Goal: Complete application form

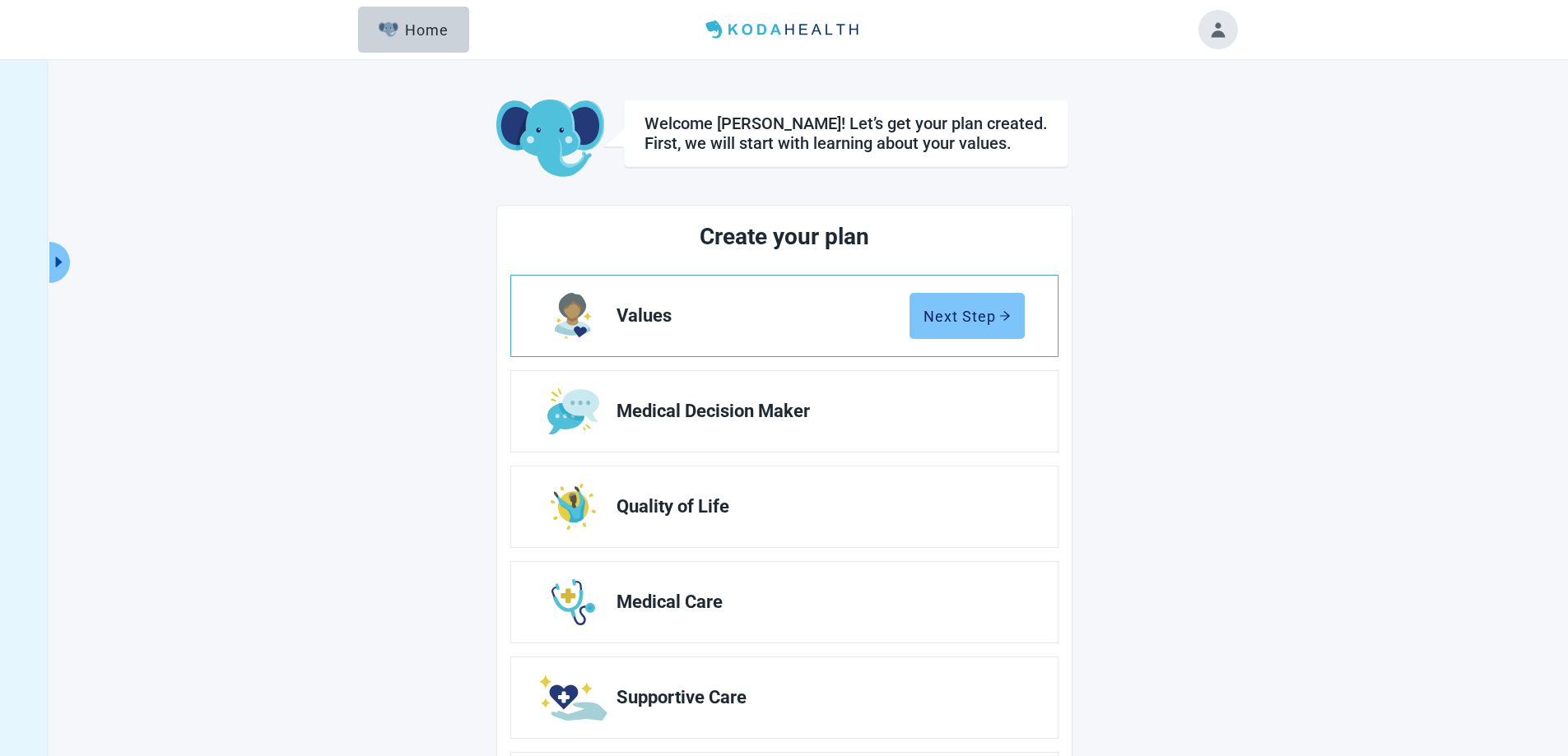
click at [952, 312] on div "Next Step" at bounding box center [967, 315] width 87 height 16
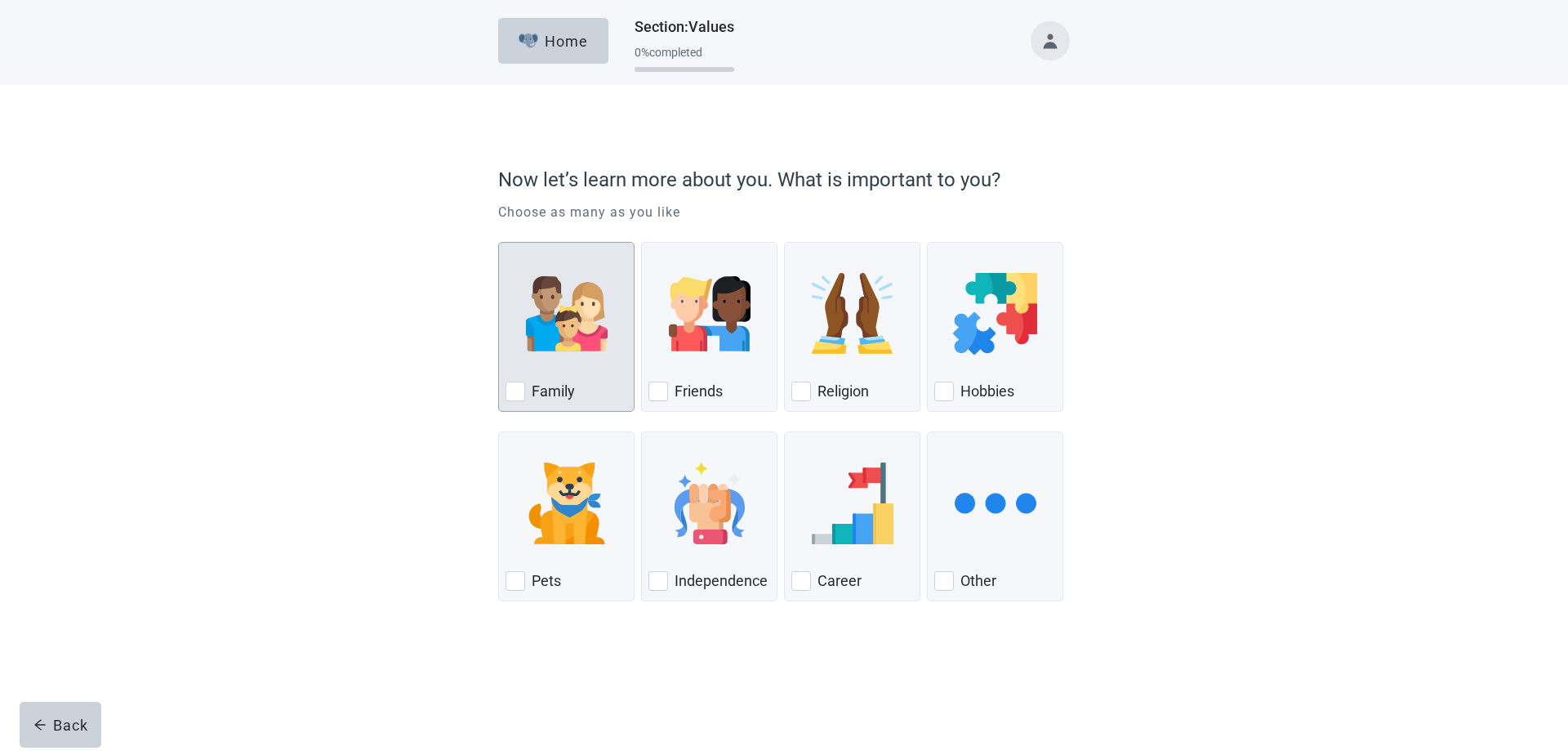
click at [520, 395] on div "Family, checkbox, not checked" at bounding box center [514, 391] width 19 height 19
click at [499, 243] on input "Family" at bounding box center [498, 242] width 1 height 1
checkbox input "true"
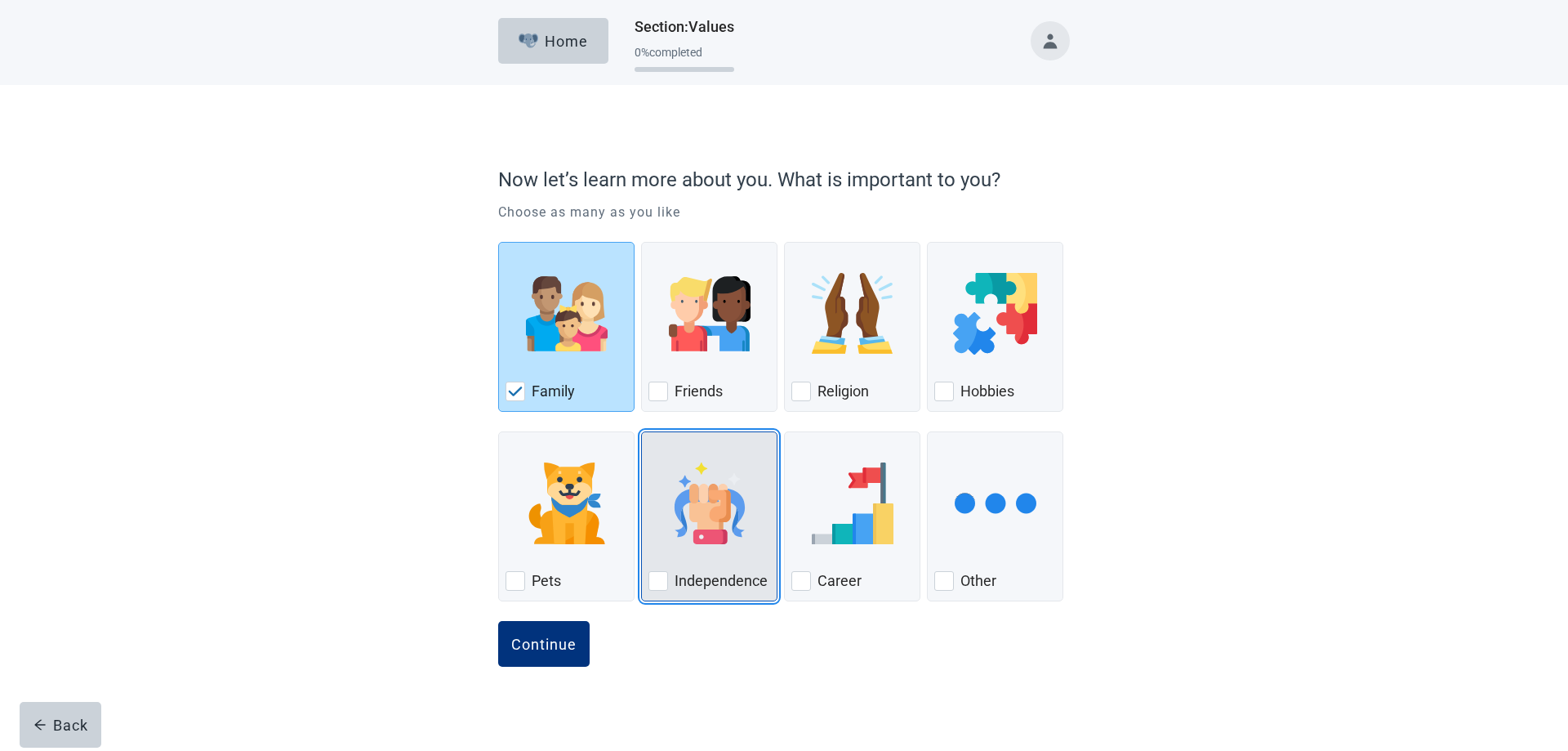
click at [658, 580] on div "Independence, checkbox, not checked" at bounding box center [657, 581] width 19 height 19
click at [642, 433] on input "Independence" at bounding box center [641, 432] width 1 height 1
checkbox input "true"
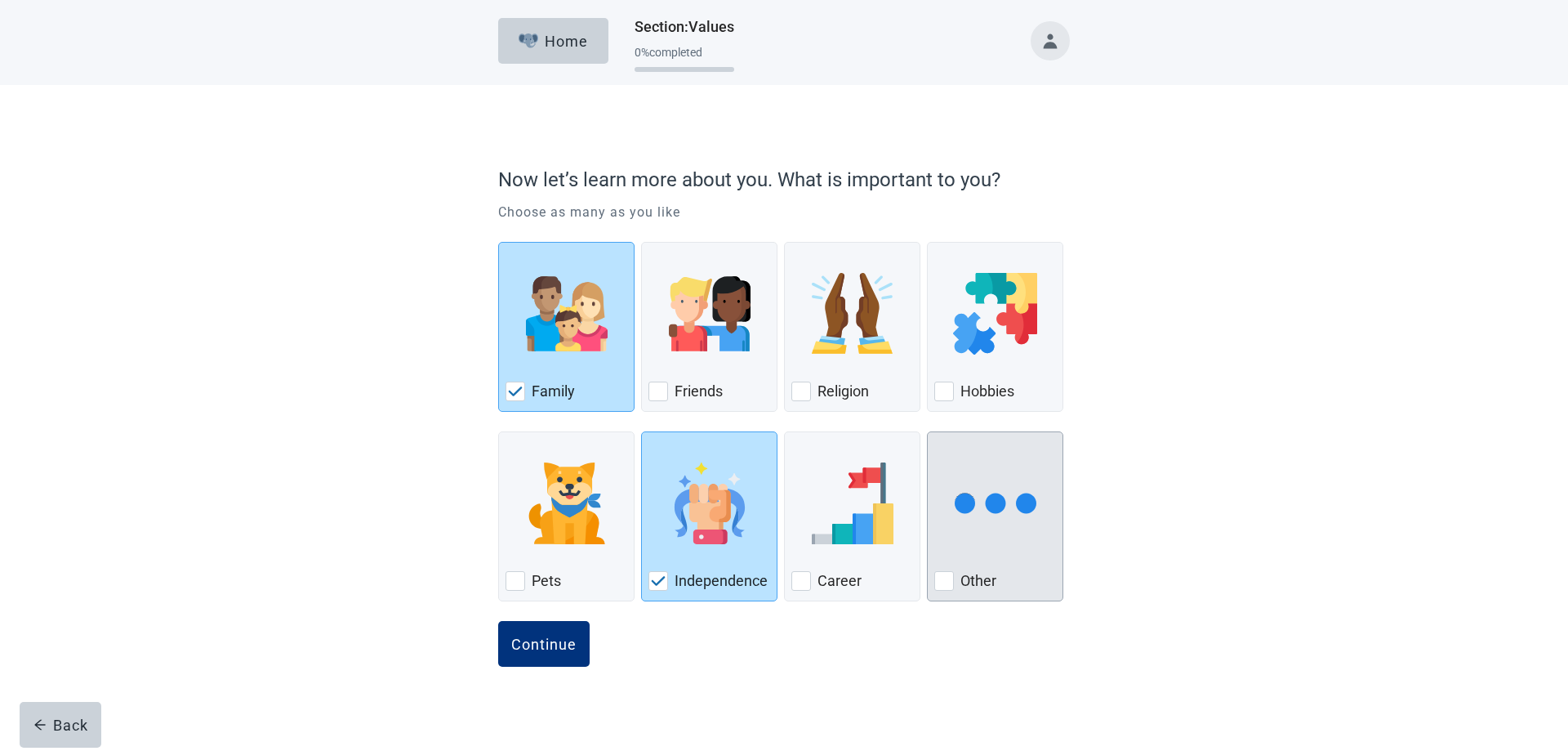
click at [945, 582] on div "Other, checkbox, not checked" at bounding box center [944, 581] width 19 height 19
click at [927, 433] on input "Other" at bounding box center [927, 432] width 1 height 1
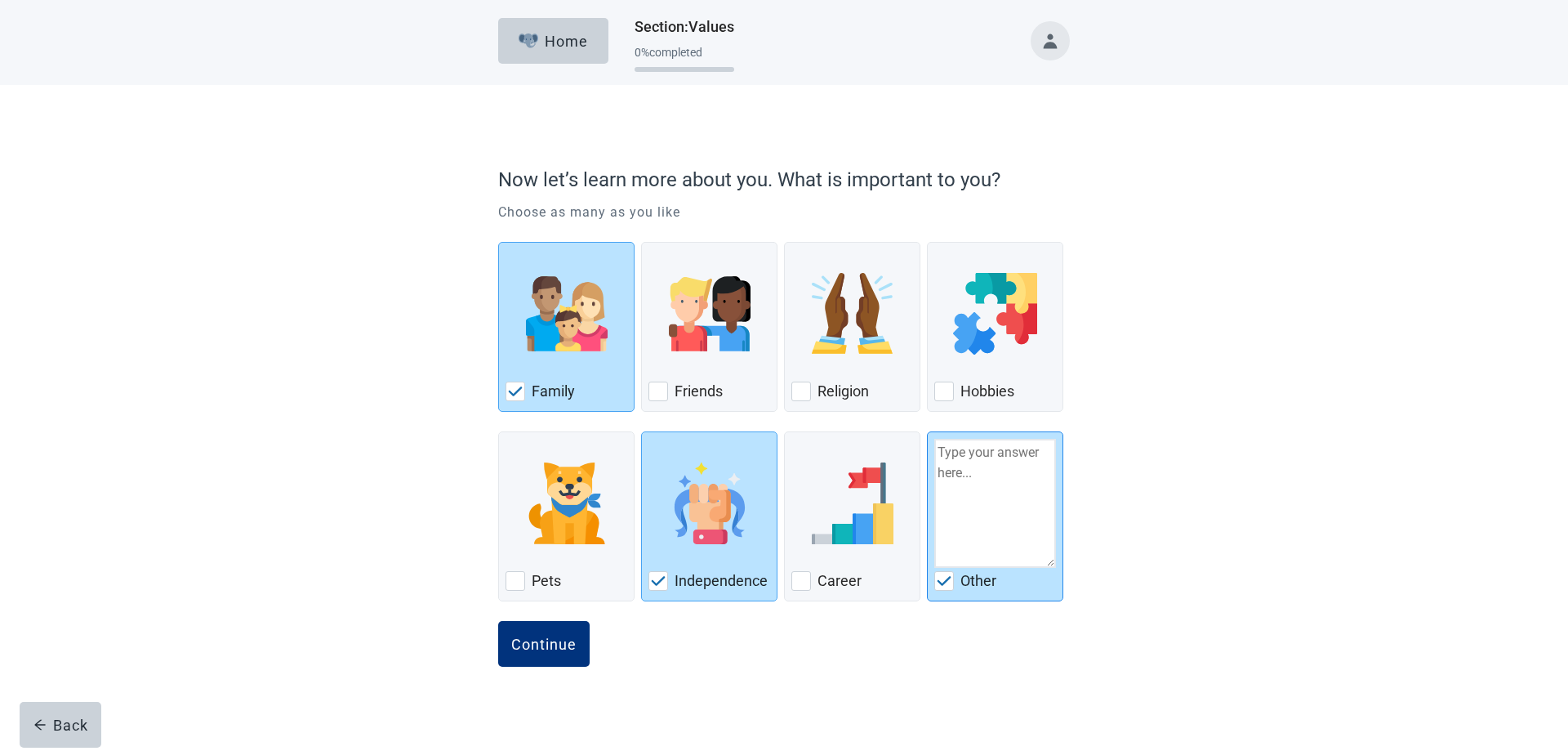
click at [945, 583] on img "Other, checkbox, checked" at bounding box center [944, 581] width 14 height 10
click at [927, 433] on input "Other" at bounding box center [927, 432] width 1 height 1
checkbox input "false"
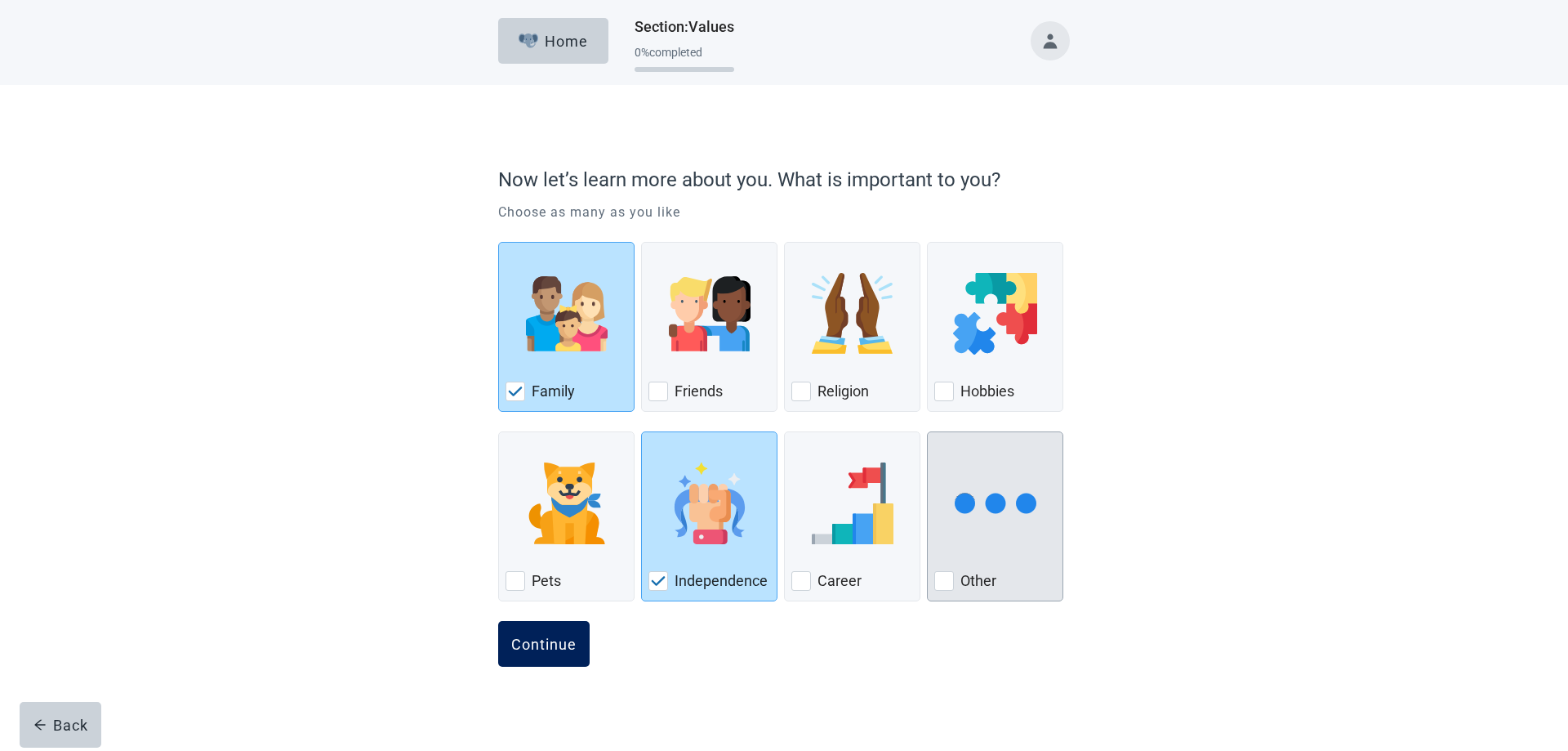
click at [535, 641] on div "Continue" at bounding box center [543, 643] width 65 height 16
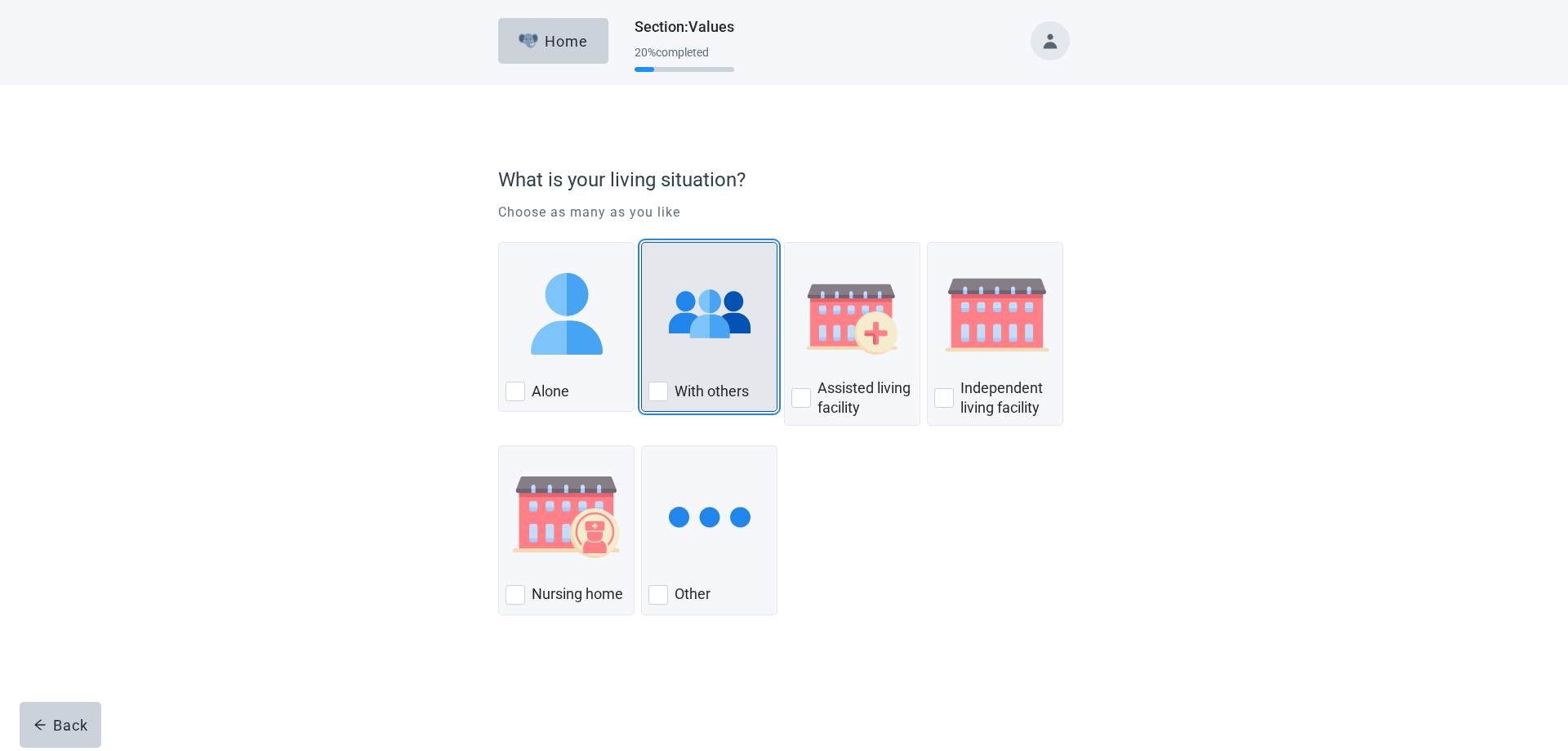
click at [660, 393] on div "With Others, checkbox, not checked" at bounding box center [657, 391] width 19 height 19
click at [642, 243] on input "With others" at bounding box center [641, 242] width 1 height 1
checkbox input "true"
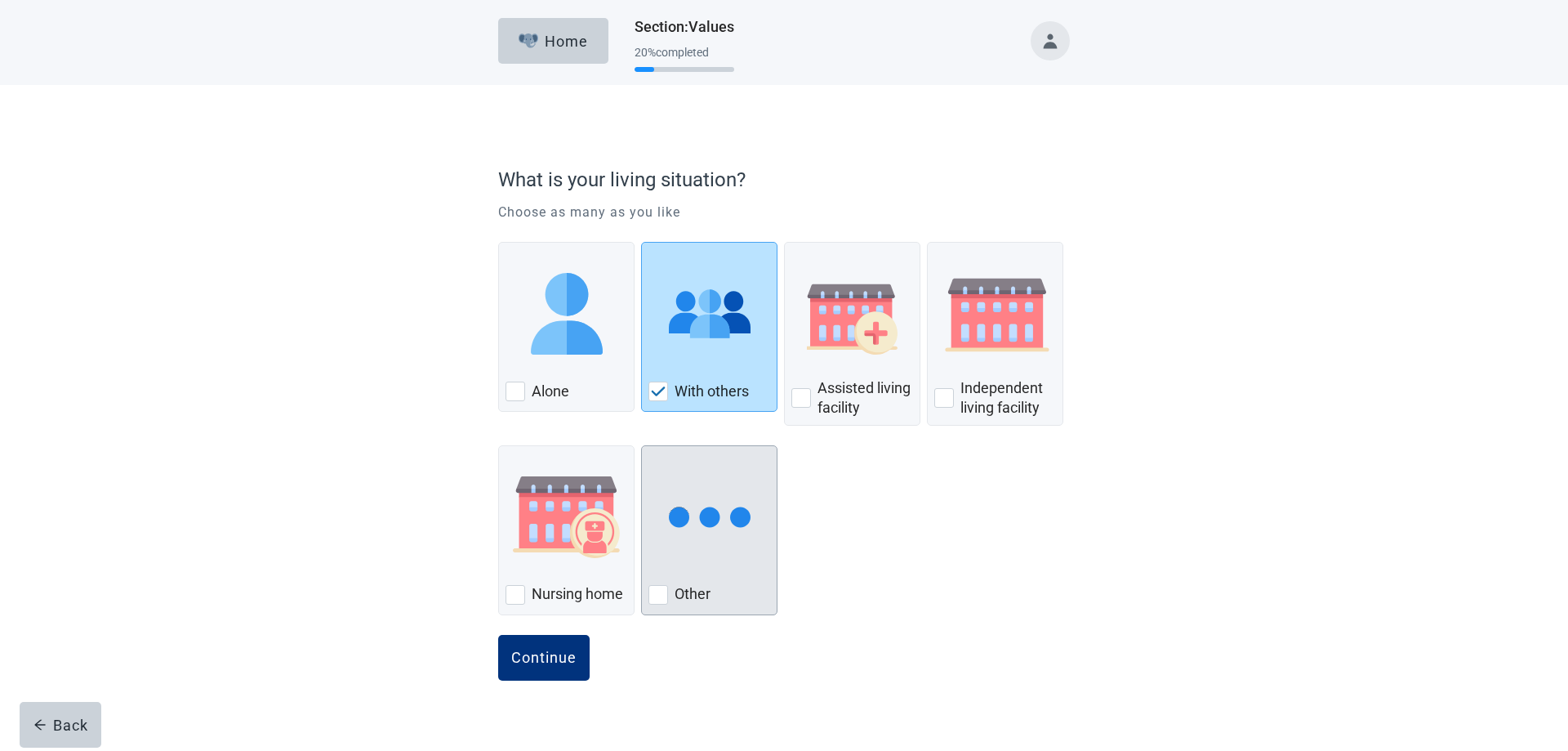
click at [660, 598] on div "Other, checkbox, not checked" at bounding box center [657, 594] width 19 height 19
click at [642, 446] on input "Other" at bounding box center [641, 445] width 1 height 1
checkbox input "true"
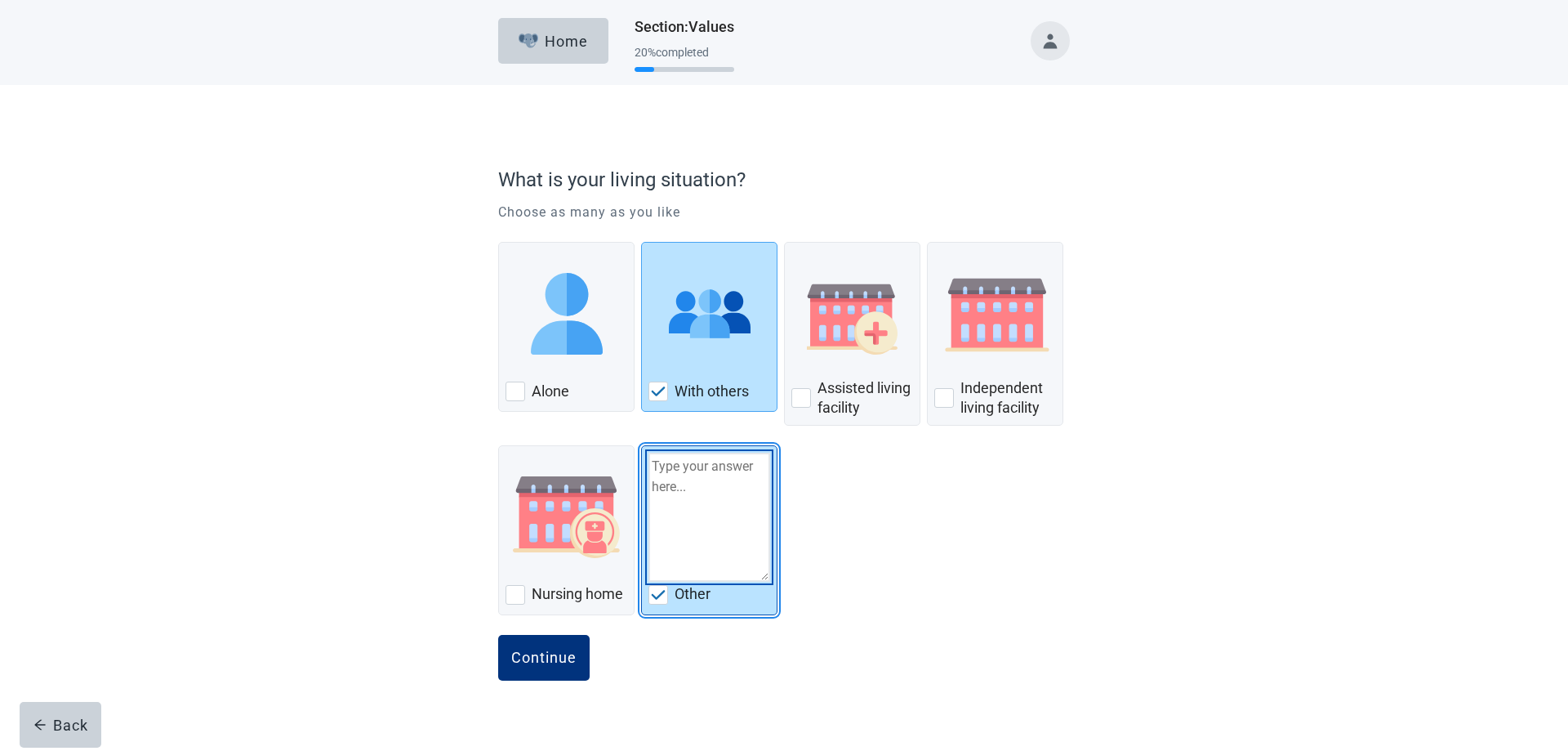
click at [658, 511] on textarea "Other" at bounding box center [709, 517] width 122 height 129
type textarea "With spouse, [PERSON_NAME] [PERSON_NAME]"
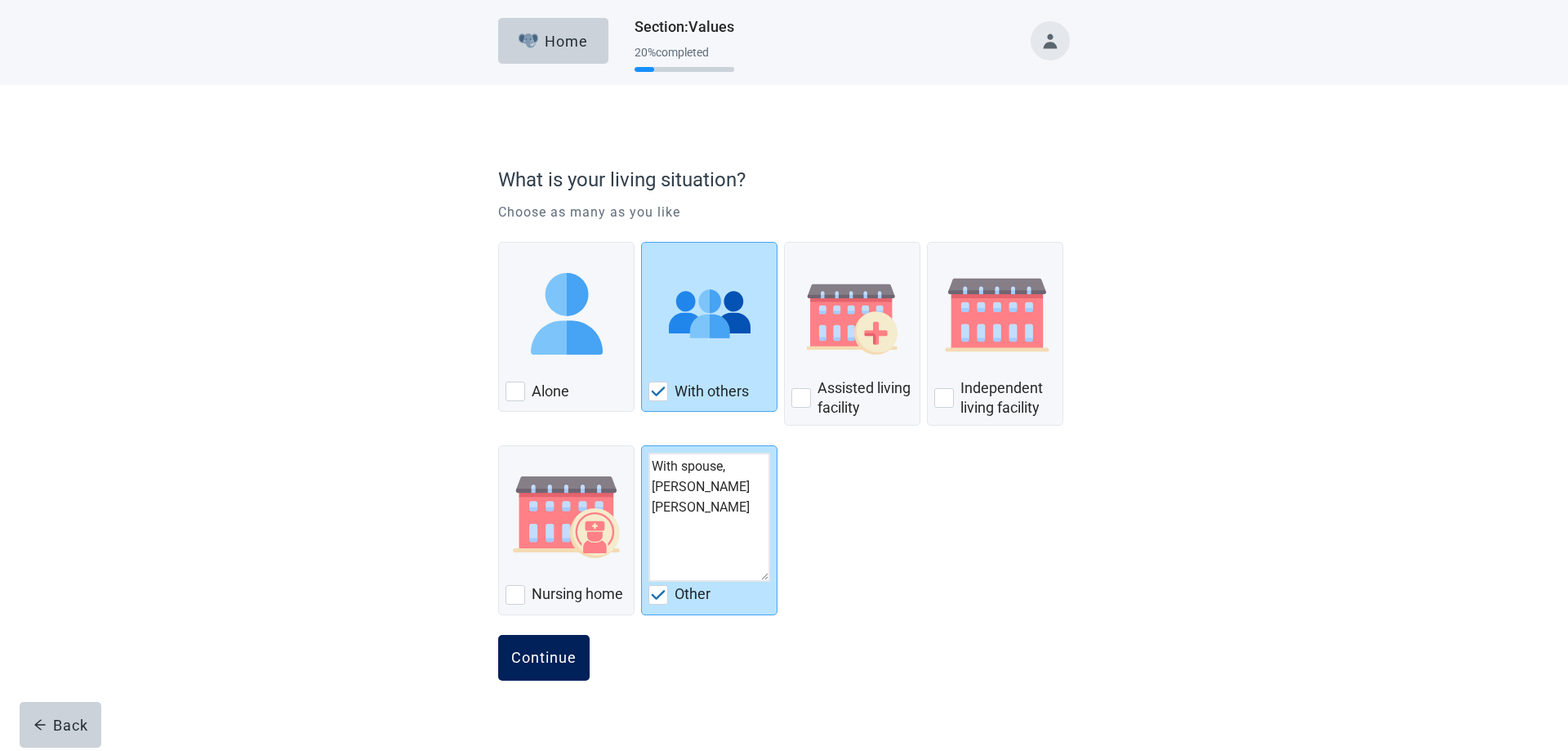
click at [535, 654] on div "Continue" at bounding box center [543, 657] width 65 height 16
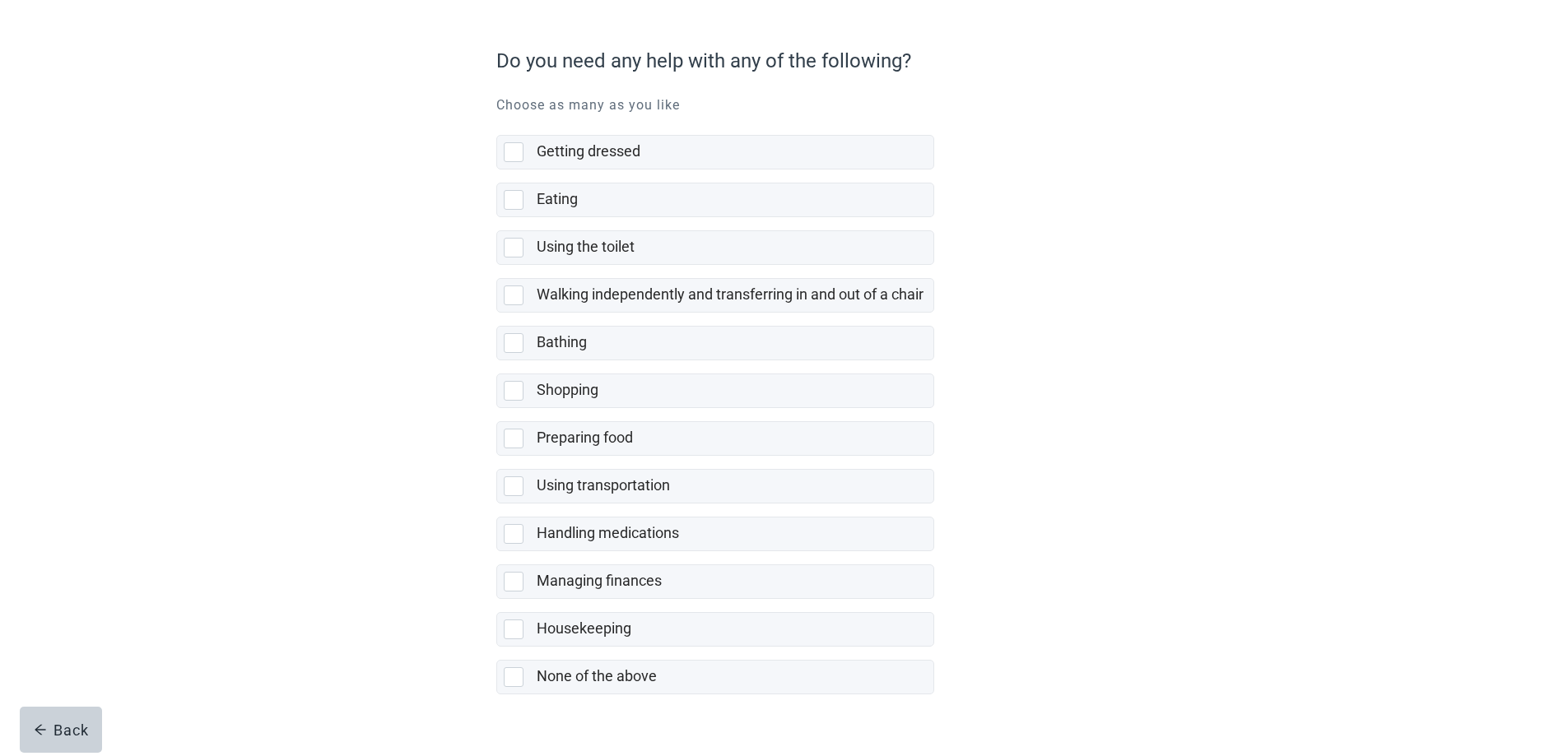
scroll to position [113, 0]
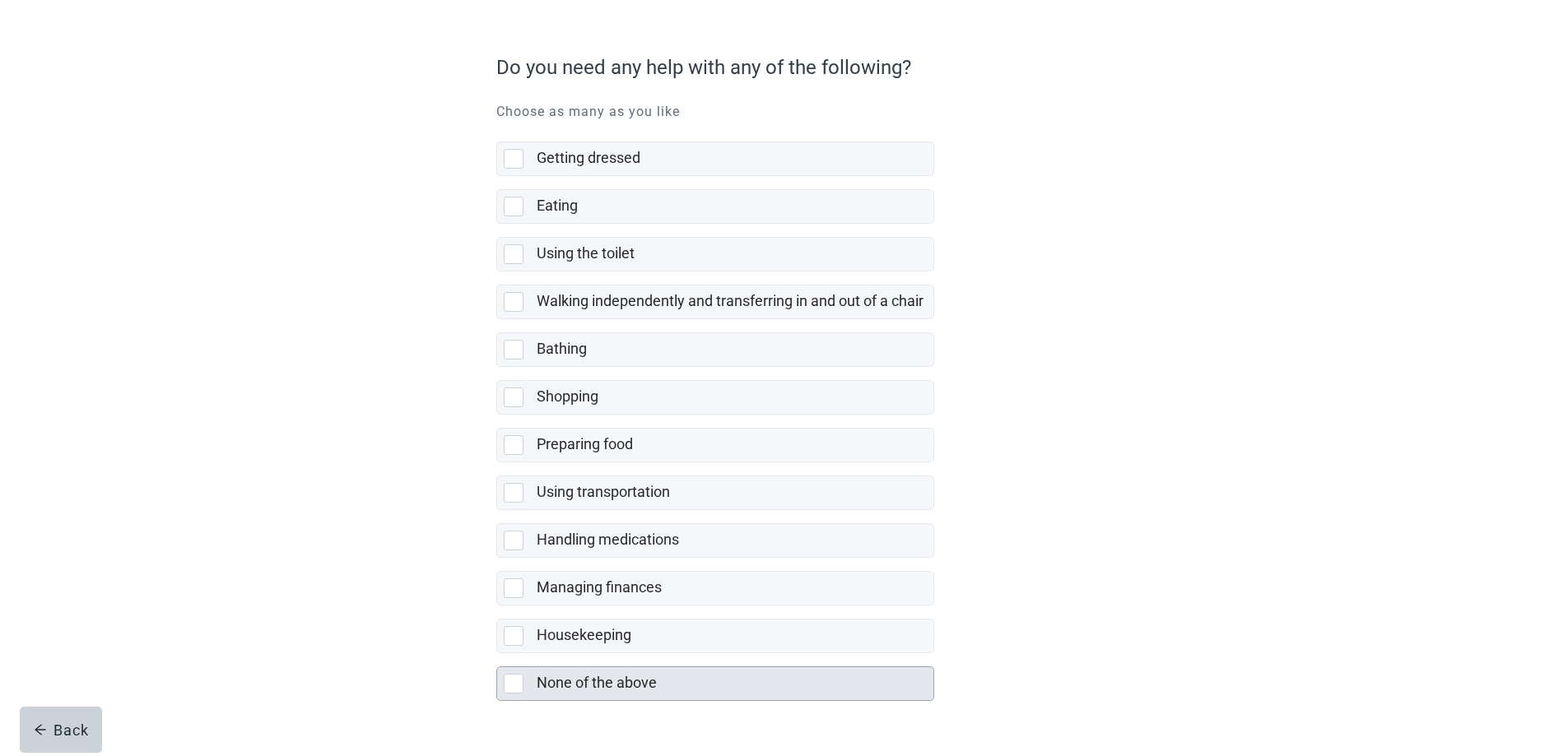
click at [512, 686] on div "None of the above, checkbox, not selected" at bounding box center [513, 683] width 20 height 20
click at [497, 654] on input "None of the above" at bounding box center [496, 653] width 1 height 1
checkbox input "true"
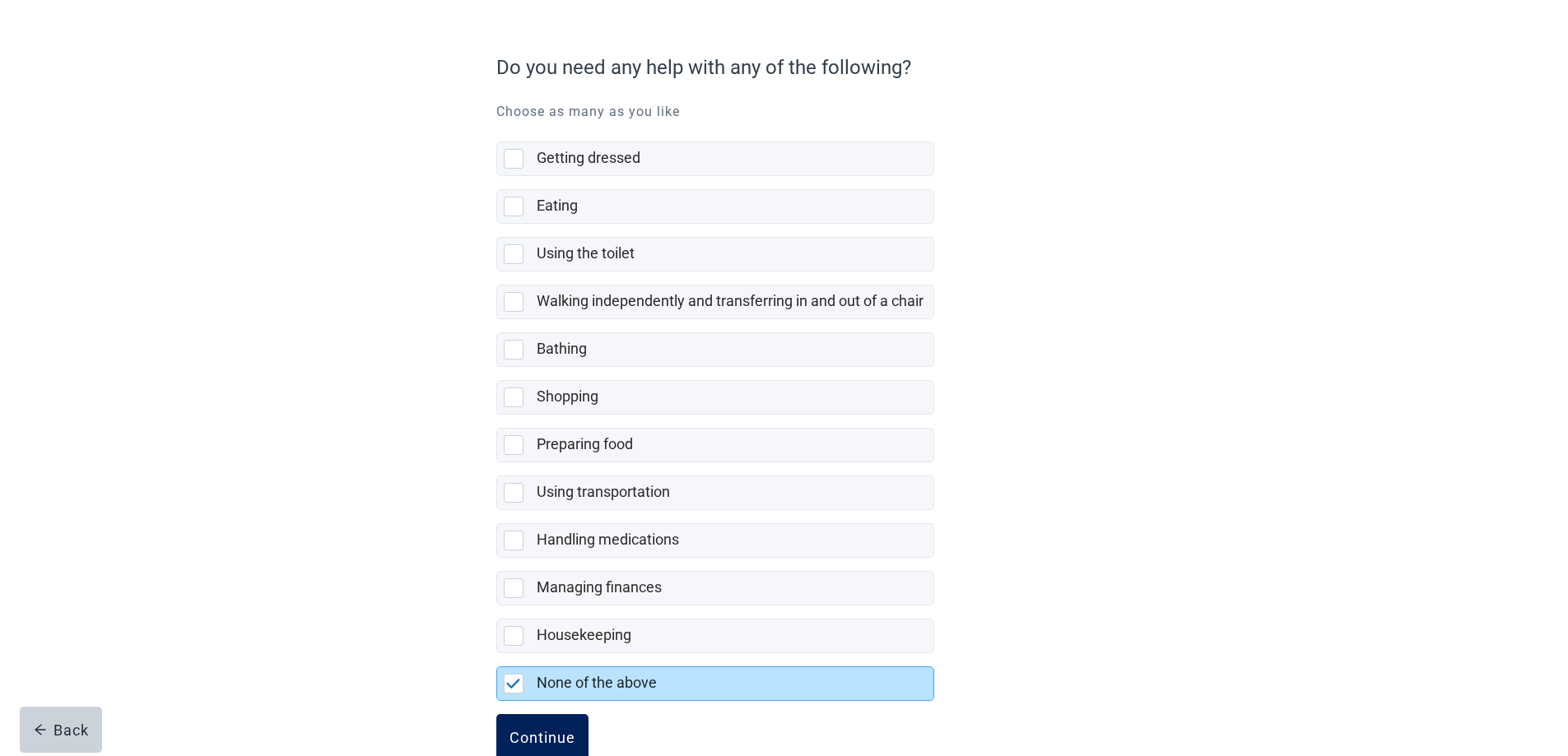
click at [536, 732] on div "Continue" at bounding box center [541, 736] width 66 height 16
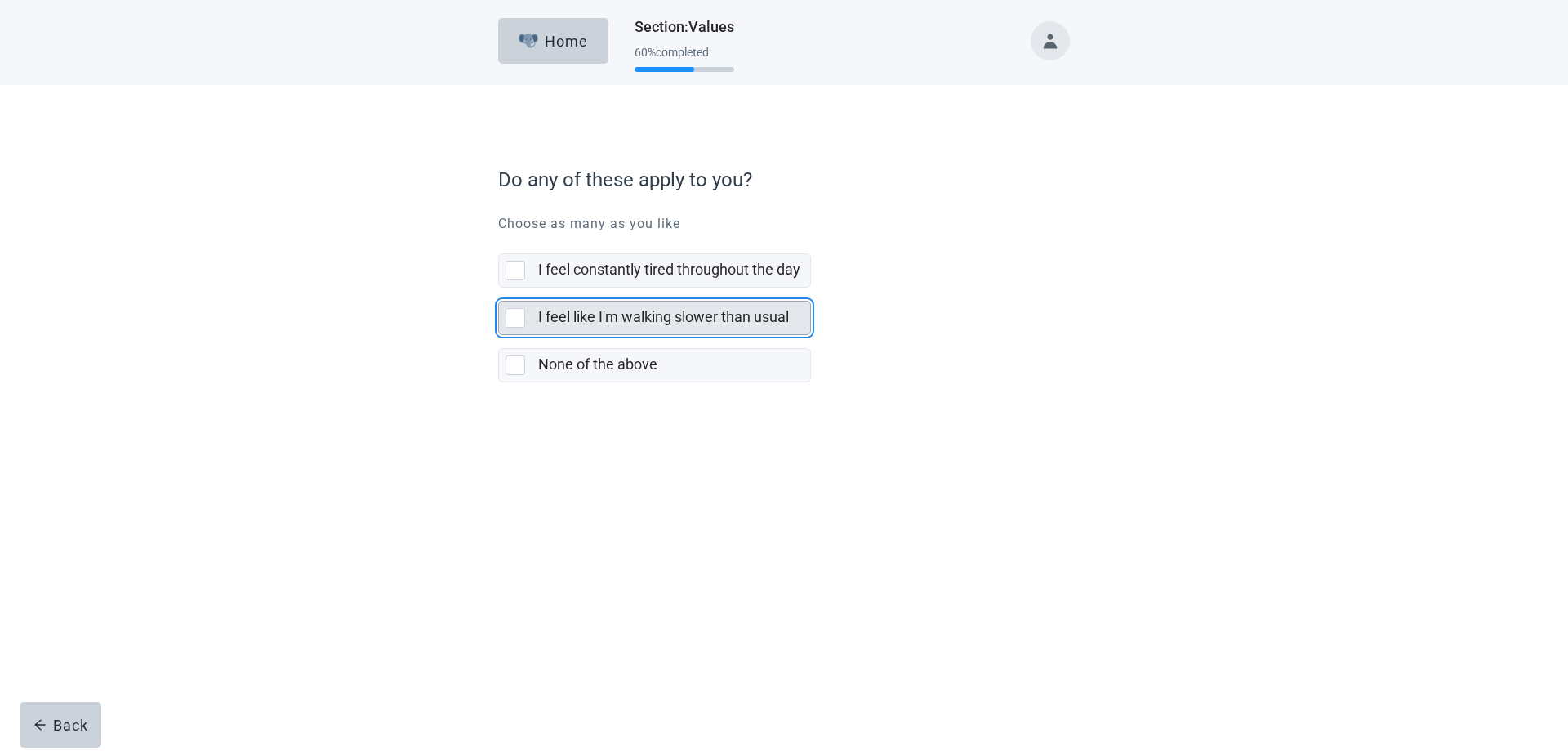
click at [512, 317] on div "I feel like I'm walking slower than usual, checkbox, not selected" at bounding box center [514, 318] width 19 height 19
click at [499, 289] on input "I feel like I'm walking slower than usual" at bounding box center [498, 288] width 1 height 1
checkbox input "true"
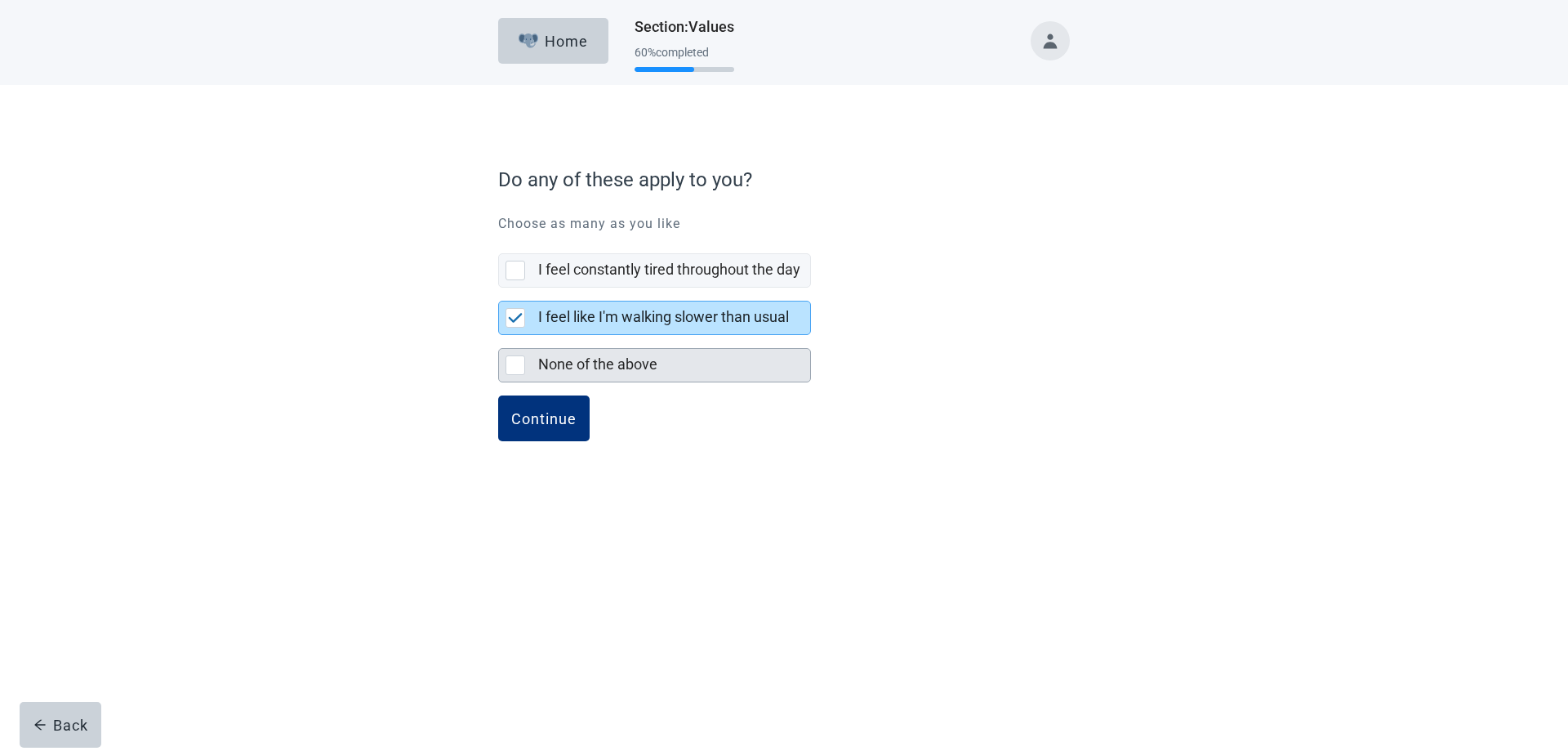
click at [514, 364] on div "None of the above, checkbox, not selected" at bounding box center [514, 365] width 19 height 19
click at [499, 336] on input "None of the above" at bounding box center [498, 335] width 1 height 1
checkbox input "true"
checkbox input "false"
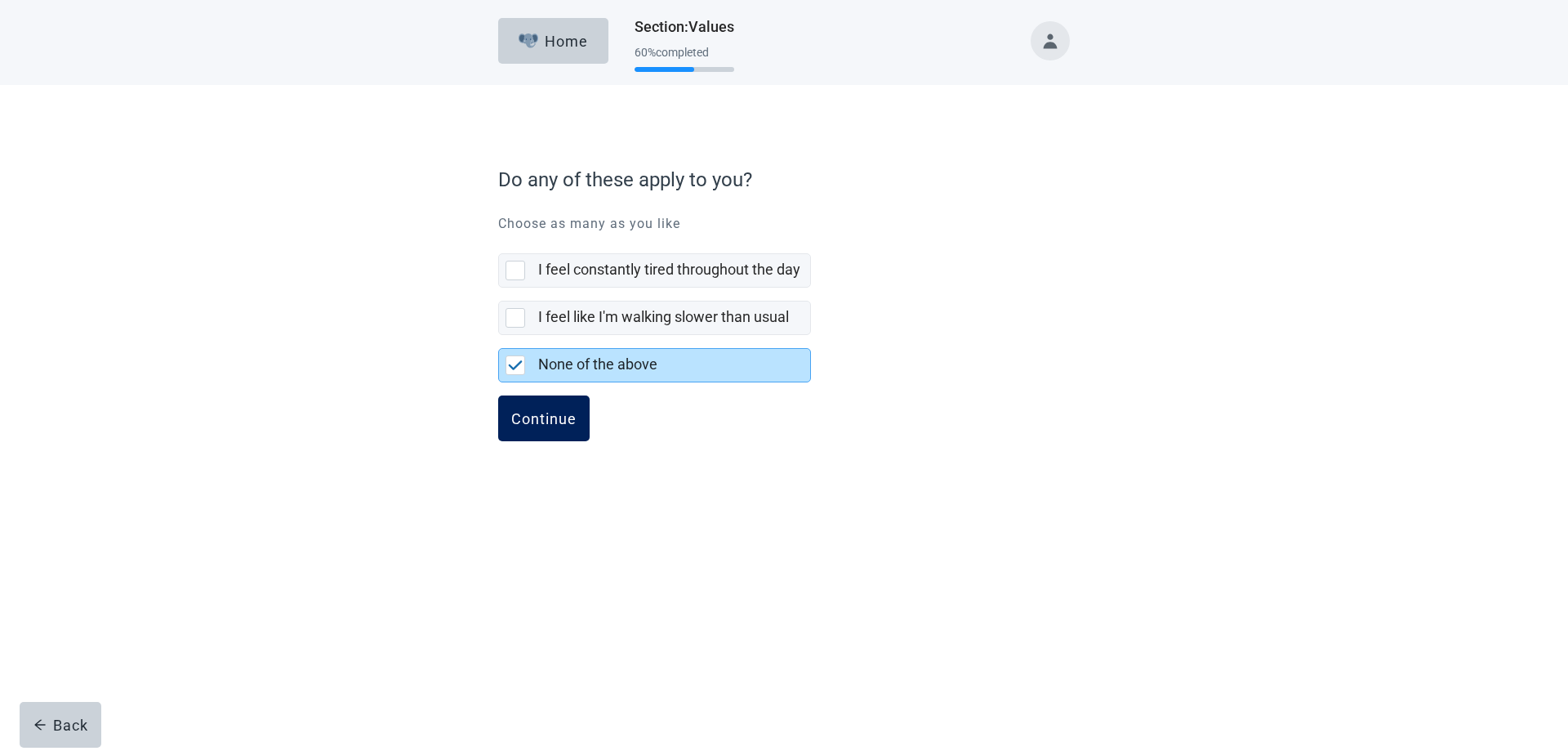
click at [531, 411] on div "Continue" at bounding box center [543, 418] width 65 height 16
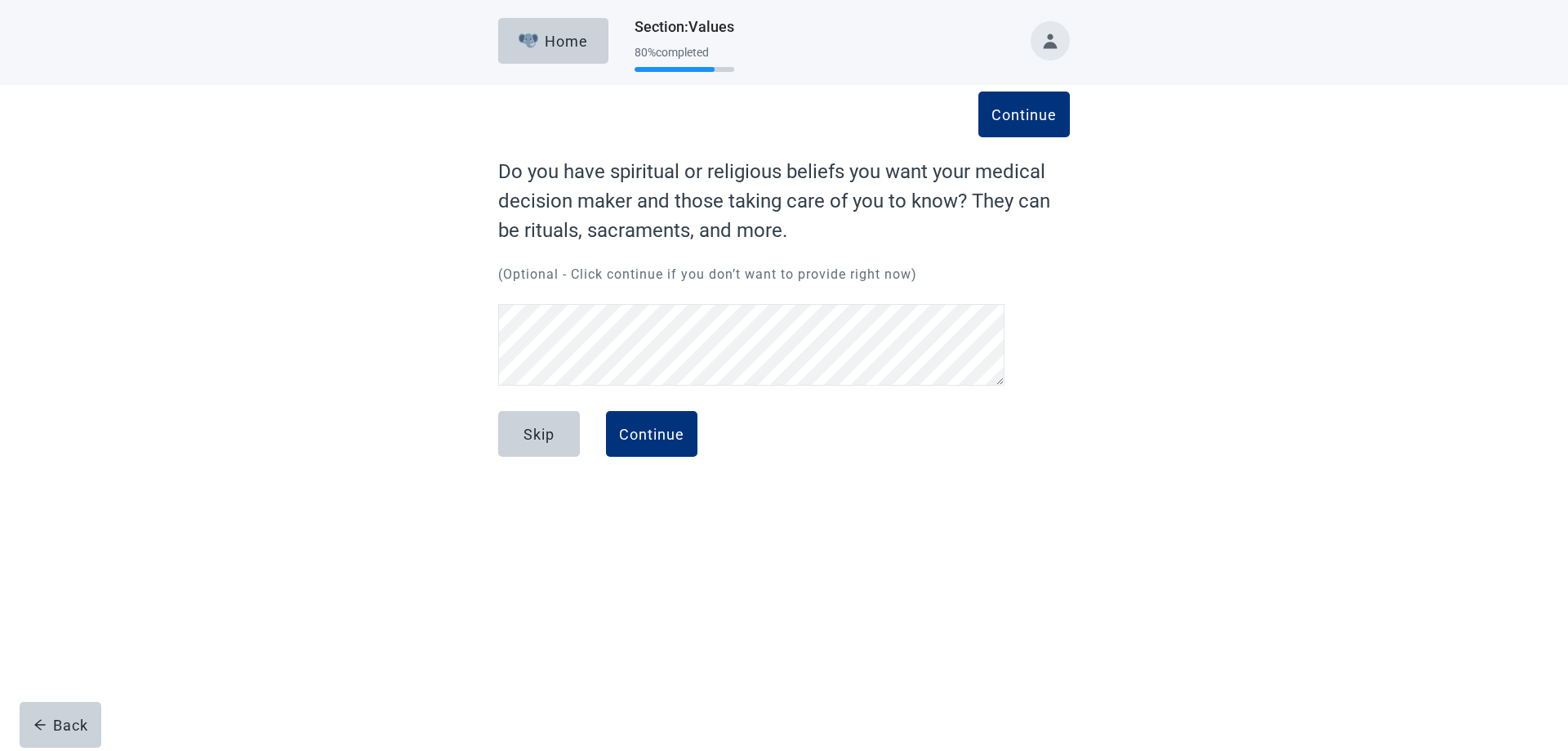
scroll to position [38, 0]
click at [650, 432] on div "Continue" at bounding box center [652, 433] width 65 height 16
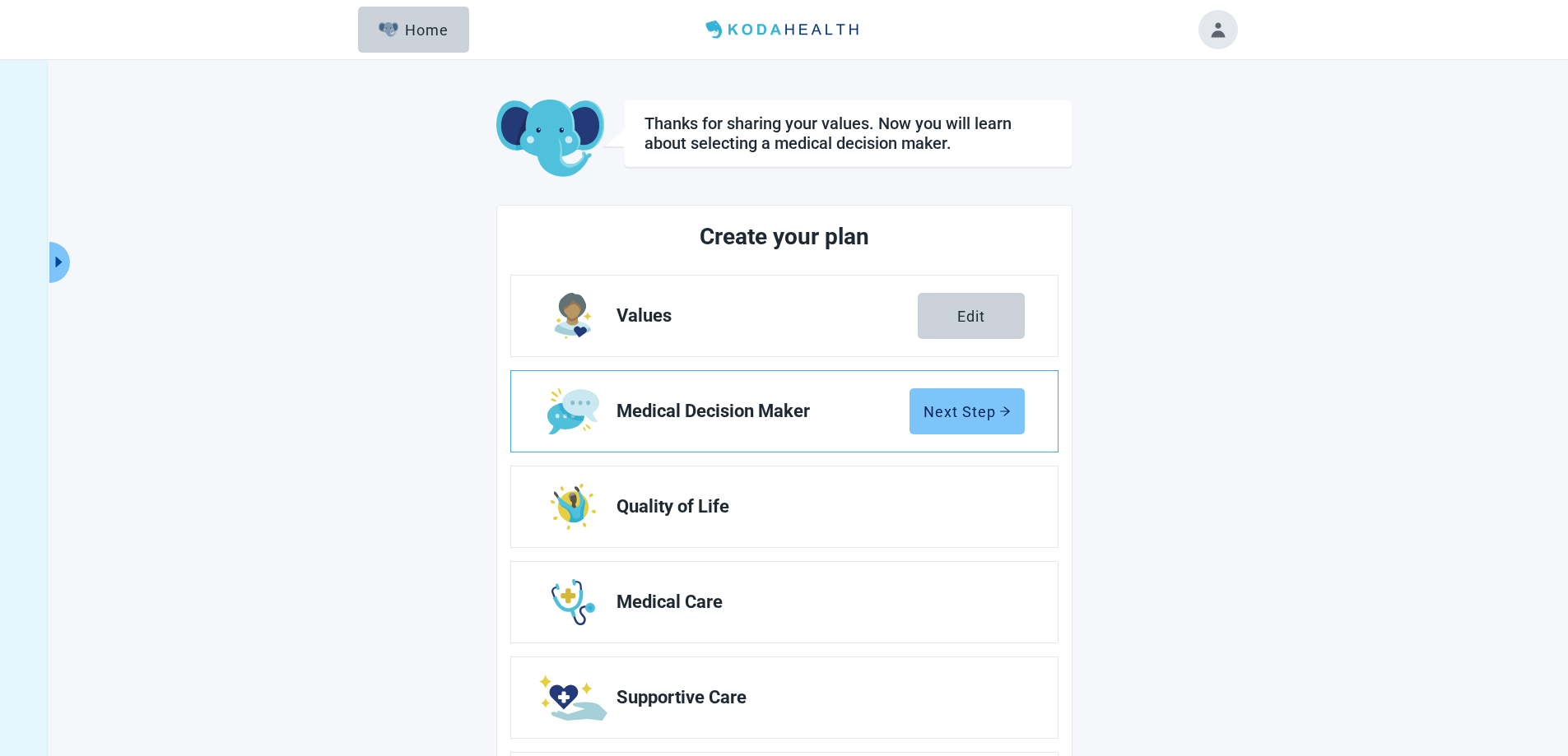
click at [960, 405] on div "Next Step" at bounding box center [967, 411] width 87 height 16
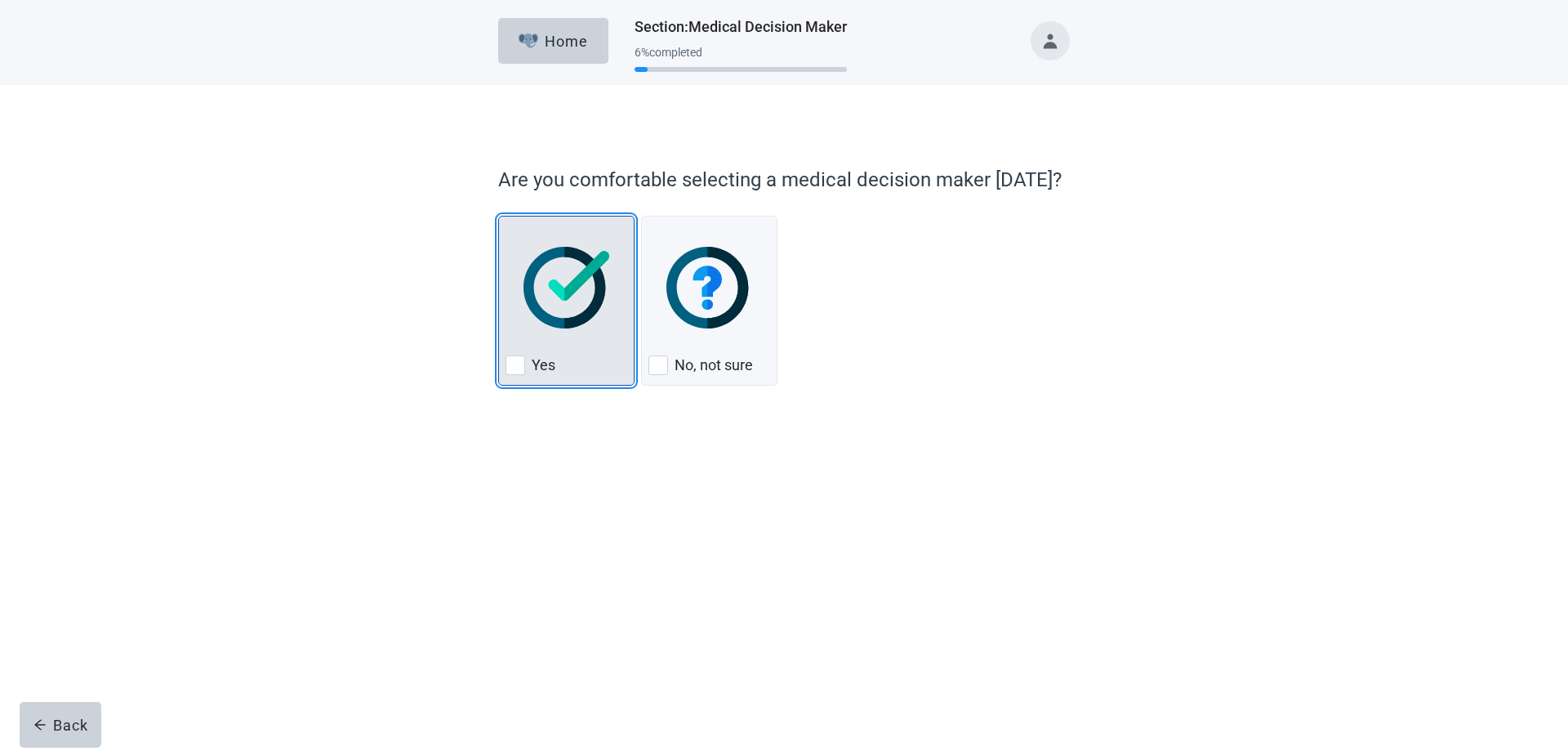
click at [511, 365] on div "Yes, checkbox, not checked" at bounding box center [514, 365] width 19 height 19
click at [499, 217] on input "Yes" at bounding box center [498, 216] width 1 height 1
checkbox input "true"
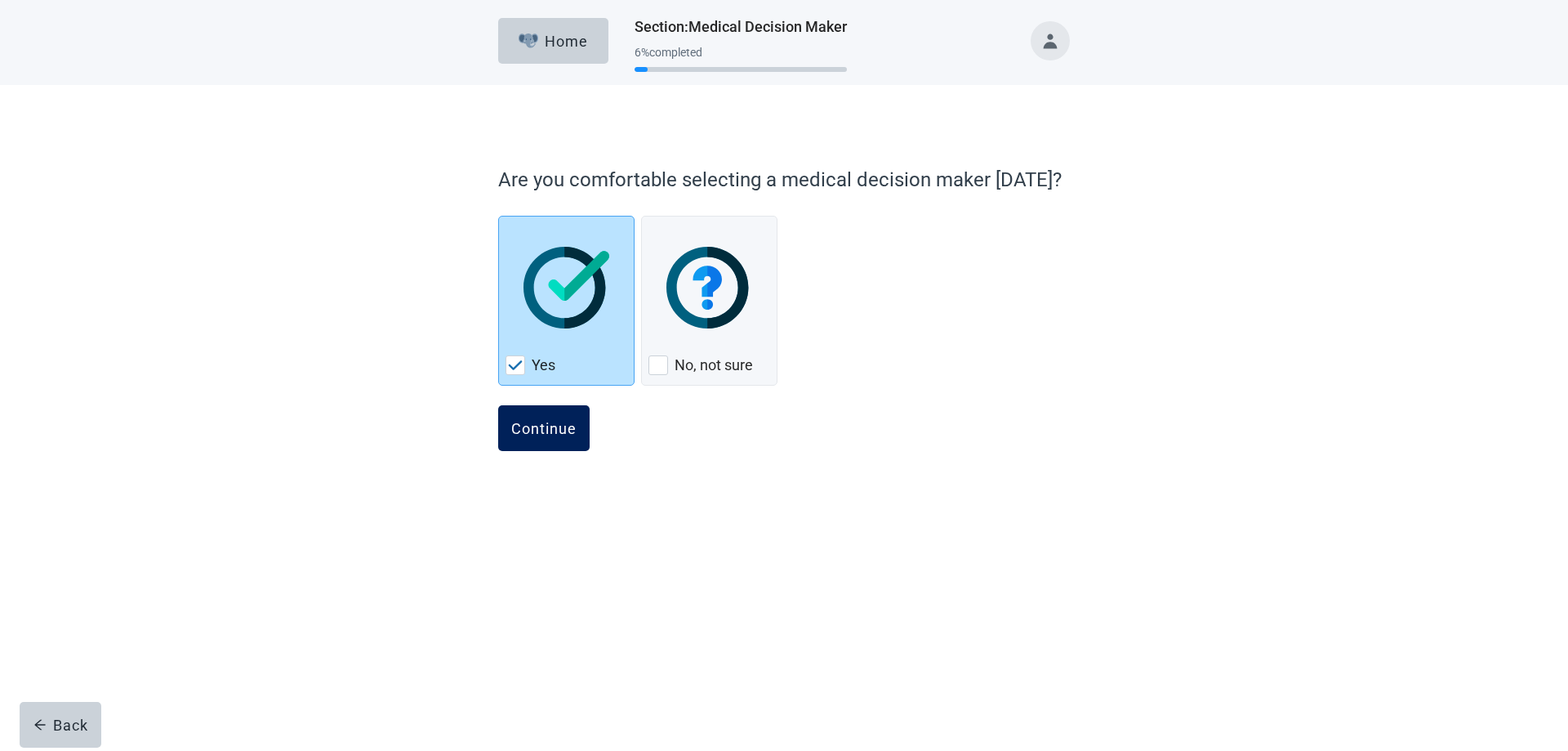
click at [542, 426] on div "Continue" at bounding box center [543, 428] width 65 height 16
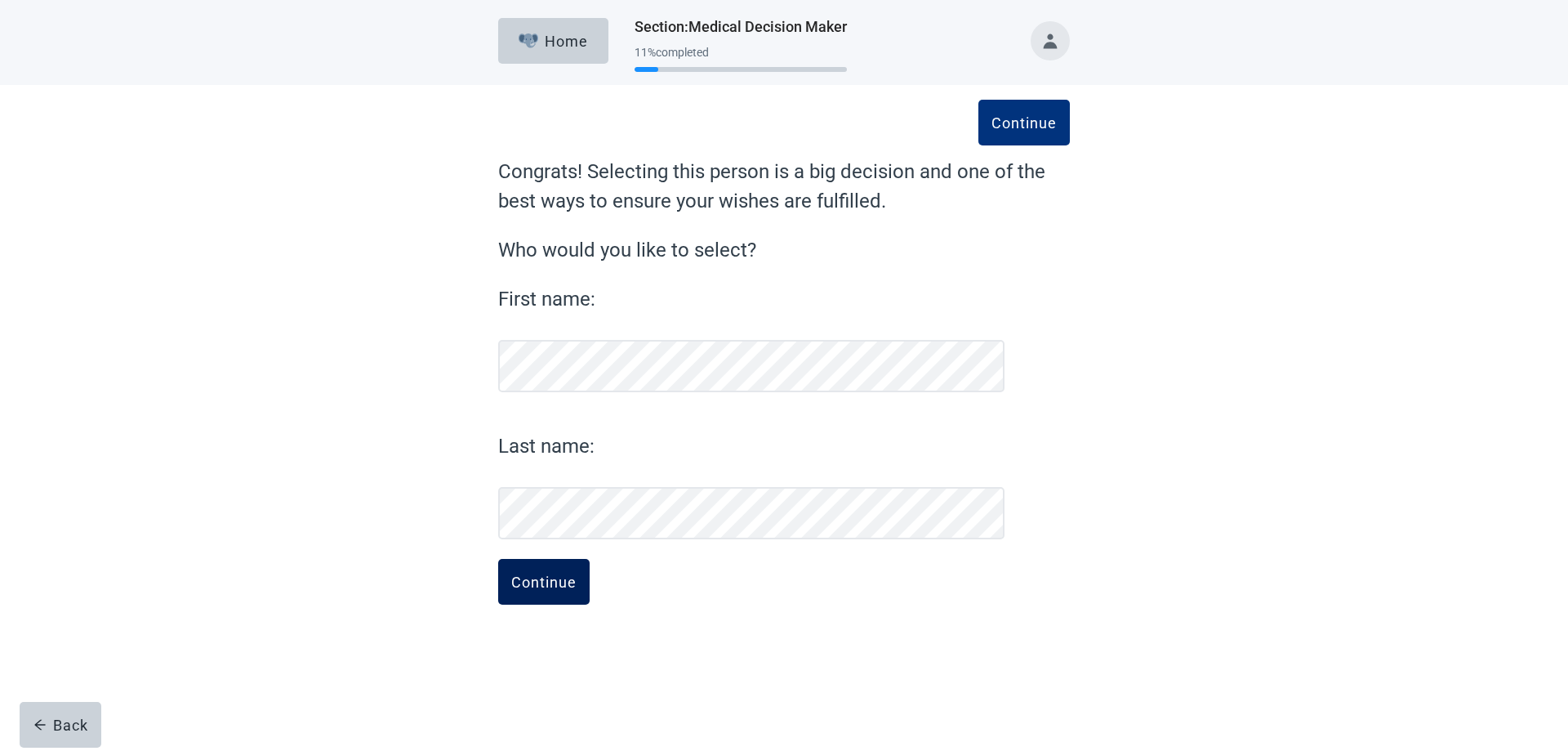
click at [542, 583] on div "Continue" at bounding box center [543, 582] width 65 height 16
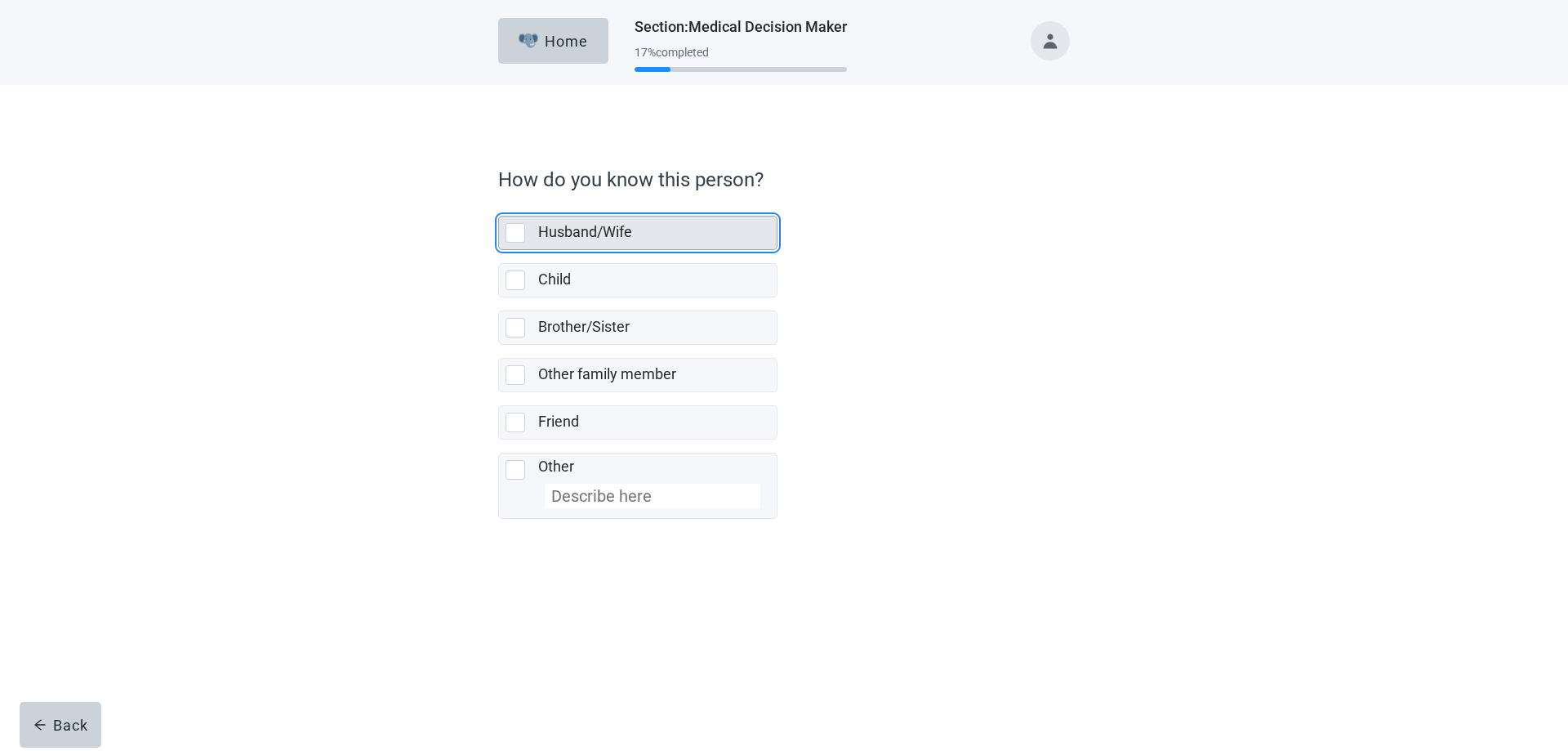
click at [518, 232] on div "Husband/Wife, checkbox, not selected" at bounding box center [514, 232] width 19 height 19
click at [499, 203] on input "Husband/Wife" at bounding box center [498, 202] width 1 height 1
checkbox input "true"
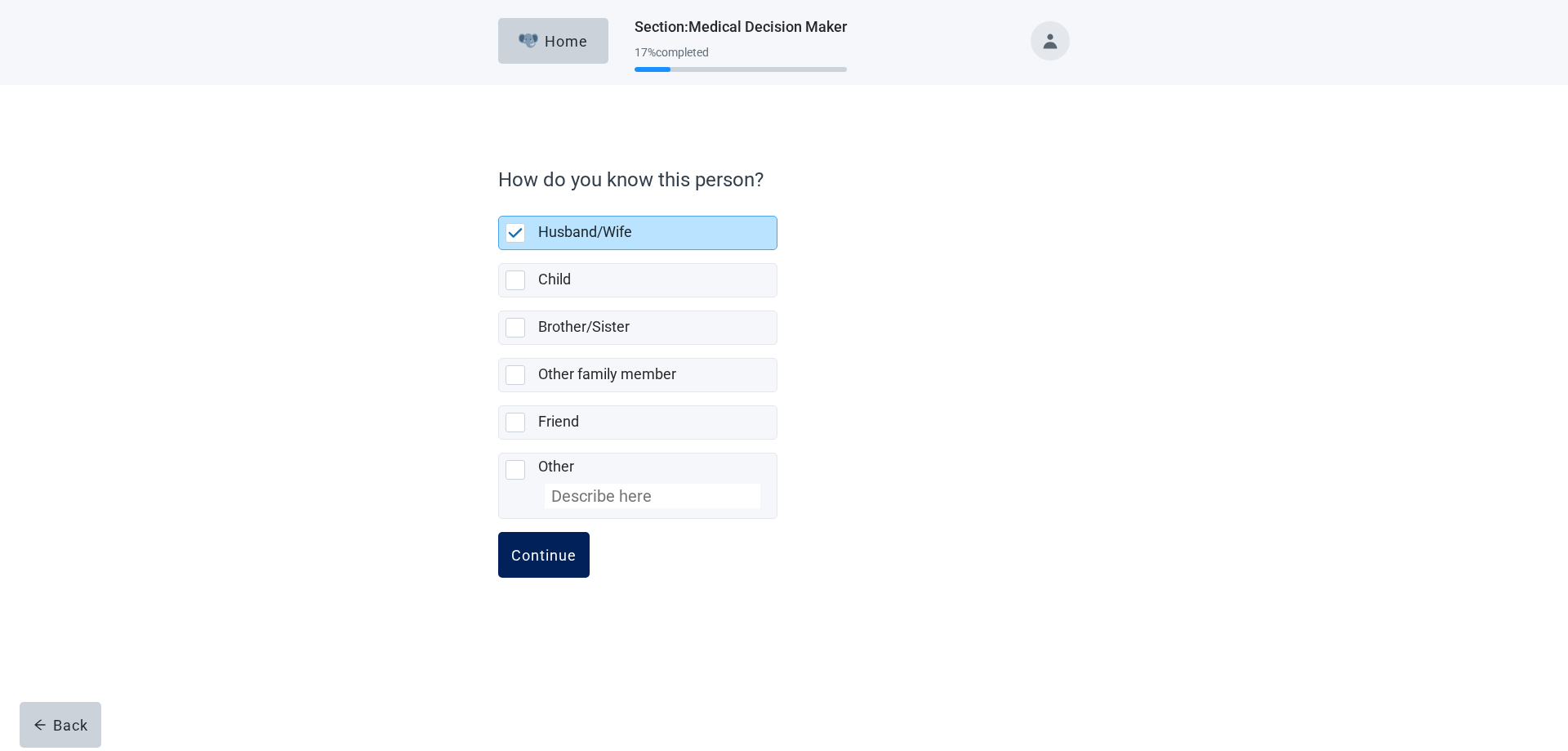
click at [540, 554] on div "Continue" at bounding box center [543, 555] width 65 height 16
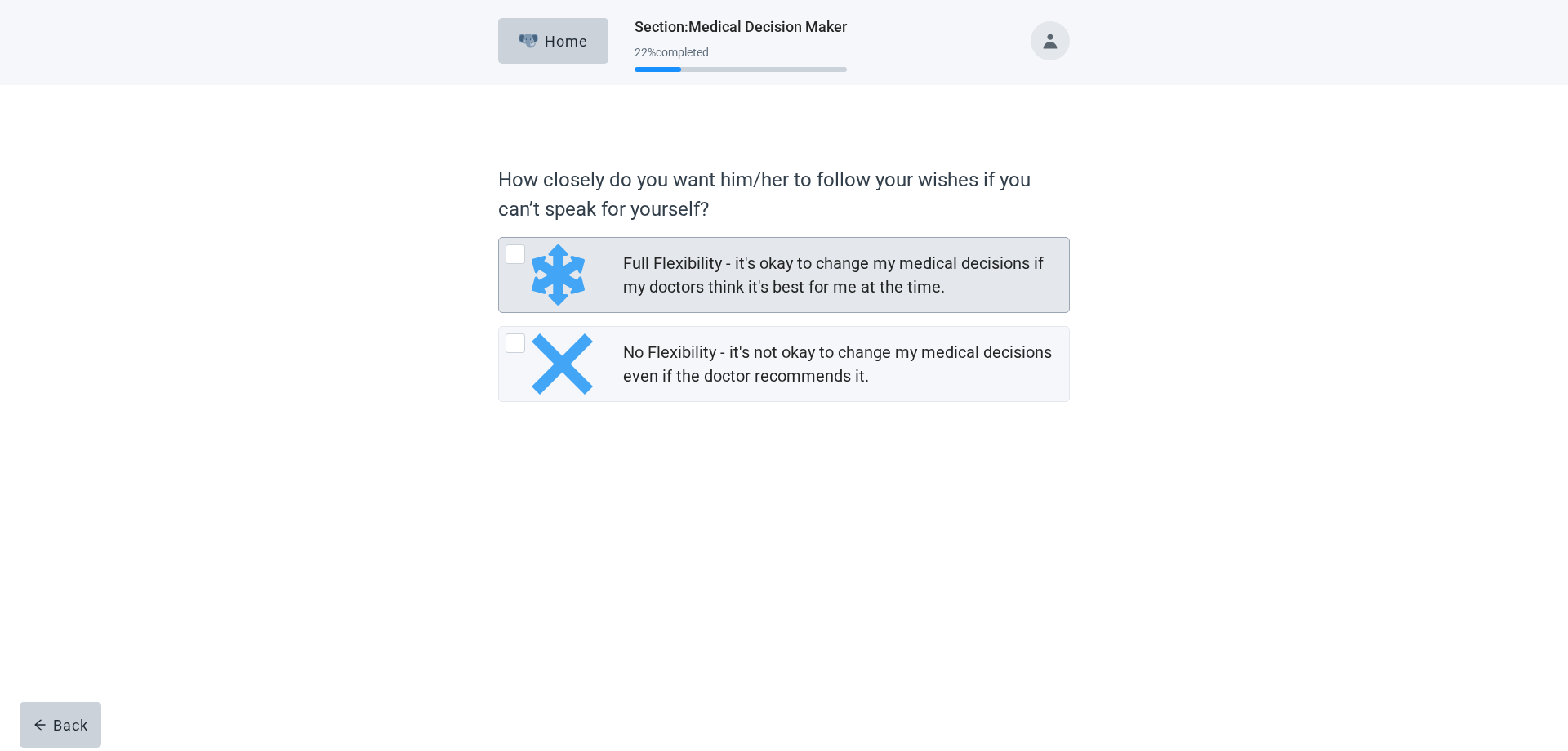
click at [516, 255] on div "Full Flexibility - it's okay to change my medical decisions if my doctors think…" at bounding box center [514, 254] width 19 height 19
click at [499, 238] on input "Full Flexibility - it's okay to change my medical decisions if my doctors think…" at bounding box center [498, 237] width 1 height 1
radio input "true"
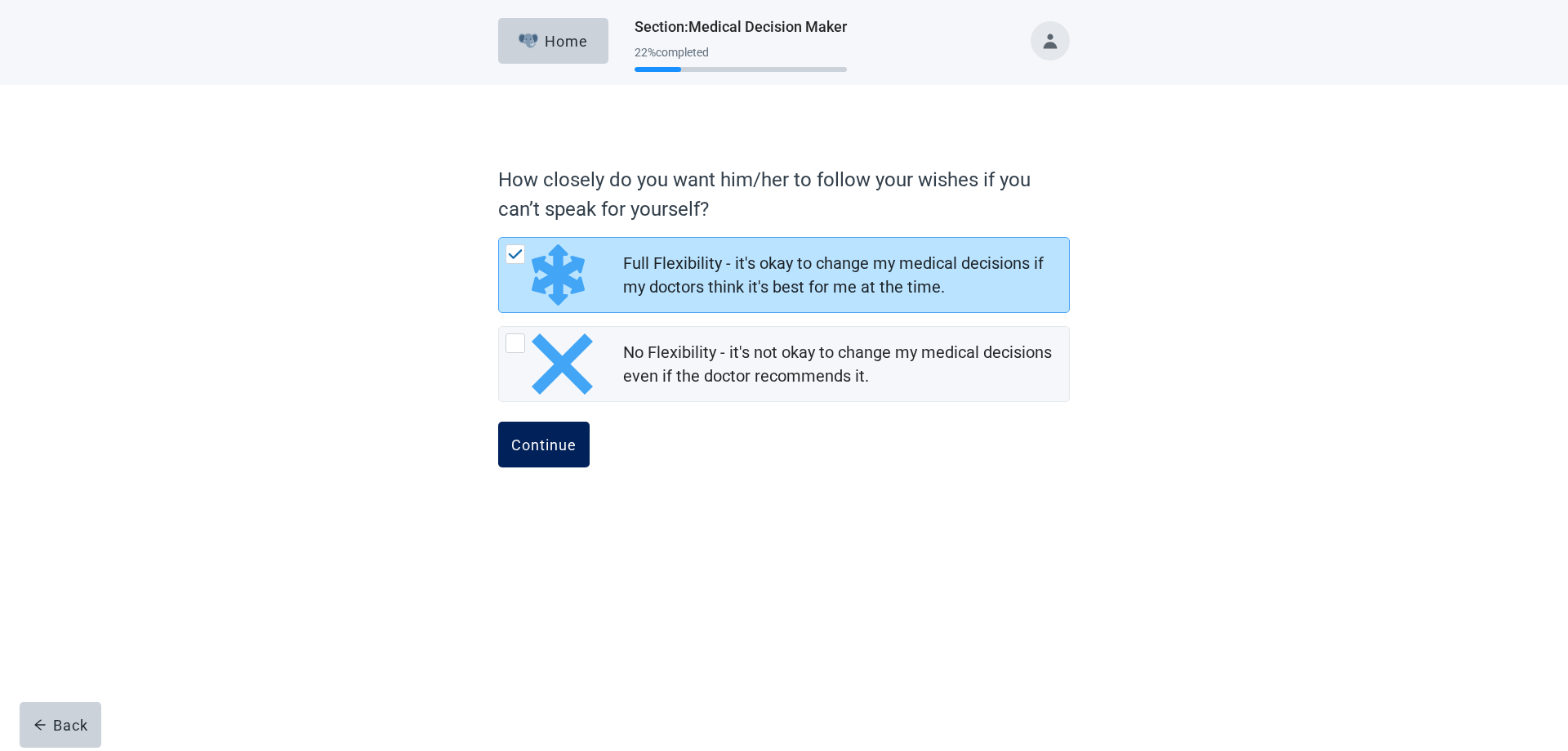
click at [535, 440] on div "Continue" at bounding box center [543, 444] width 65 height 16
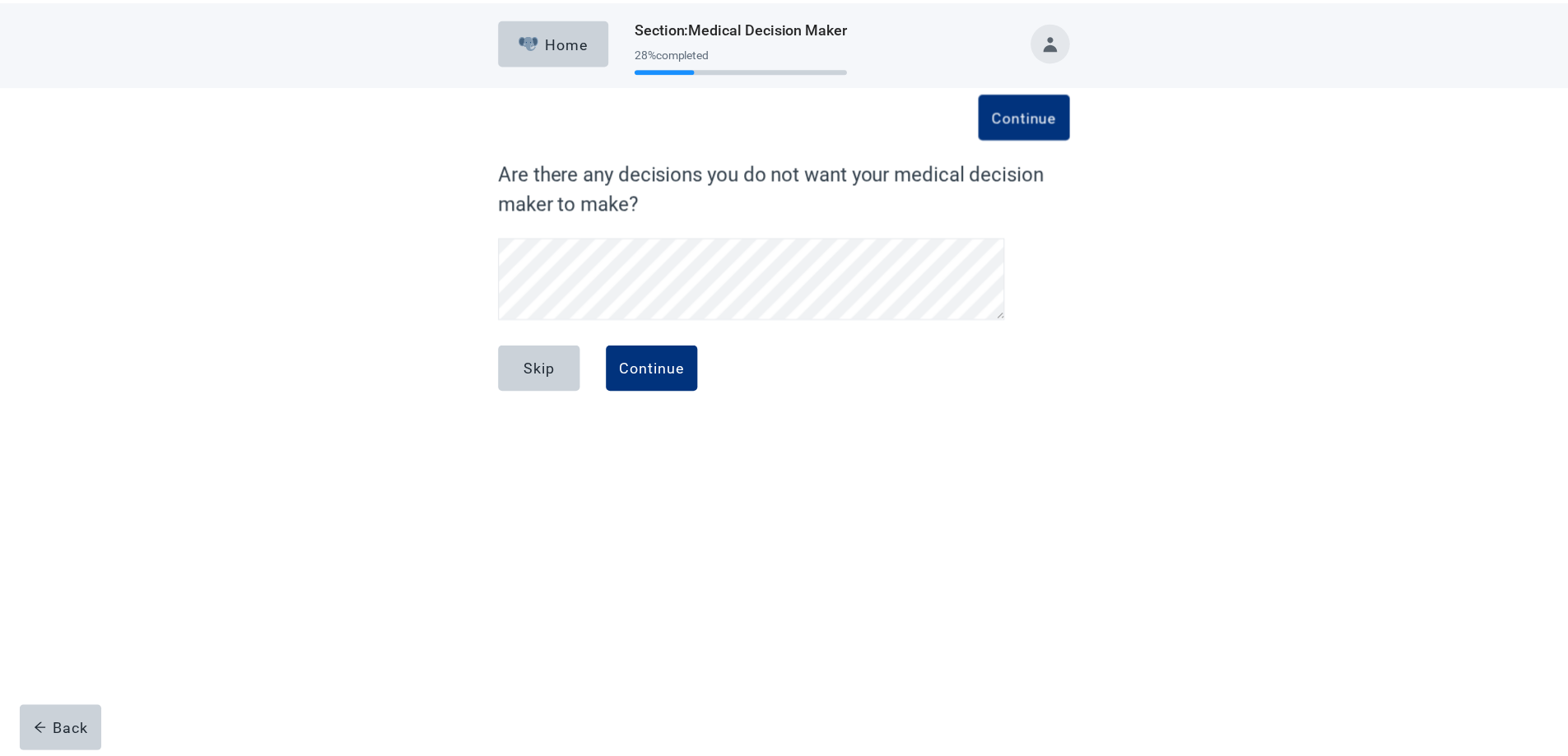
scroll to position [233, 0]
click at [648, 365] on div "Continue" at bounding box center [657, 367] width 66 height 16
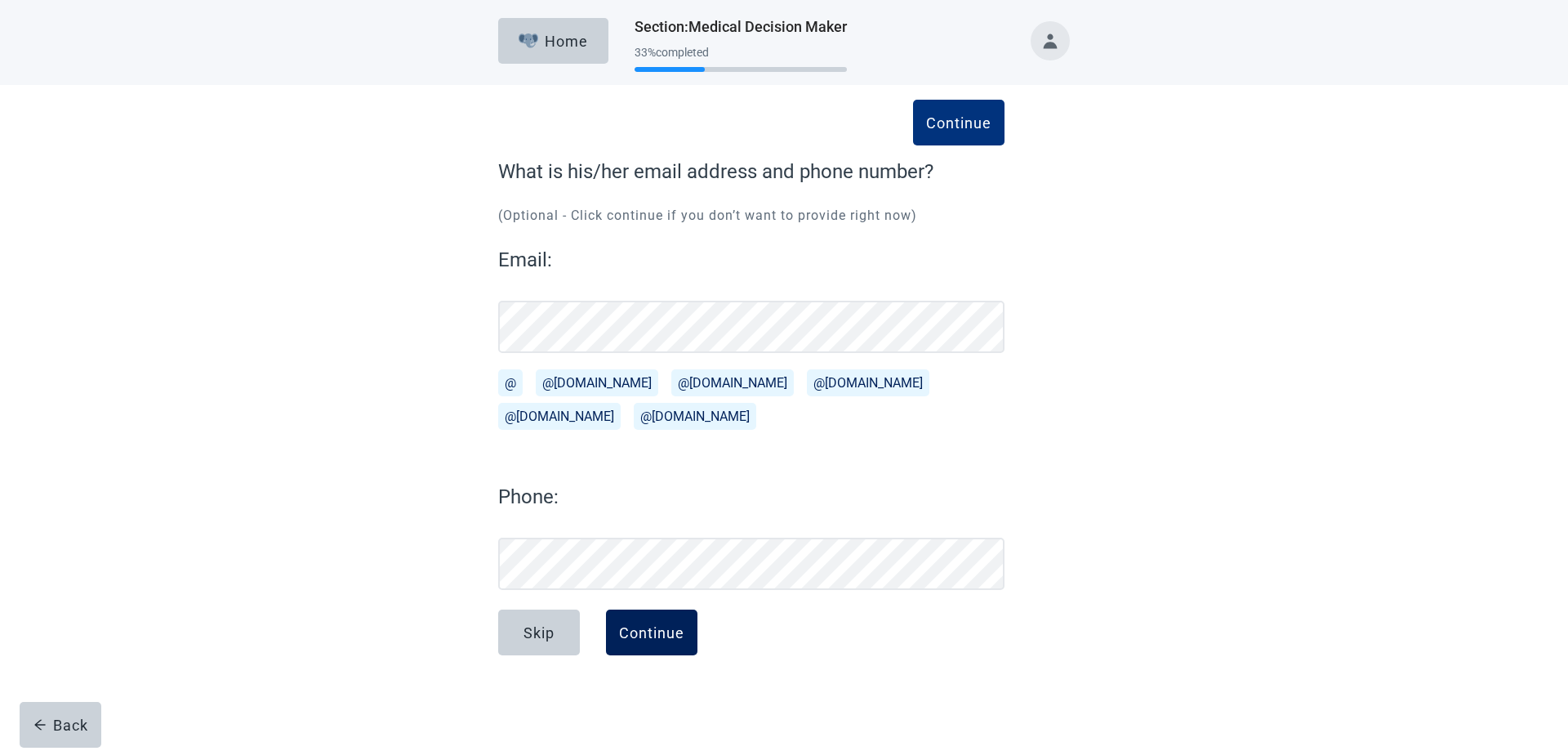
click at [648, 632] on div "Continue" at bounding box center [652, 632] width 65 height 16
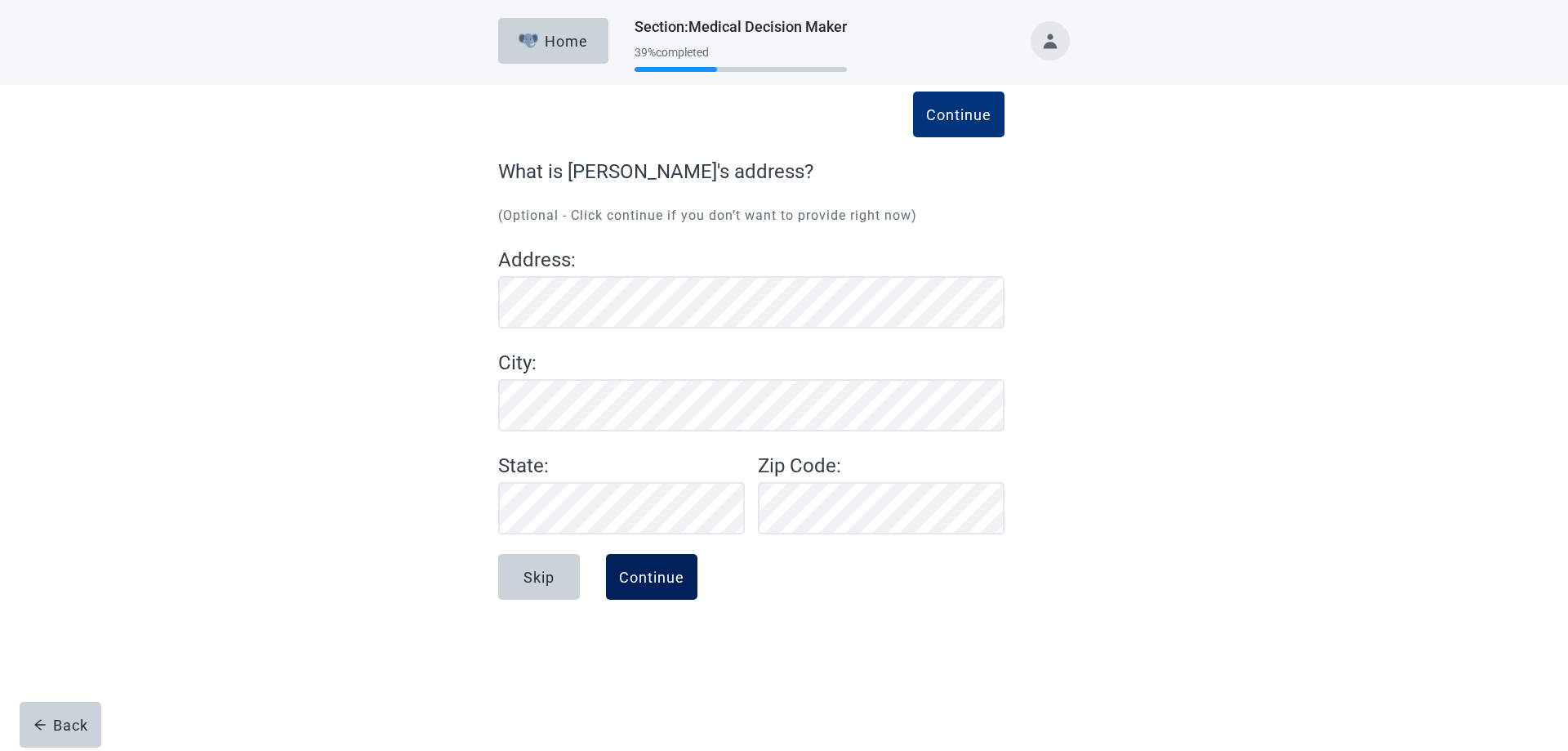
click at [645, 575] on div "Continue" at bounding box center [652, 577] width 65 height 16
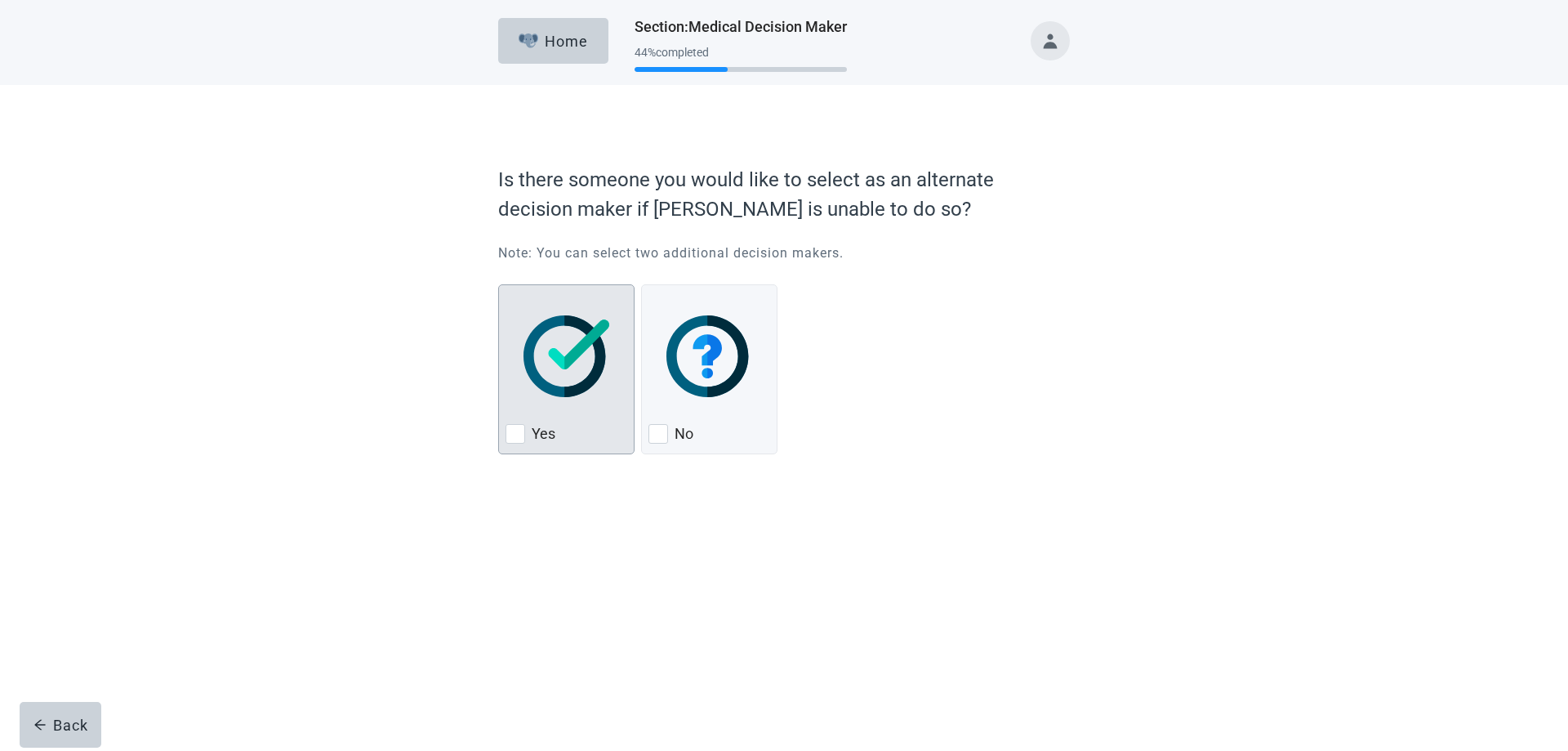
click at [519, 434] on div "Yes, checkbox, not checked" at bounding box center [514, 433] width 19 height 19
click at [499, 285] on input "Yes" at bounding box center [498, 284] width 1 height 1
checkbox input "true"
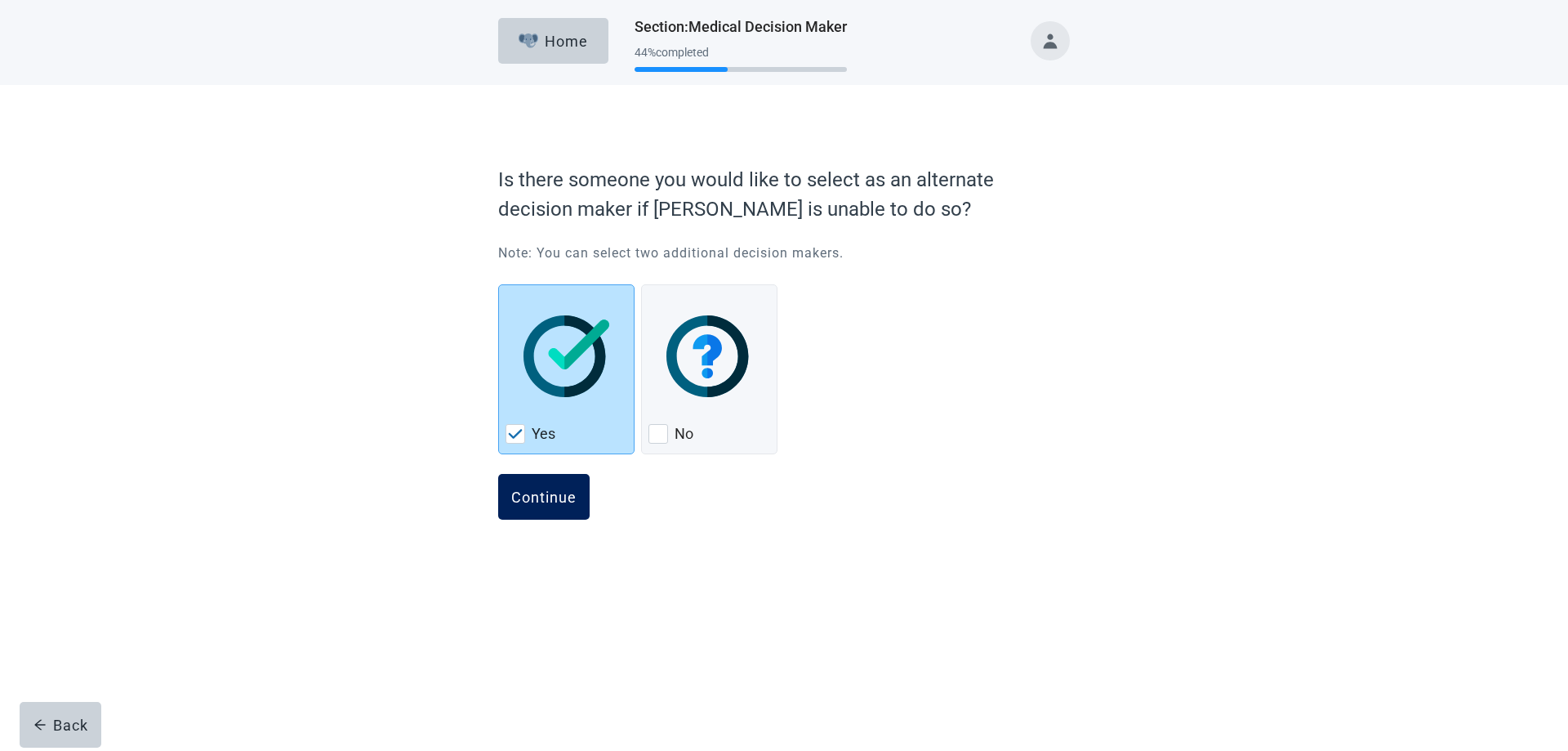
click at [536, 490] on div "Continue" at bounding box center [543, 496] width 65 height 16
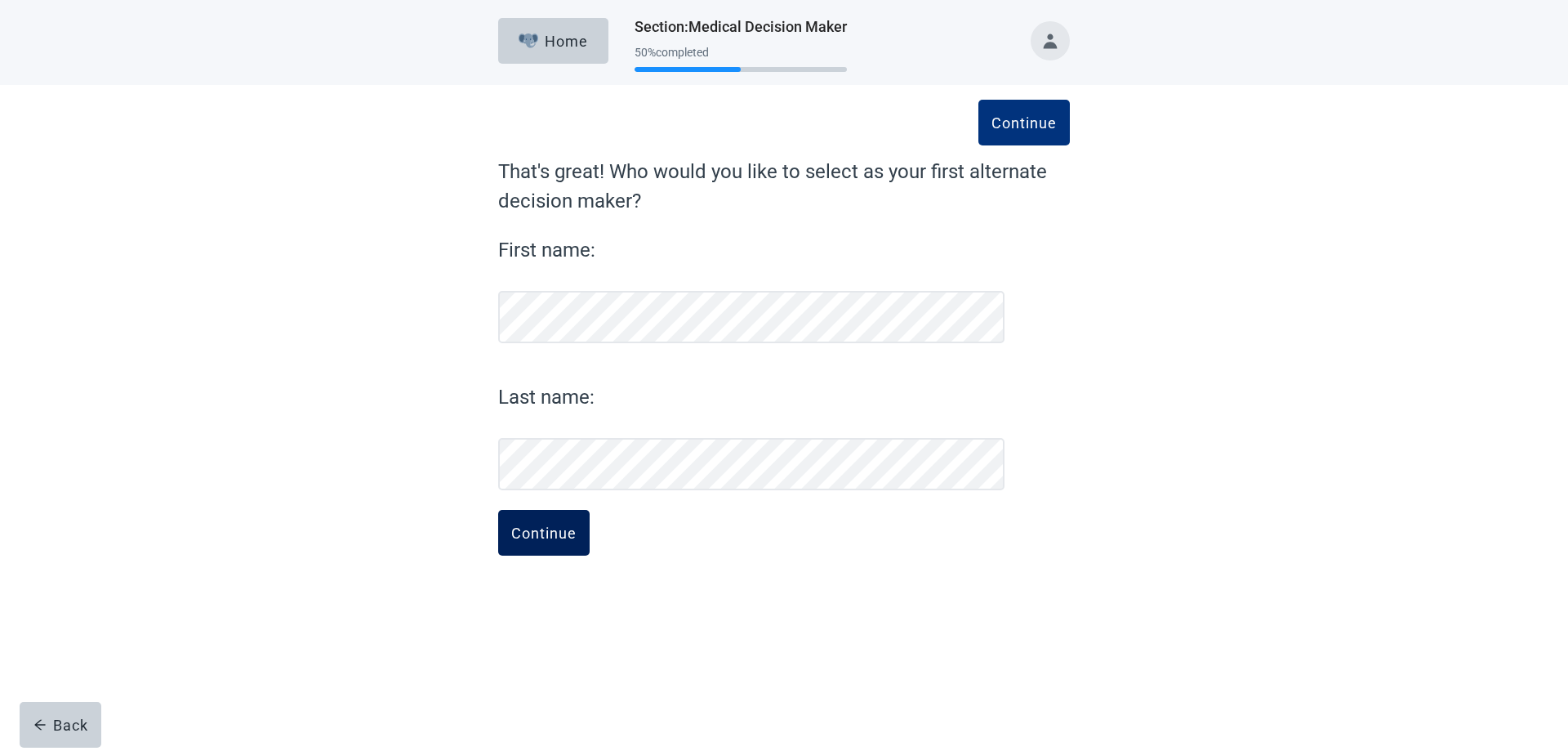
click at [546, 527] on div "Continue" at bounding box center [543, 533] width 65 height 16
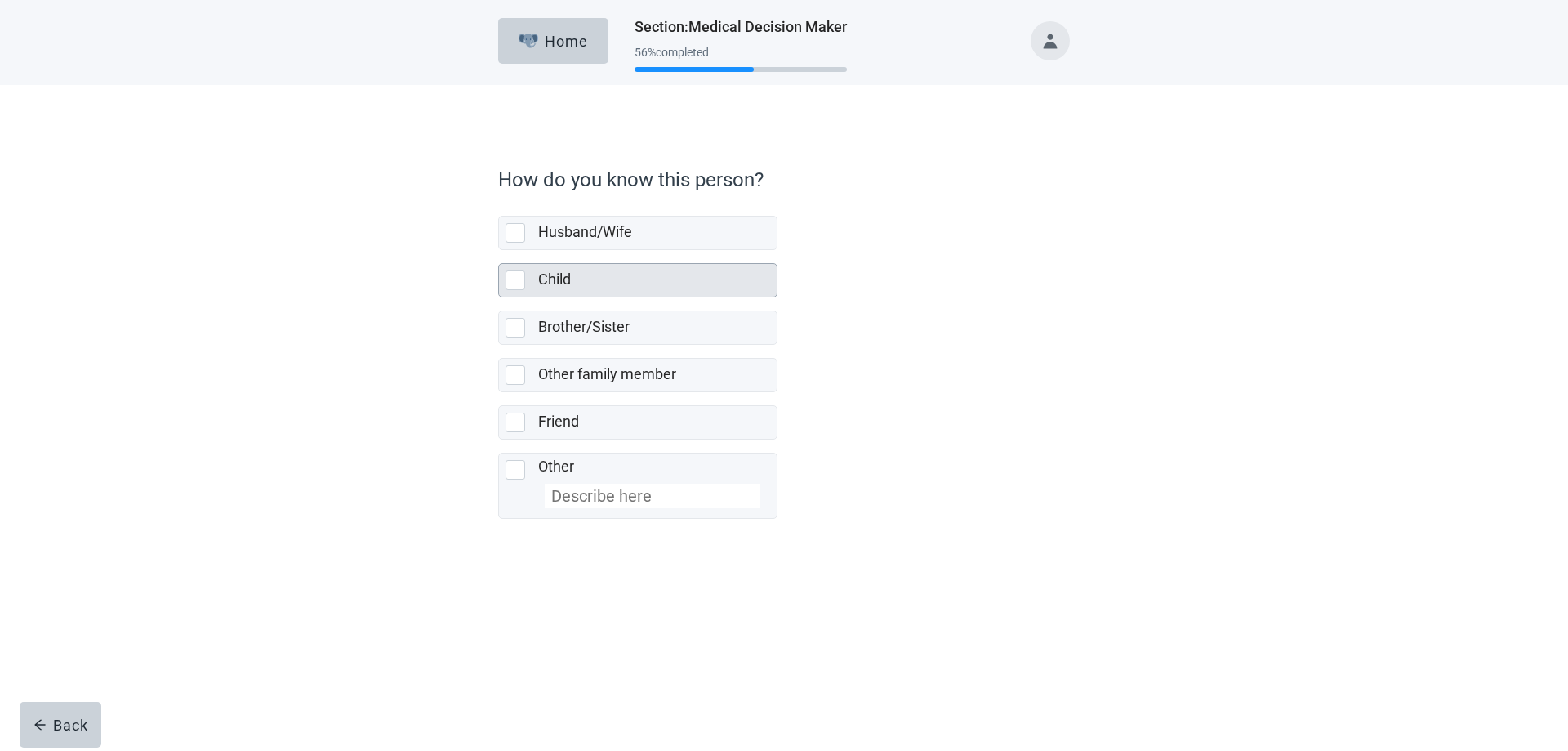
click at [514, 279] on div "Child, checkbox, not selected" at bounding box center [514, 279] width 19 height 19
click at [499, 251] on input "Child" at bounding box center [498, 250] width 1 height 1
checkbox input "true"
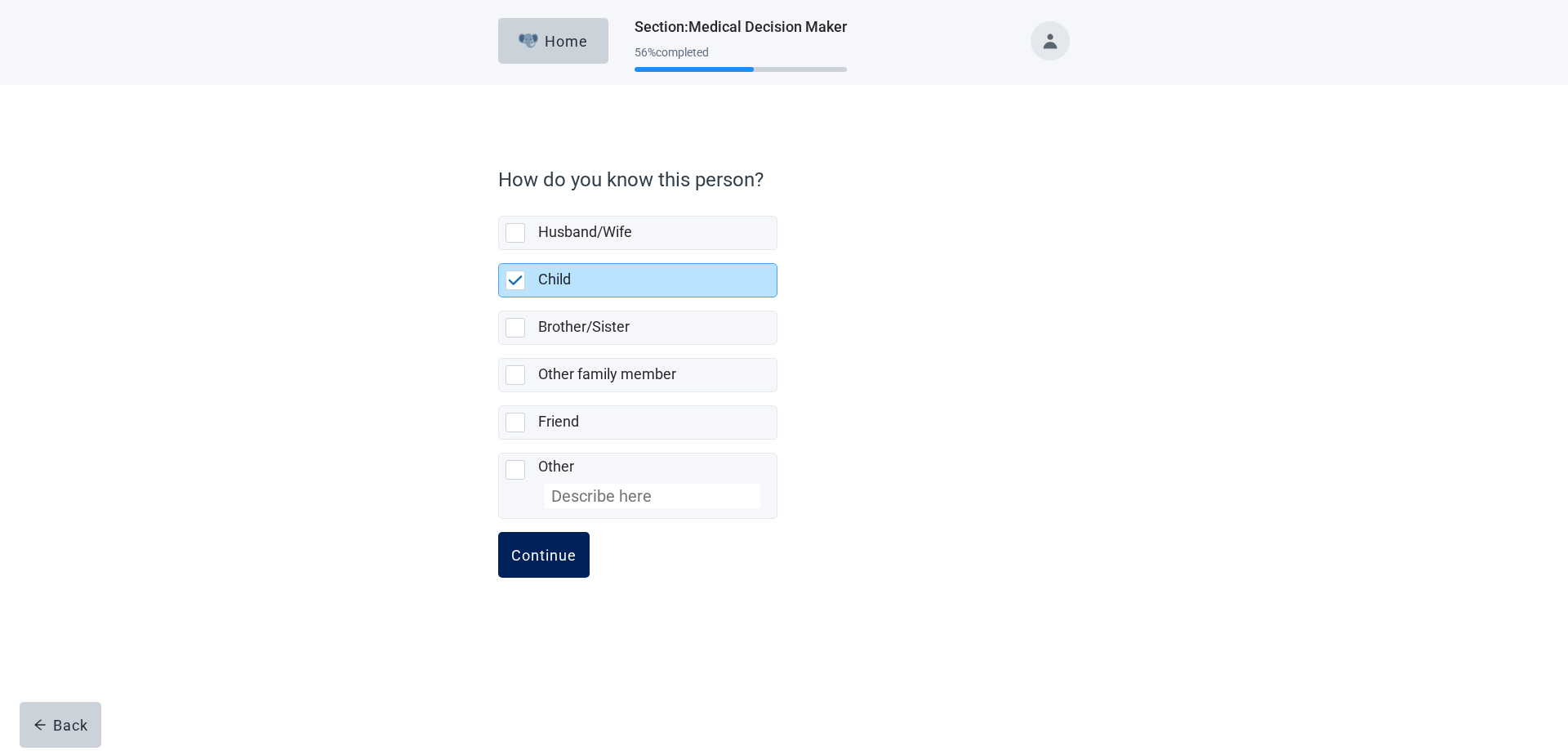
click at [539, 551] on div "Continue" at bounding box center [543, 555] width 65 height 16
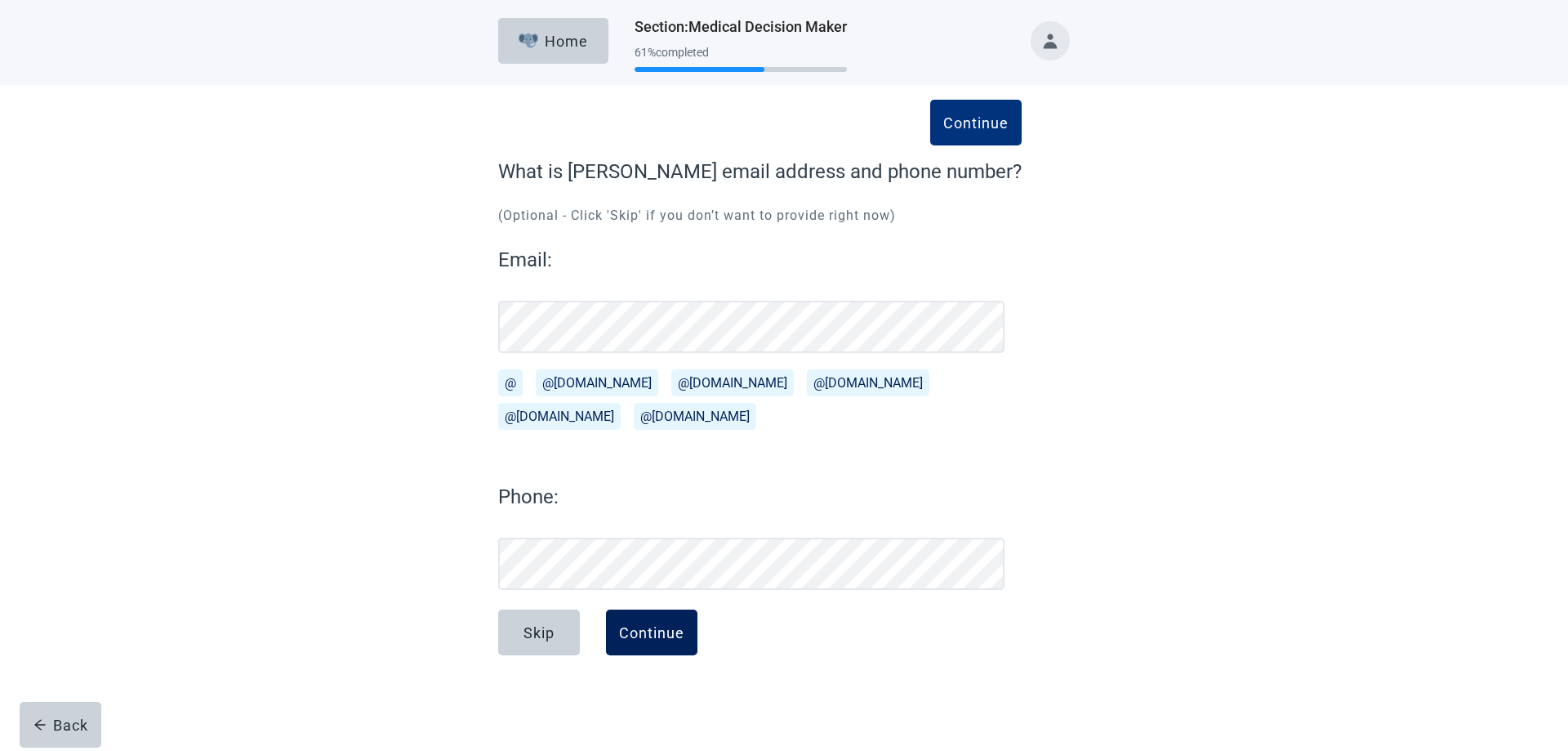
click at [649, 632] on div "Continue" at bounding box center [652, 632] width 65 height 16
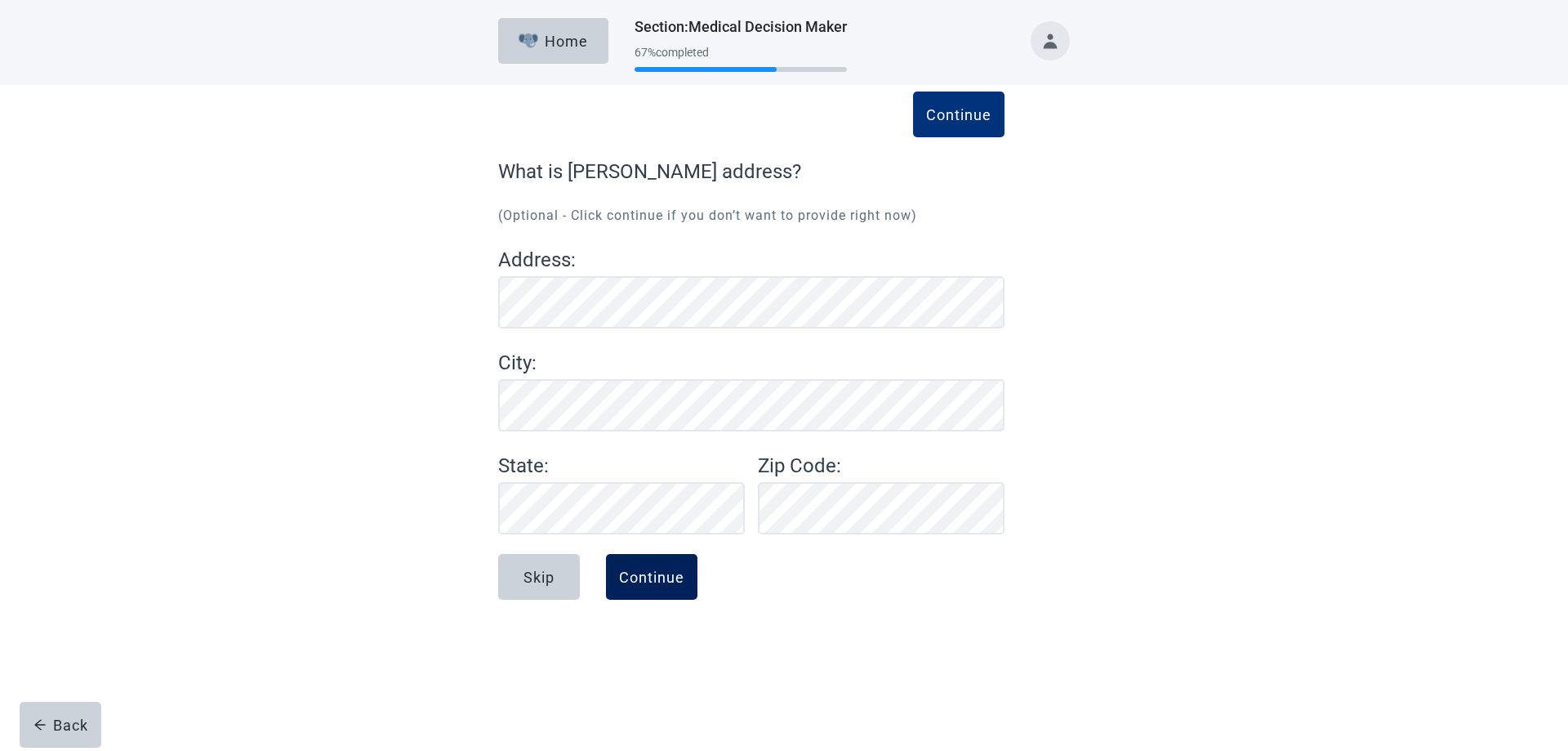
click at [643, 576] on div "Continue" at bounding box center [652, 577] width 65 height 16
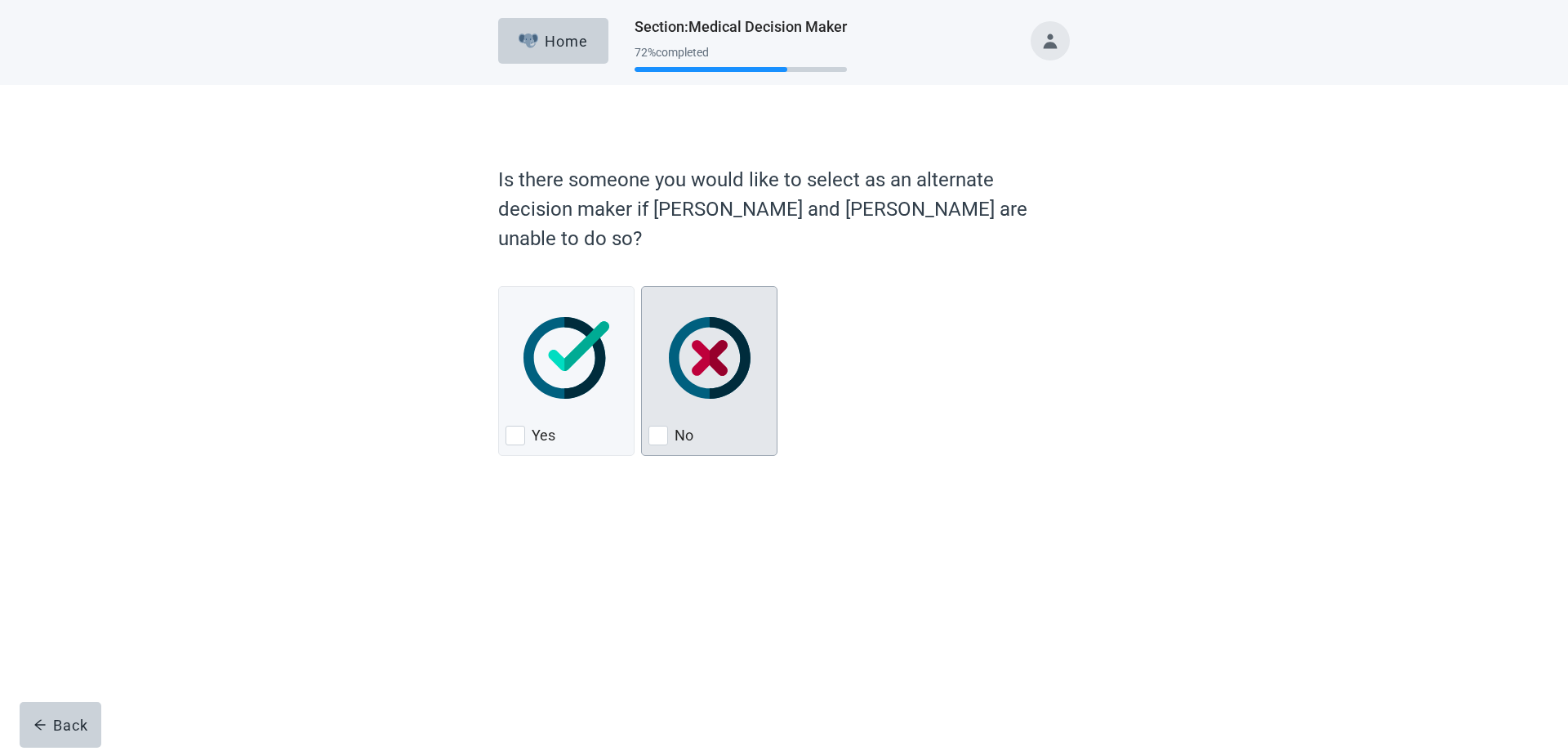
click at [658, 426] on div "No, checkbox, not checked" at bounding box center [657, 435] width 19 height 19
click at [642, 287] on input "No" at bounding box center [641, 286] width 1 height 1
checkbox input "true"
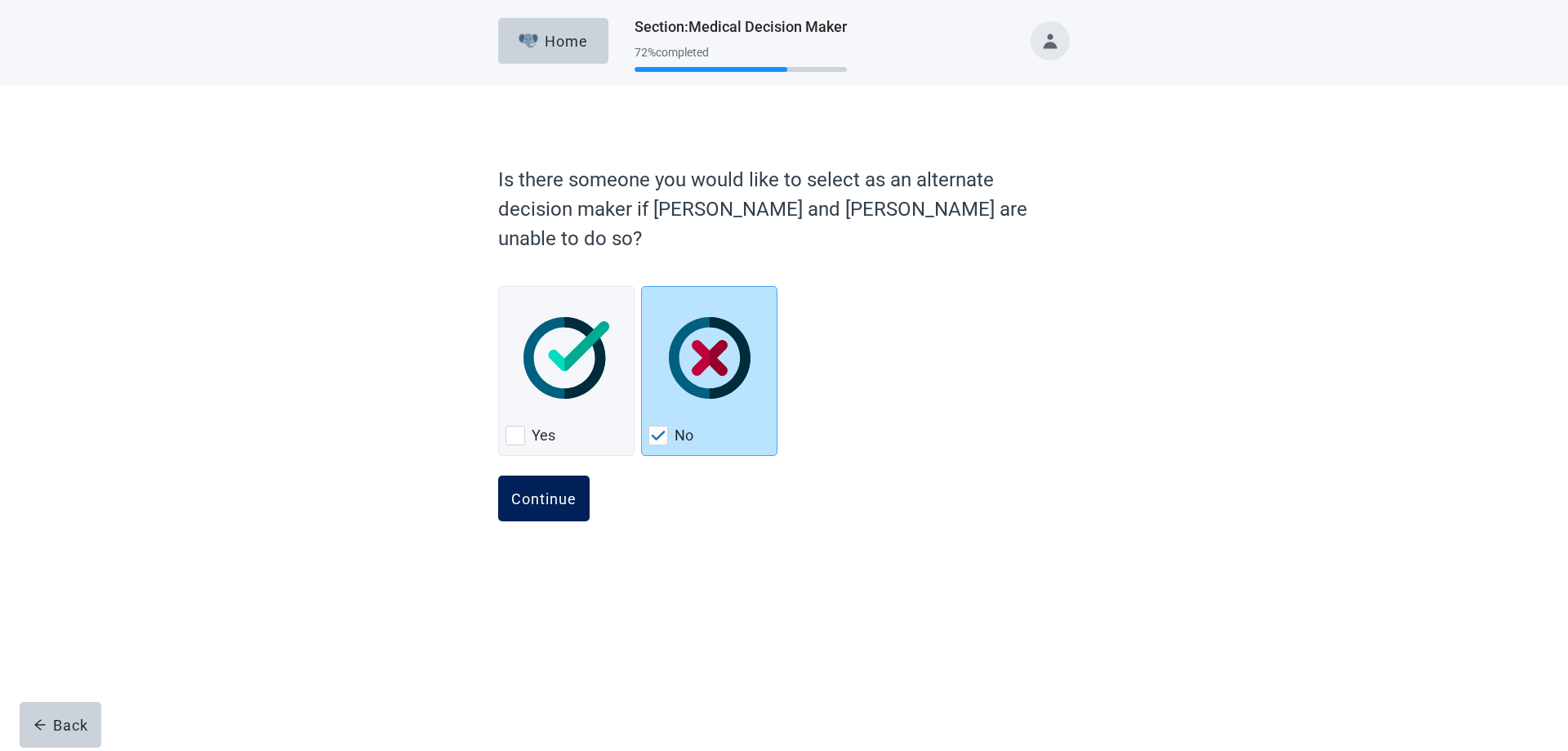
click at [548, 490] on div "Continue" at bounding box center [543, 498] width 65 height 16
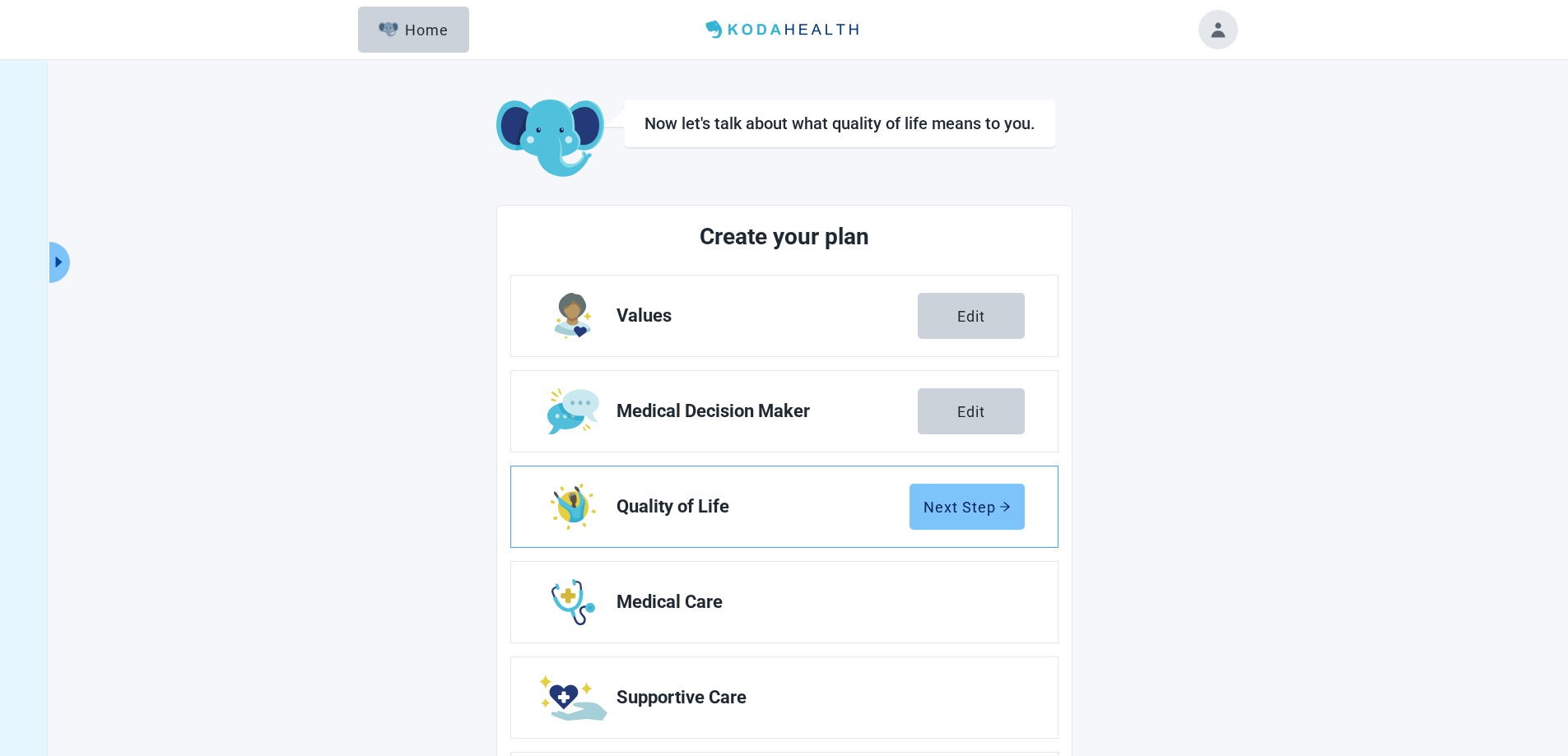
click at [957, 504] on div "Next Step" at bounding box center [967, 506] width 87 height 16
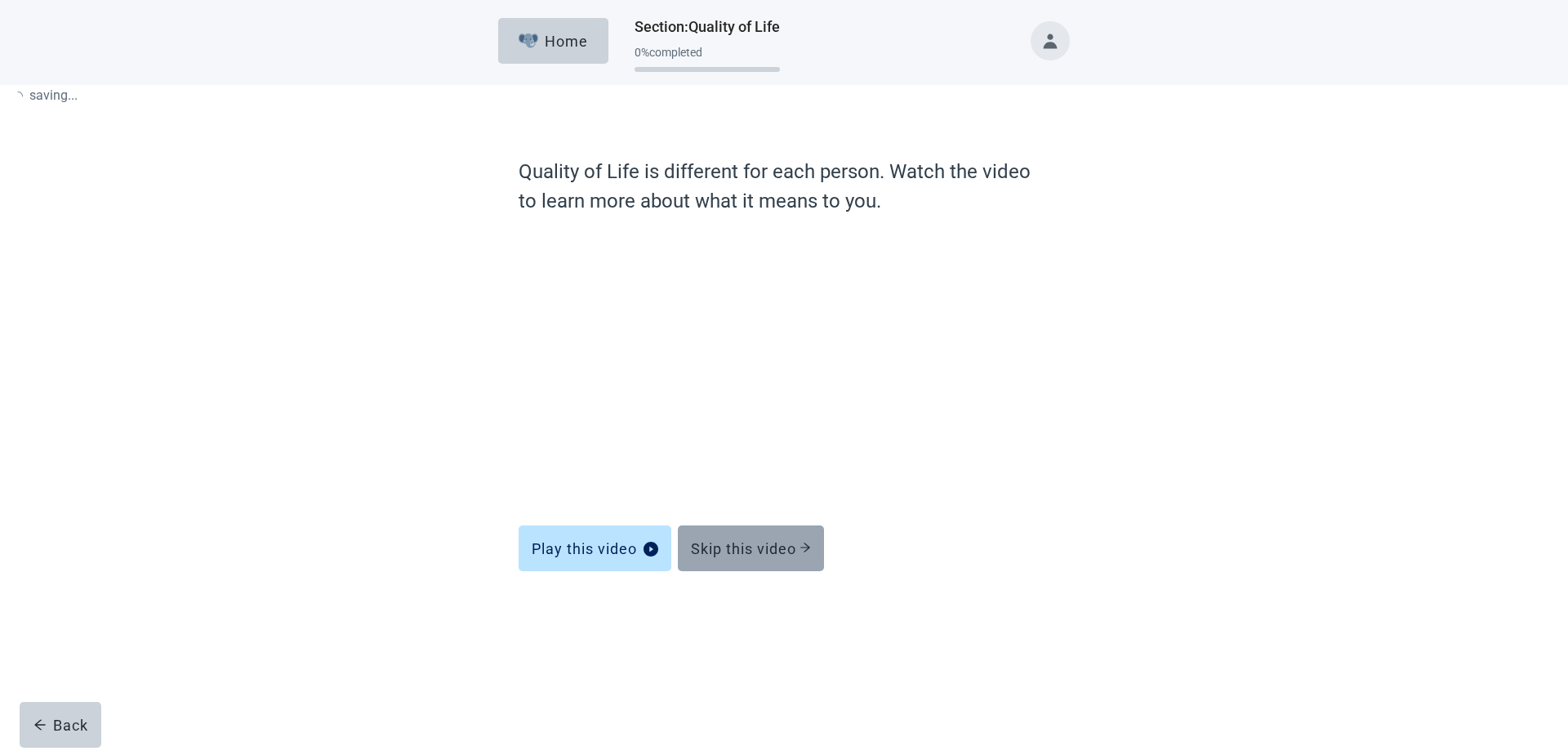
click at [739, 545] on div "Skip this video" at bounding box center [751, 548] width 120 height 16
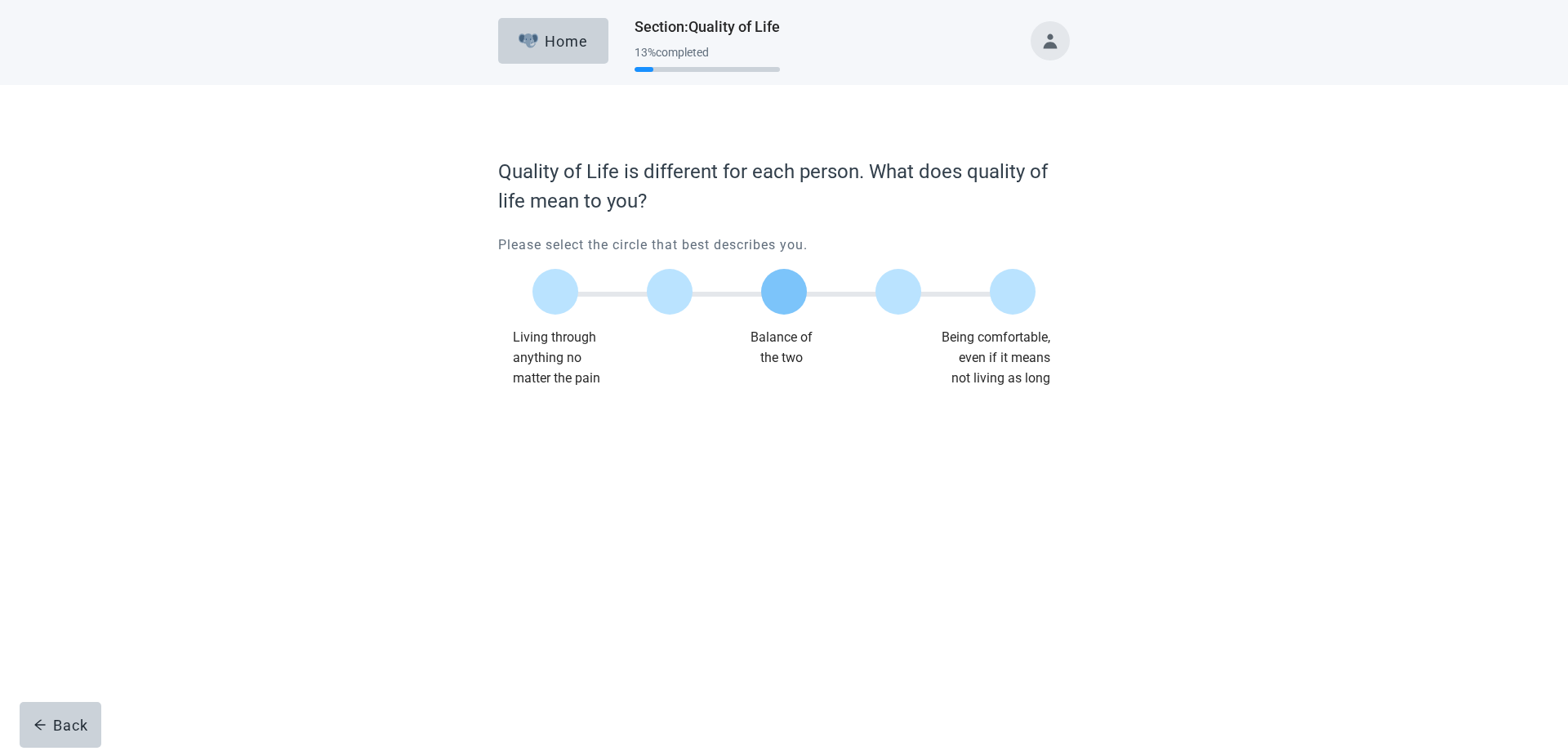
click at [782, 290] on label "Main content" at bounding box center [784, 292] width 46 height 46
click at [784, 292] on input "Quality of life scale: 50 out of 100. Balance of the two" at bounding box center [784, 292] width 0 height 0
click at [547, 422] on div "Continue" at bounding box center [543, 421] width 65 height 16
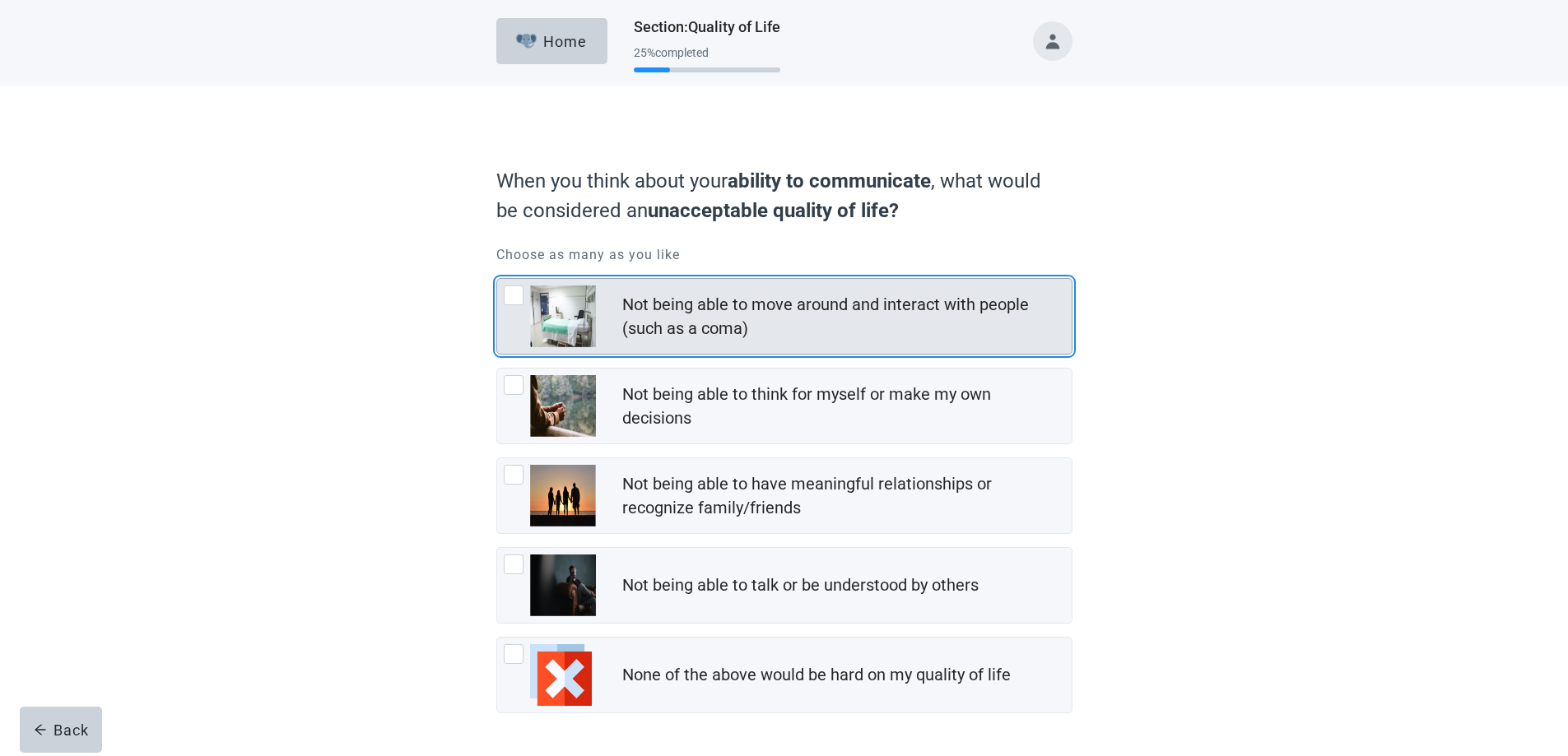
click at [517, 296] on div "Not being able to move around and interact with people (such as a coma), checkb…" at bounding box center [513, 295] width 20 height 20
click at [497, 279] on input "Not being able to move around and interact with people (such as a coma)" at bounding box center [496, 278] width 1 height 1
checkbox input "true"
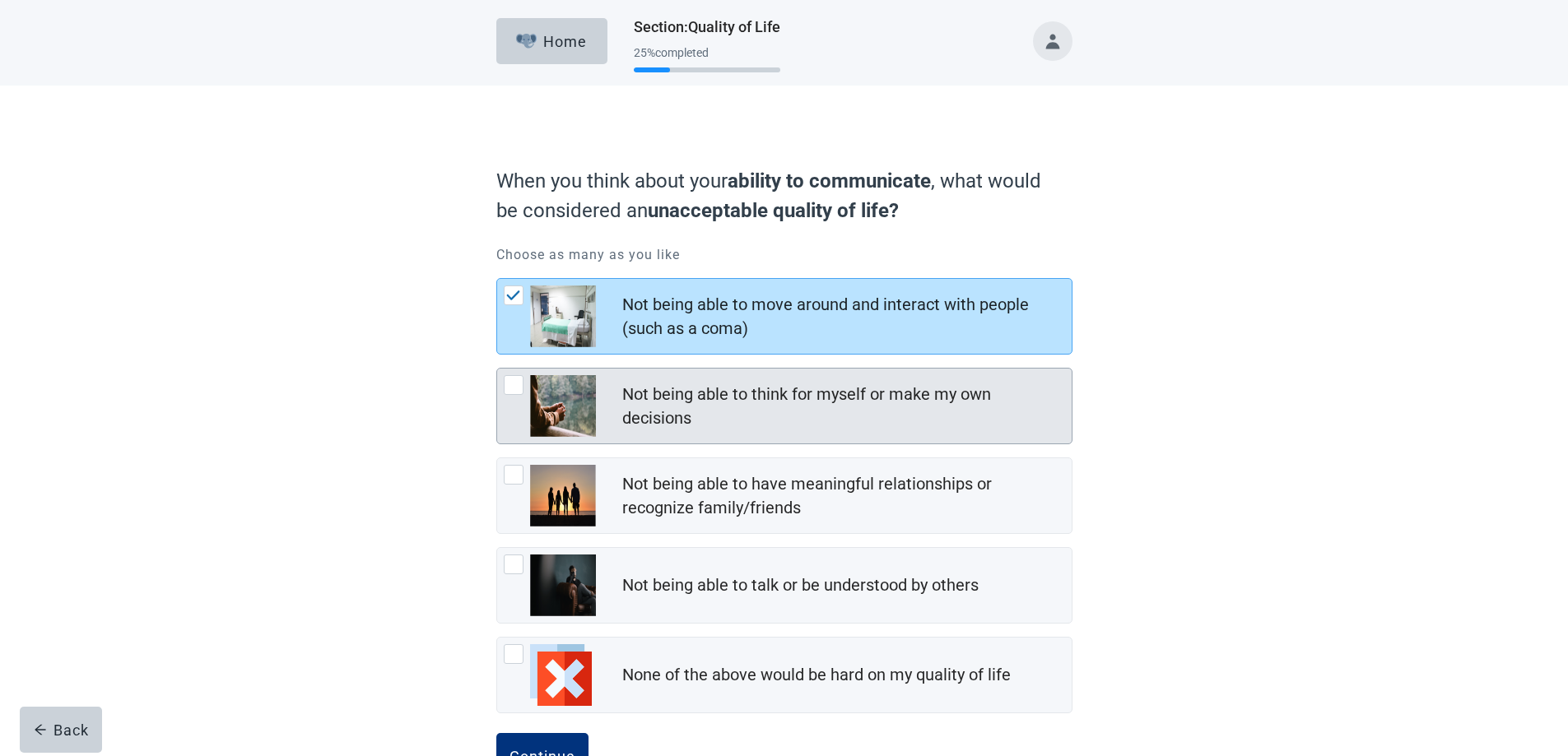
click at [515, 386] on div "Not being able to think for myself or make my own decisions, checkbox, not chec…" at bounding box center [513, 384] width 20 height 20
click at [497, 368] on input "Not being able to think for myself or make my own decisions" at bounding box center [496, 367] width 1 height 1
checkbox input "true"
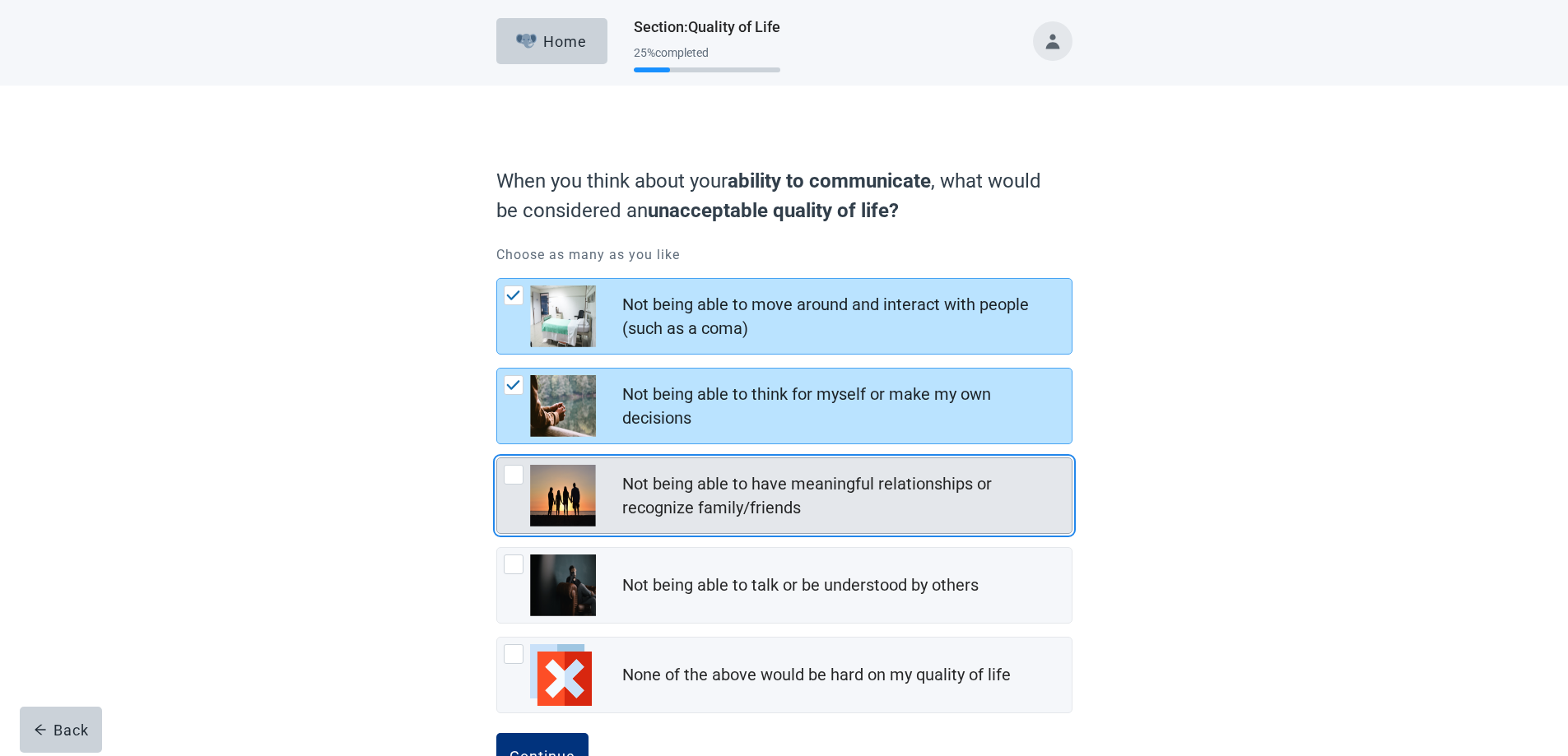
click at [514, 476] on div "Not being able to have meaningful relationships or recognize family/friends, ch…" at bounding box center [513, 474] width 20 height 20
click at [497, 459] on input "Not being able to have meaningful relationships or recognize family/friends" at bounding box center [496, 458] width 1 height 1
checkbox input "true"
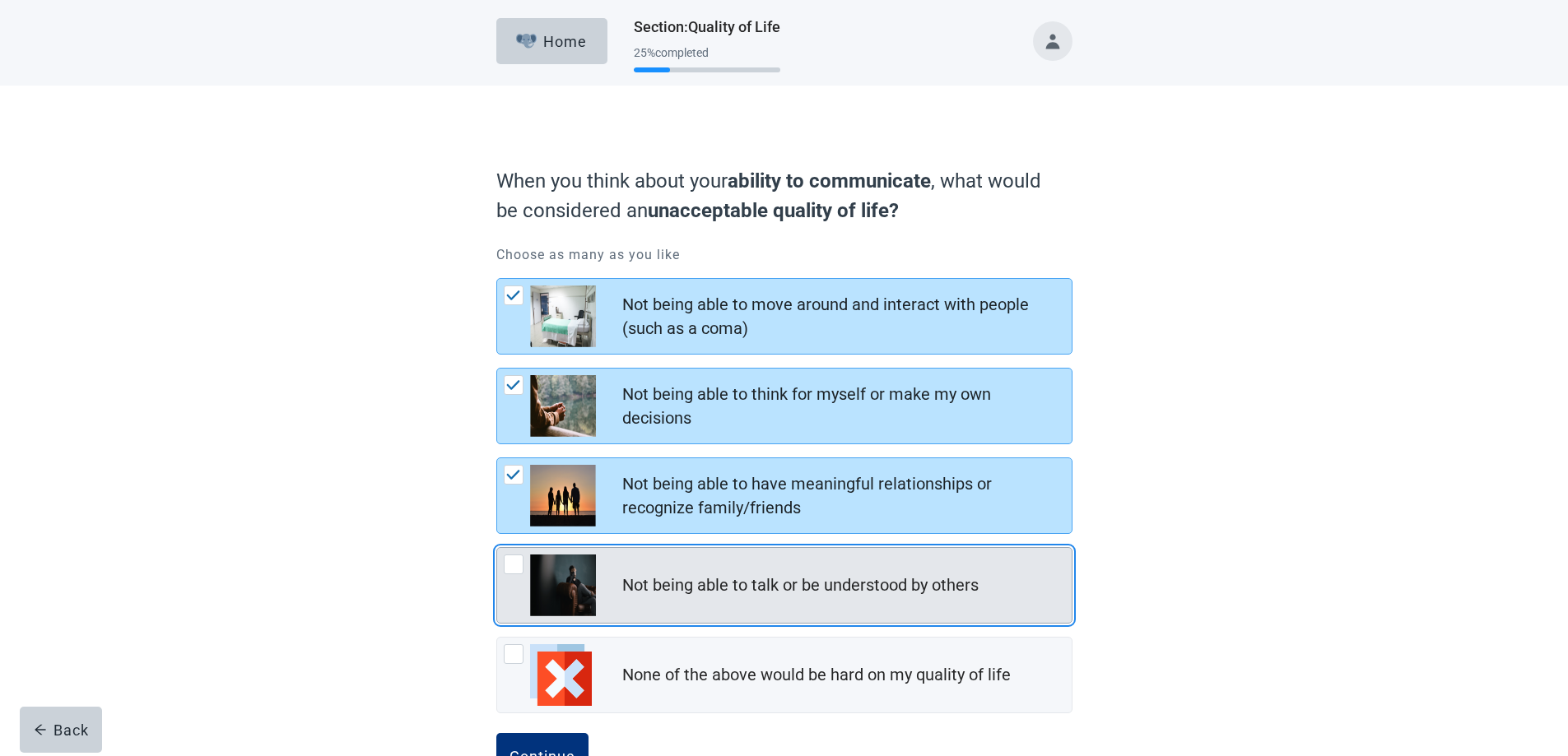
click at [510, 571] on div "Not being able to talk or be understood by others, checkbox, not checked" at bounding box center [513, 564] width 20 height 20
click at [497, 548] on input "Not being able to talk or be understood by others" at bounding box center [496, 547] width 1 height 1
checkbox input "true"
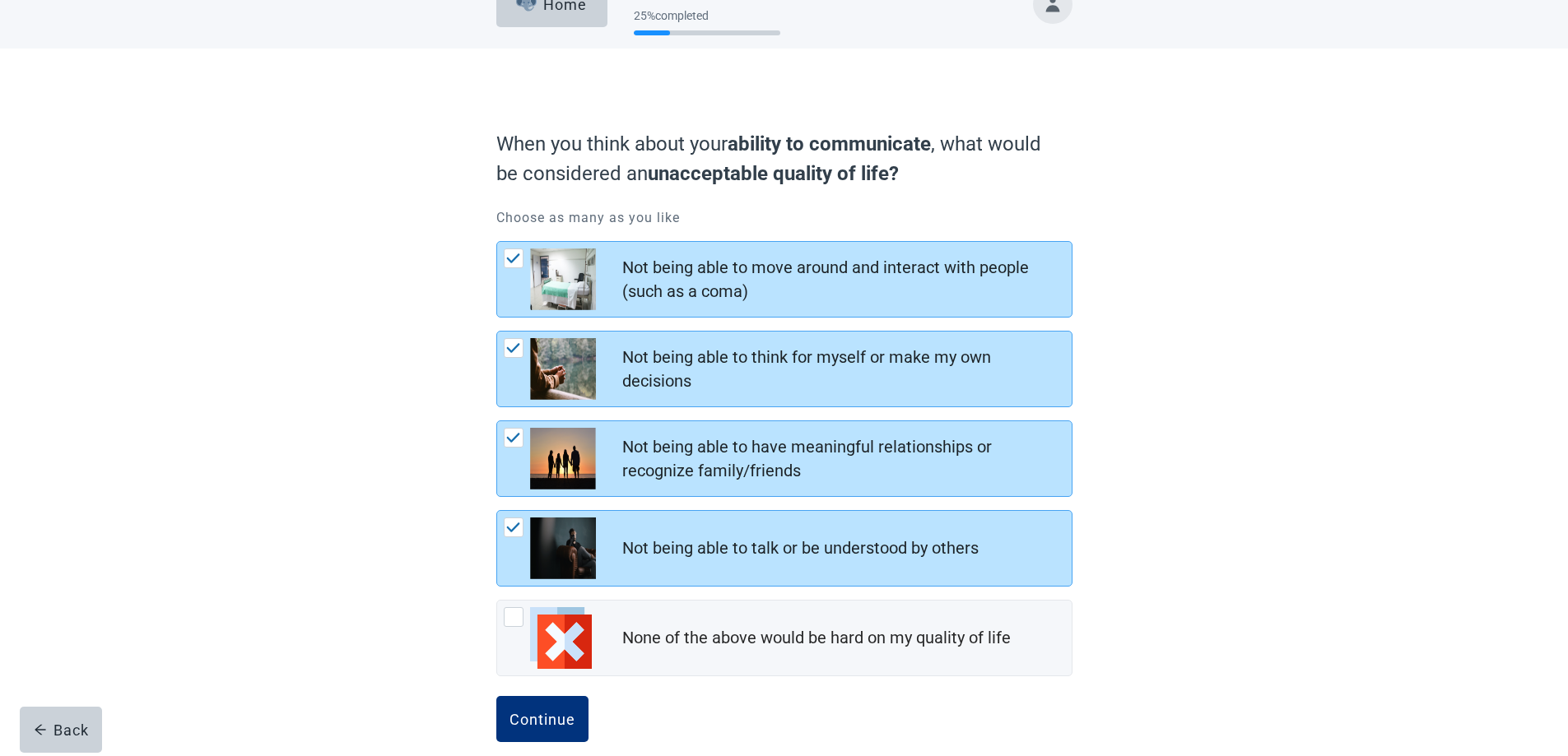
scroll to position [59, 0]
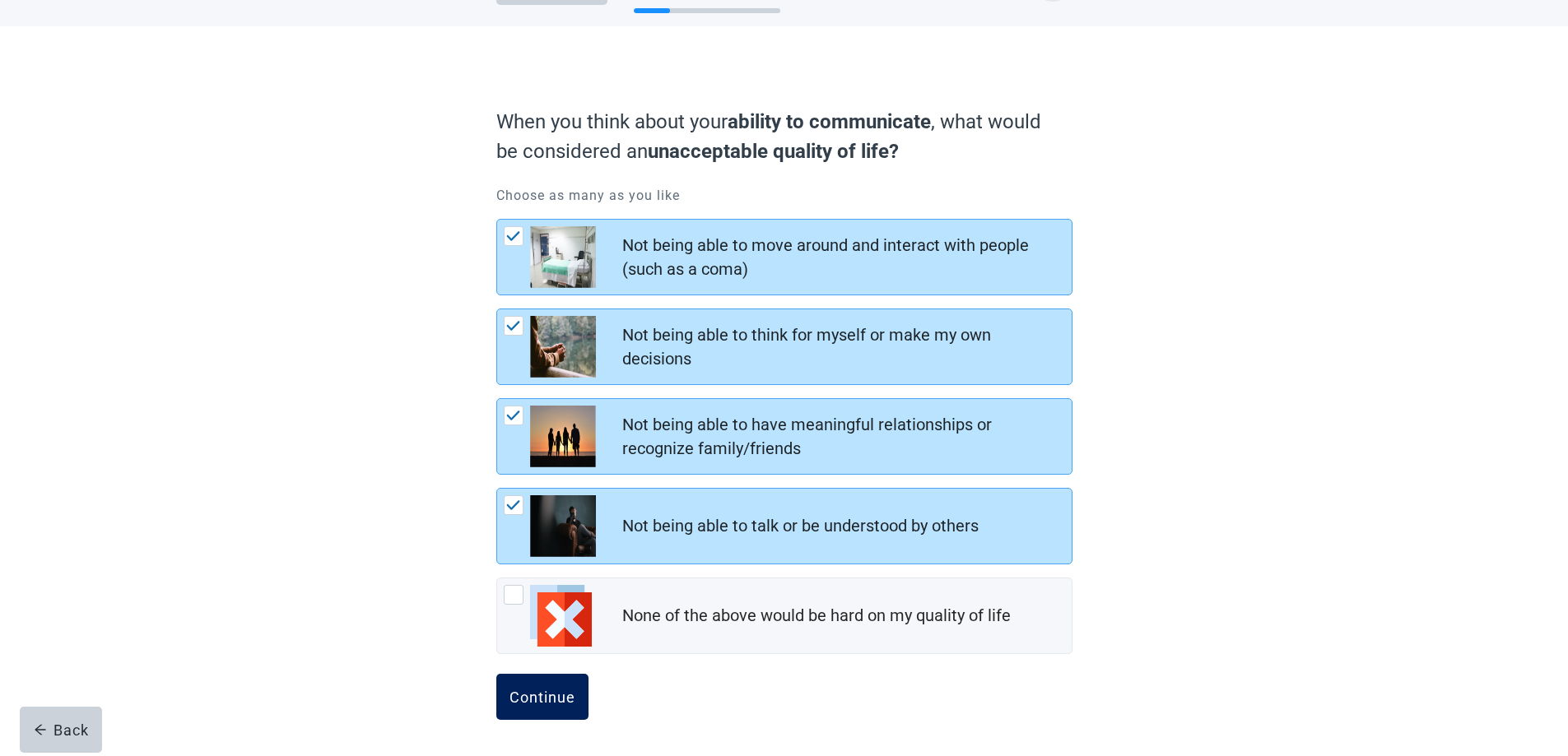
click at [544, 690] on div "Continue" at bounding box center [541, 696] width 66 height 16
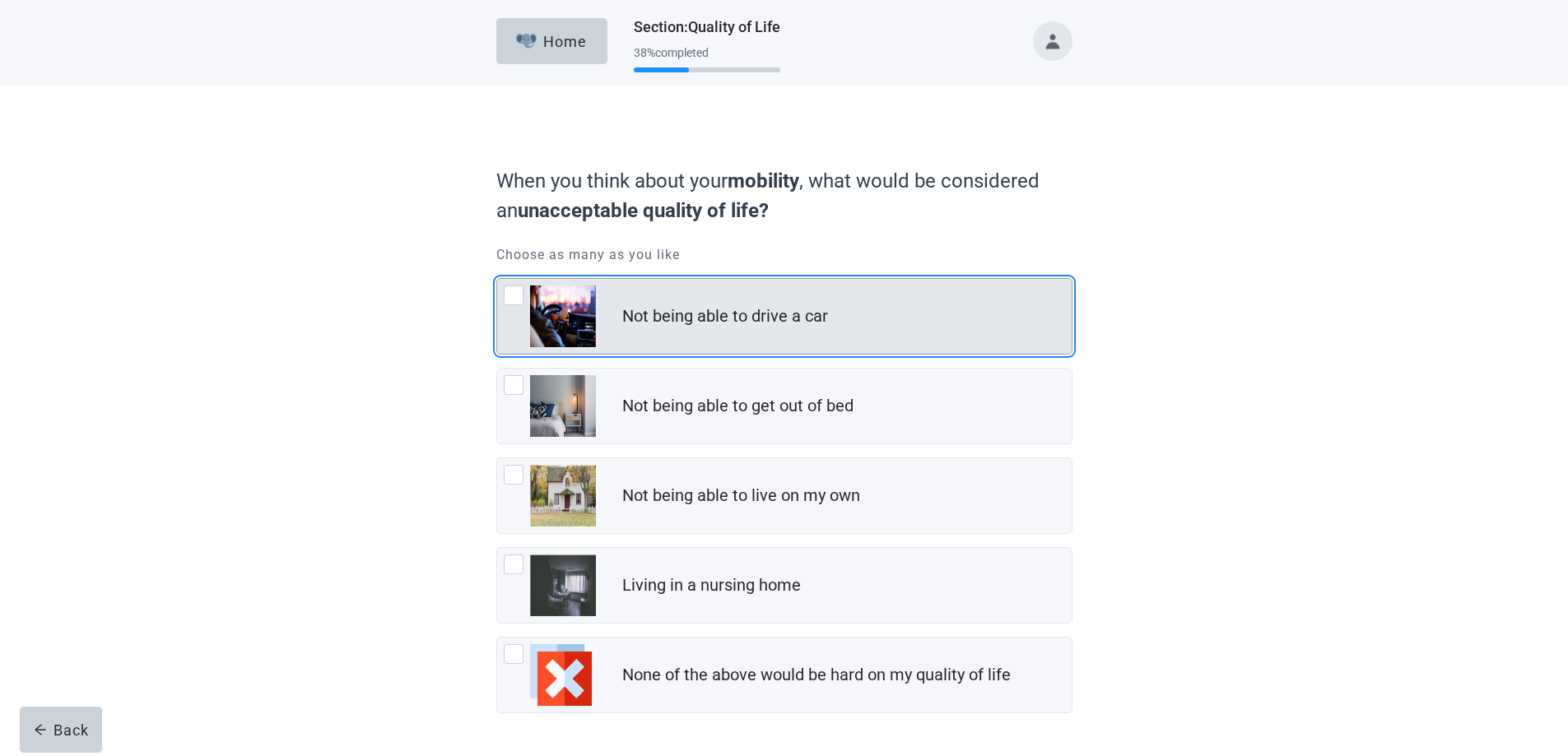
click at [517, 297] on div "Not being able to drive a car, checkbox, not checked" at bounding box center [513, 295] width 20 height 20
click at [497, 279] on input "Not being able to drive a car" at bounding box center [496, 278] width 1 height 1
checkbox input "true"
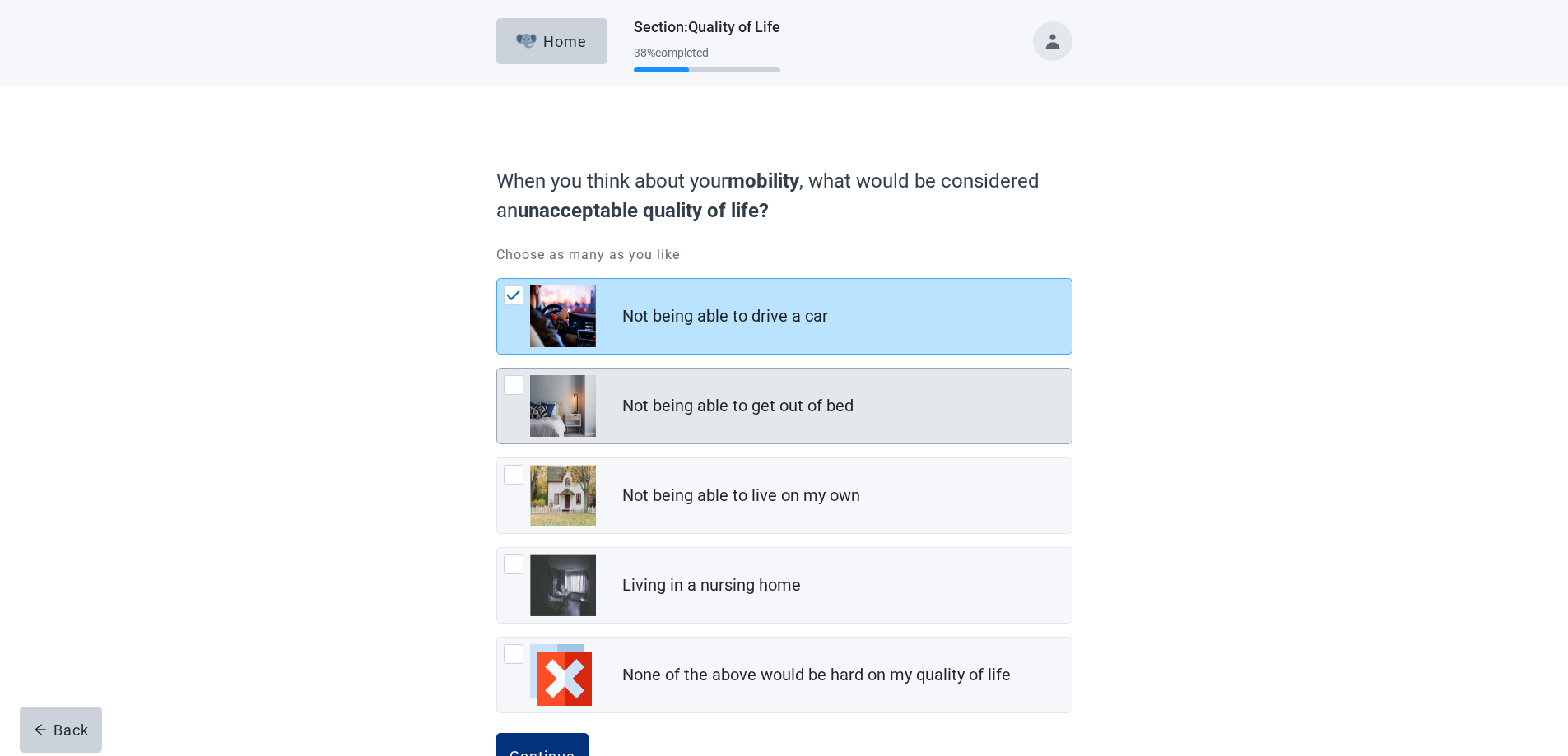
click at [514, 386] on div "Not being able to get out of bed, checkbox, not checked" at bounding box center [513, 384] width 20 height 20
click at [497, 368] on input "Not being able to get out of bed" at bounding box center [496, 367] width 1 height 1
checkbox input "true"
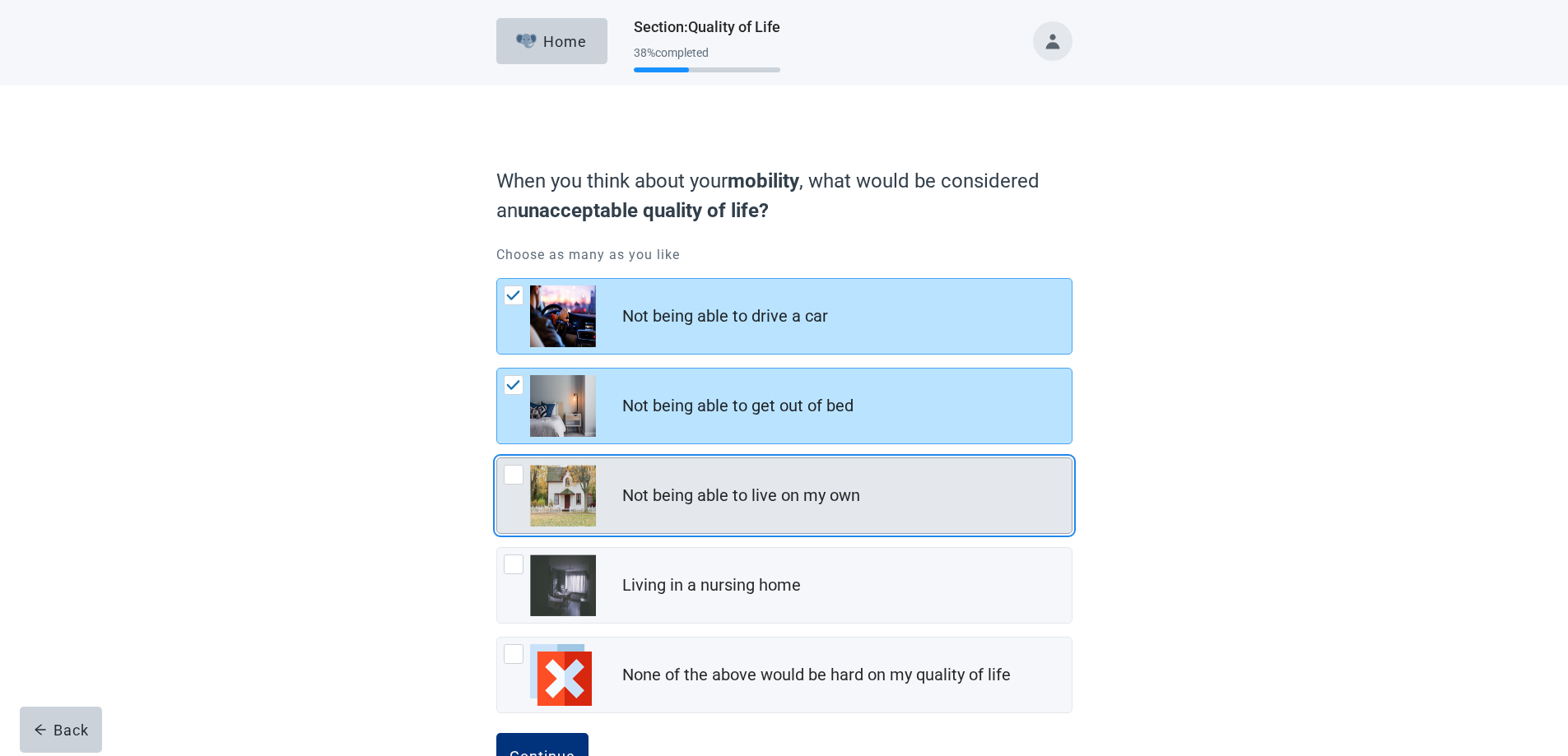
click at [512, 472] on div "Not being able to live on my own, checkbox, not checked" at bounding box center [513, 474] width 20 height 20
click at [497, 459] on input "Not being able to live on my own" at bounding box center [496, 458] width 1 height 1
checkbox input "true"
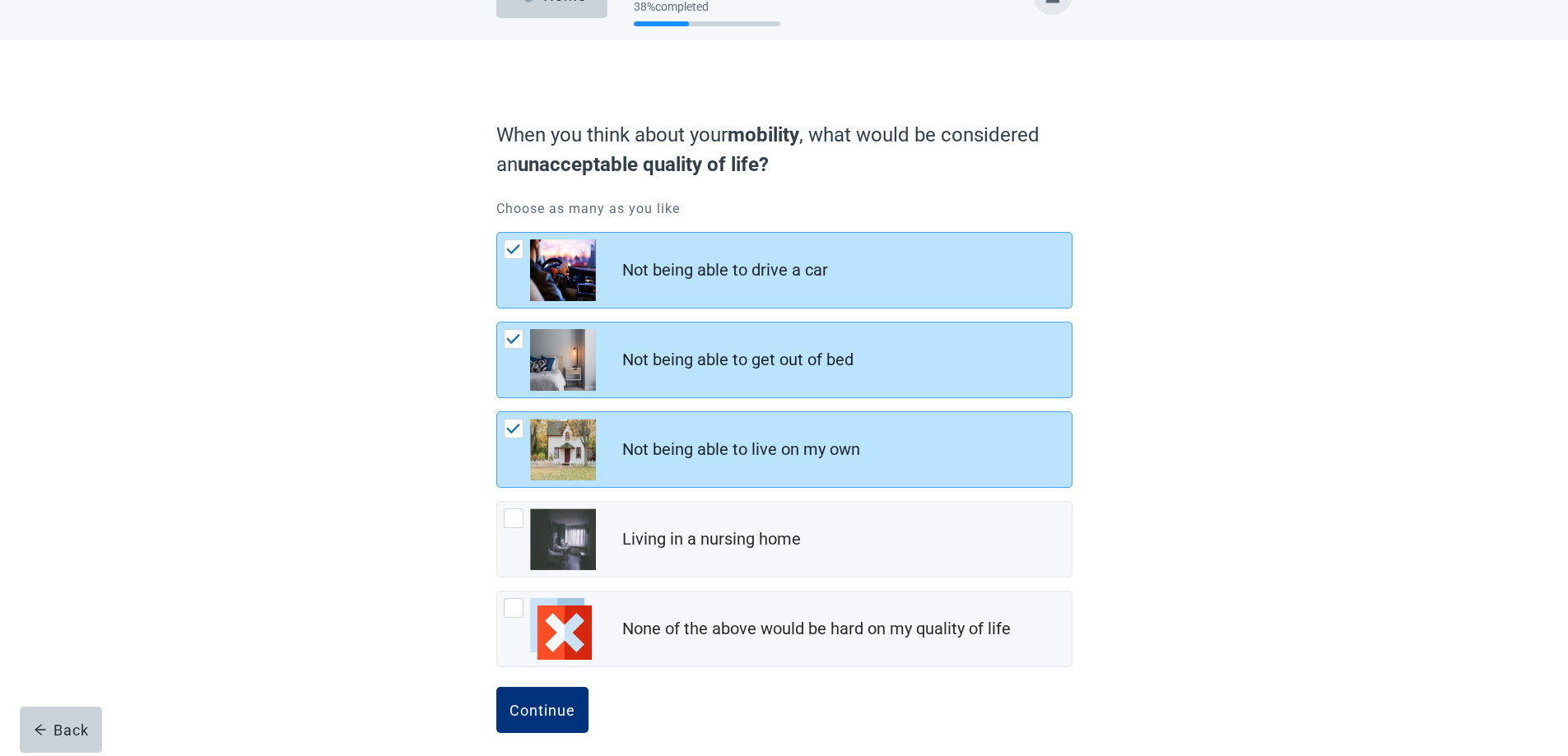
scroll to position [59, 0]
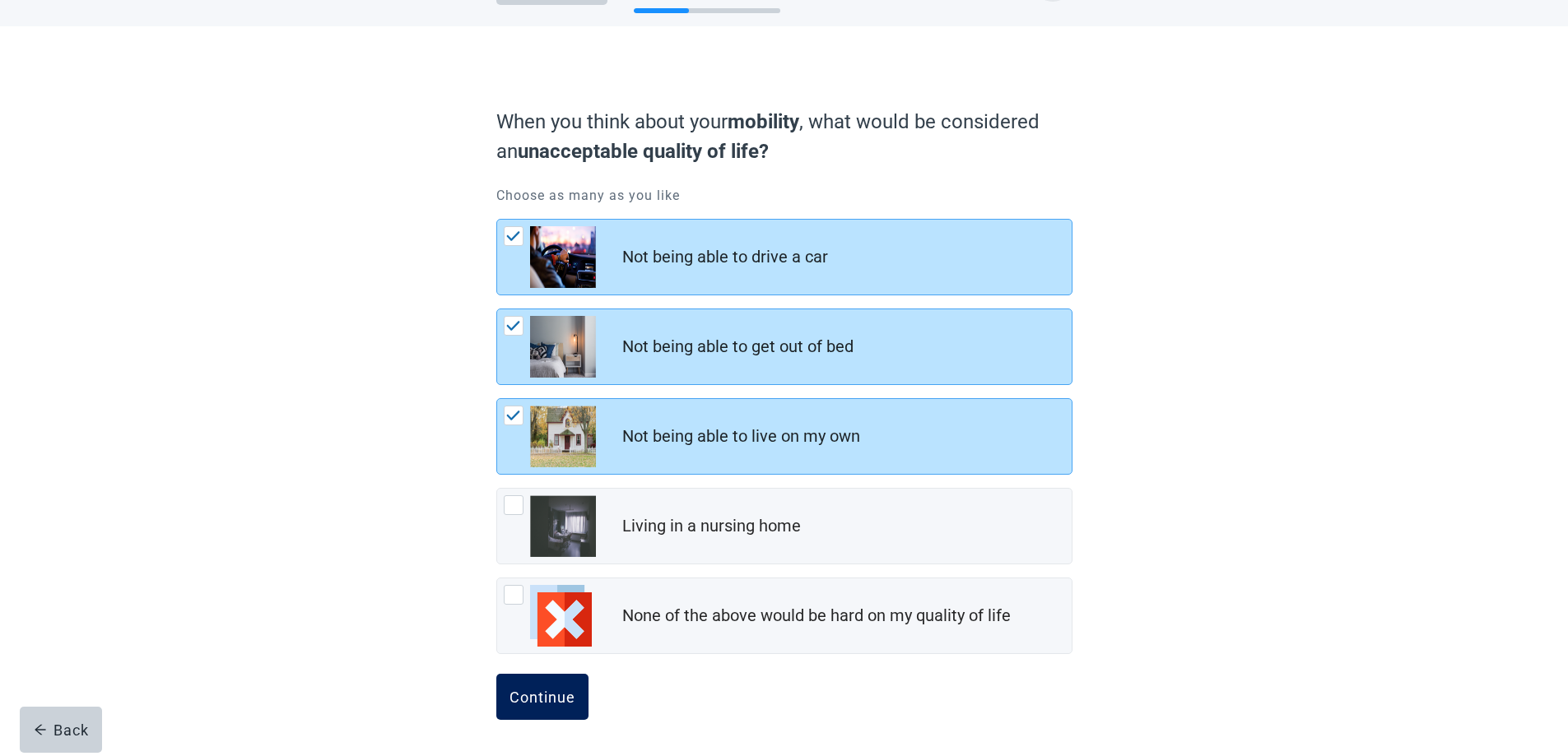
click at [541, 695] on div "Continue" at bounding box center [541, 696] width 66 height 16
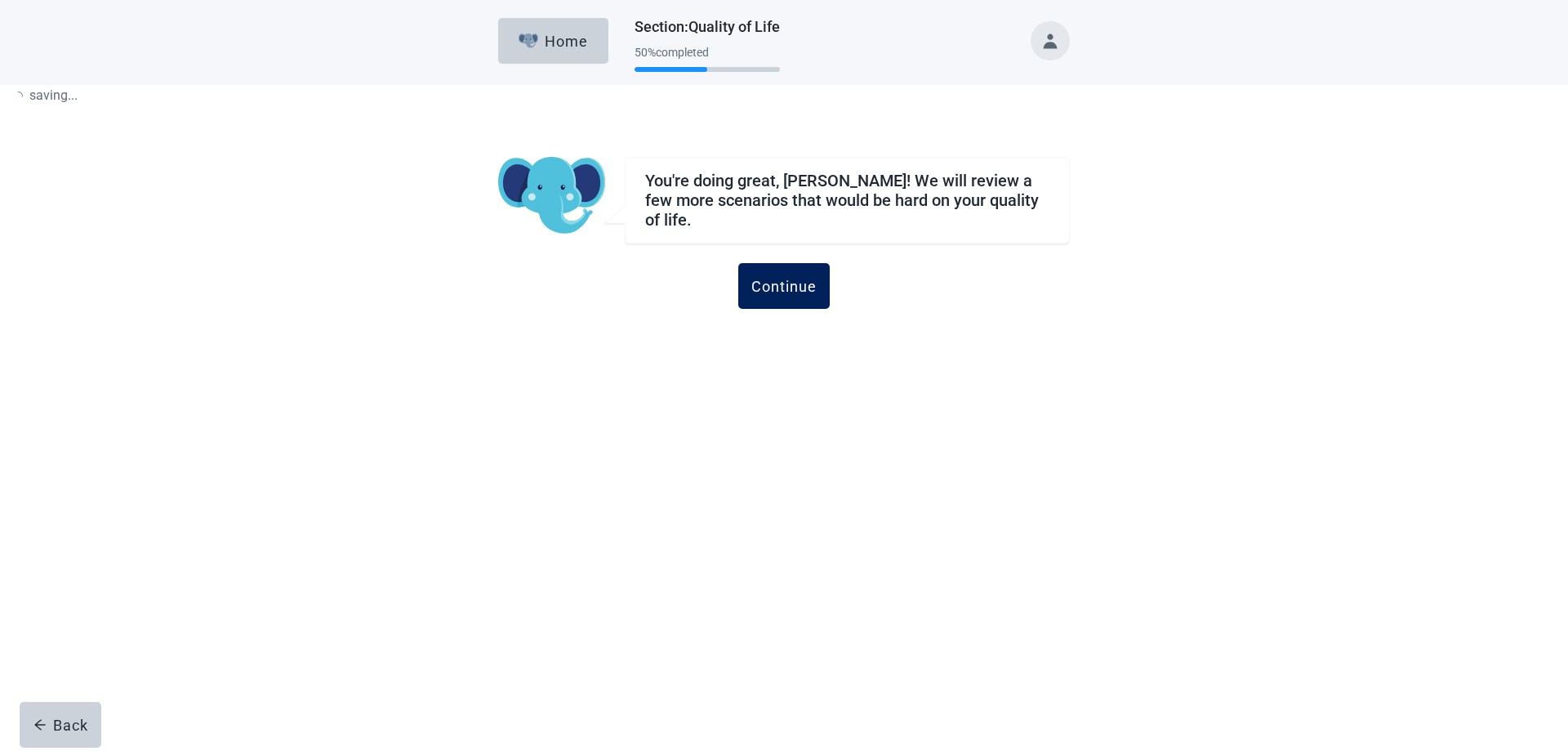
click at [781, 278] on div "Continue" at bounding box center [784, 285] width 65 height 16
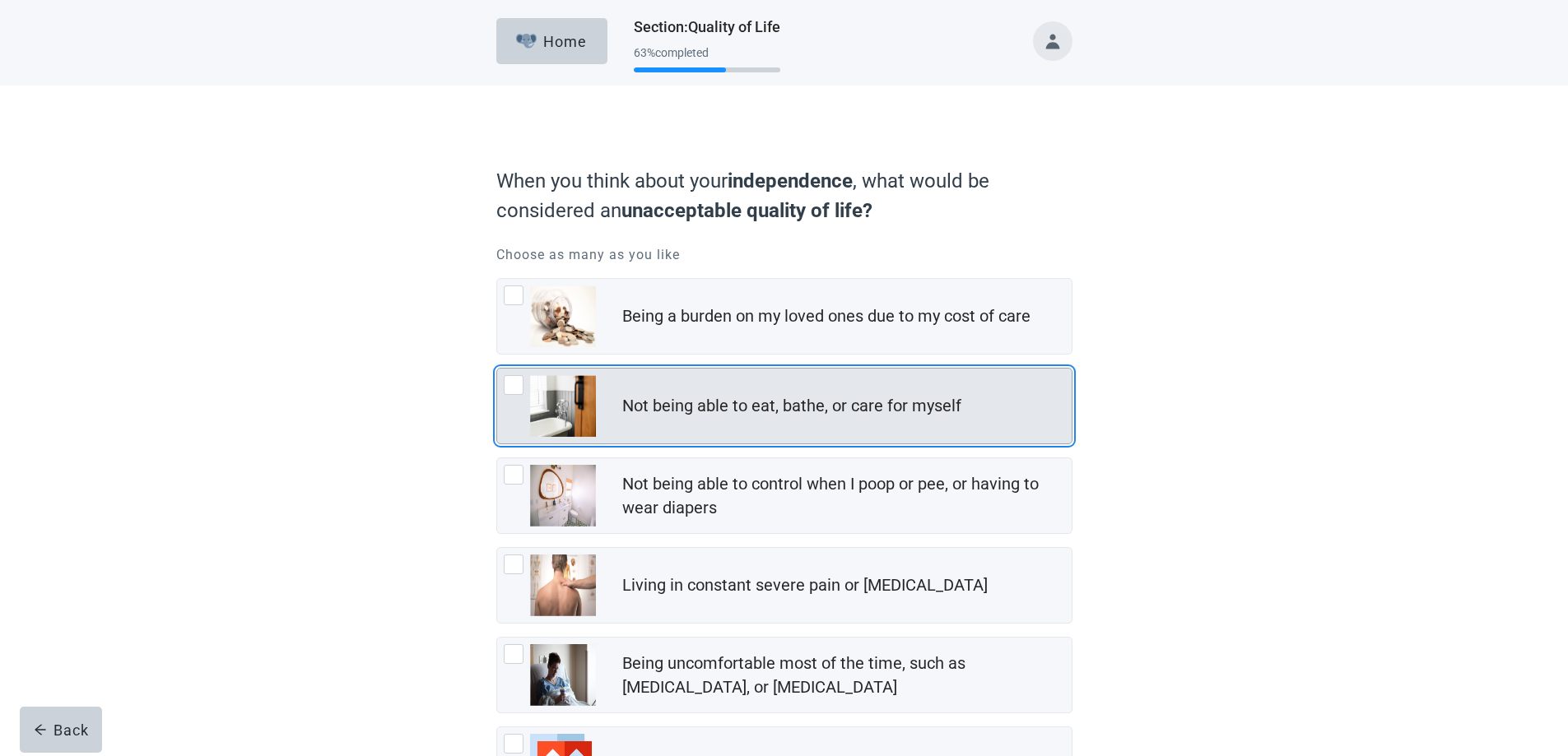
click at [512, 390] on div "Not being able to eat, bathe, or care for myself, checkbox, not checked" at bounding box center [513, 384] width 20 height 20
click at [497, 368] on input "Not being able to eat, bathe, or care for myself" at bounding box center [496, 367] width 1 height 1
checkbox input "true"
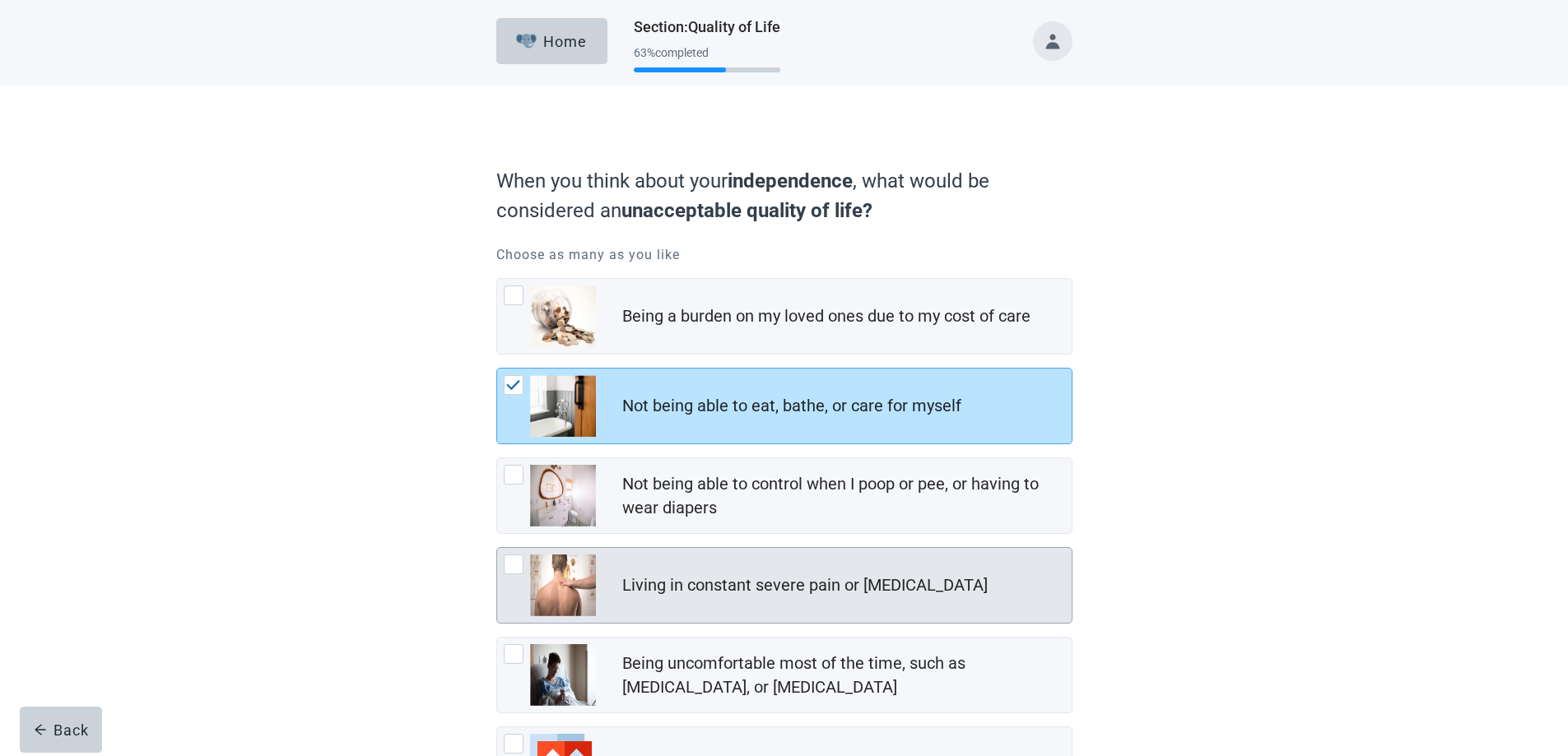
click at [517, 563] on div "Living in constant severe pain or shortness of breath, checkbox, not checked" at bounding box center [513, 564] width 20 height 20
click at [497, 548] on input "Living in constant severe pain or [MEDICAL_DATA]" at bounding box center [496, 547] width 1 height 1
checkbox input "true"
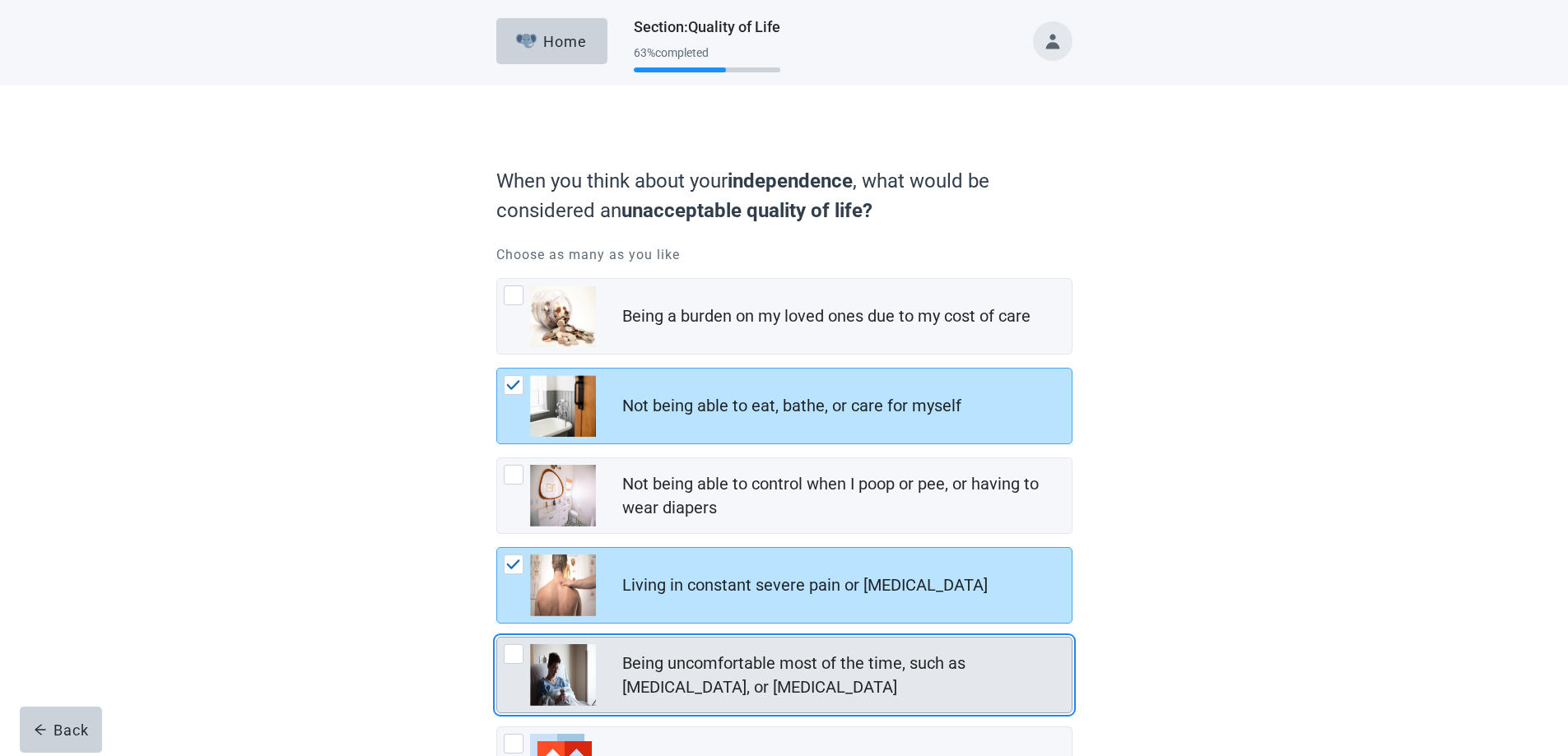
click at [513, 655] on div "Being uncomfortable most of the time, such as nausea, vomiting, or diarrhea, ch…" at bounding box center [513, 654] width 20 height 20
click at [497, 638] on input "Being uncomfortable most of the time, such as [MEDICAL_DATA], or [MEDICAL_DATA]" at bounding box center [496, 637] width 1 height 1
checkbox input "true"
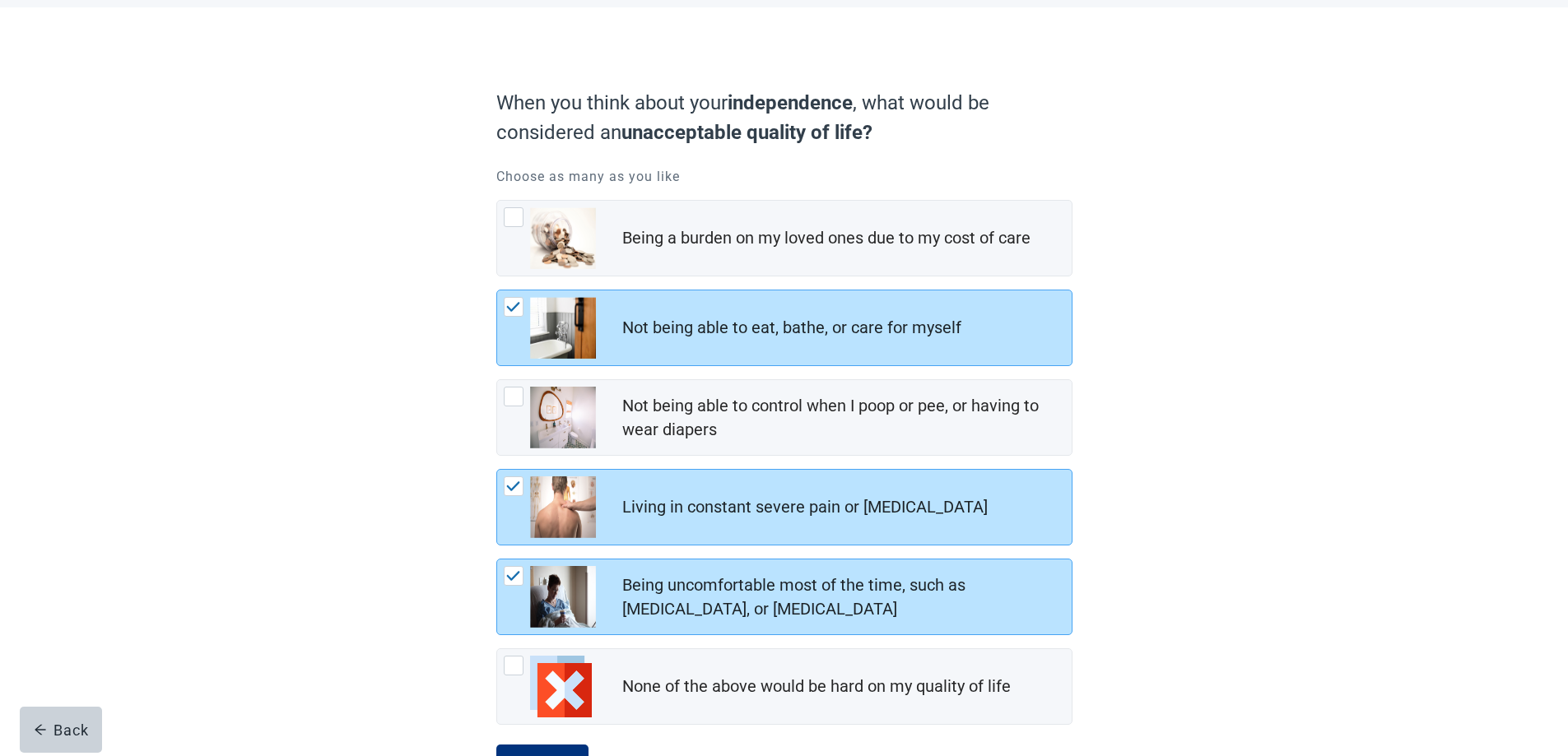
scroll to position [80, 0]
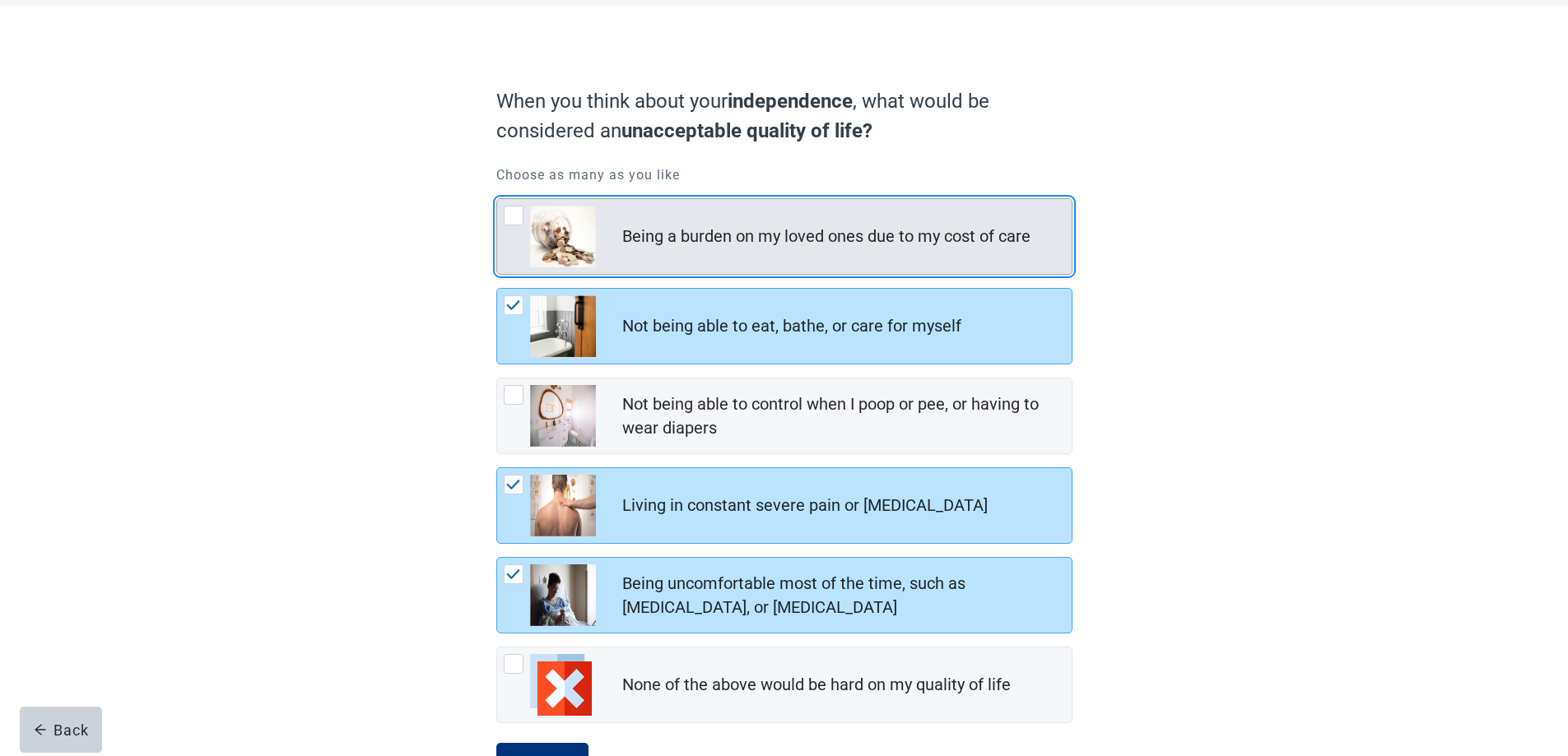
click at [509, 222] on div "Being a burden on my loved ones due to my cost of care, checkbox, not checked" at bounding box center [513, 215] width 20 height 20
click at [497, 199] on input "Being a burden on my loved ones due to my cost of care" at bounding box center [496, 199] width 1 height 1
checkbox input "true"
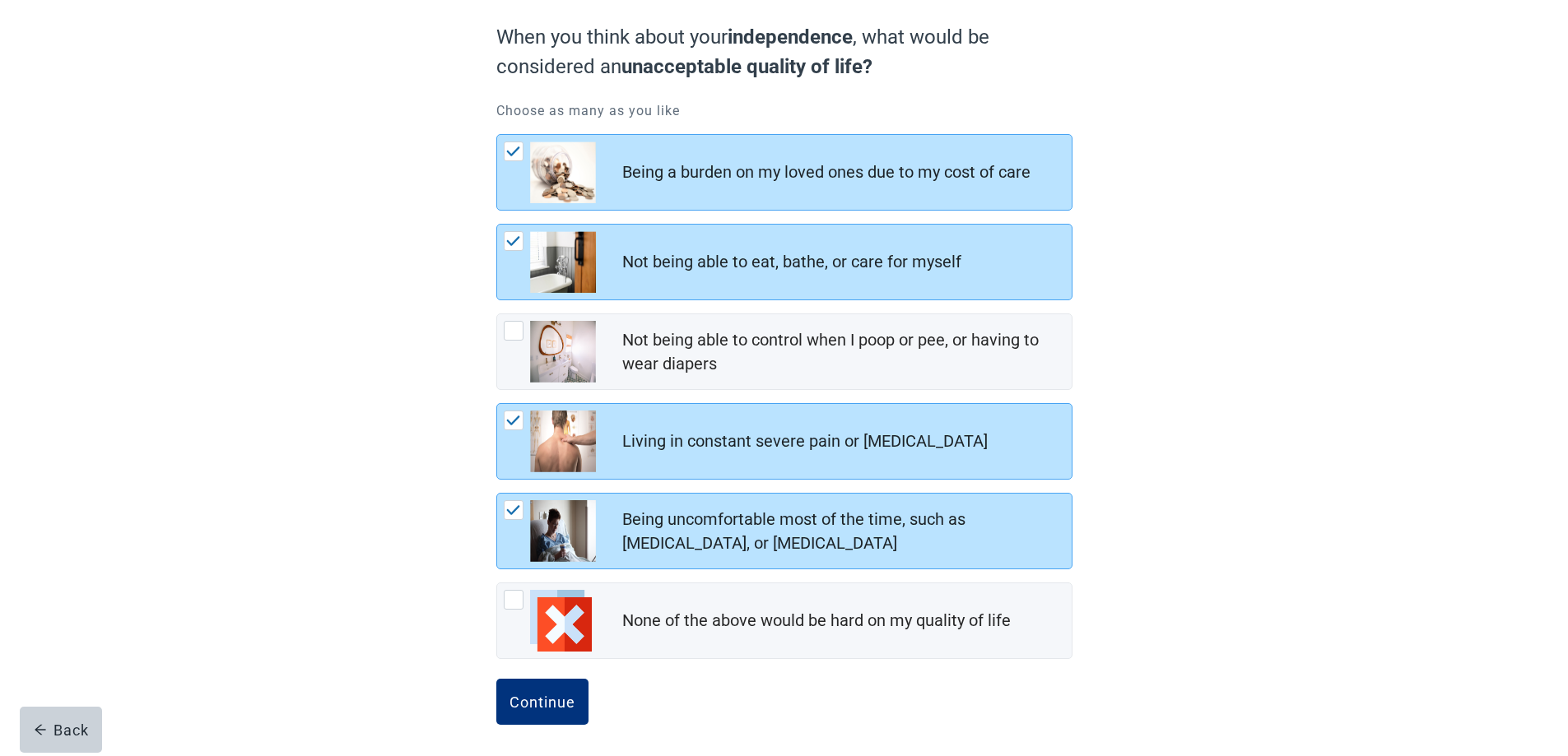
scroll to position [149, 0]
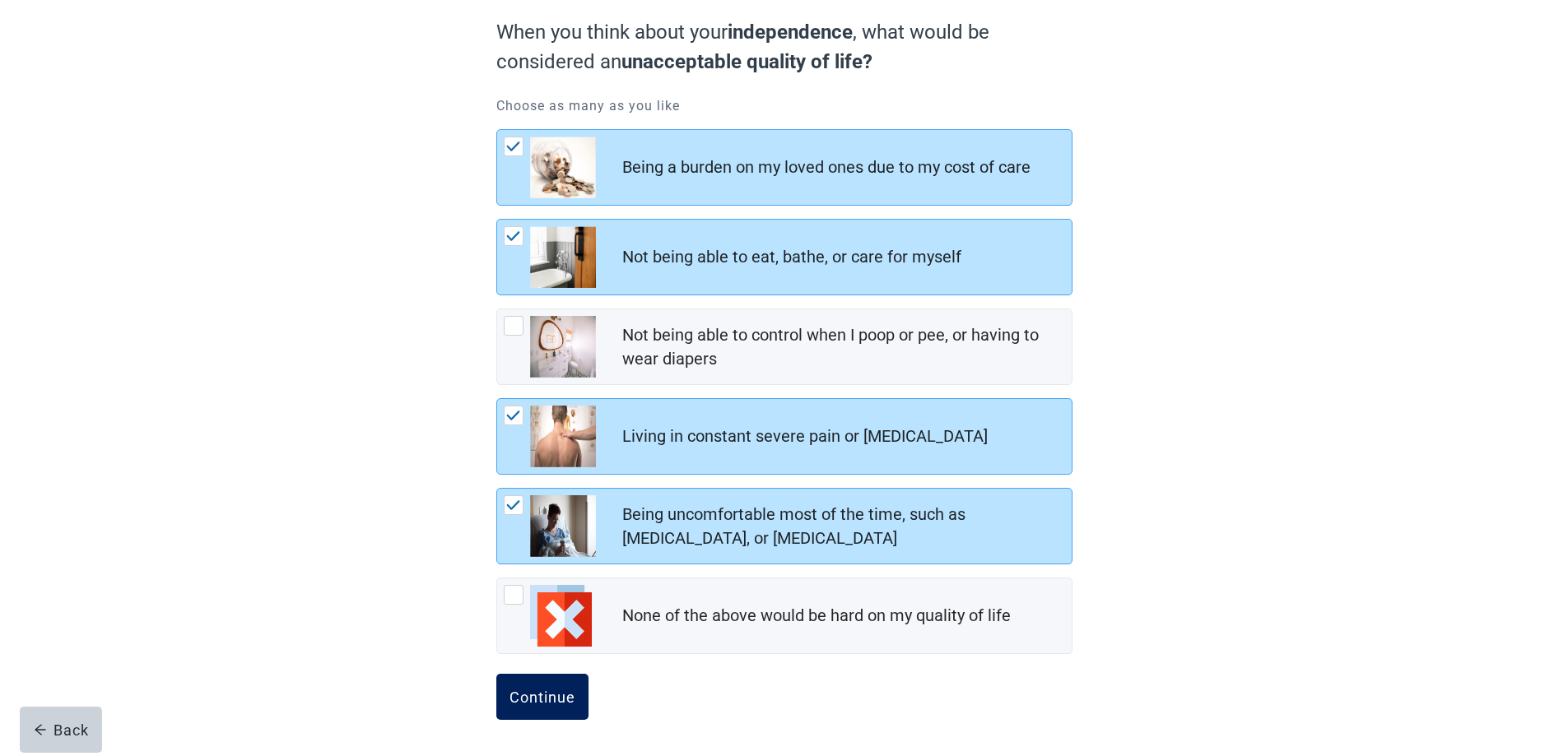
click at [529, 693] on div "Continue" at bounding box center [541, 696] width 66 height 16
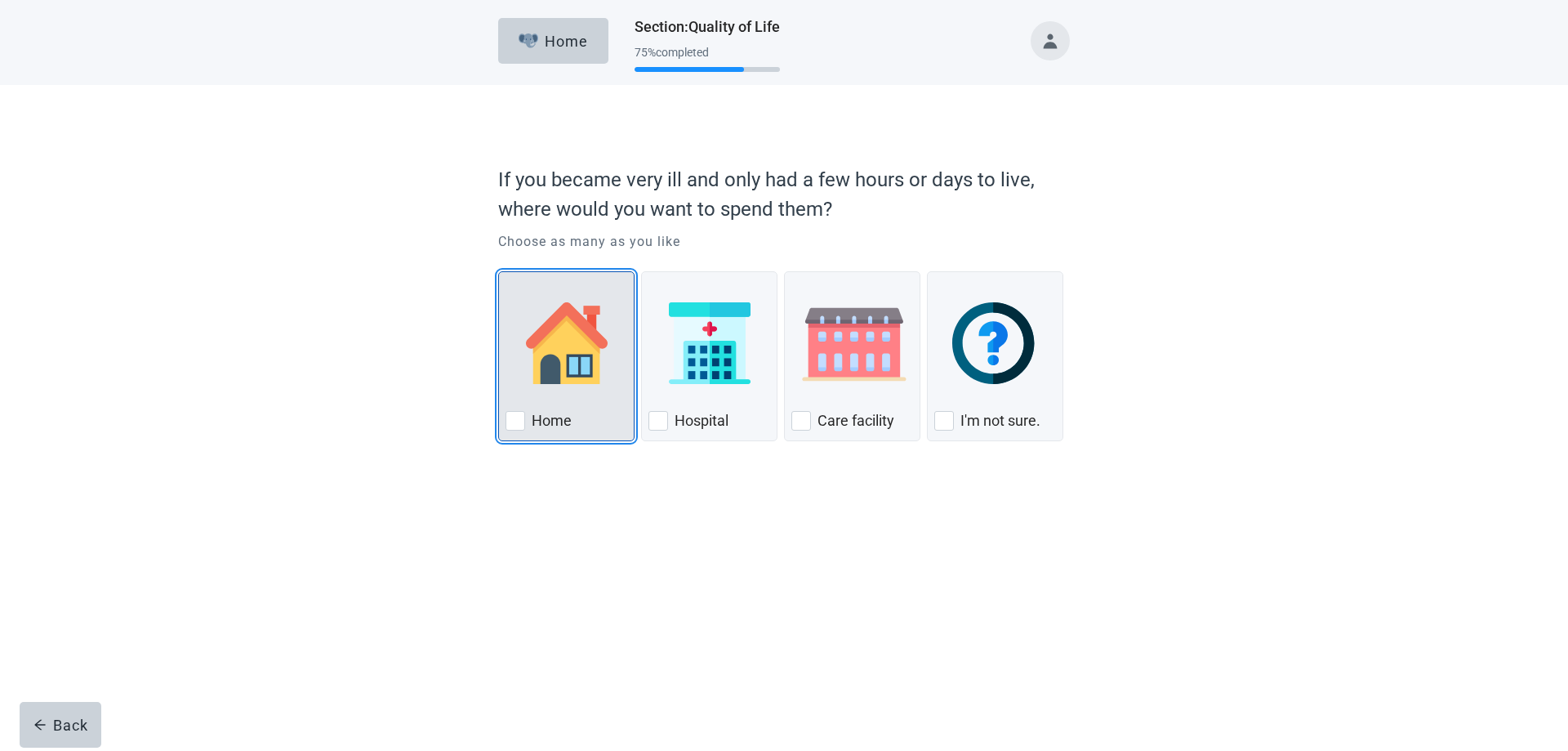
click at [515, 424] on div "Home, checkbox, not checked" at bounding box center [514, 420] width 19 height 19
click at [499, 272] on input "Home" at bounding box center [498, 271] width 1 height 1
checkbox input "true"
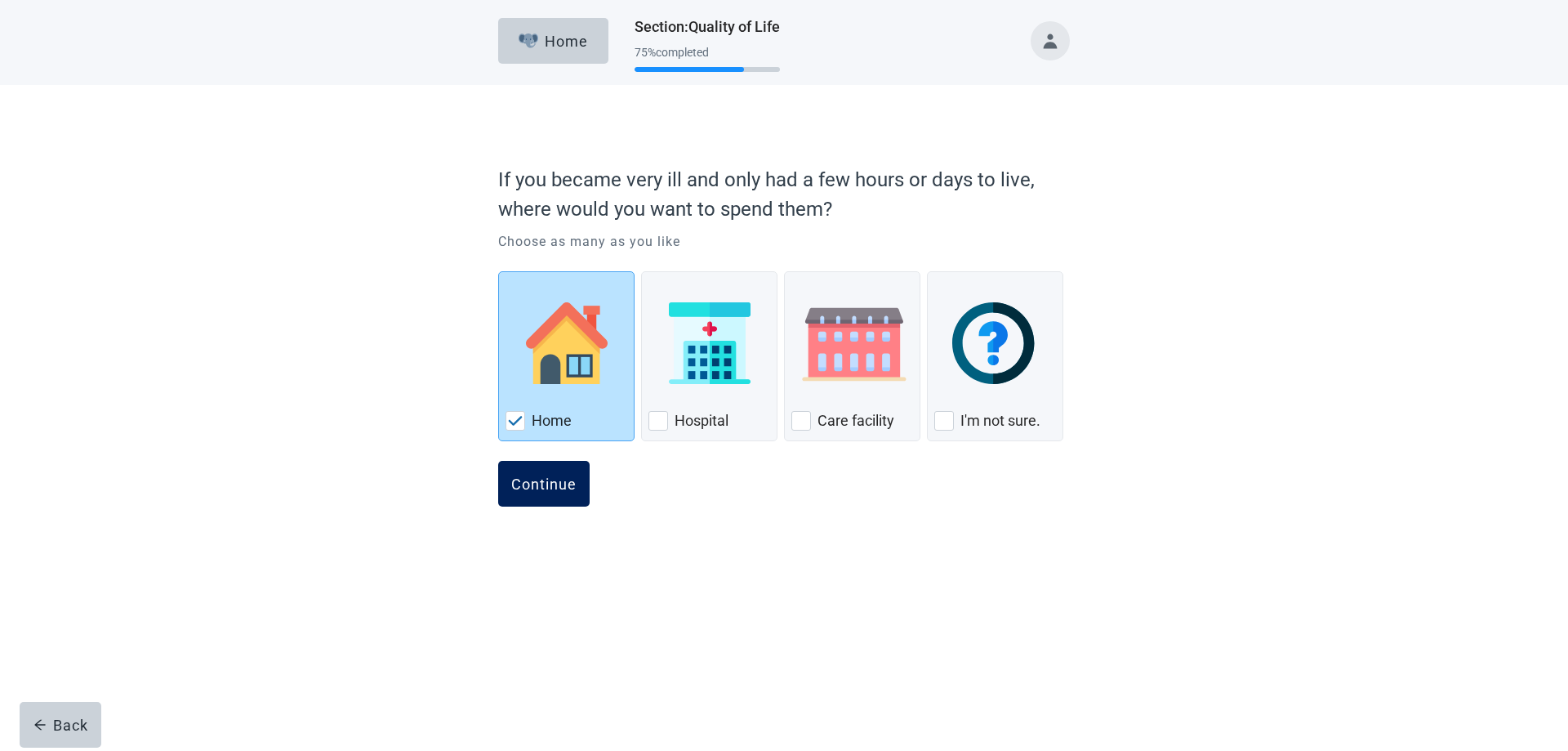
click at [546, 481] on div "Continue" at bounding box center [543, 483] width 65 height 16
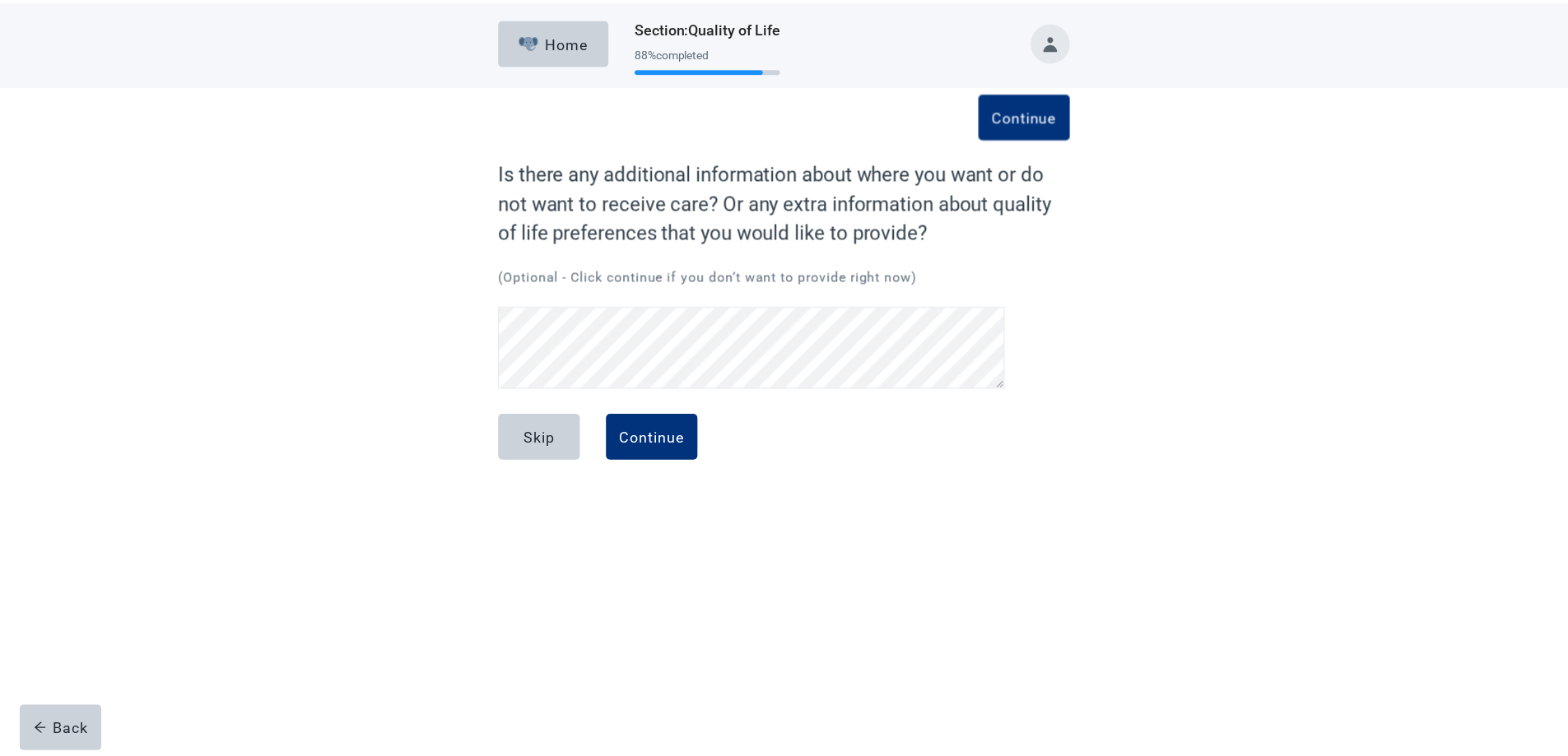
scroll to position [117, 0]
click at [657, 433] on div "Continue" at bounding box center [657, 436] width 66 height 16
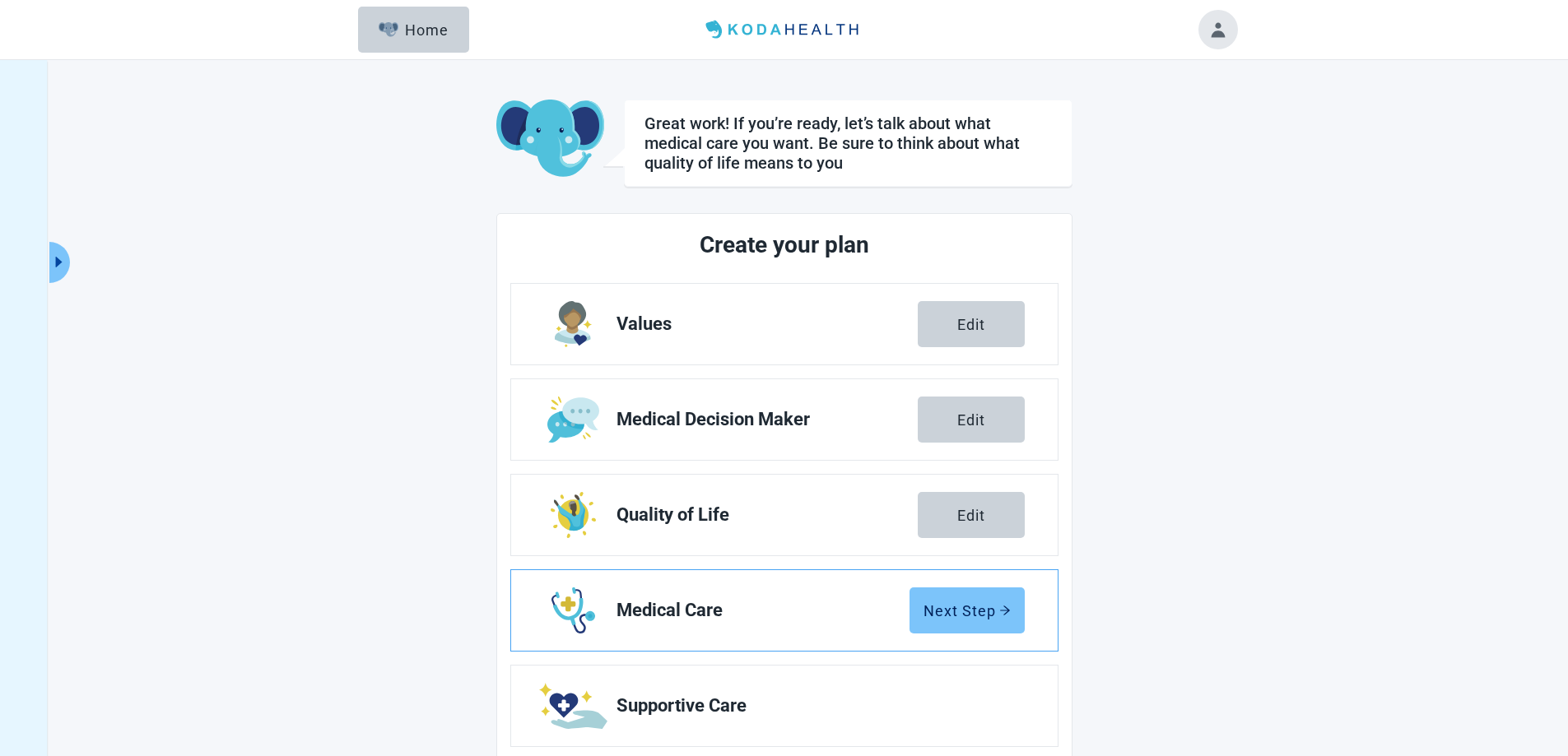
click at [959, 607] on div "Next Step" at bounding box center [967, 609] width 87 height 16
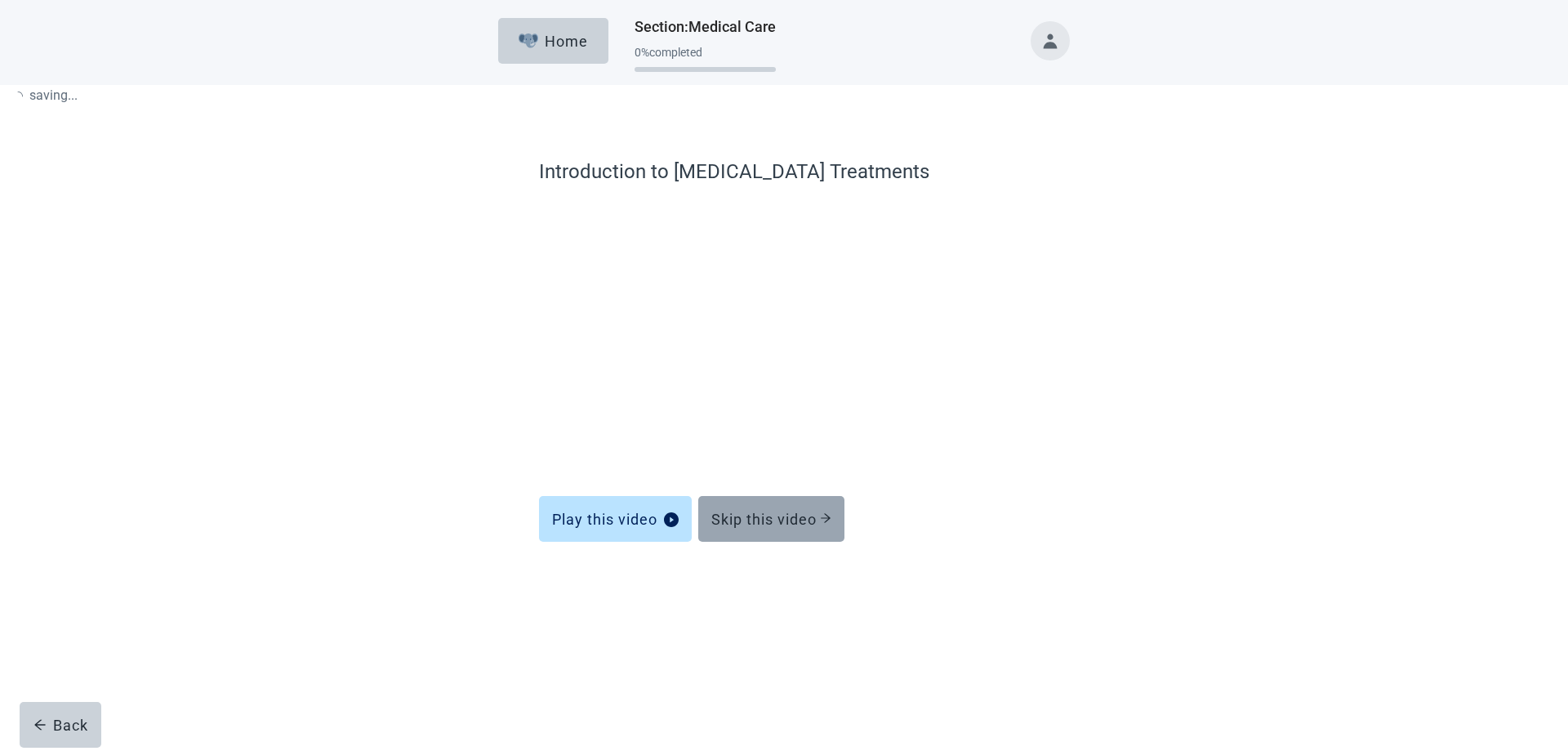
click at [754, 514] on div "Skip this video" at bounding box center [772, 518] width 120 height 16
click at [753, 511] on div "Skip this video" at bounding box center [772, 518] width 120 height 16
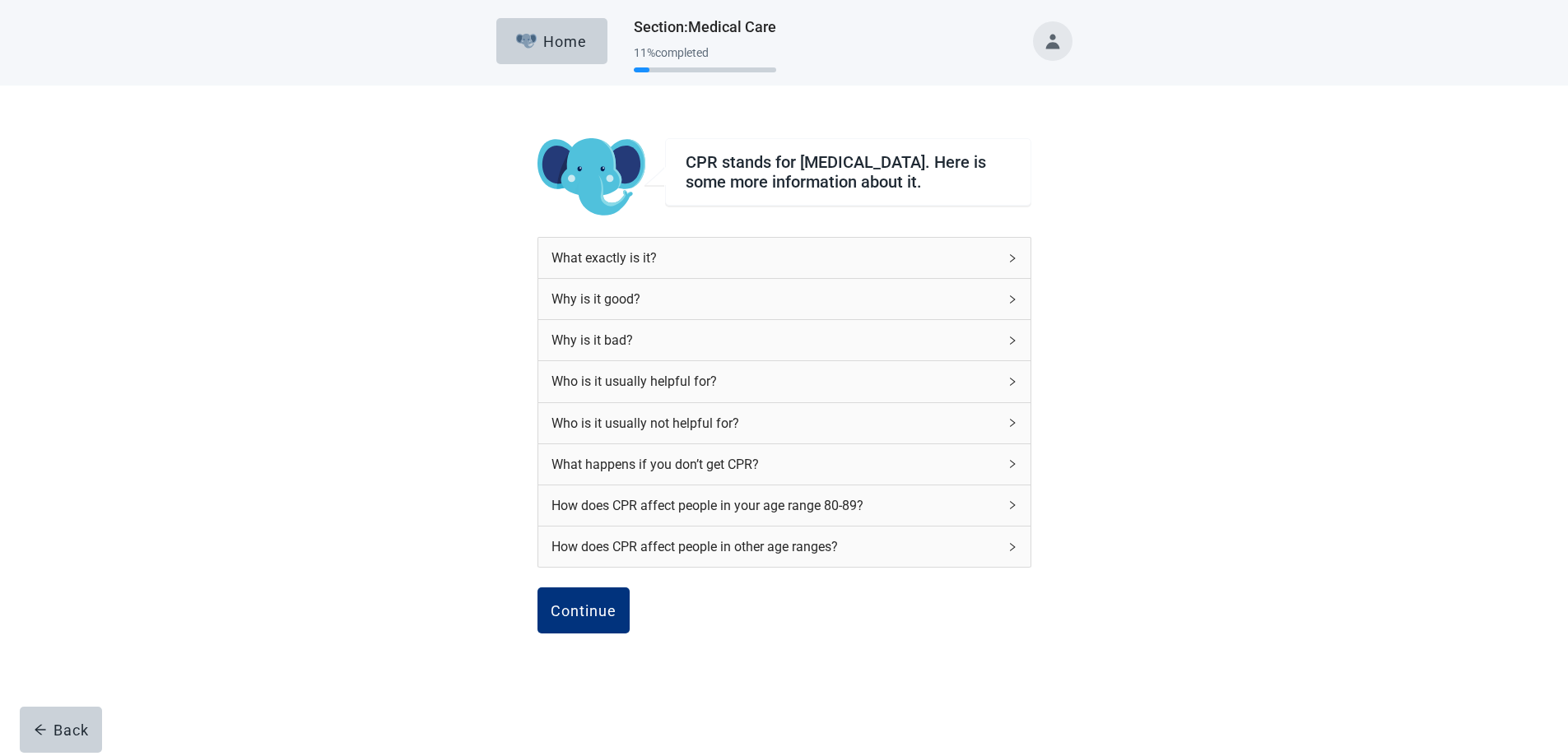
click at [1009, 510] on icon "right" at bounding box center [1012, 505] width 10 height 10
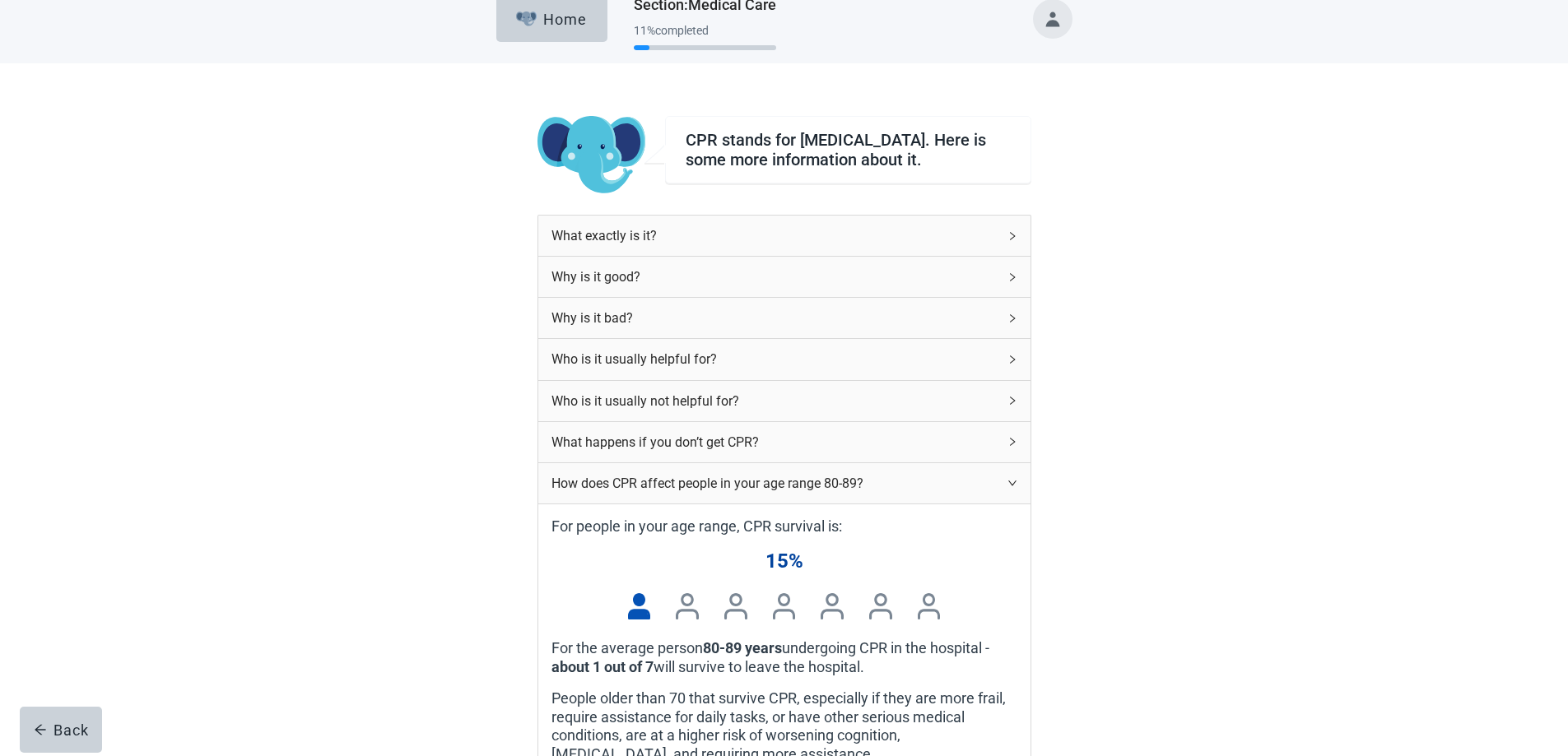
scroll to position [9, 0]
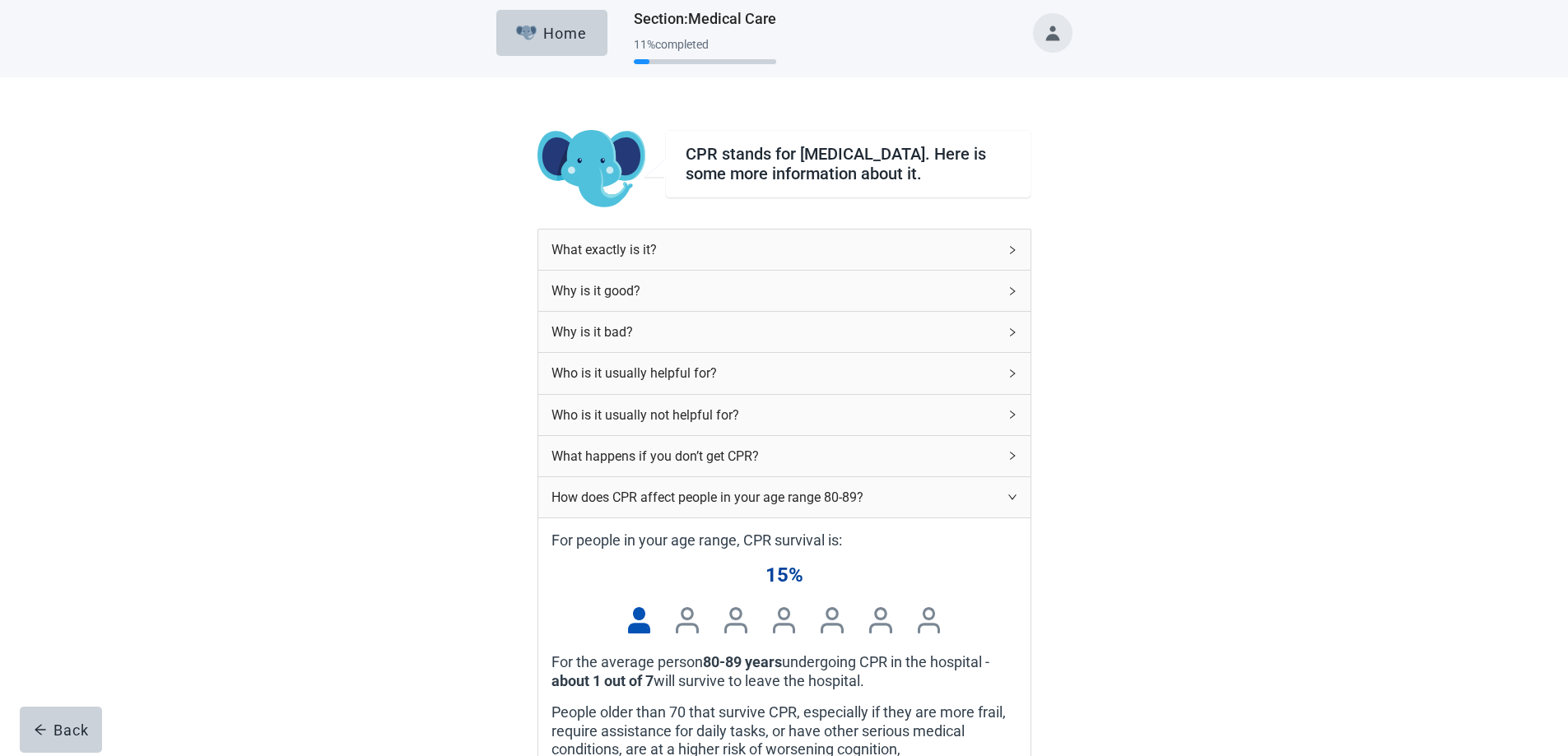
click at [1008, 502] on icon "right" at bounding box center [1012, 497] width 10 height 10
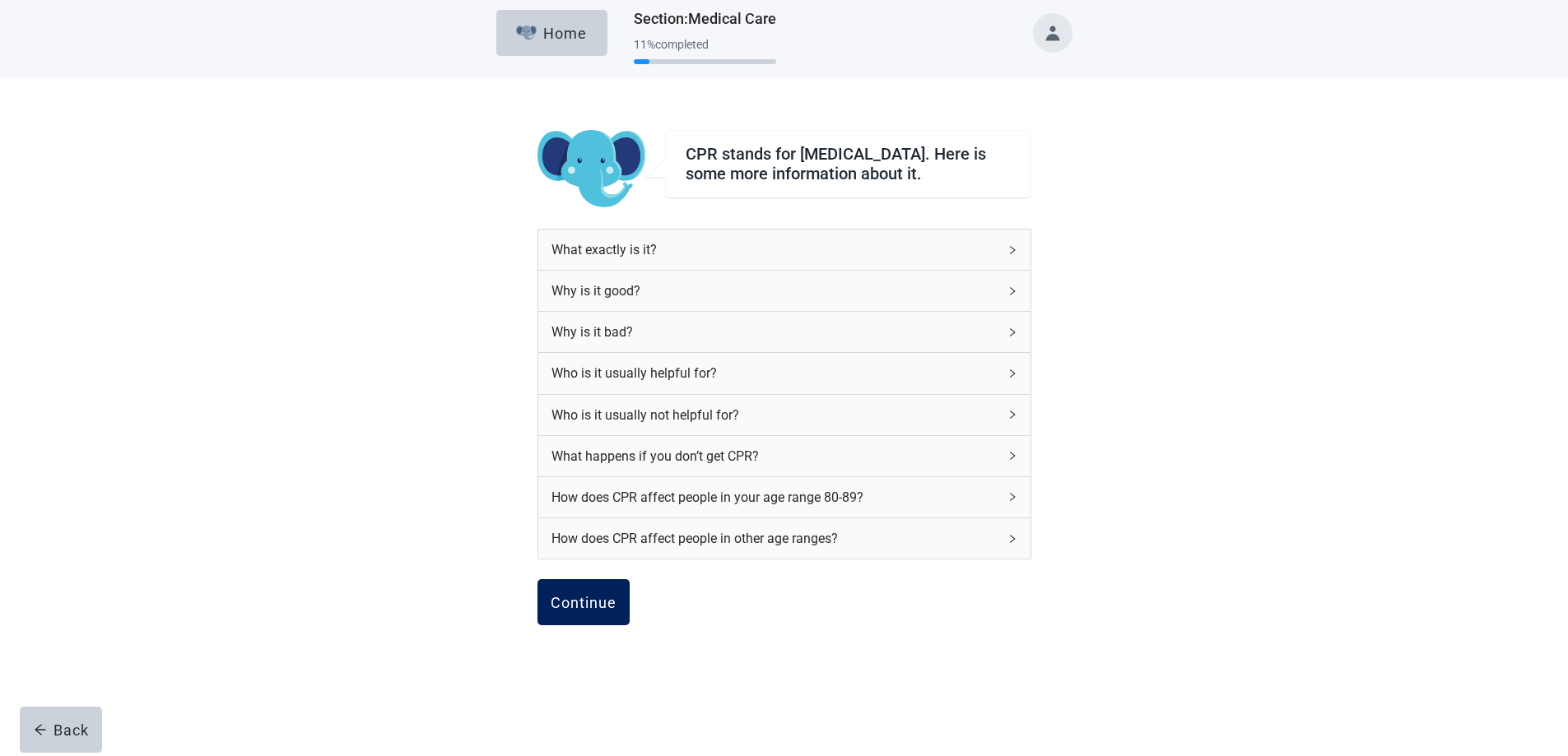
click at [581, 608] on div "Continue" at bounding box center [583, 602] width 66 height 16
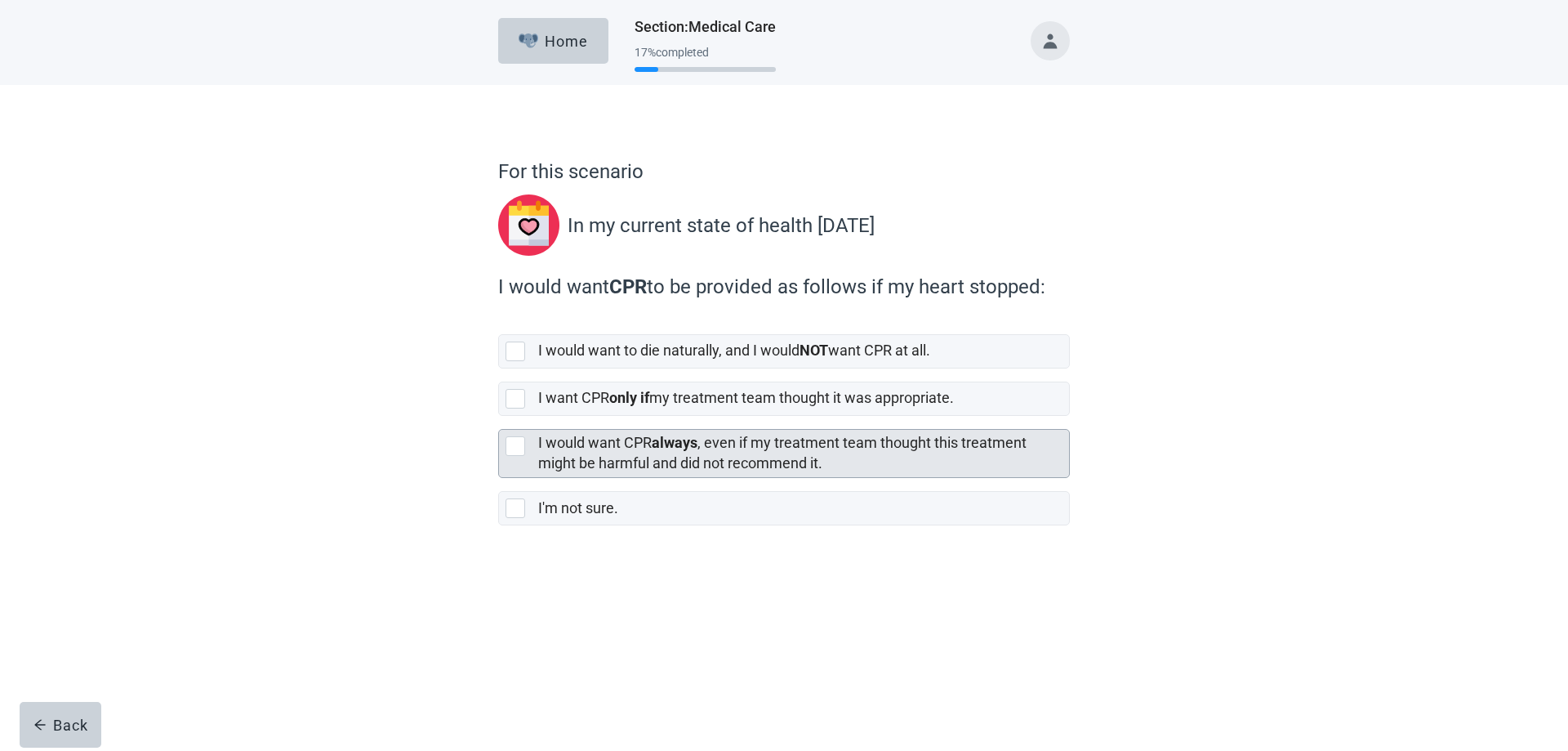
click at [516, 448] on div "[object Object], checkbox, not selected" at bounding box center [514, 445] width 19 height 19
click at [499, 417] on input "I would want CPR always , even if my treatment team thought this treatment migh…" at bounding box center [498, 416] width 1 height 1
checkbox input "true"
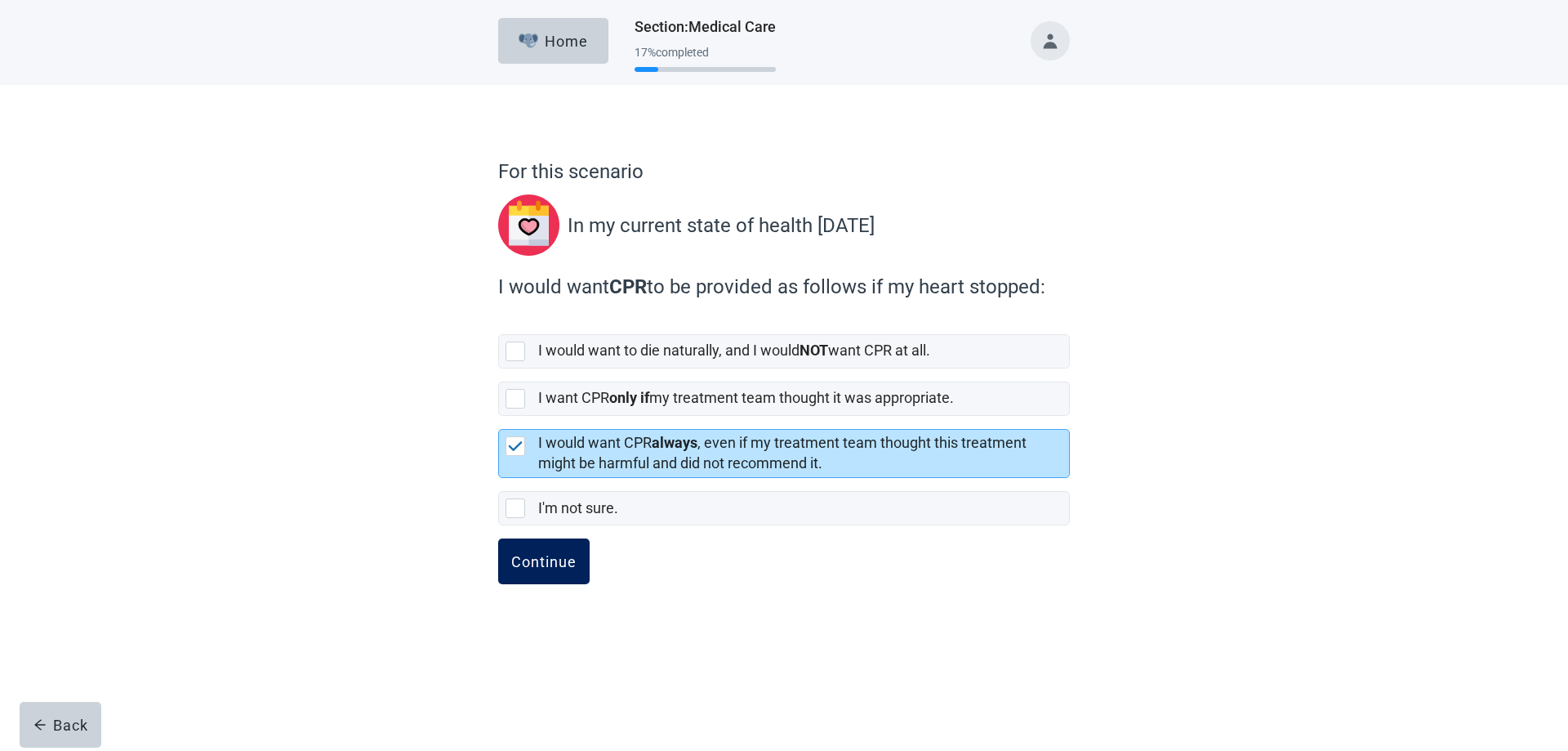
click at [544, 559] on div "Continue" at bounding box center [543, 560] width 65 height 16
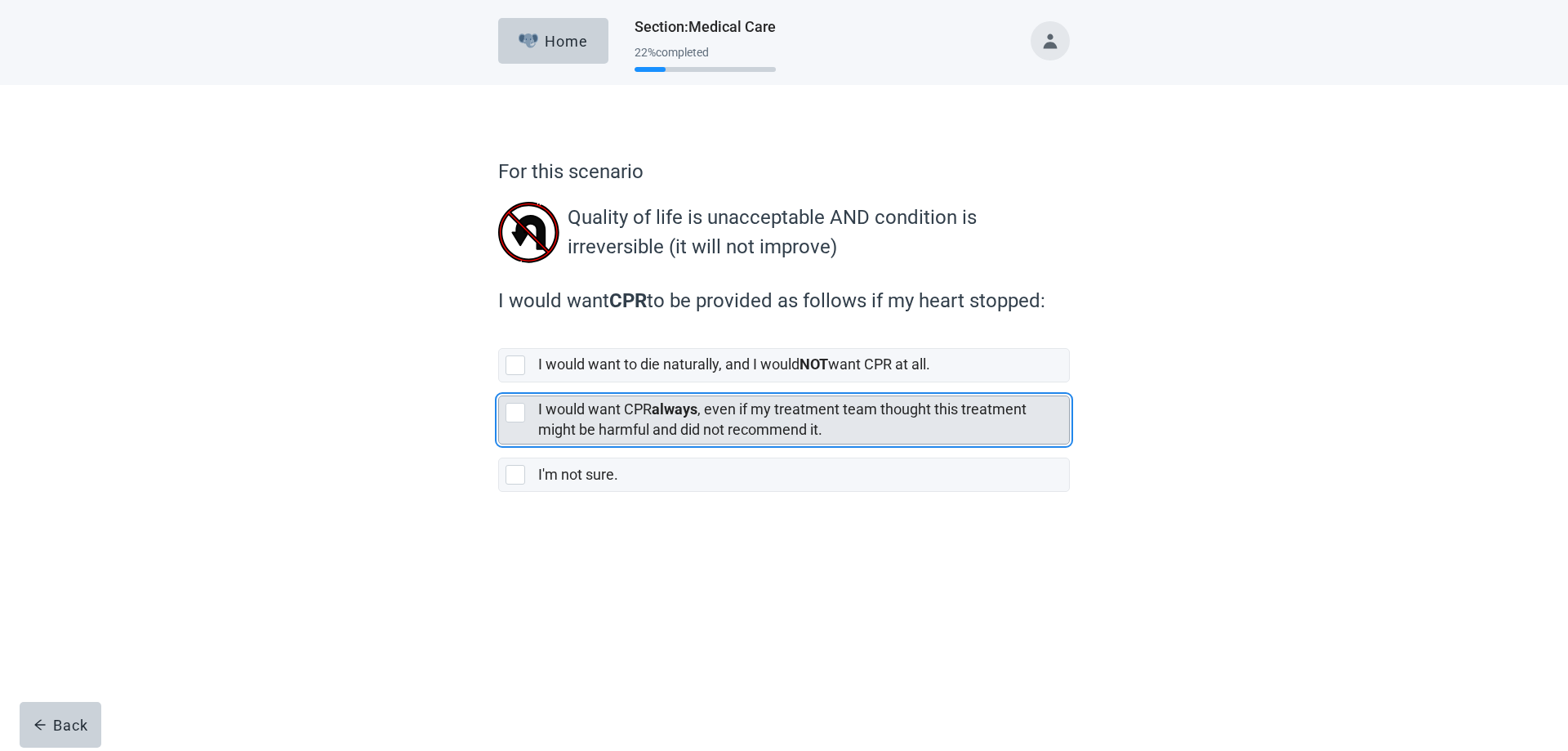
click at [514, 414] on div "[object Object], checkbox, not selected" at bounding box center [514, 412] width 19 height 19
click at [499, 384] on input "I would want CPR always , even if my treatment team thought this treatment migh…" at bounding box center [498, 383] width 1 height 1
checkbox input "true"
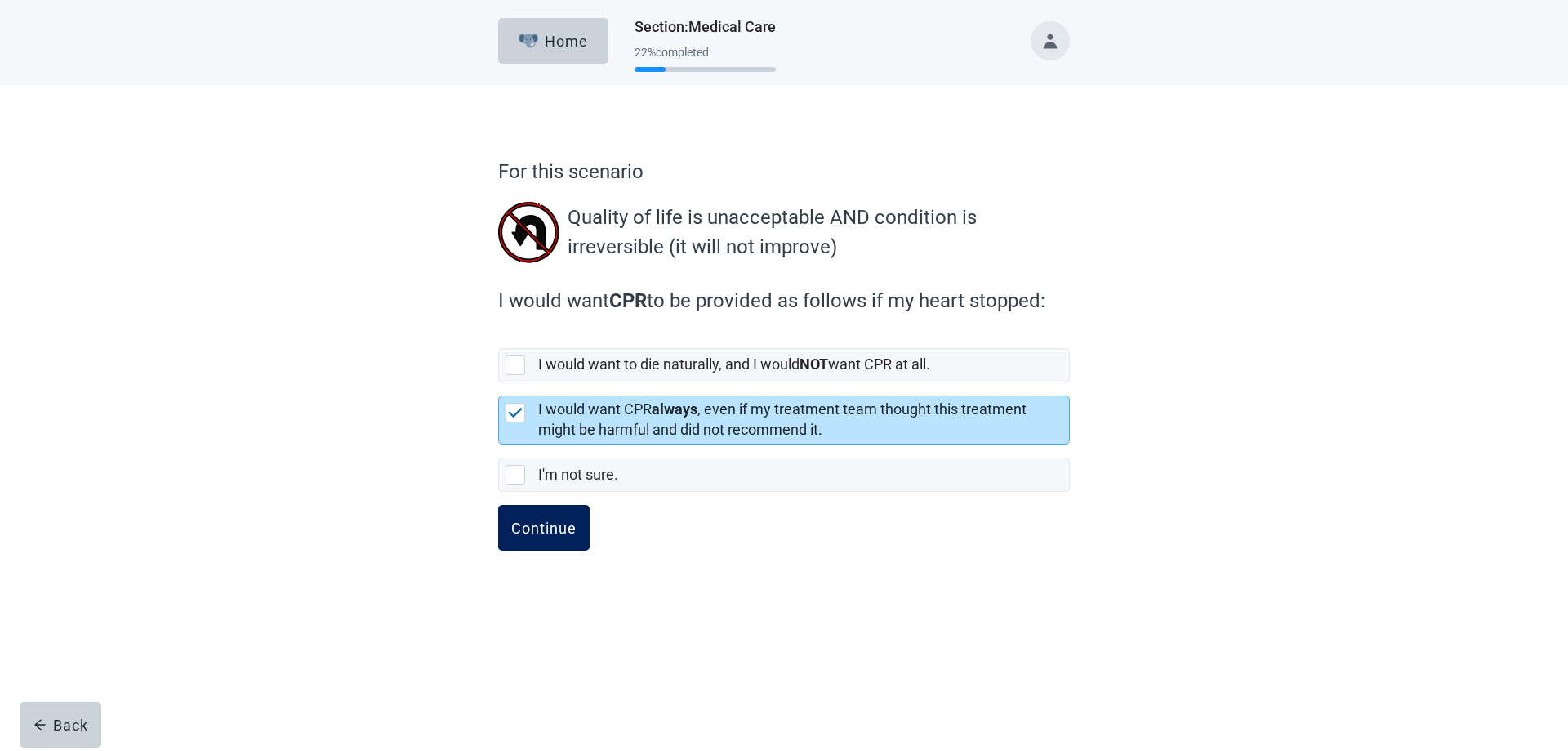
click at [529, 521] on div "Continue" at bounding box center [543, 527] width 65 height 16
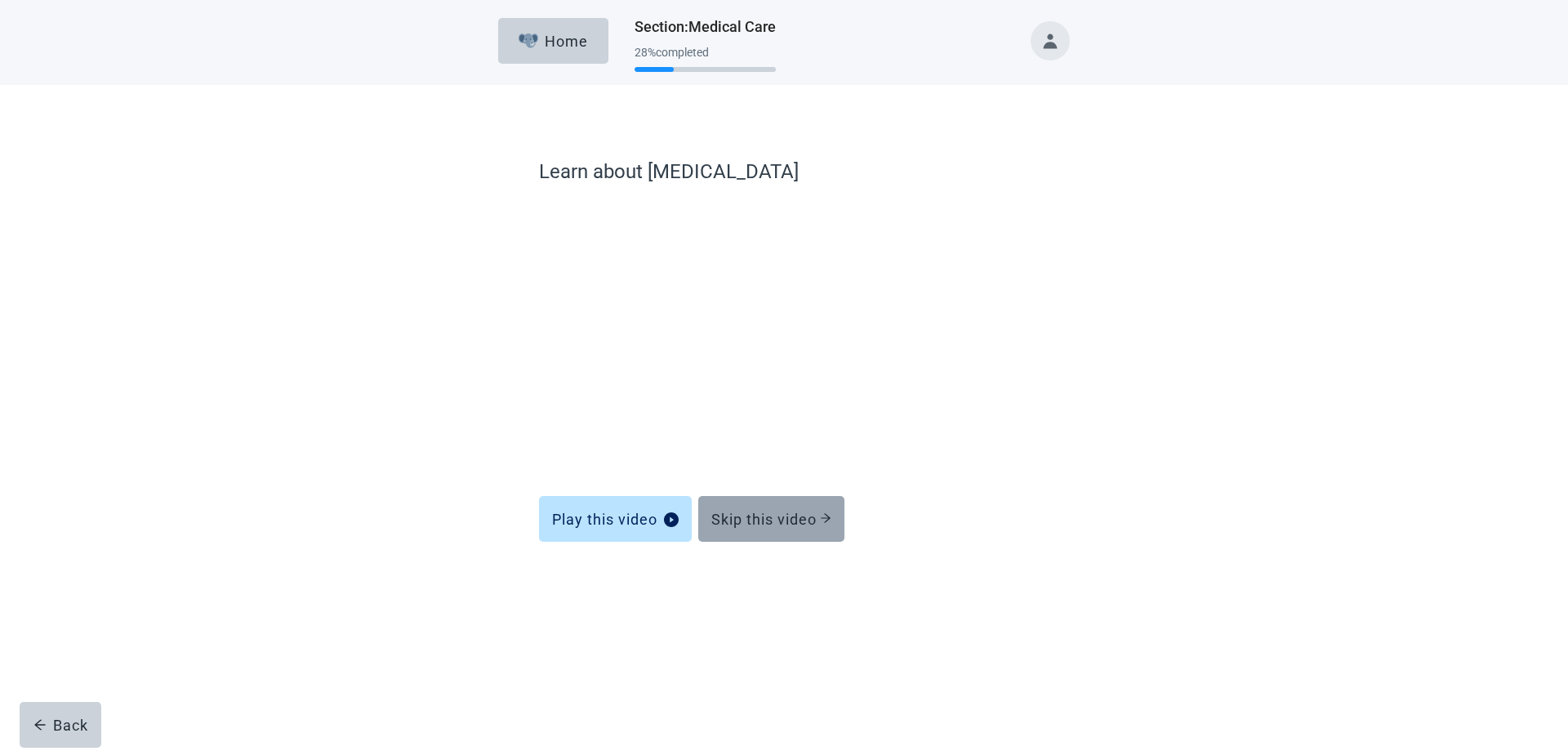
click at [757, 516] on div "Skip this video" at bounding box center [772, 518] width 120 height 16
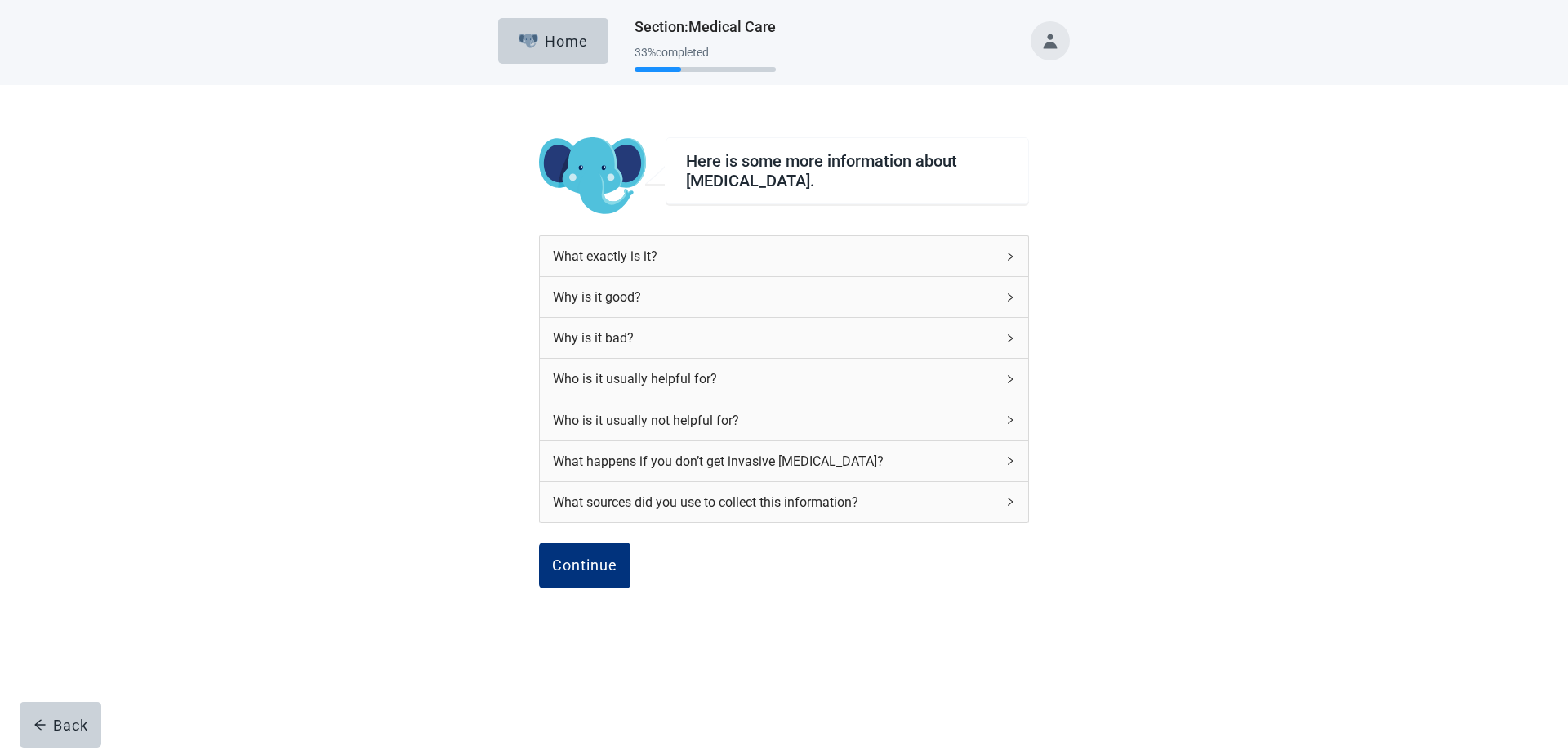
click at [1010, 417] on icon "right" at bounding box center [1010, 420] width 10 height 10
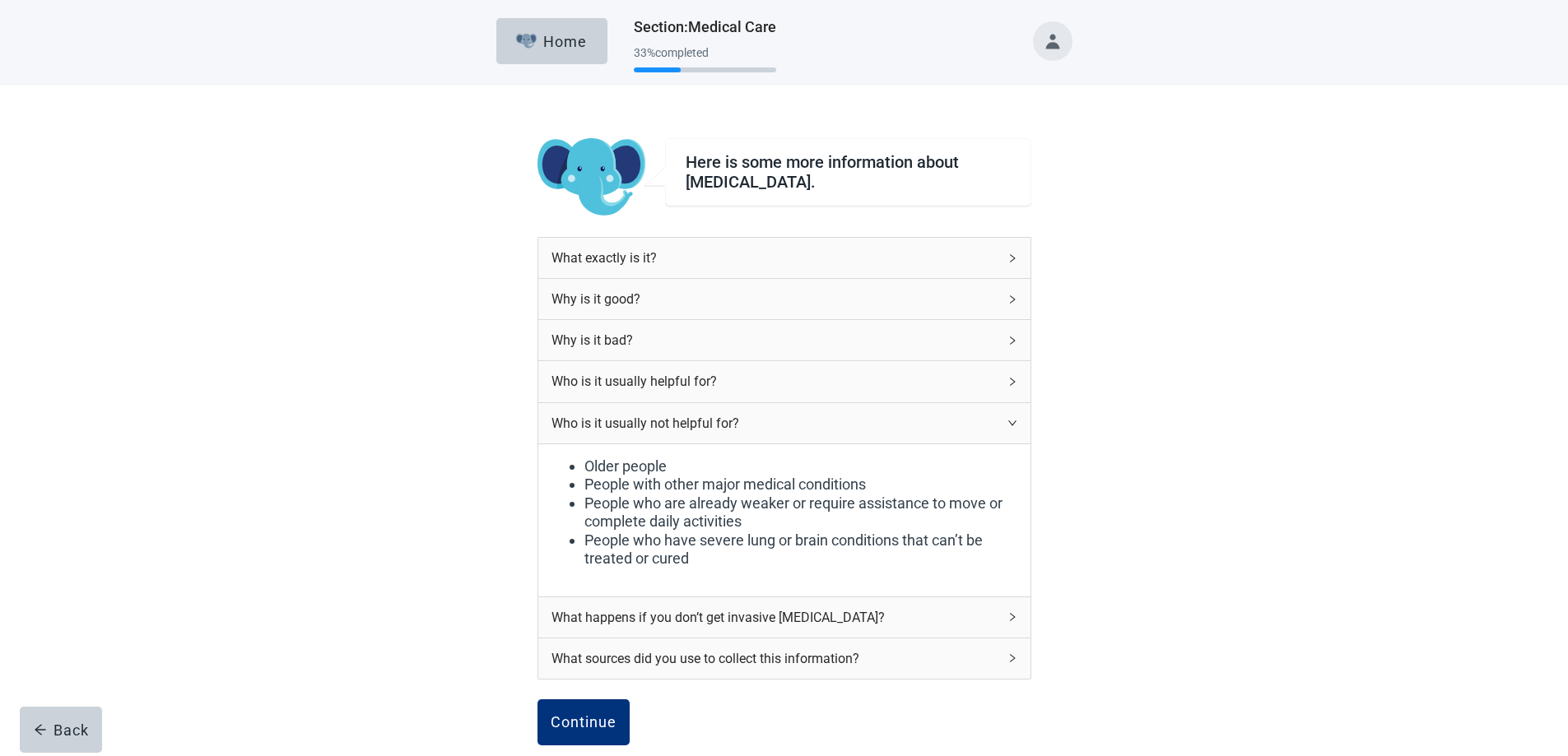
click at [1012, 423] on icon "right" at bounding box center [1012, 423] width 10 height 10
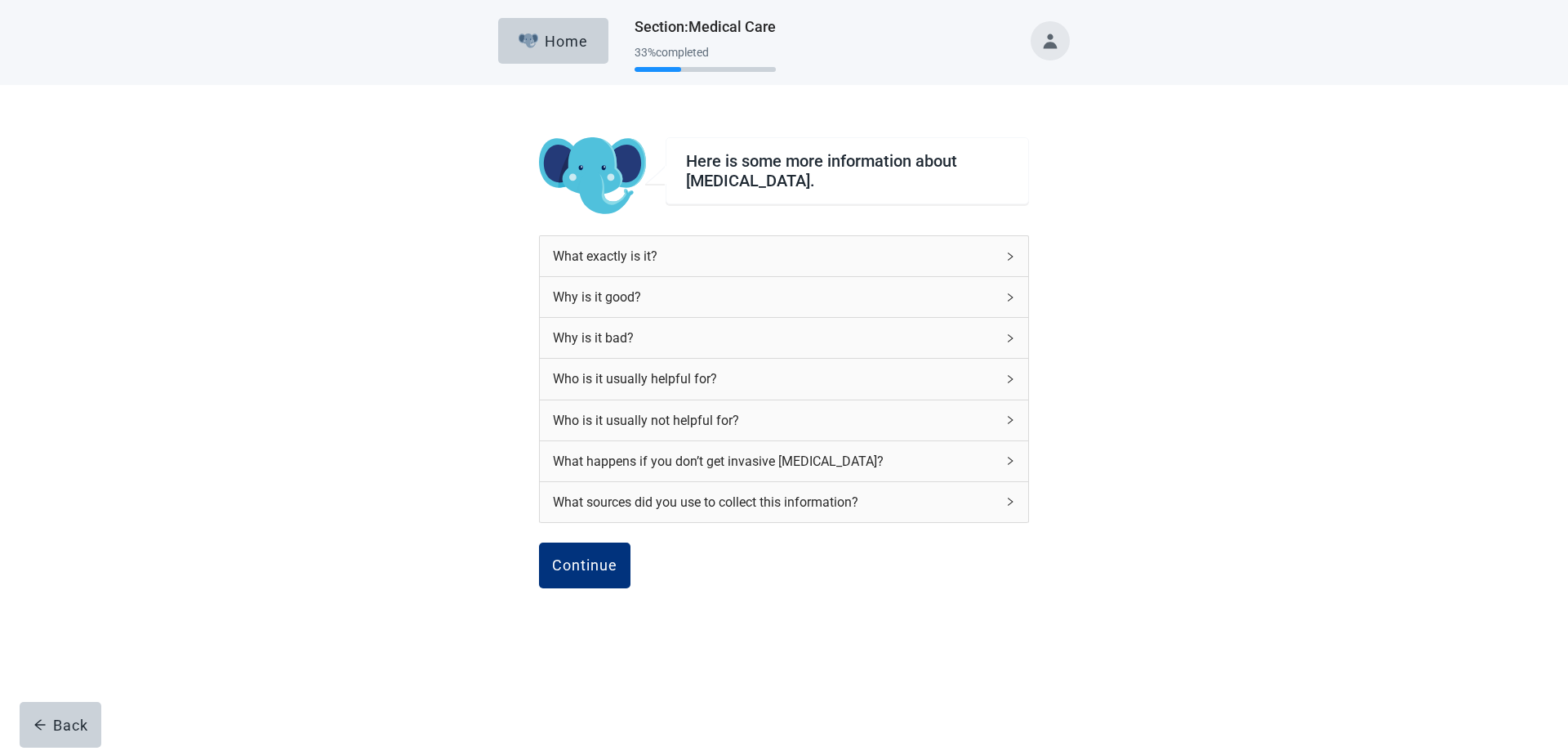
click at [1007, 461] on icon "right" at bounding box center [1010, 461] width 10 height 10
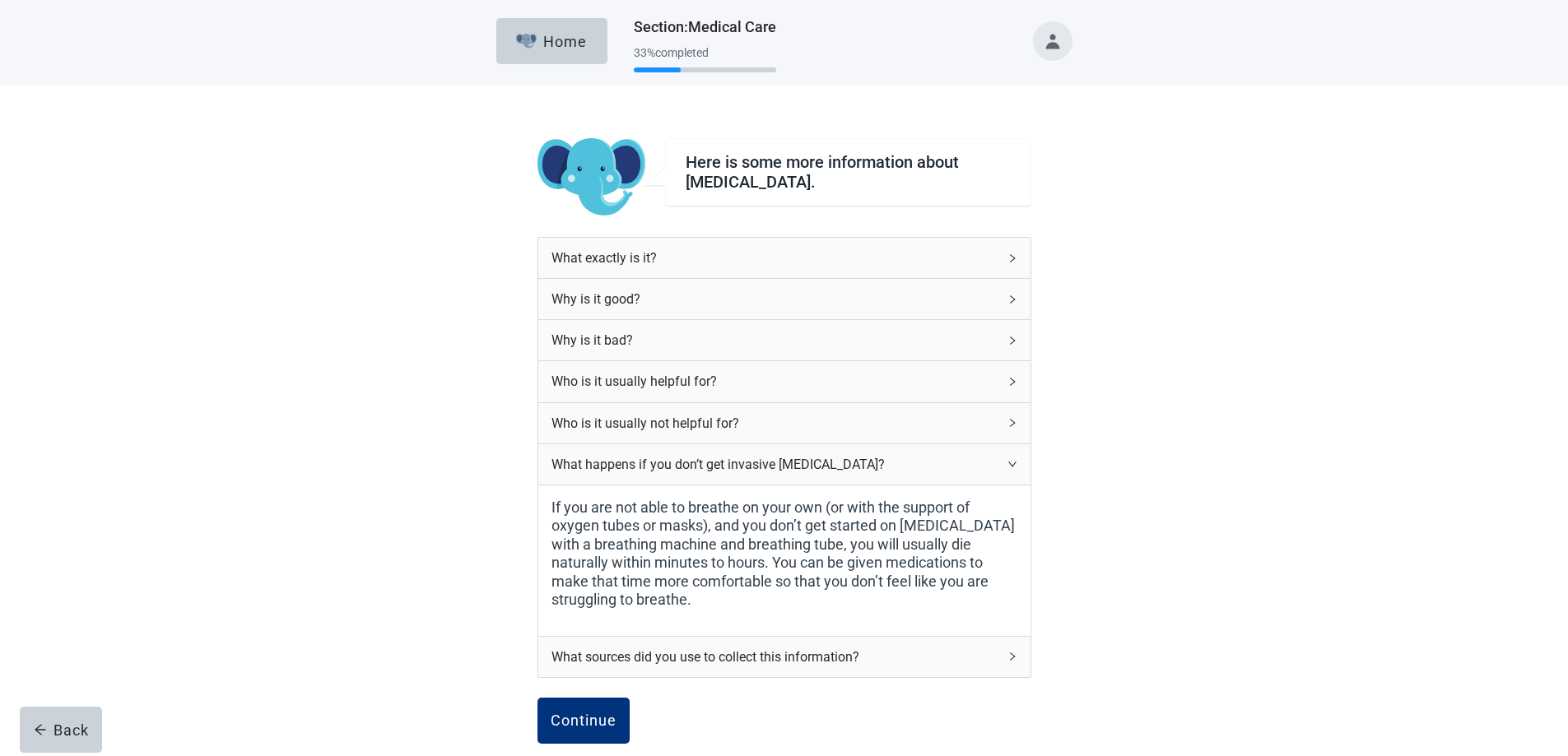
click at [1010, 467] on icon "right" at bounding box center [1012, 465] width 10 height 10
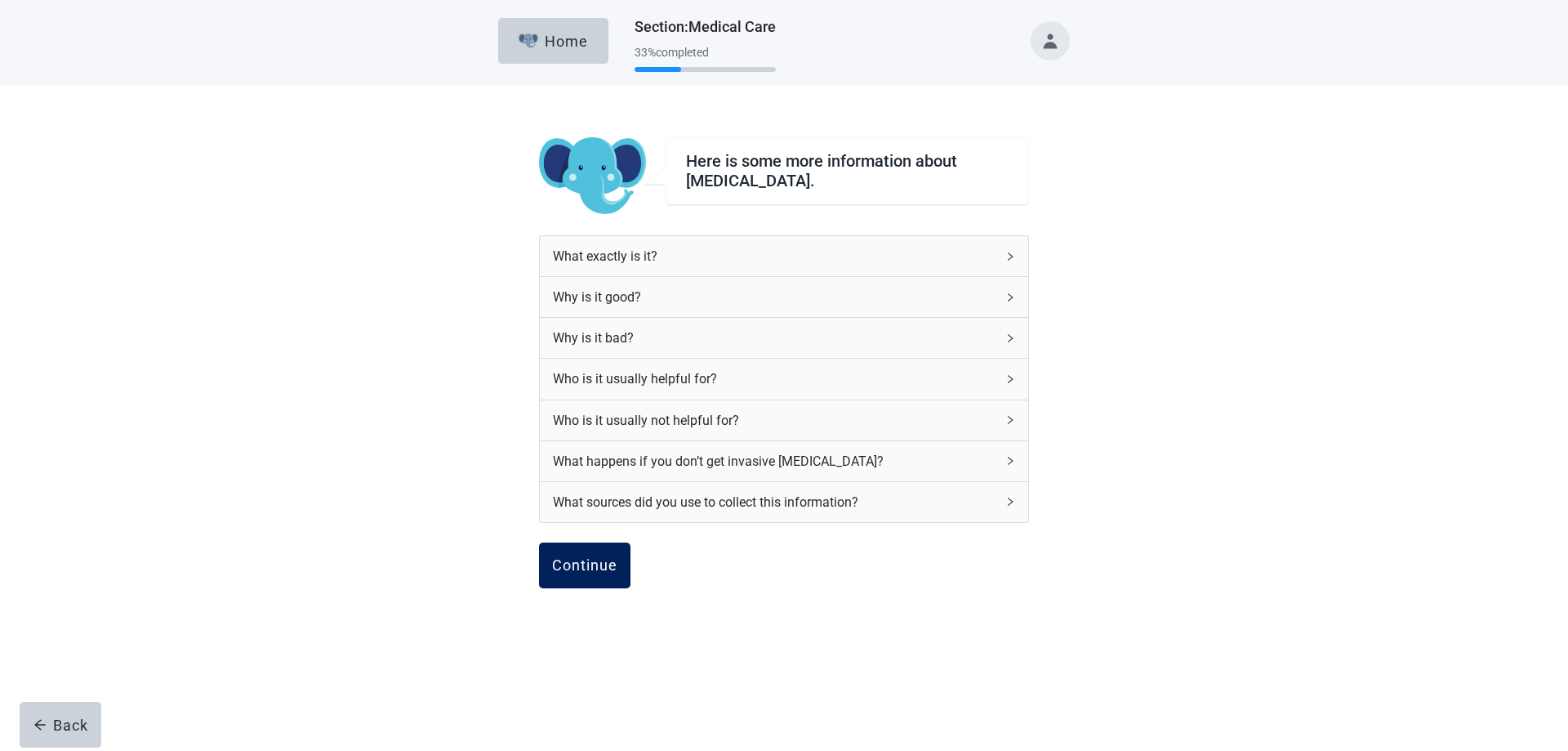
click at [588, 562] on div "Continue" at bounding box center [584, 565] width 65 height 16
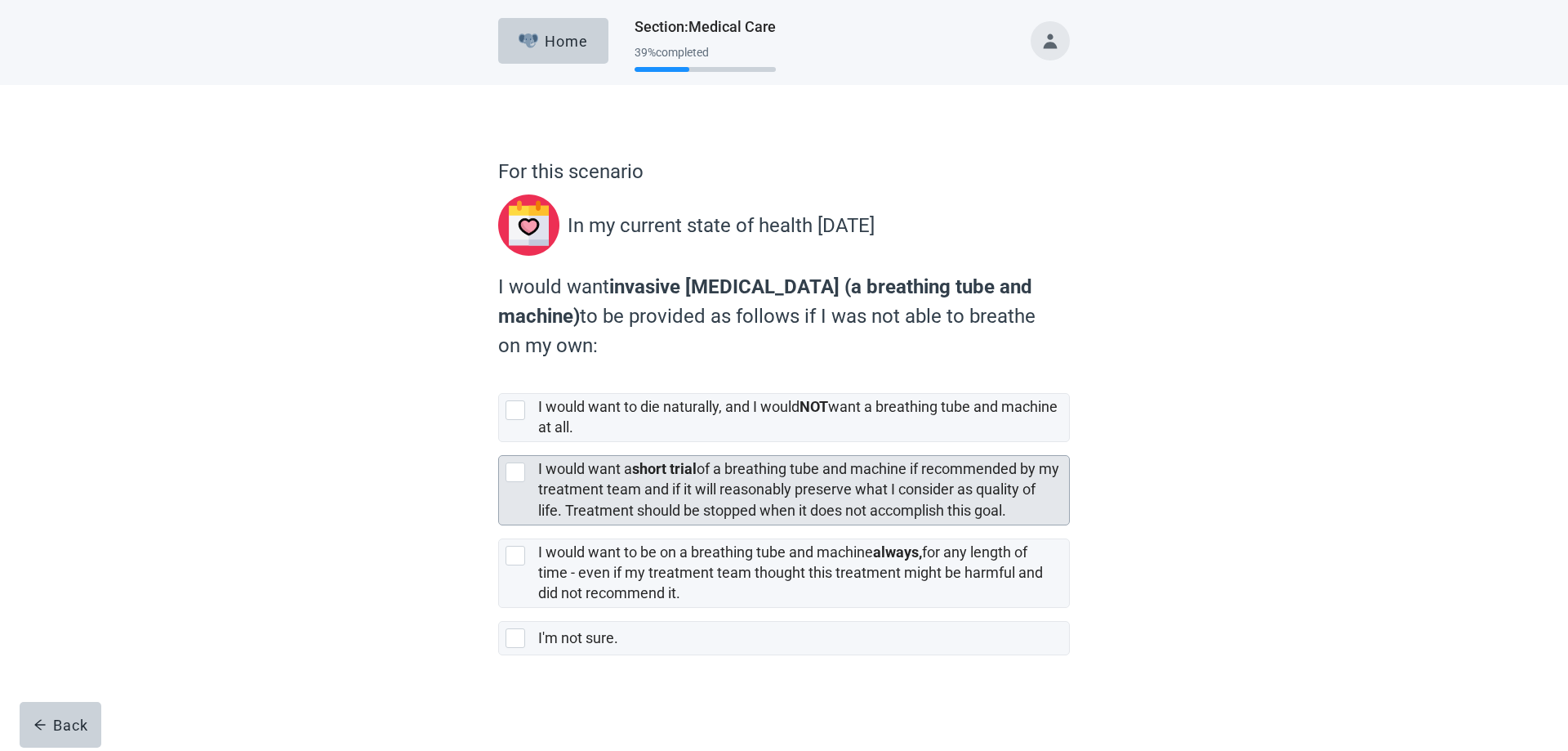
click at [517, 470] on div "[object Object], checkbox, not selected" at bounding box center [514, 472] width 19 height 19
click at [499, 443] on input "I would want a short trial of a breathing tube and machine if recommended by my…" at bounding box center [498, 442] width 1 height 1
checkbox input "true"
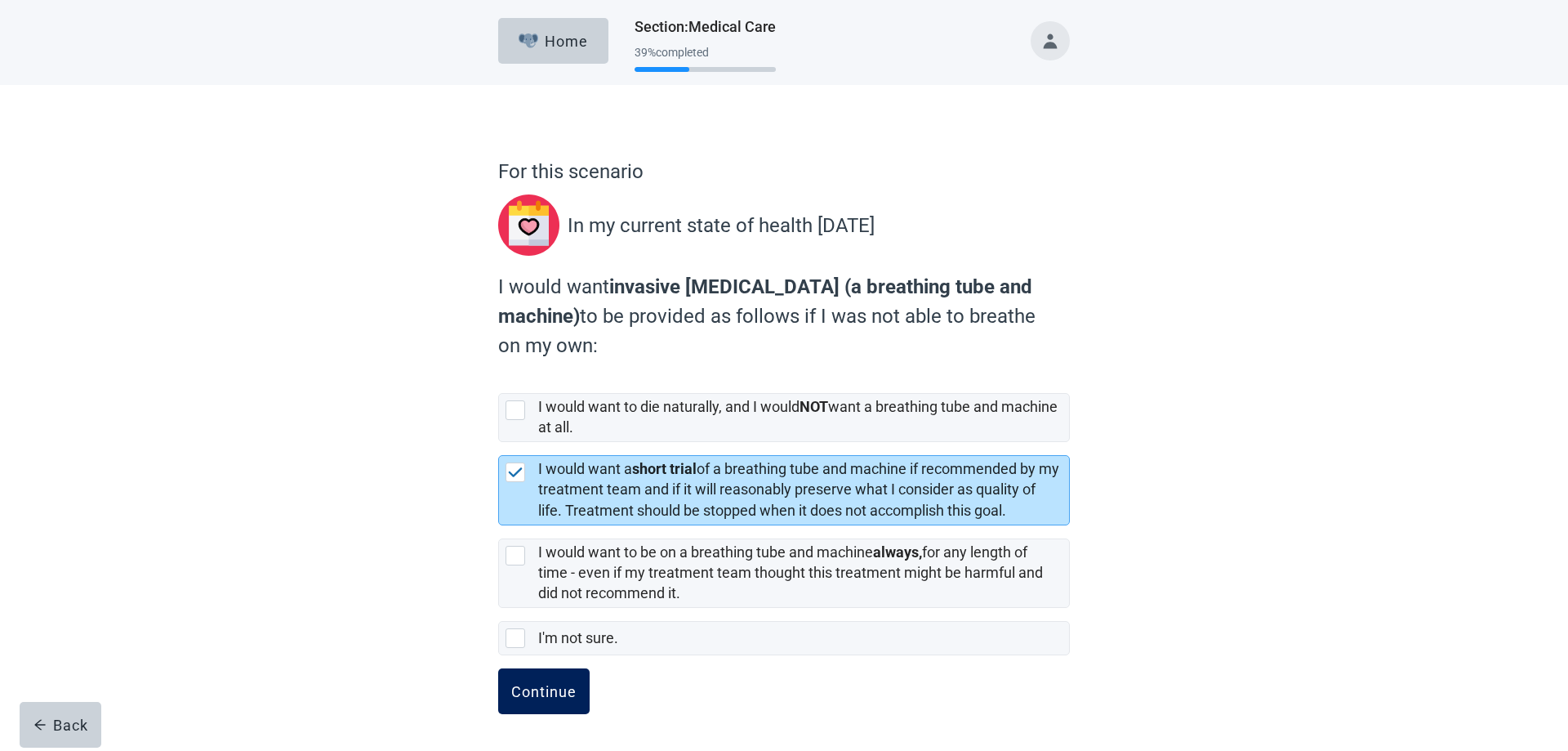
click at [534, 692] on div "Continue" at bounding box center [543, 691] width 65 height 16
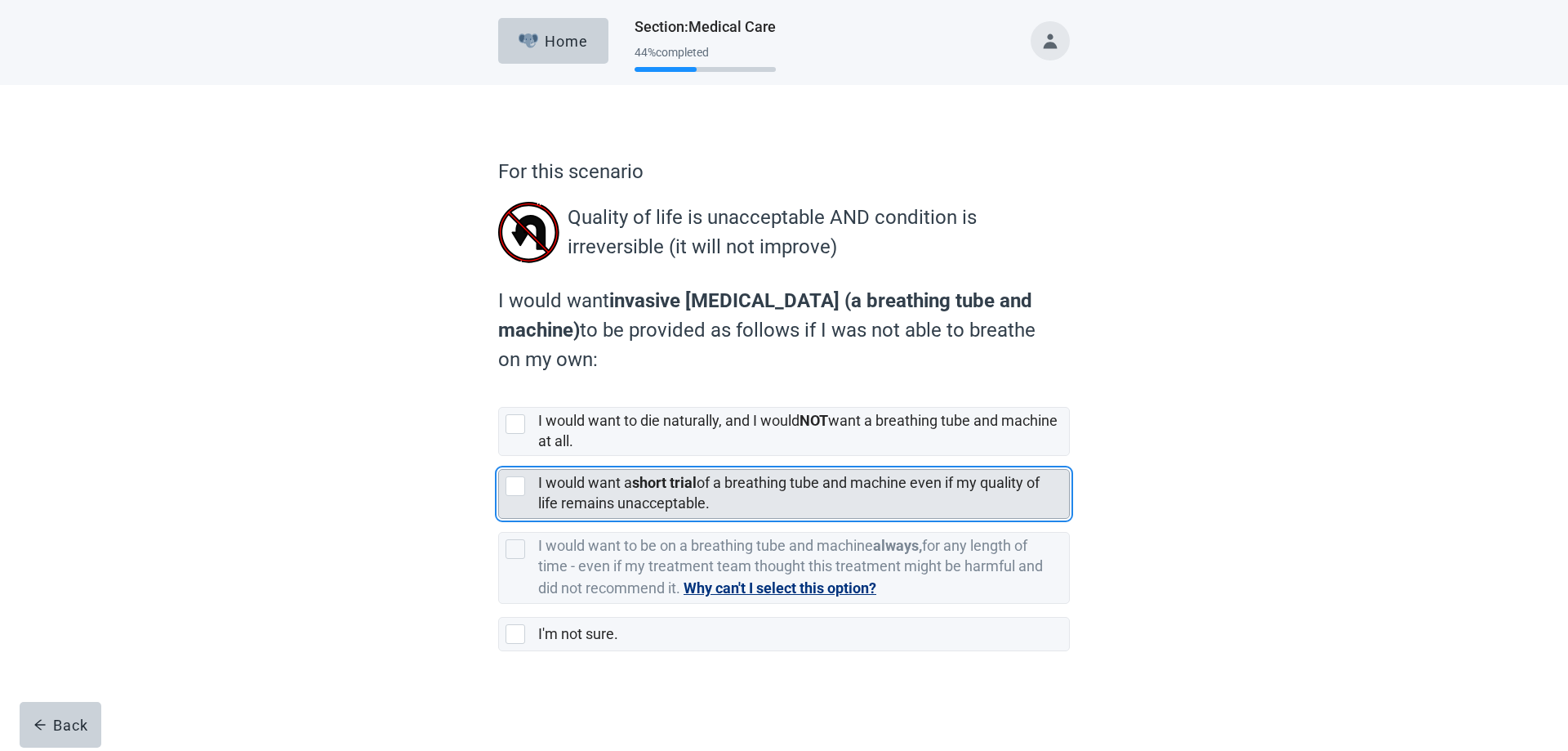
click at [517, 486] on div "[object Object], checkbox, not selected" at bounding box center [514, 486] width 19 height 19
click at [499, 457] on input "I would want a short trial of a breathing tube and machine even if my quality o…" at bounding box center [498, 456] width 1 height 1
checkbox input "true"
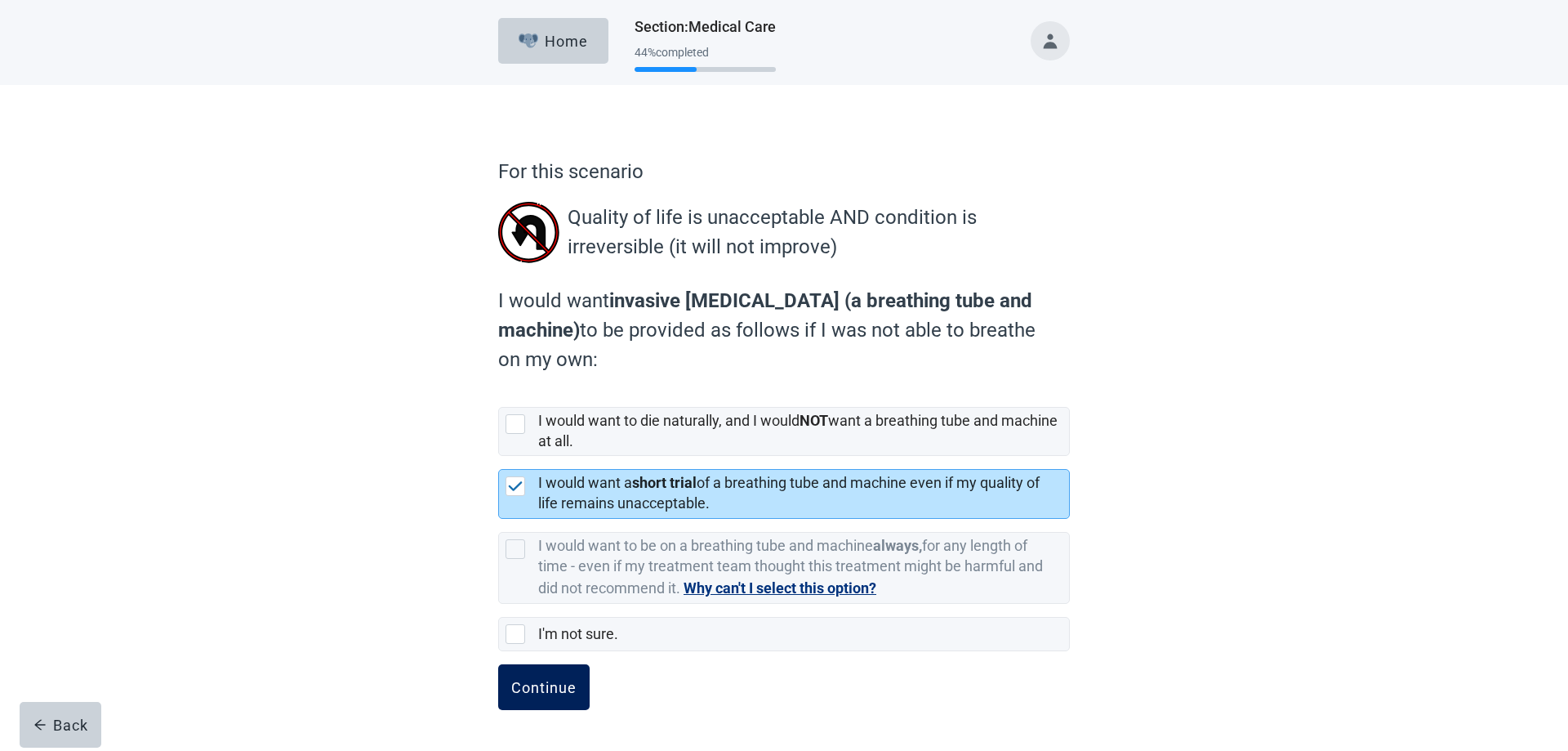
click at [540, 683] on div "Continue" at bounding box center [543, 687] width 65 height 16
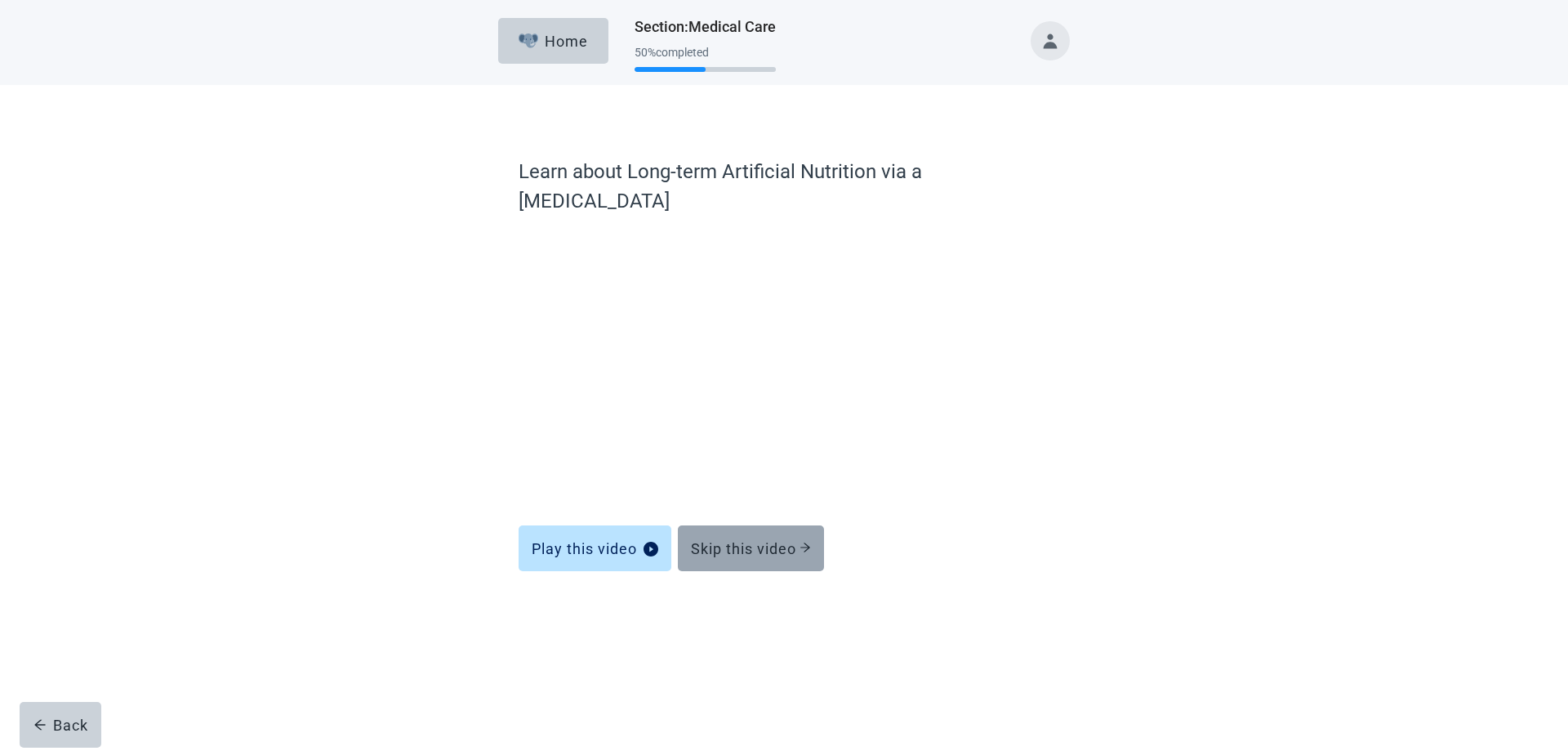
click at [745, 540] on div "Skip this video" at bounding box center [751, 548] width 120 height 16
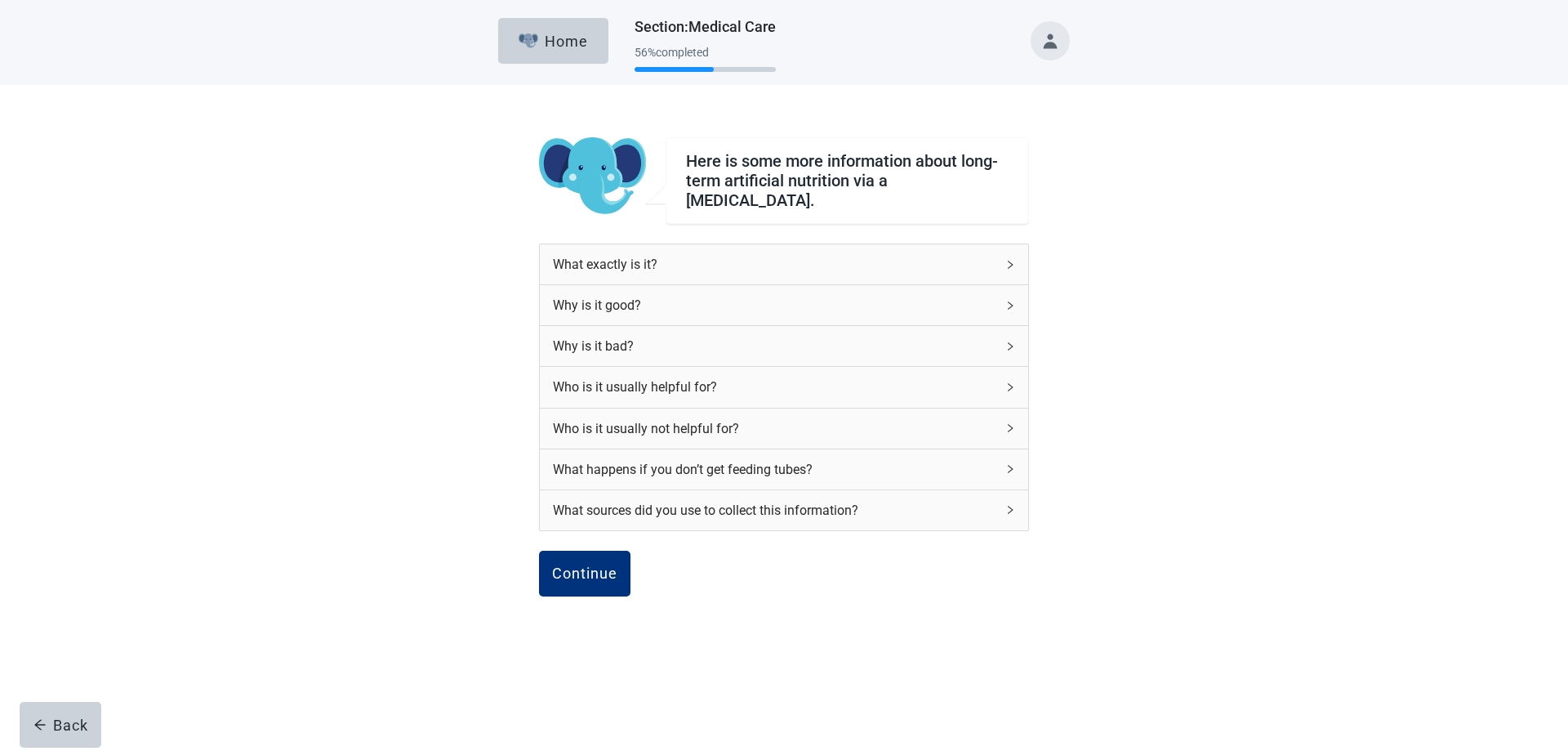
click at [1010, 342] on icon "right" at bounding box center [1010, 346] width 5 height 8
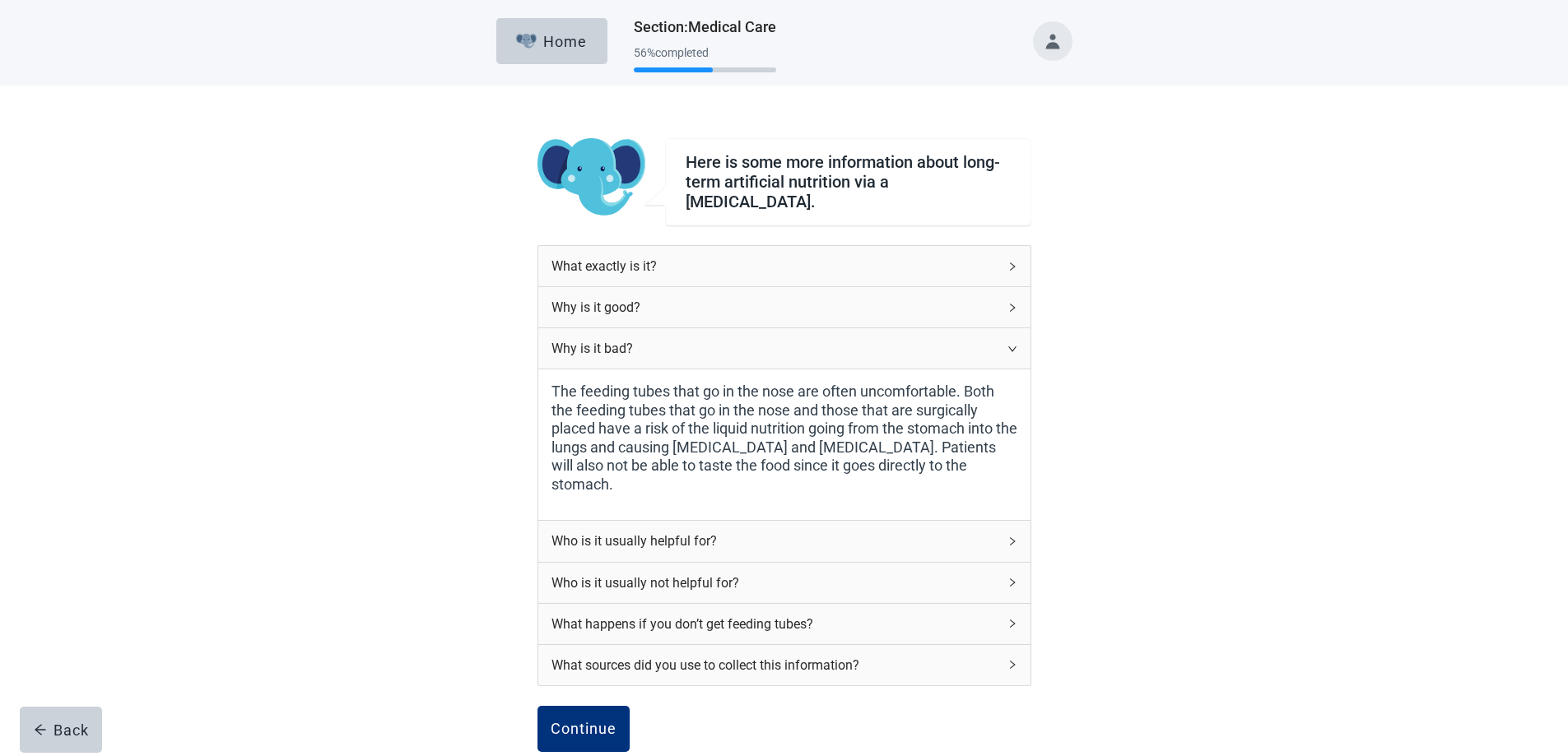
click at [1015, 343] on icon "right" at bounding box center [1012, 349] width 10 height 10
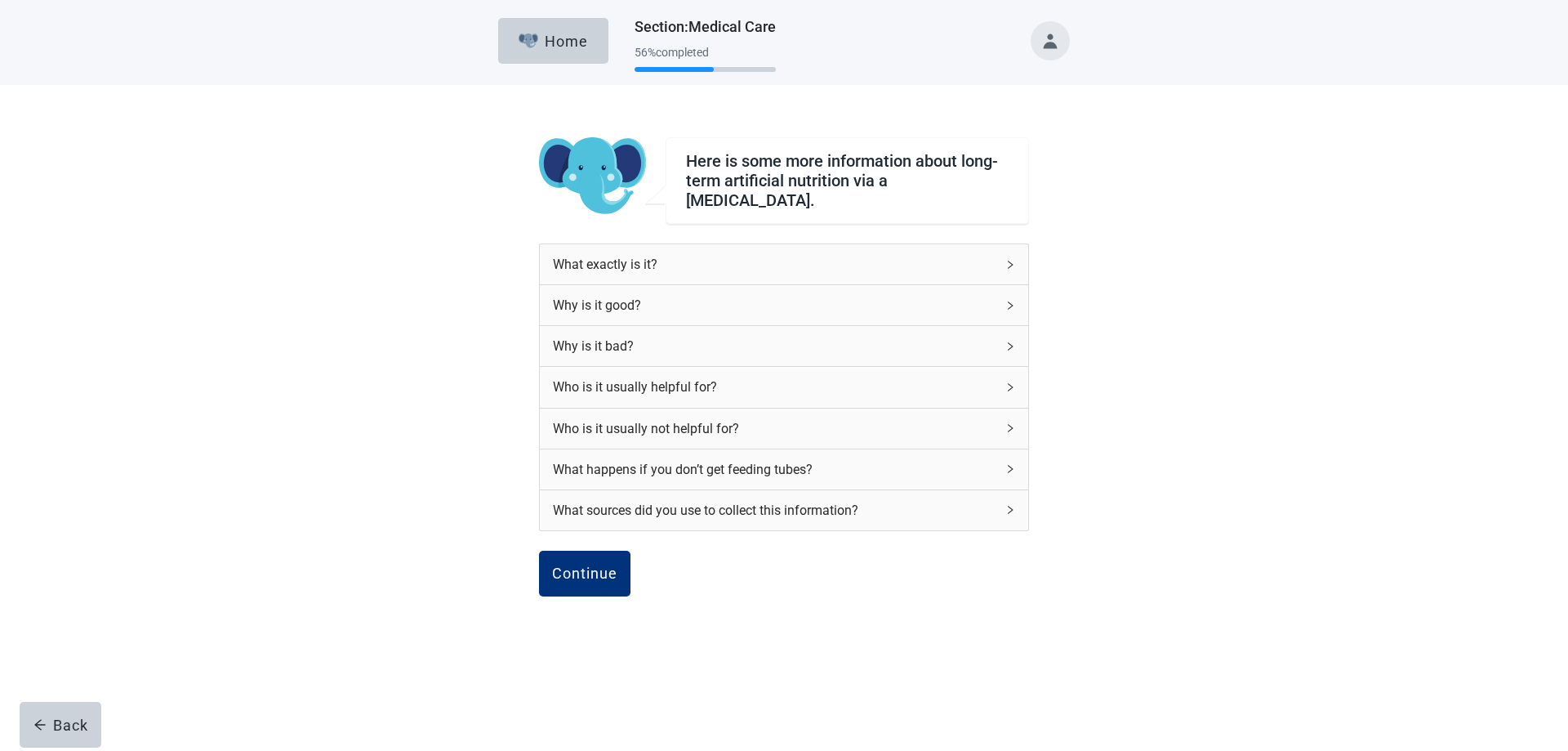
click at [1010, 383] on icon "right" at bounding box center [1010, 388] width 10 height 10
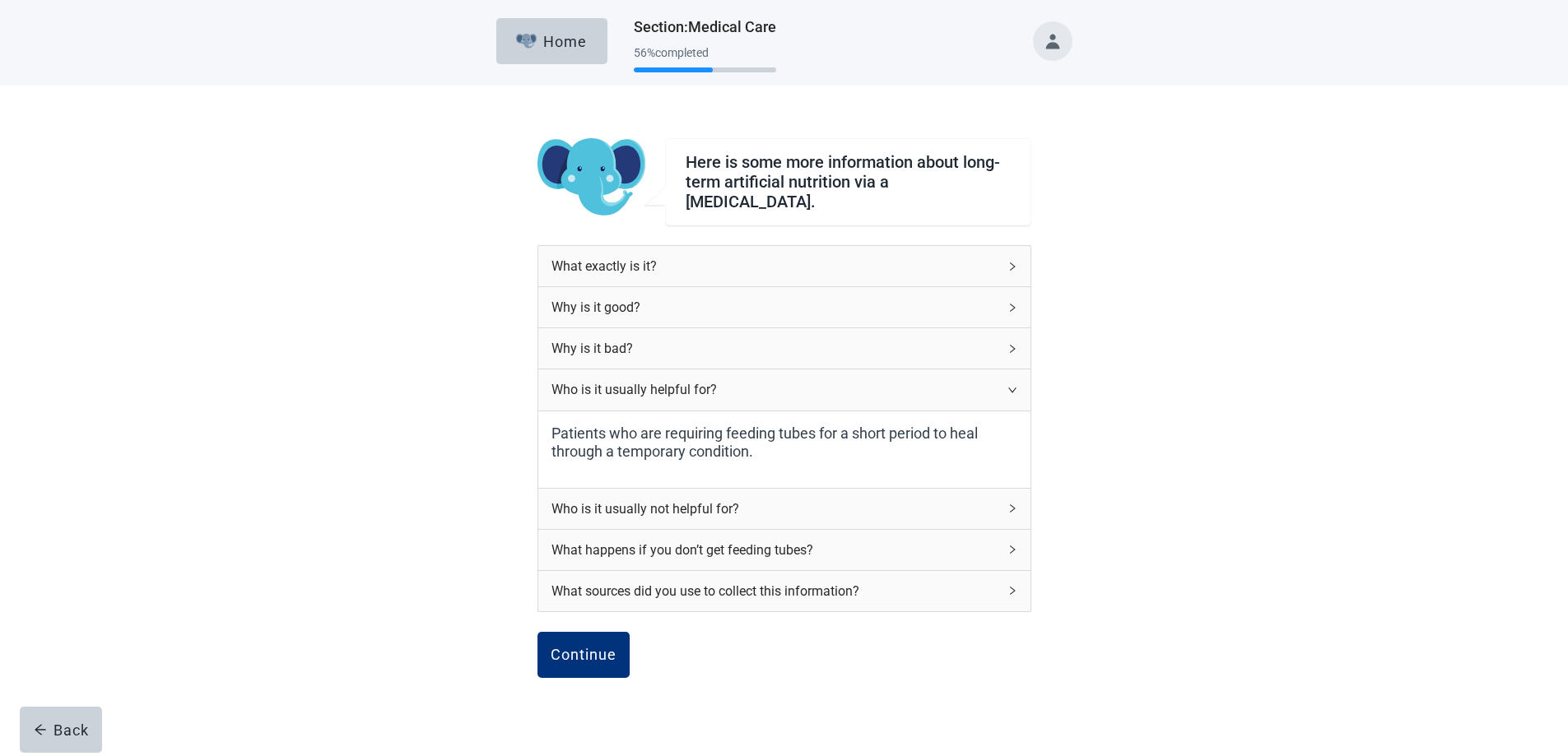
click at [1015, 388] on icon "right" at bounding box center [1011, 390] width 9 height 5
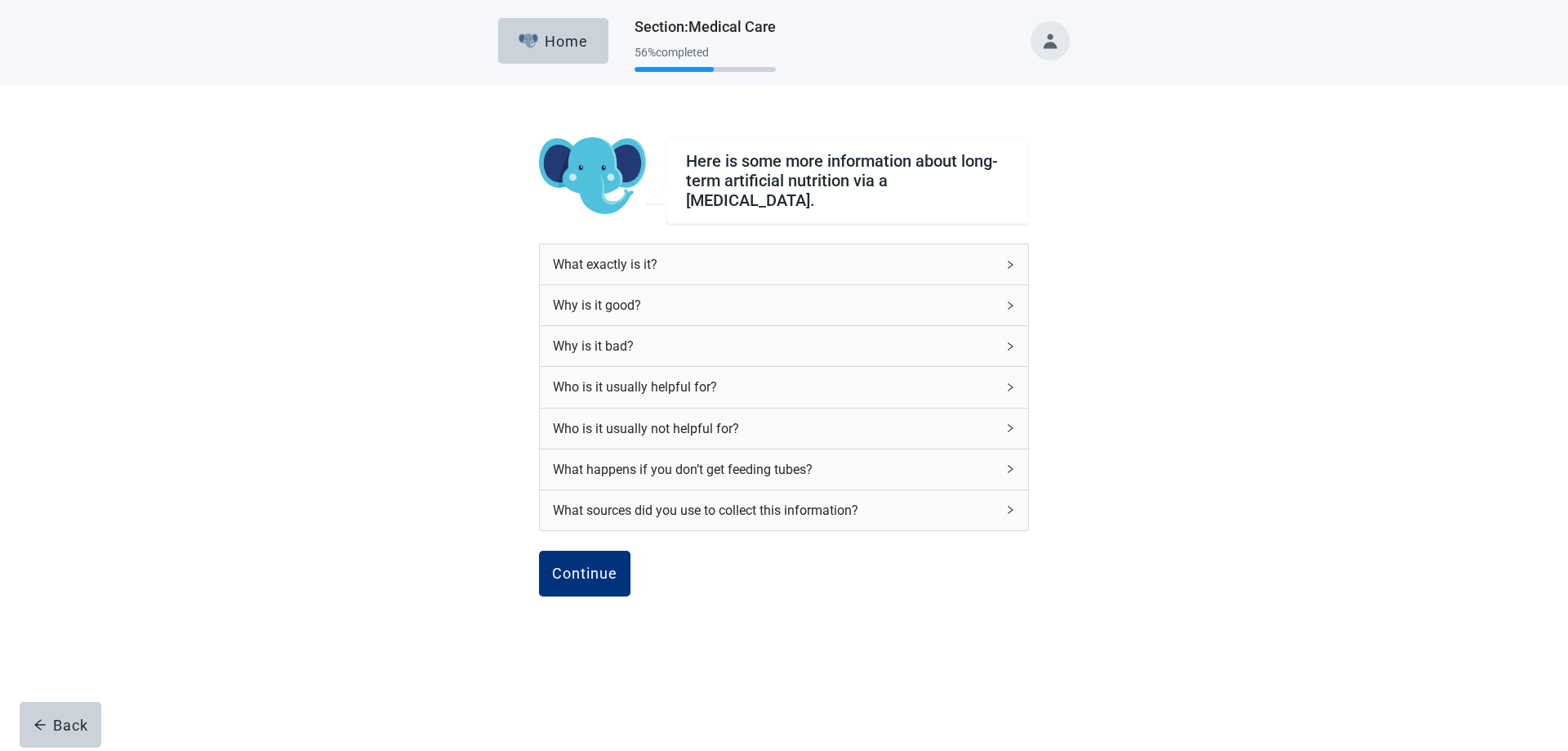
click at [1014, 464] on icon "right" at bounding box center [1010, 469] width 10 height 10
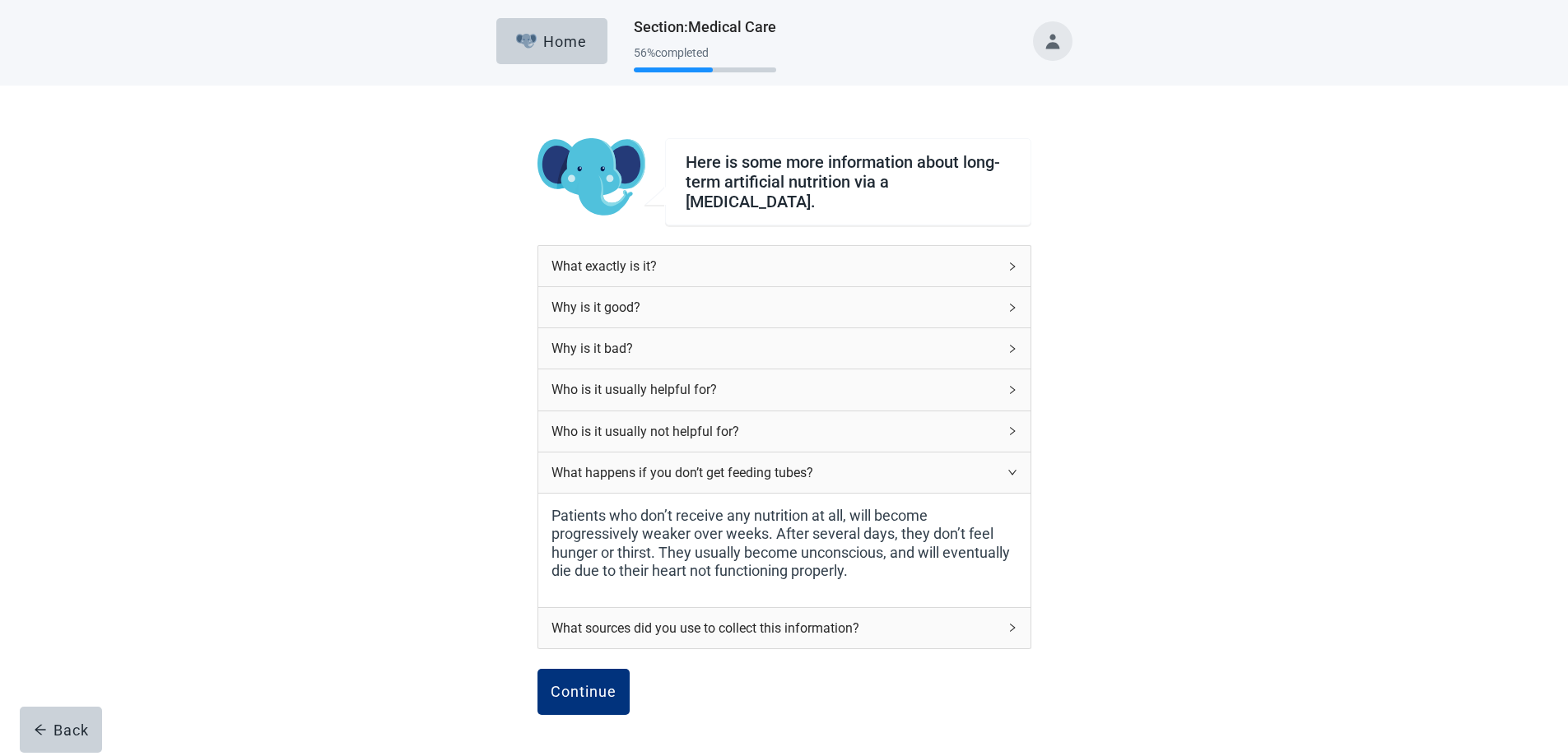
click at [1008, 467] on icon "right" at bounding box center [1012, 472] width 10 height 10
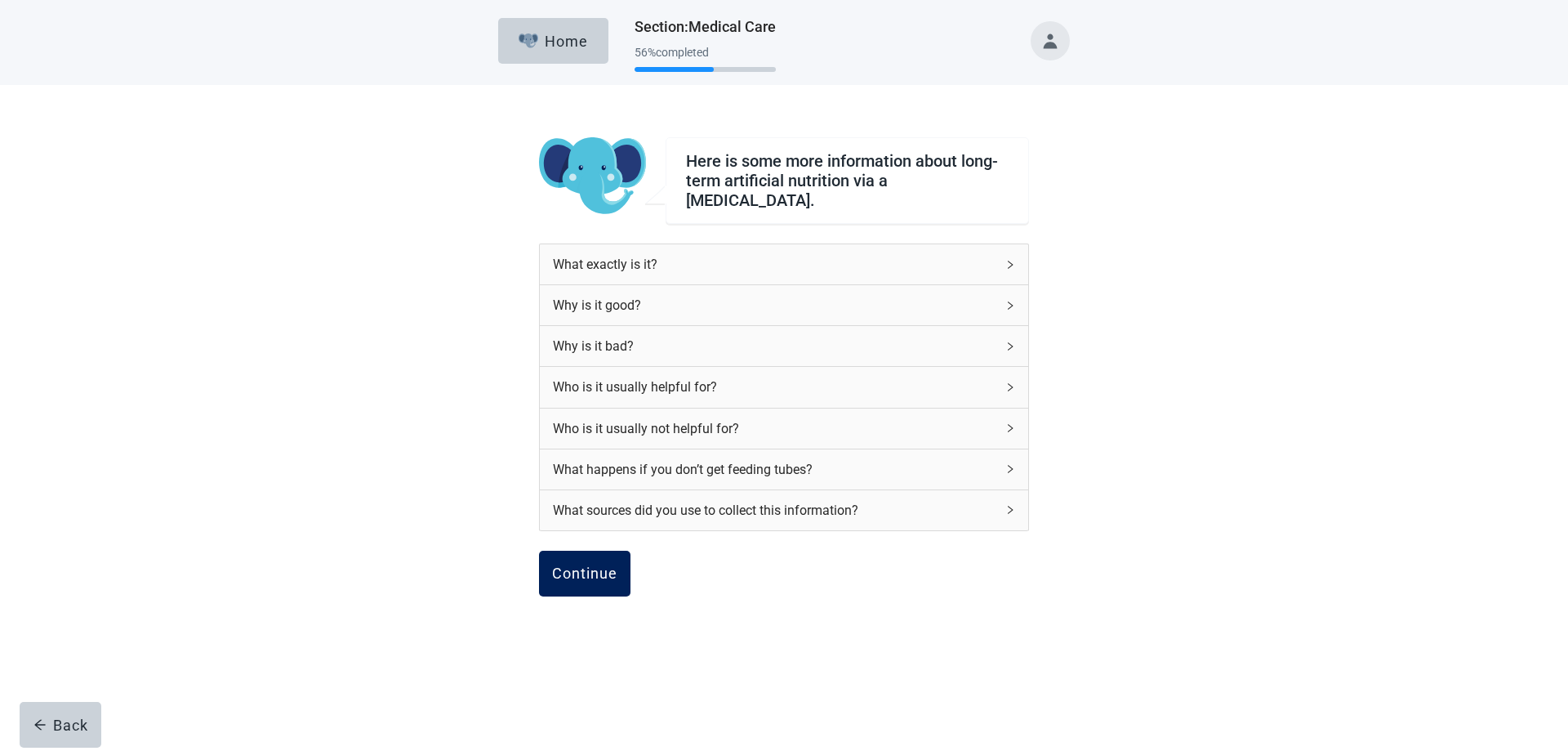
click at [583, 566] on div "Continue" at bounding box center [584, 573] width 65 height 16
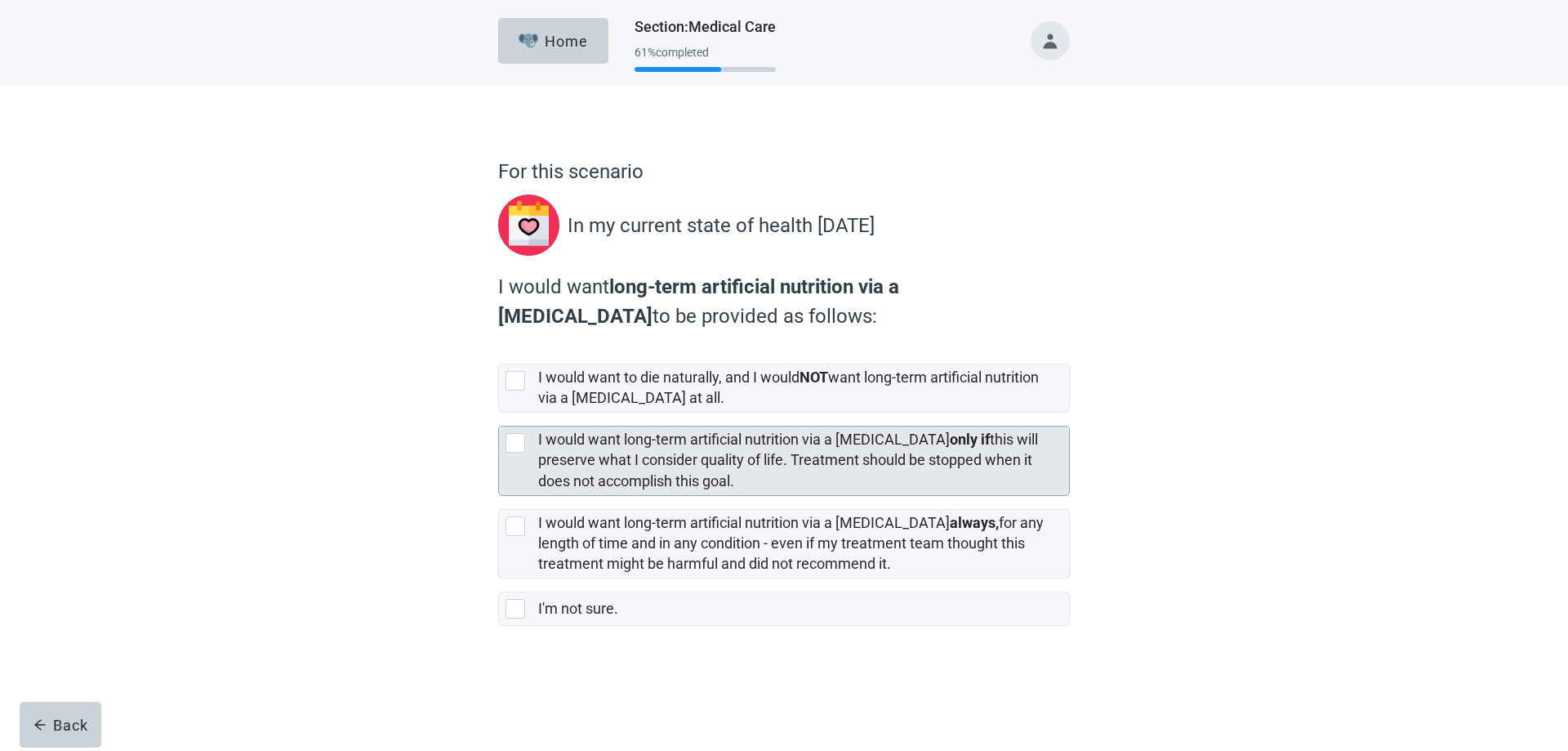
click at [515, 437] on div "[object Object], checkbox, not selected" at bounding box center [514, 443] width 19 height 19
click at [499, 413] on input "I would want long-term artificial nutrition via a [MEDICAL_DATA] only if this w…" at bounding box center [498, 412] width 1 height 1
checkbox input "true"
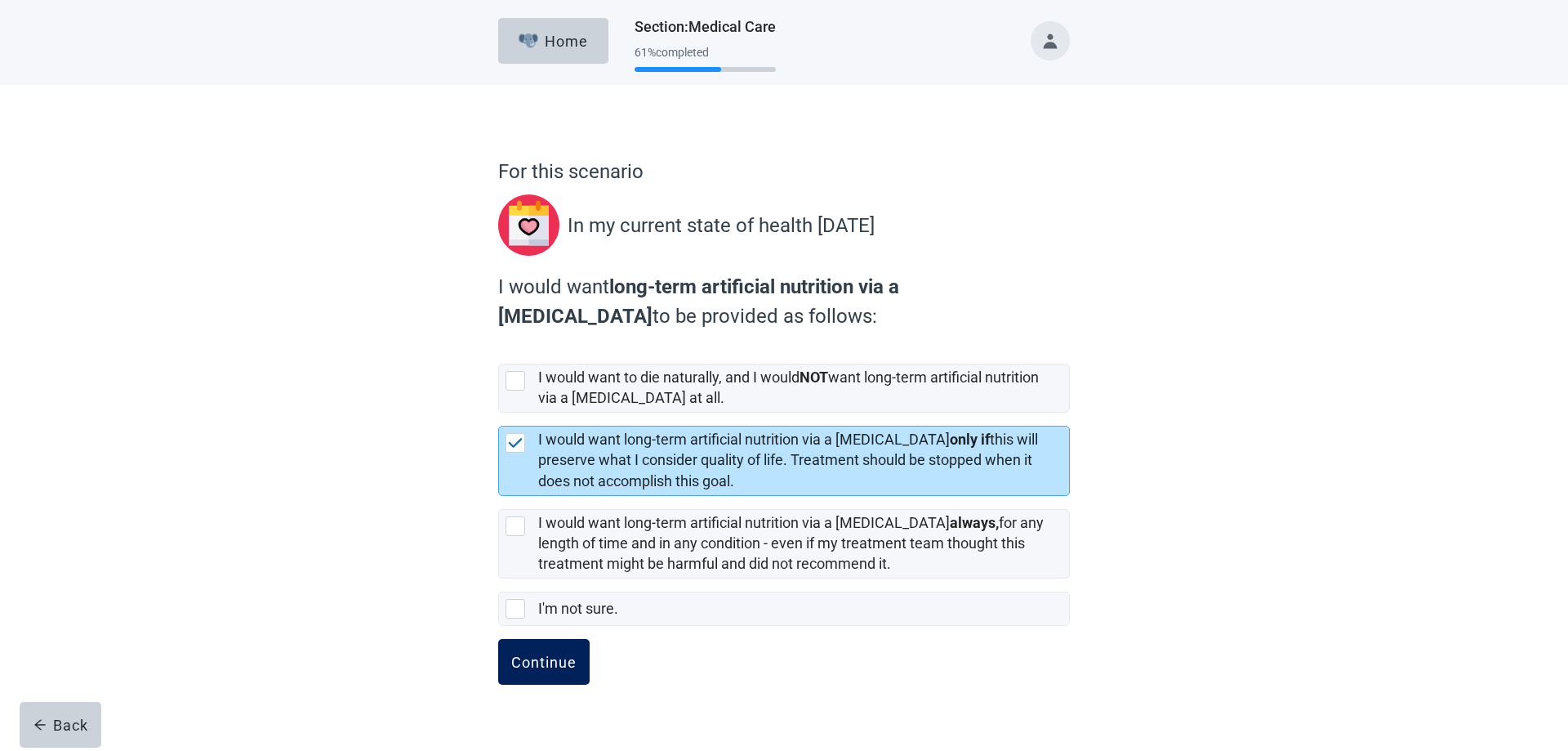
click at [540, 661] on div "Continue" at bounding box center [543, 661] width 65 height 16
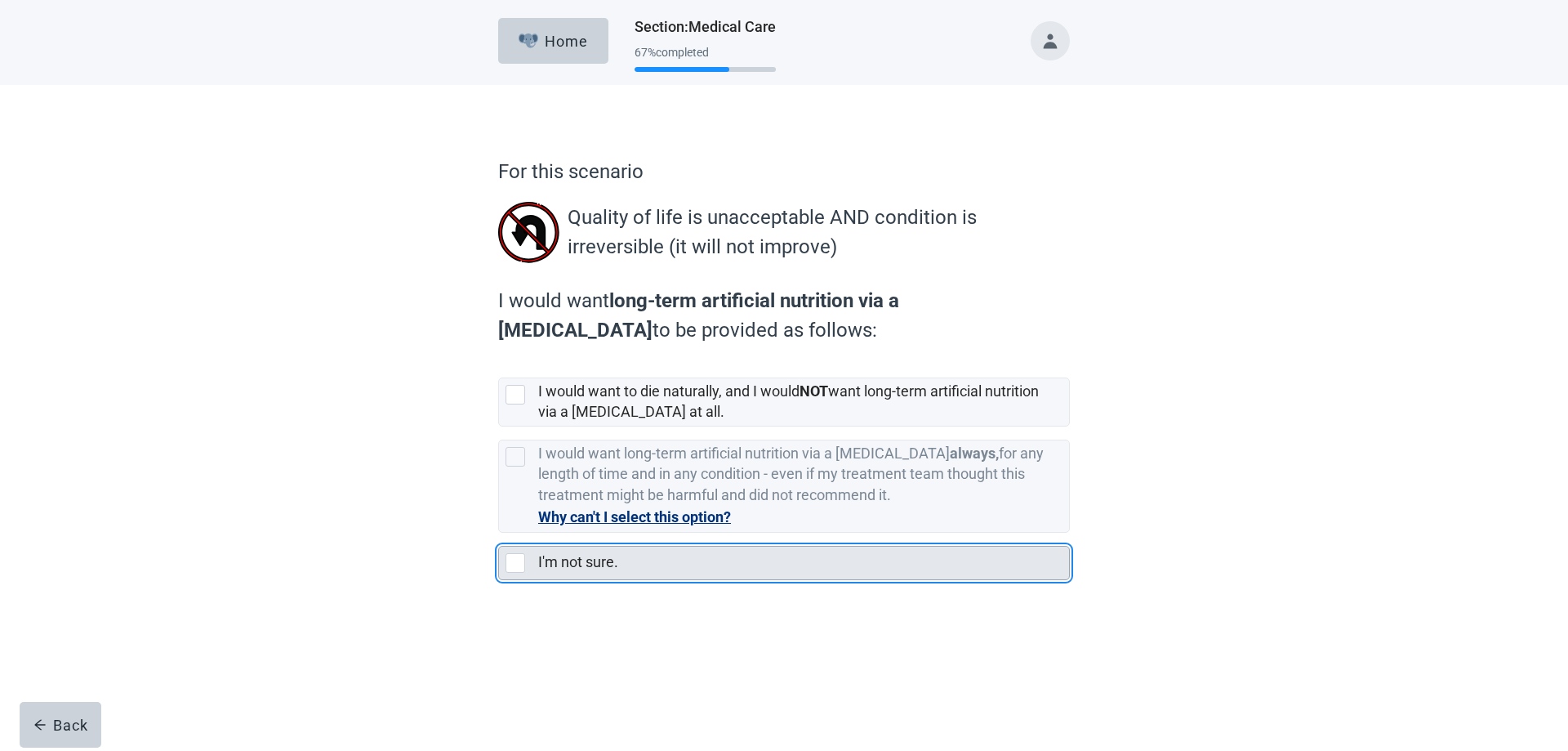
click at [518, 561] on div "I'm not sure., checkbox, not selected" at bounding box center [514, 562] width 19 height 19
click at [499, 533] on input "I'm not sure." at bounding box center [498, 533] width 1 height 1
checkbox input "true"
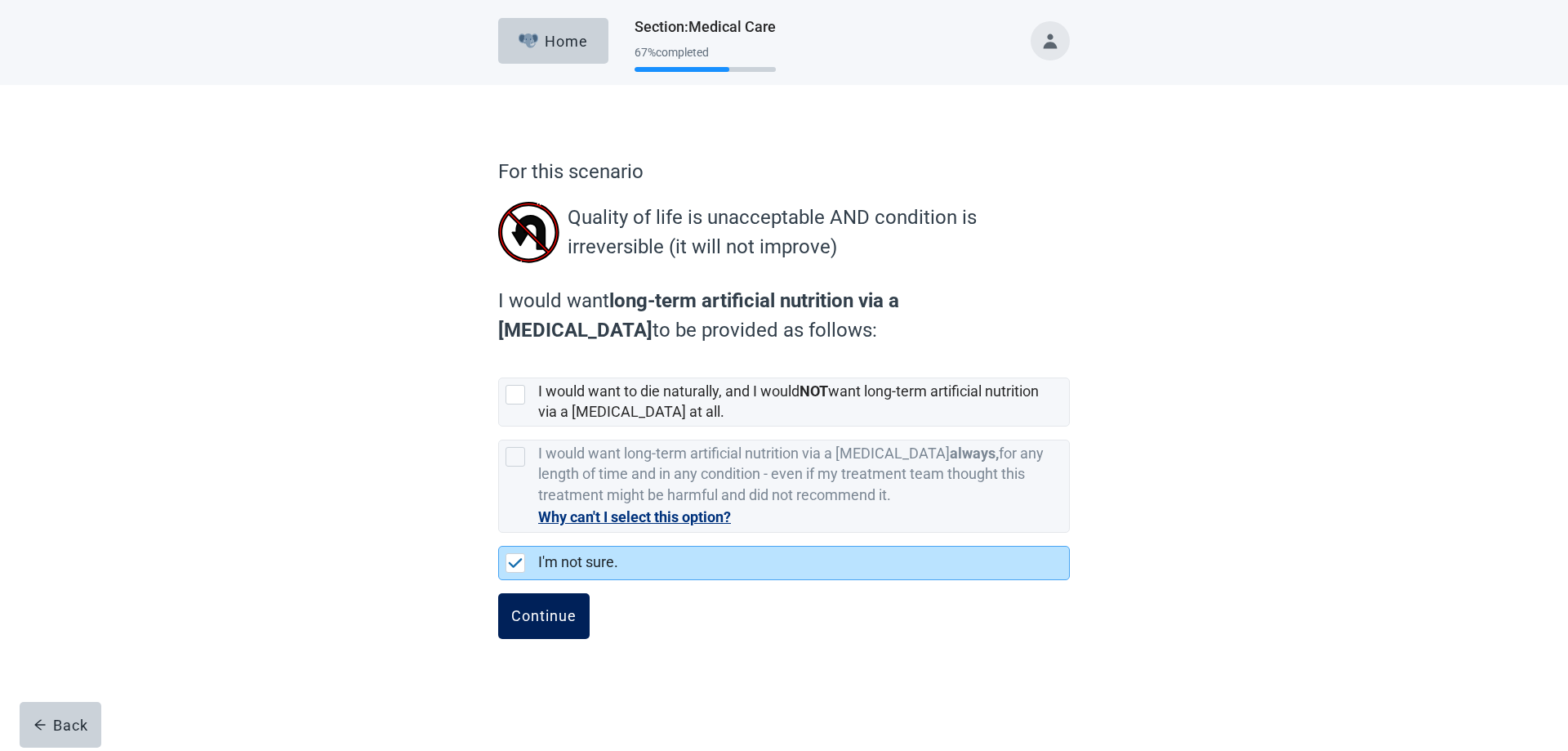
click at [539, 612] on div "Continue" at bounding box center [543, 616] width 65 height 16
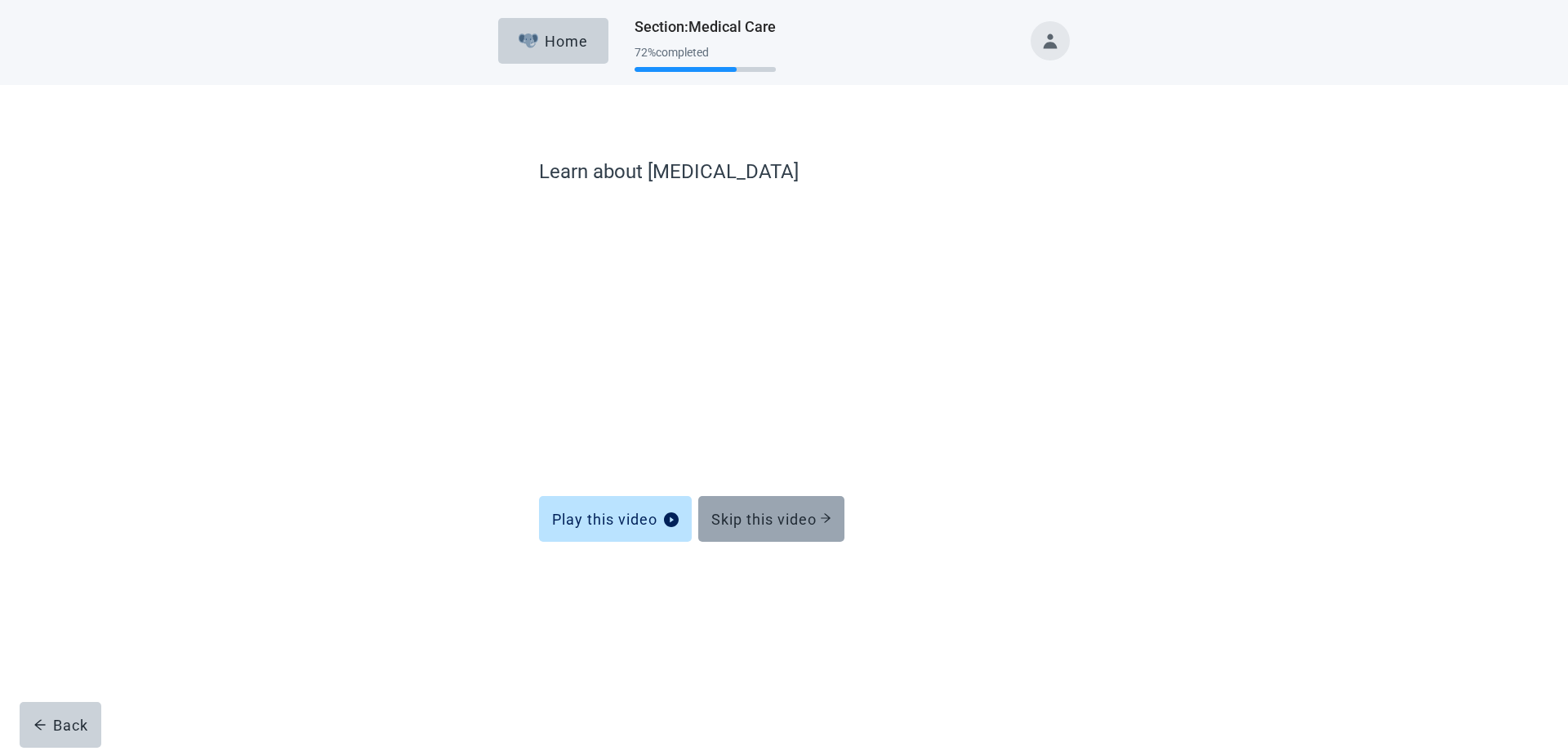
click at [768, 511] on div "Skip this video" at bounding box center [772, 518] width 120 height 16
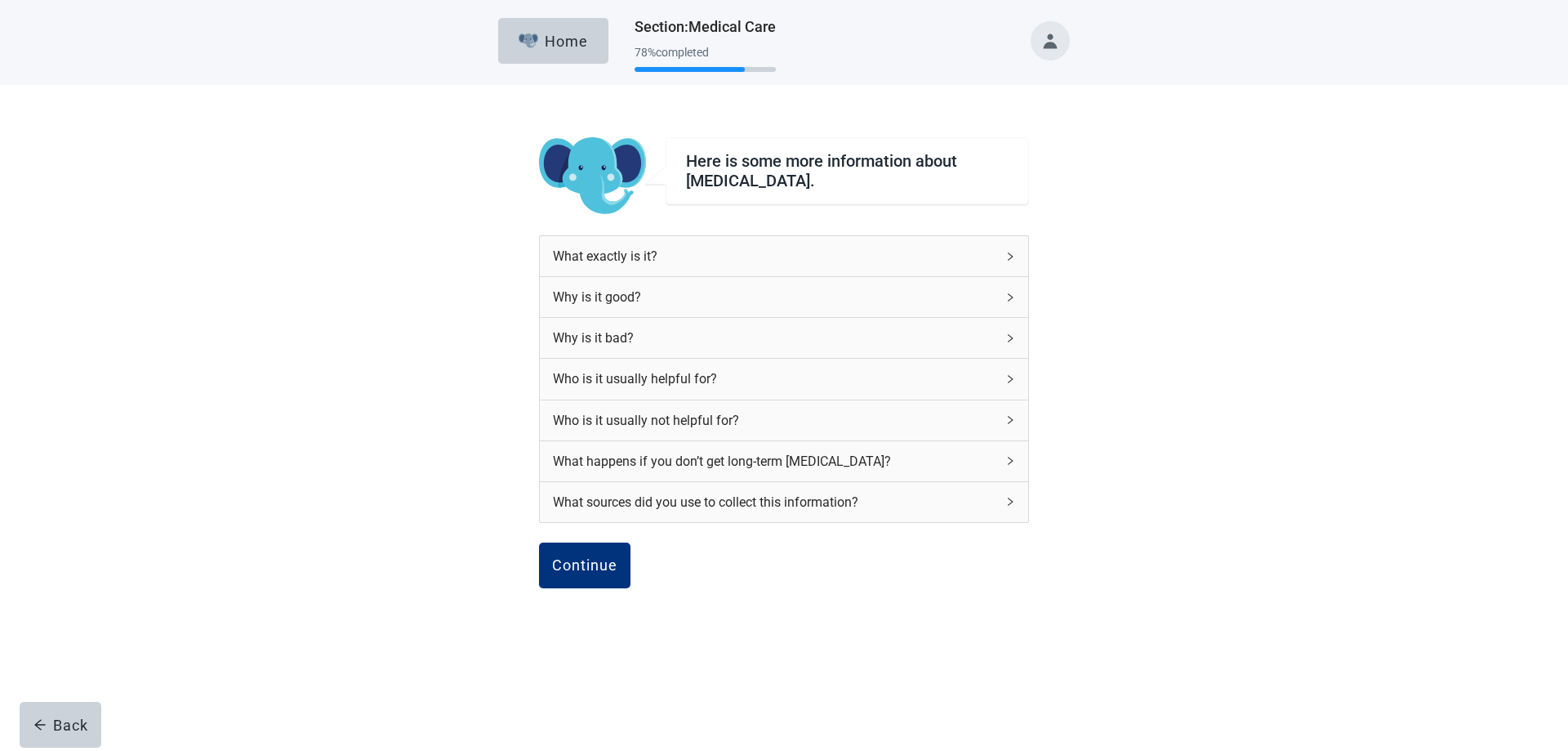
click at [1005, 337] on icon "right" at bounding box center [1010, 339] width 10 height 10
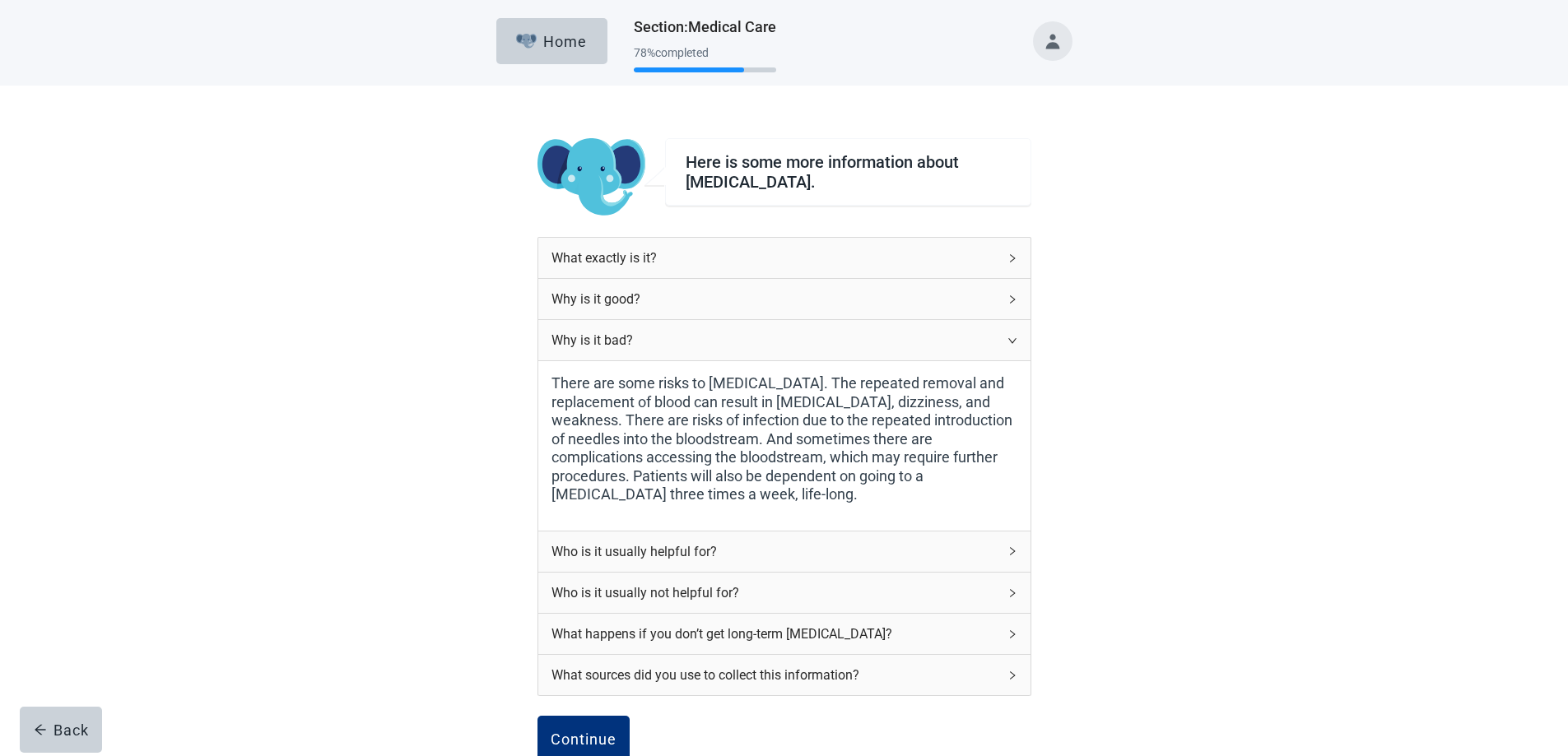
click at [1007, 338] on icon "right" at bounding box center [1012, 341] width 10 height 10
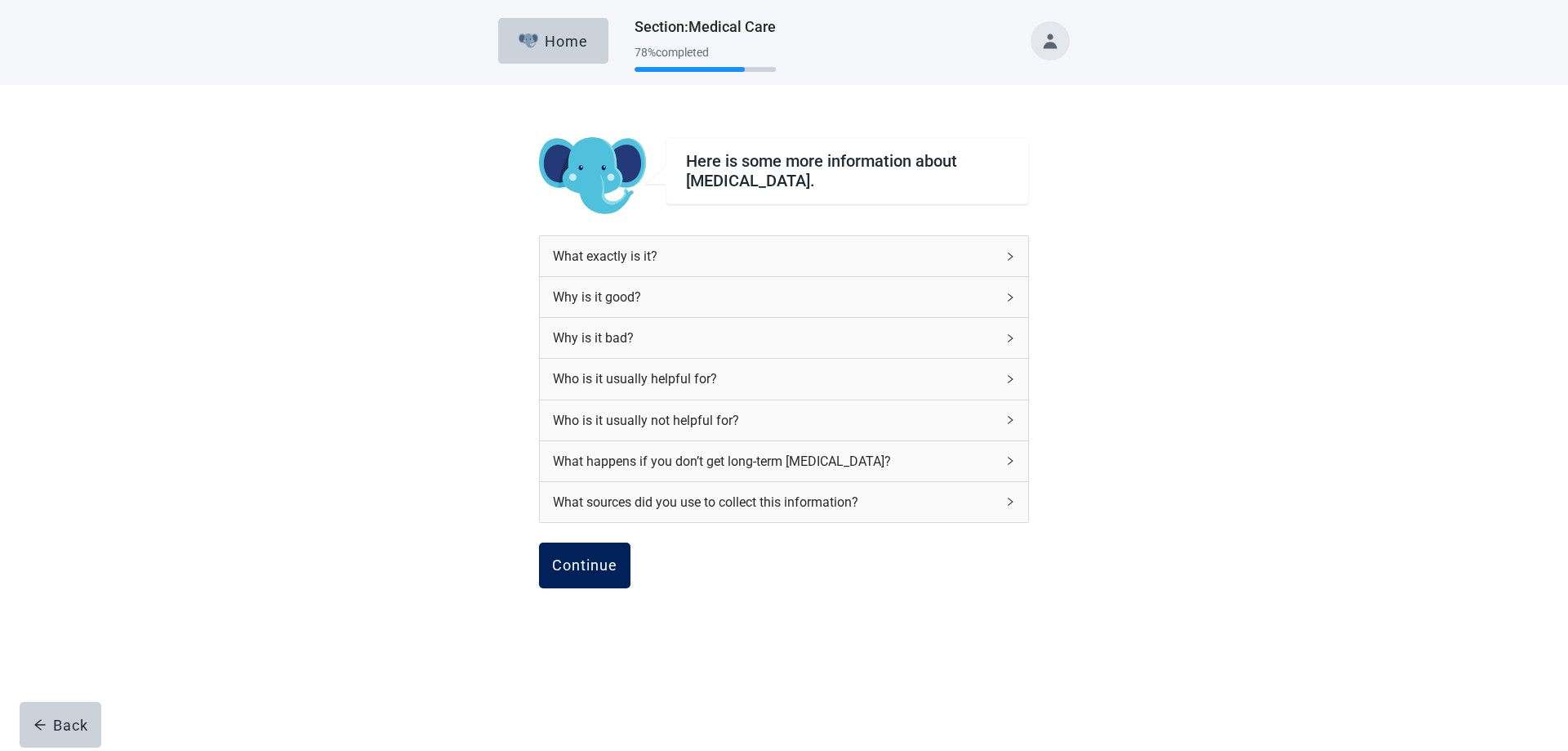
click at [582, 563] on div "Continue" at bounding box center [584, 565] width 65 height 16
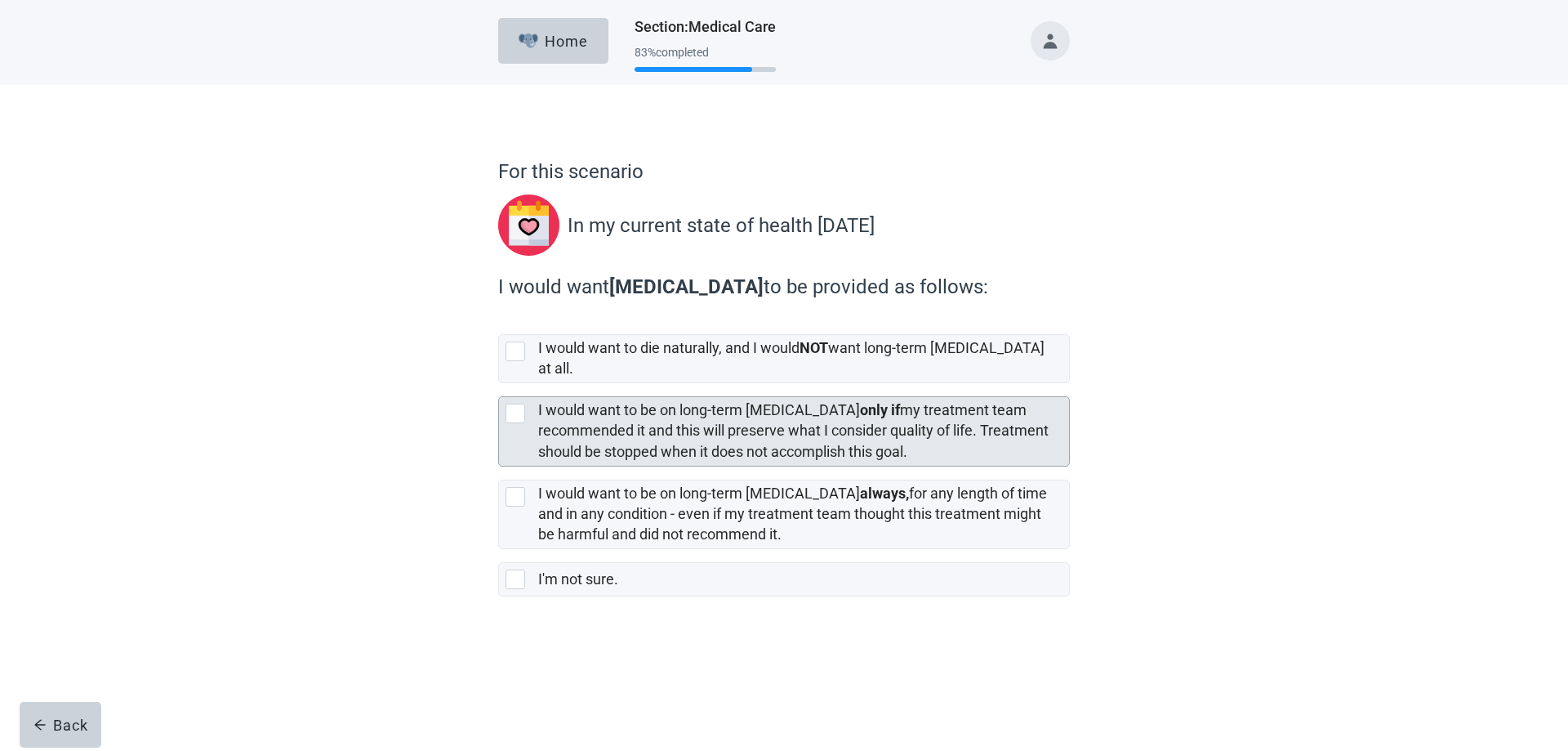
click at [514, 404] on div "[object Object], checkbox, not selected" at bounding box center [514, 413] width 19 height 19
click at [499, 384] on input "I would want to be on long-term [MEDICAL_DATA] only if my treatment team recomm…" at bounding box center [498, 384] width 1 height 1
checkbox input "true"
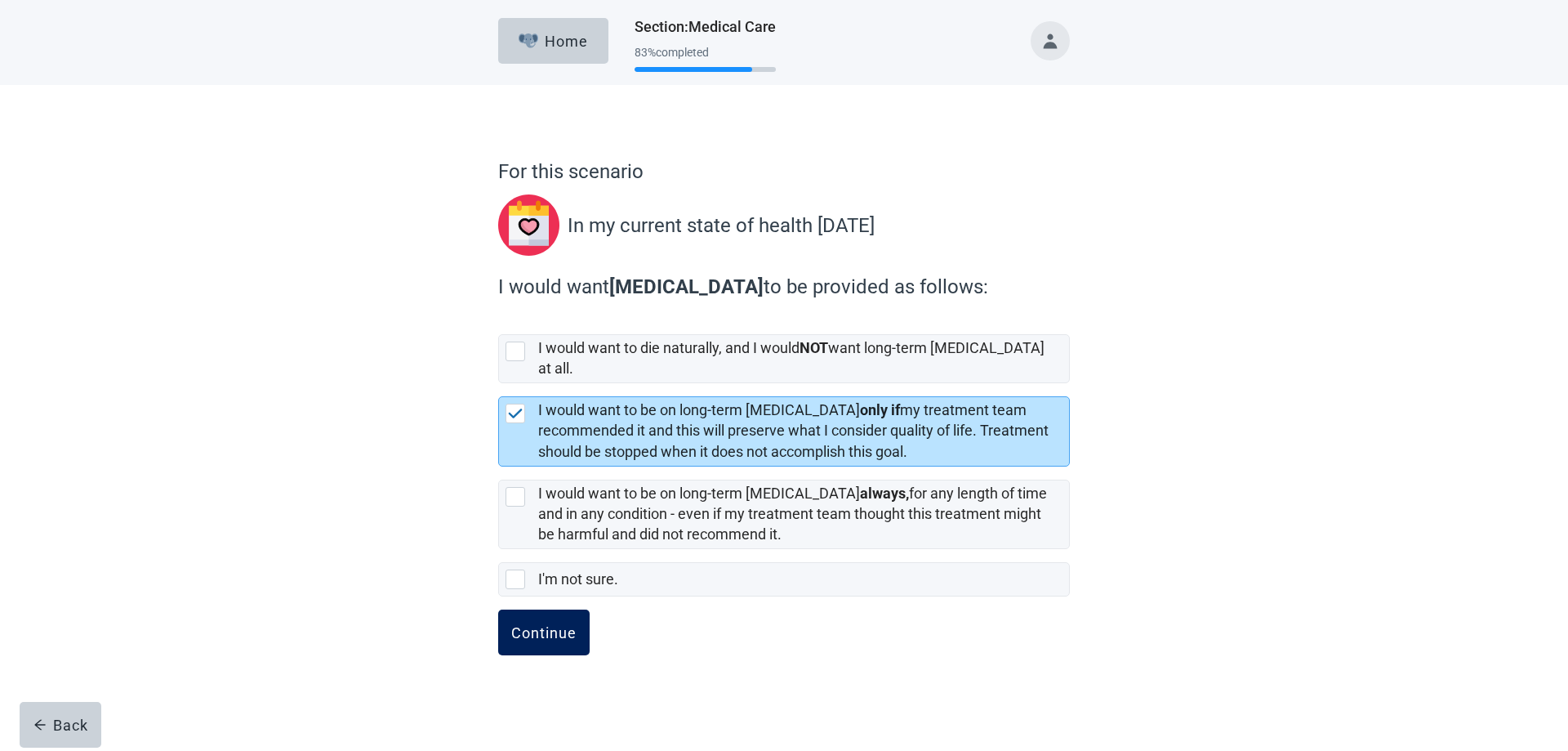
click at [534, 624] on div "Continue" at bounding box center [543, 632] width 65 height 16
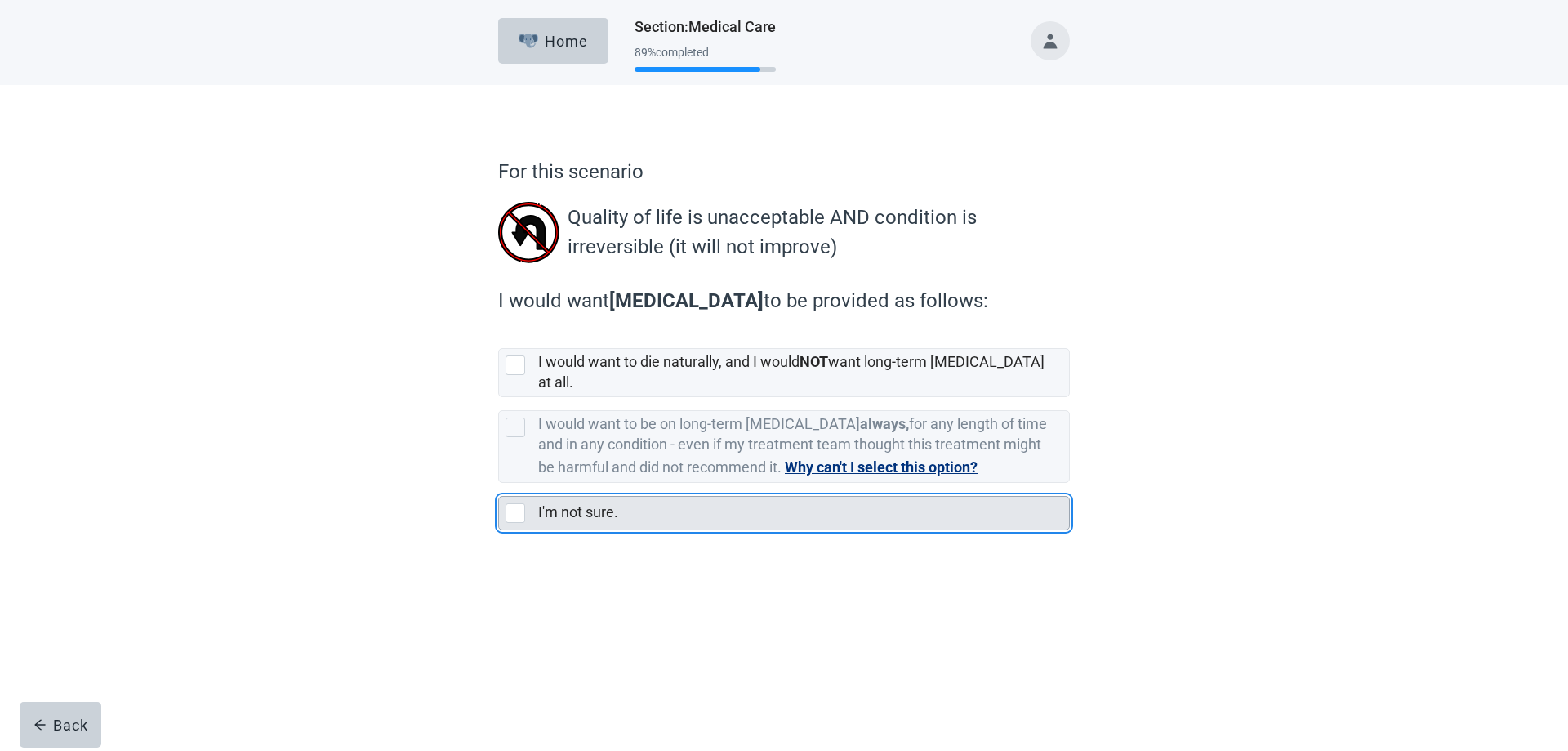
click at [514, 504] on div "I'm not sure., checkbox, not selected" at bounding box center [514, 513] width 19 height 19
click at [499, 483] on input "I'm not sure." at bounding box center [498, 483] width 1 height 1
checkbox input "true"
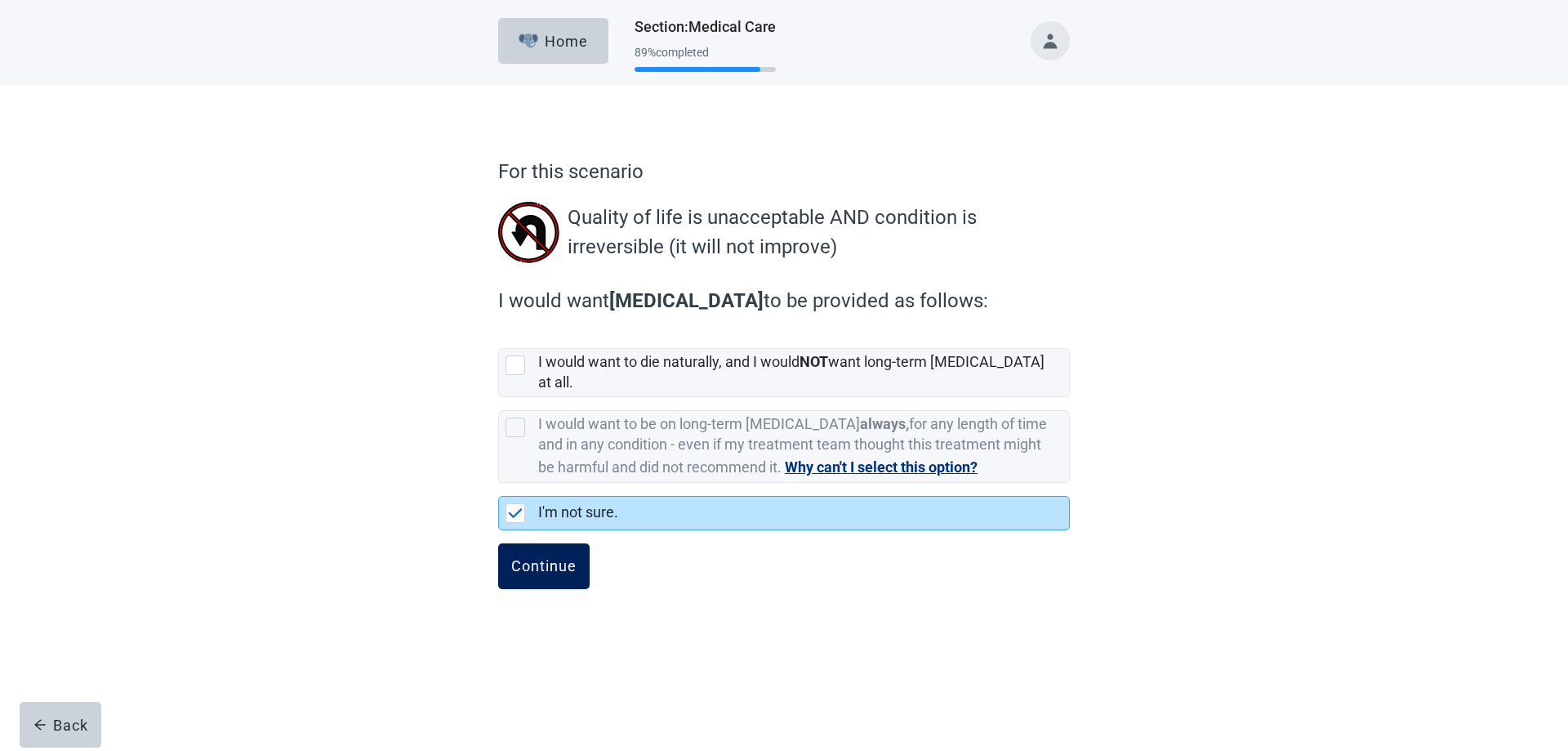
click at [527, 558] on div "Continue" at bounding box center [543, 566] width 65 height 16
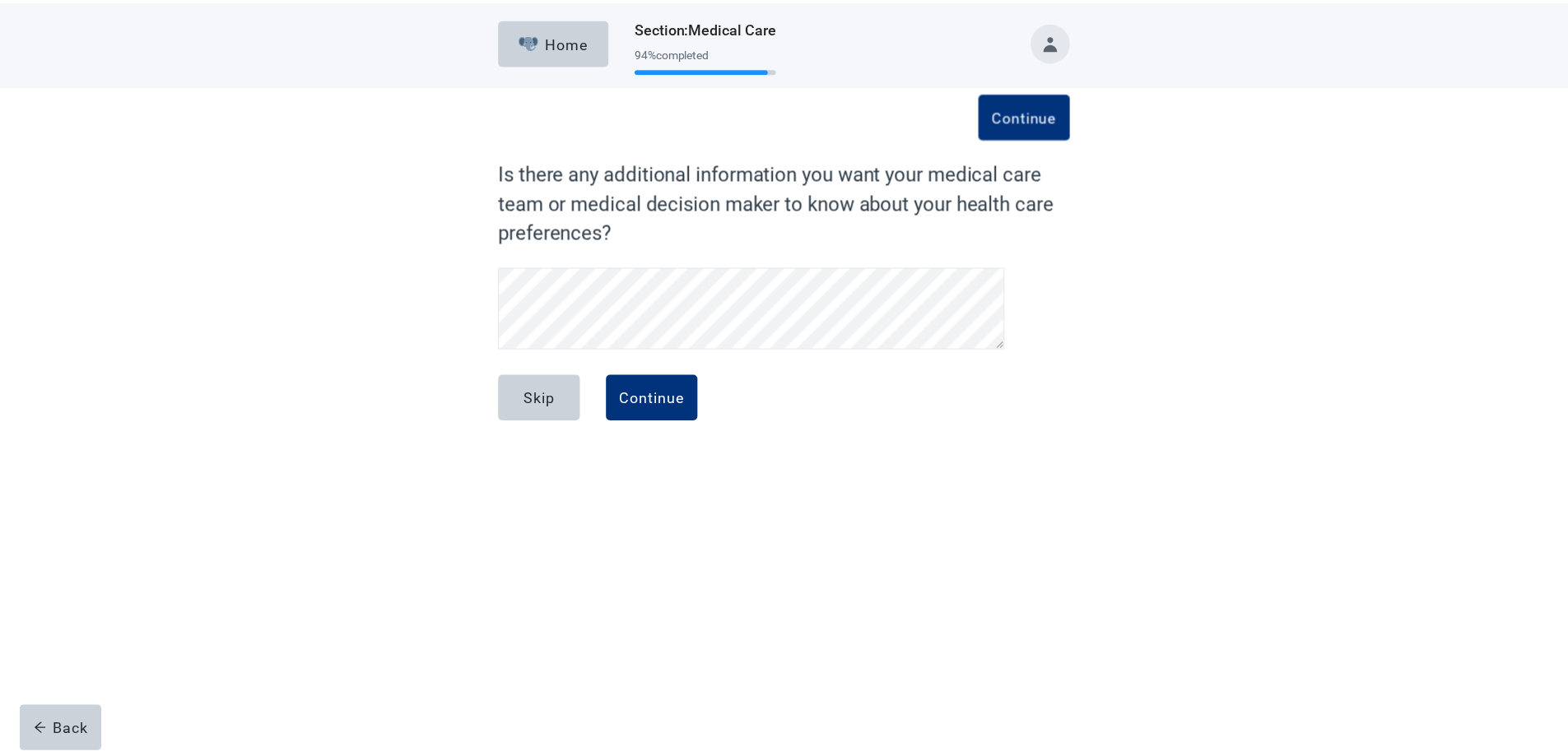
scroll to position [78, 0]
click at [658, 391] on div "Continue" at bounding box center [657, 397] width 66 height 16
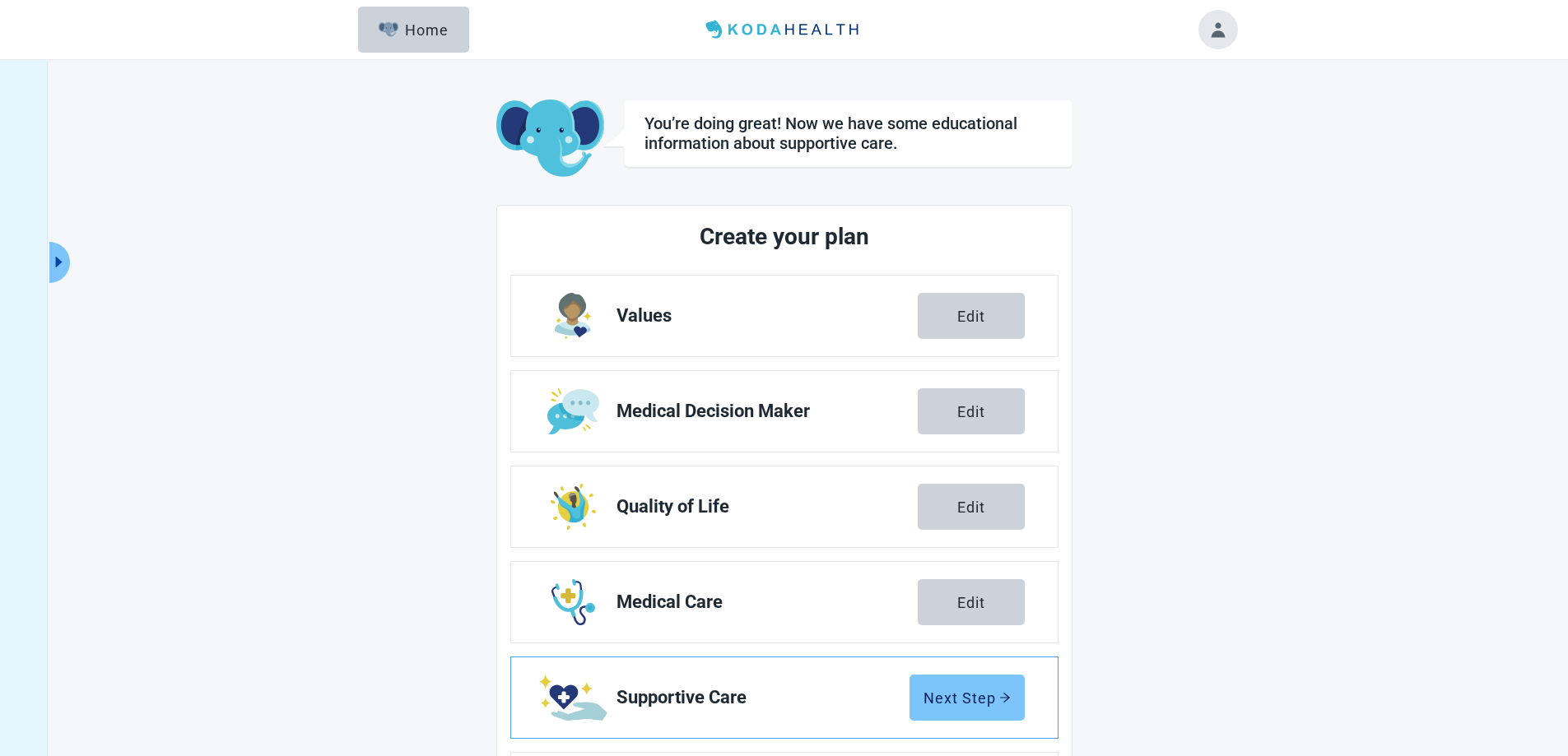
click at [977, 695] on div "Next Step" at bounding box center [967, 697] width 87 height 16
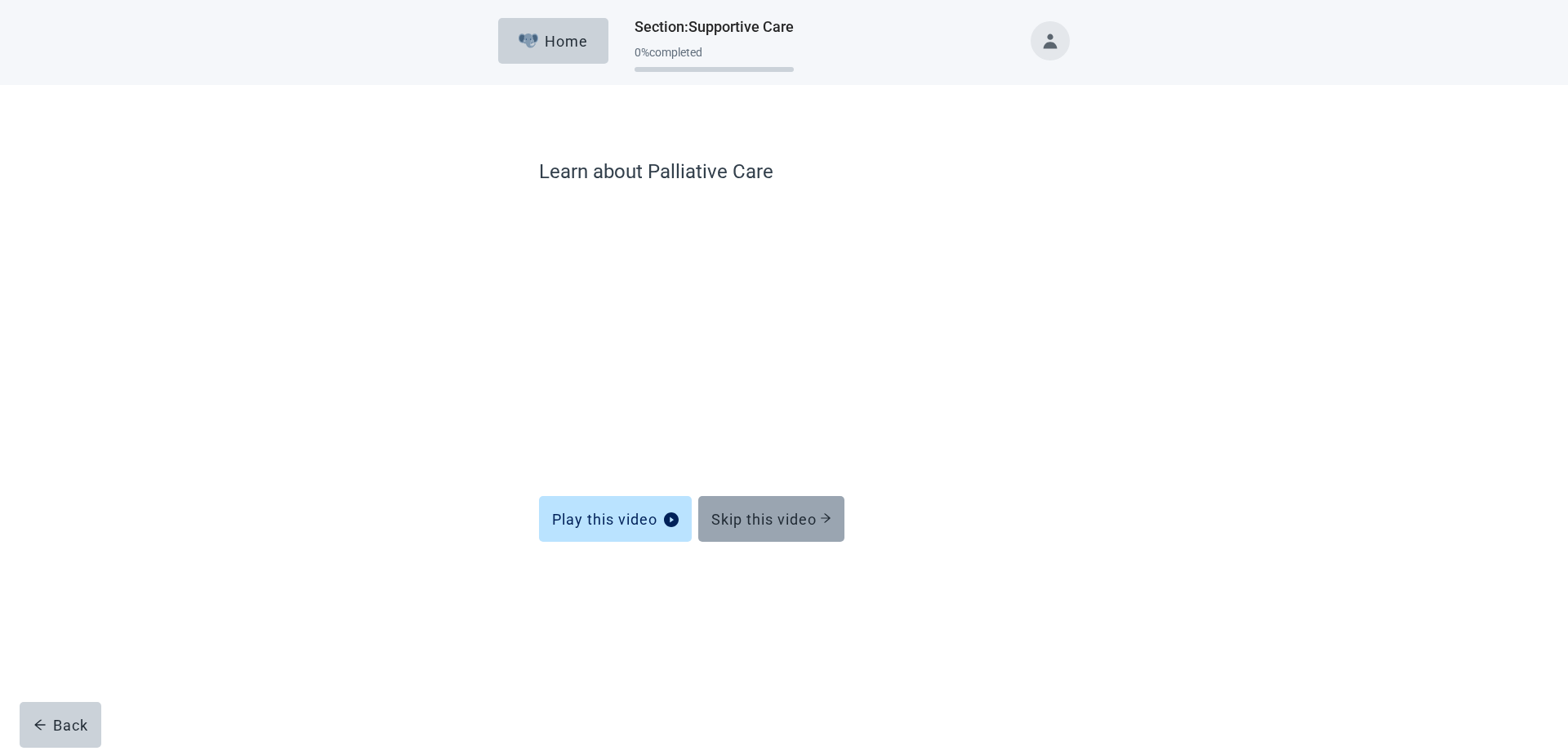
click at [747, 512] on div "Skip this video" at bounding box center [772, 518] width 120 height 16
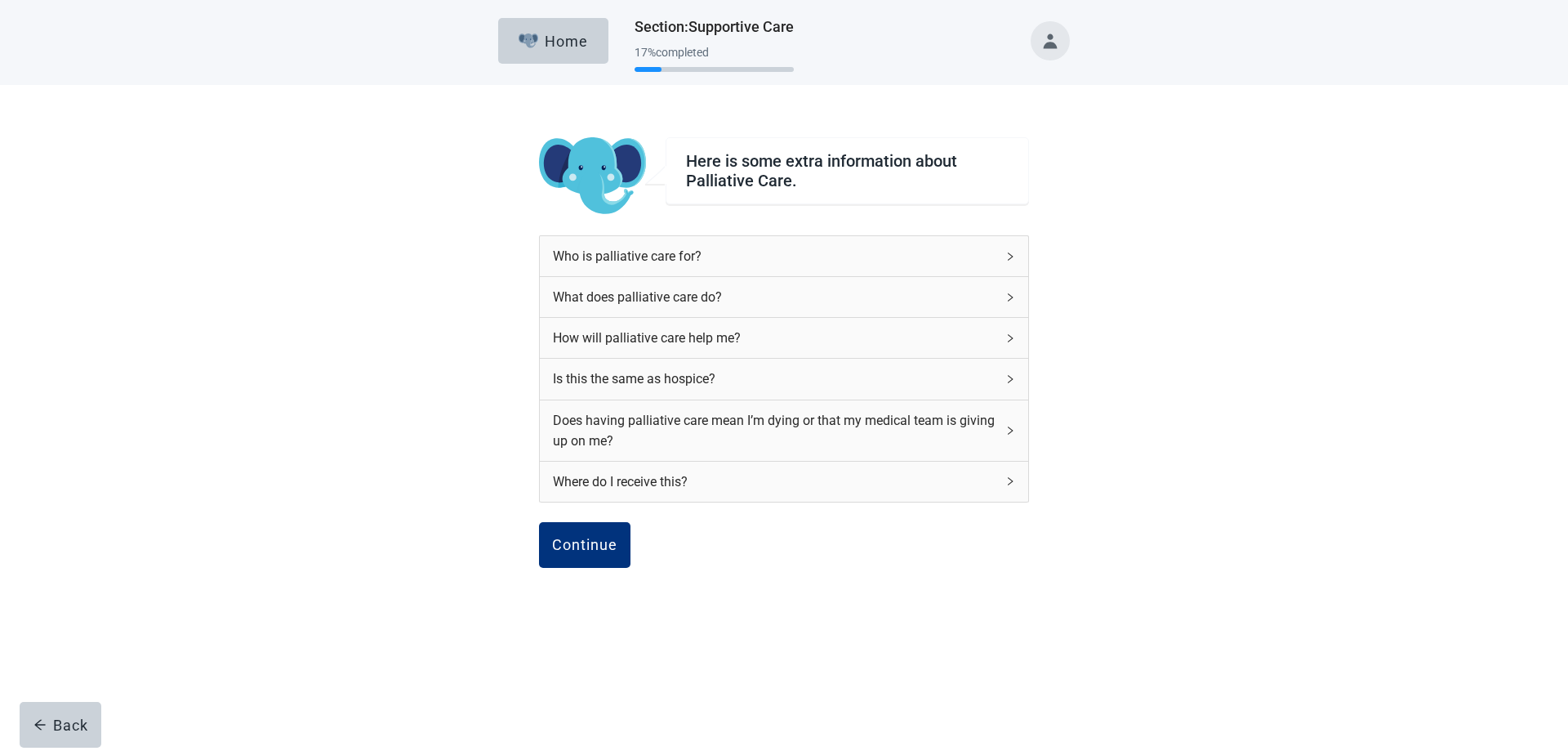
click at [1009, 340] on icon "right" at bounding box center [1010, 339] width 10 height 10
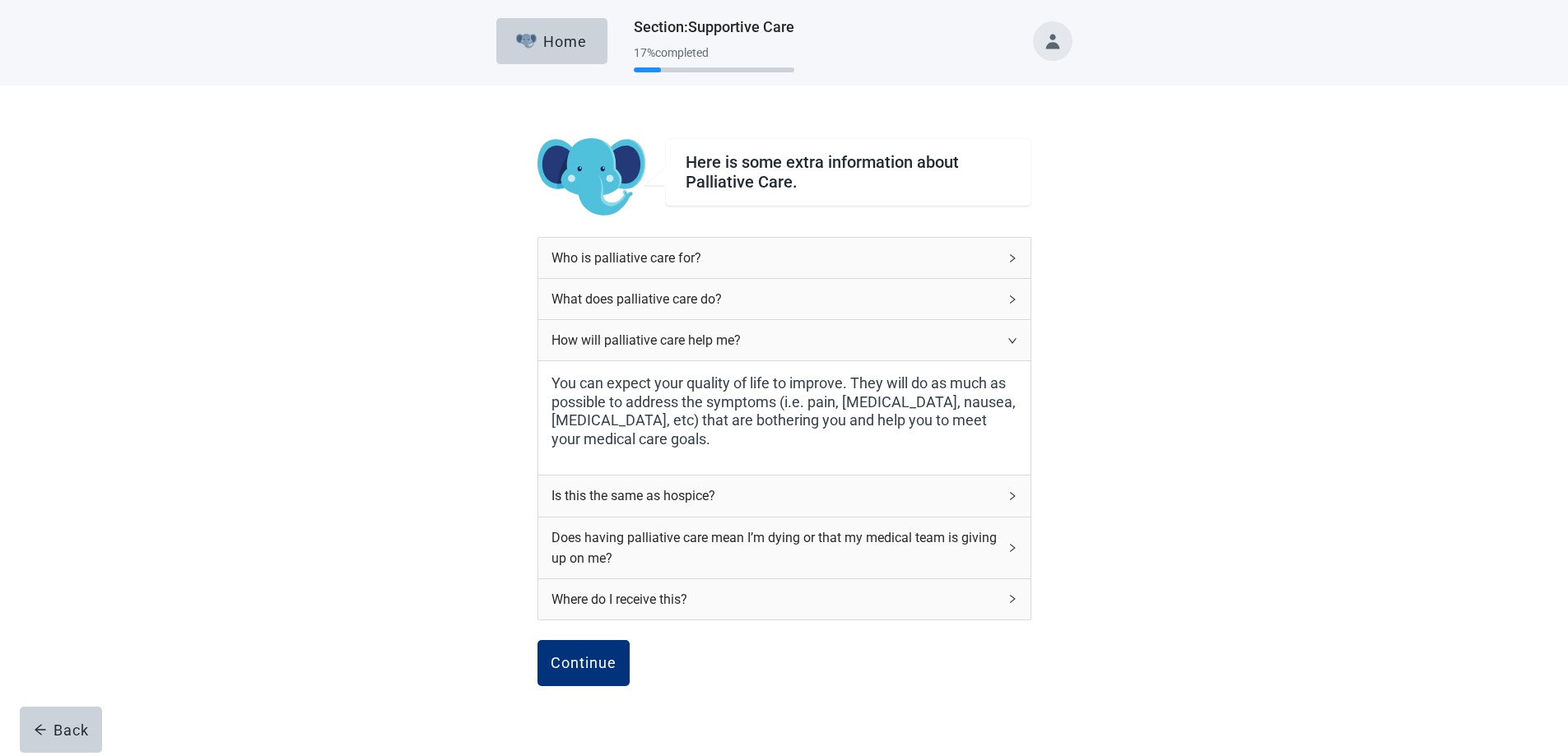
click at [1009, 343] on icon "right" at bounding box center [1012, 341] width 10 height 10
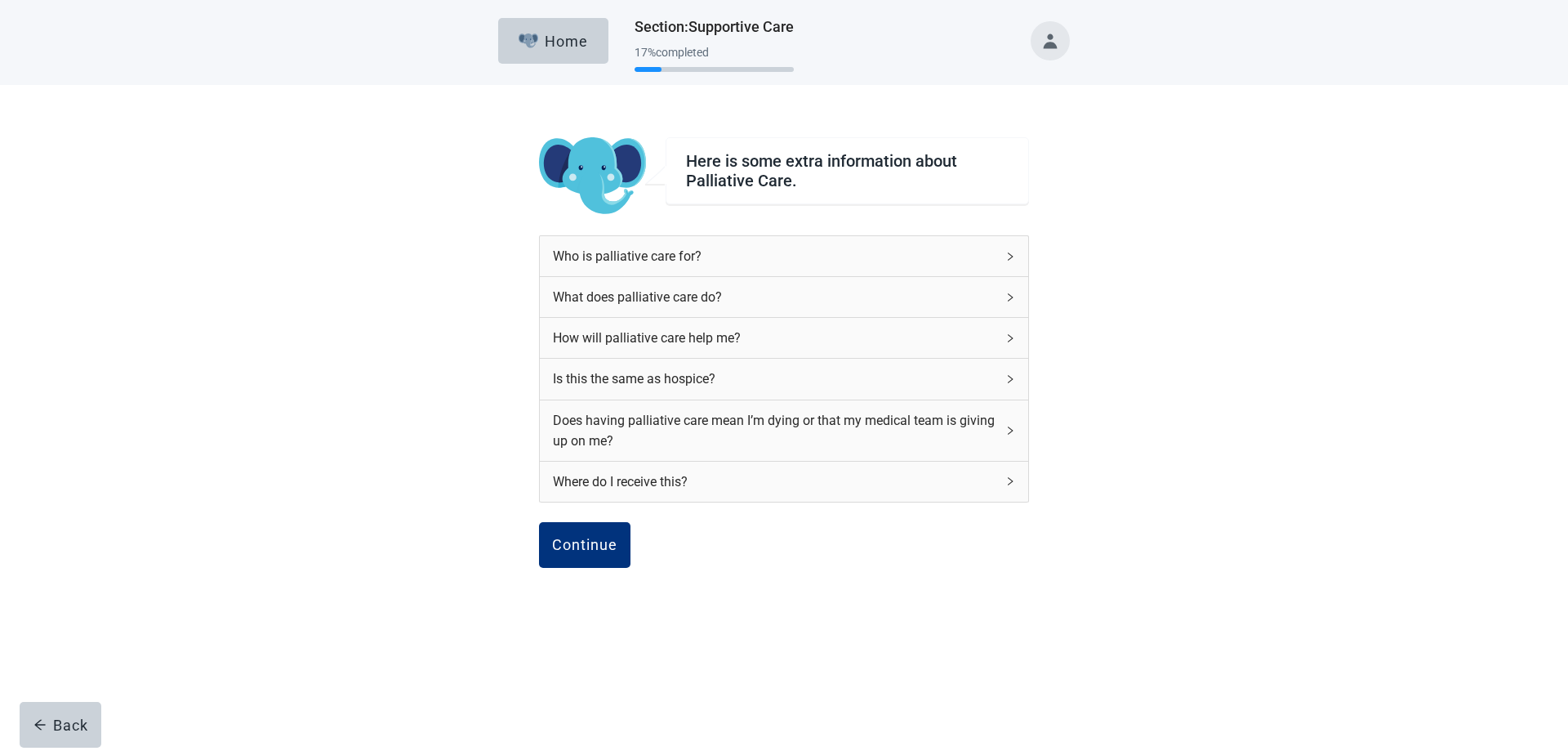
click at [1007, 482] on icon "right" at bounding box center [1010, 482] width 10 height 10
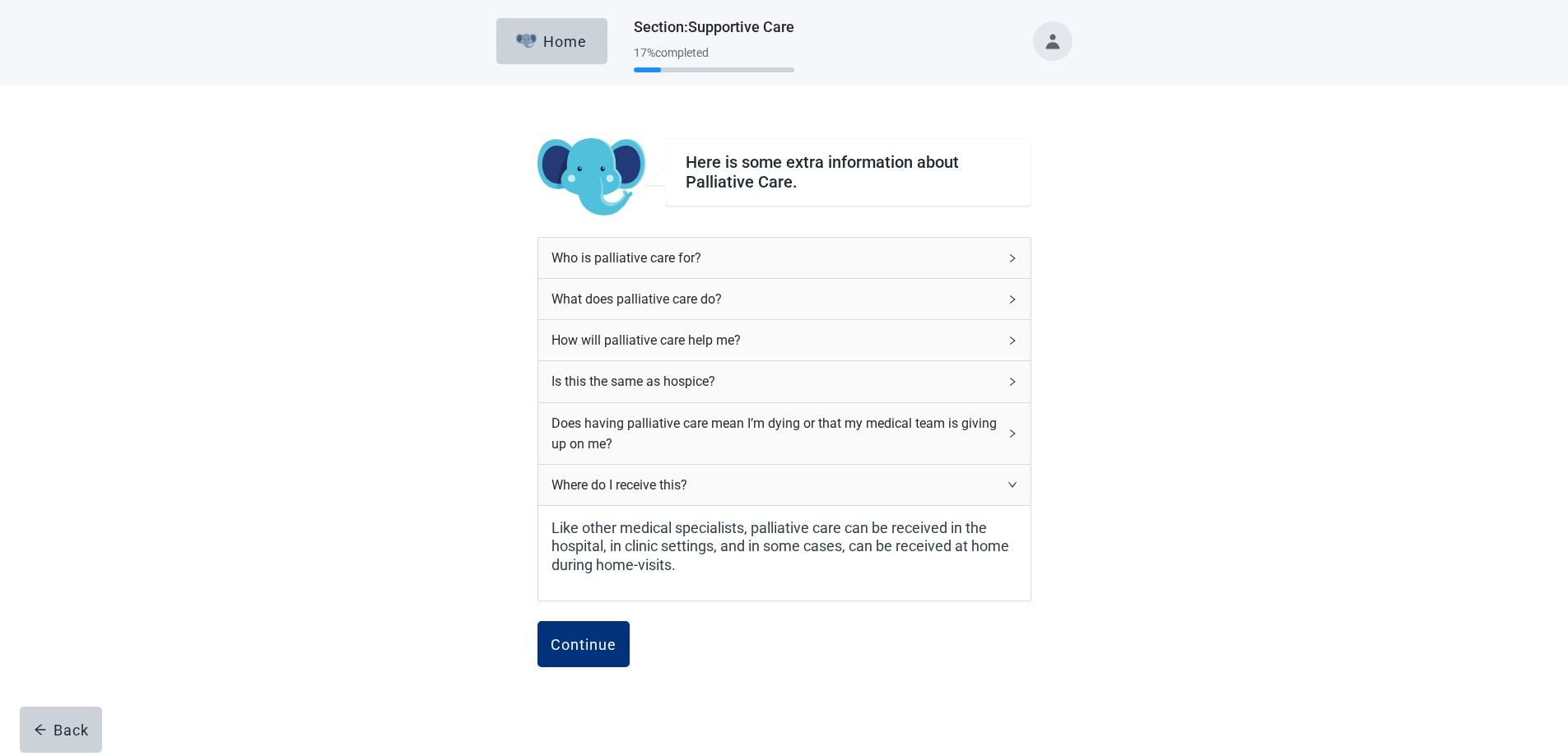
click at [1012, 486] on icon "right" at bounding box center [1012, 485] width 10 height 10
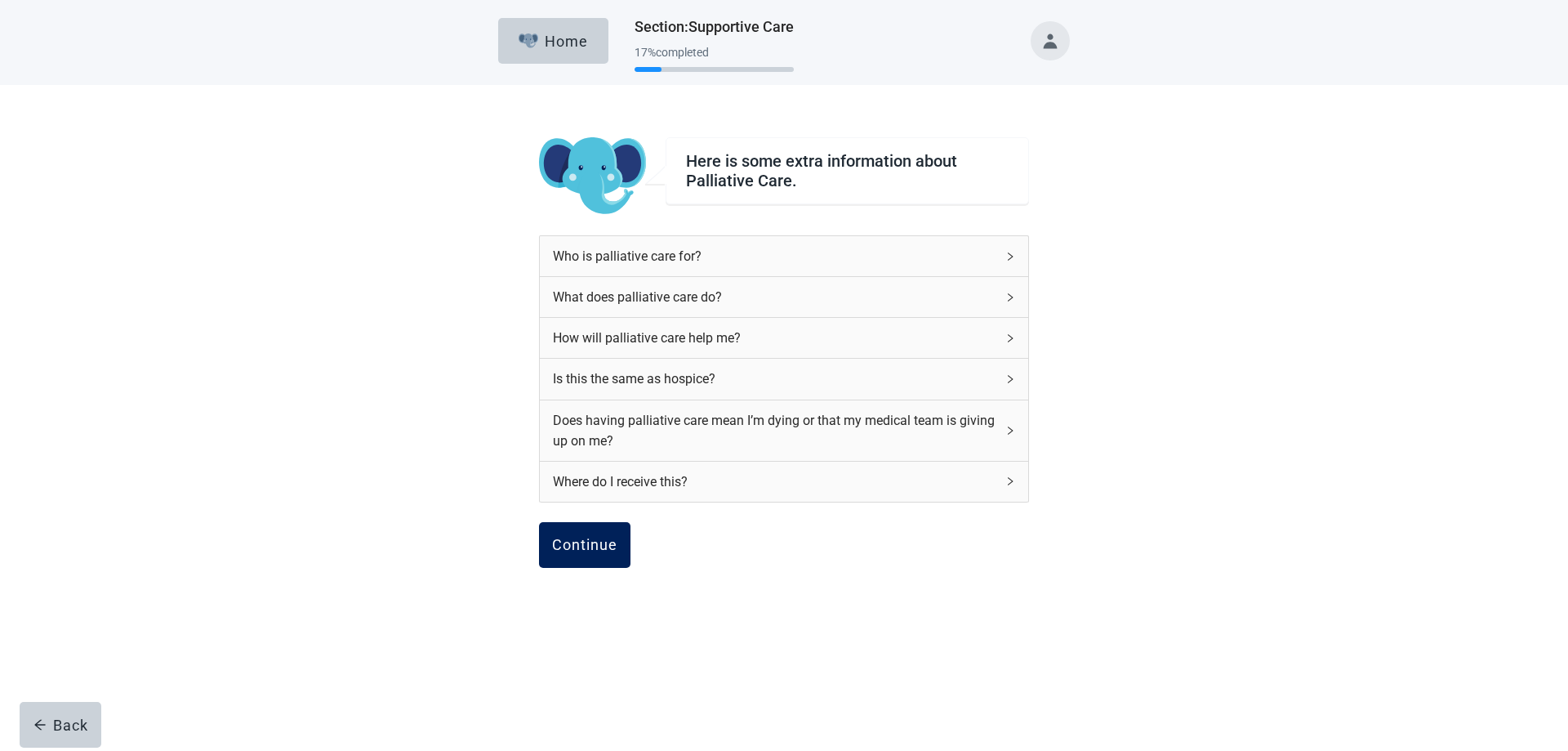
click at [588, 545] on div "Continue" at bounding box center [584, 544] width 65 height 16
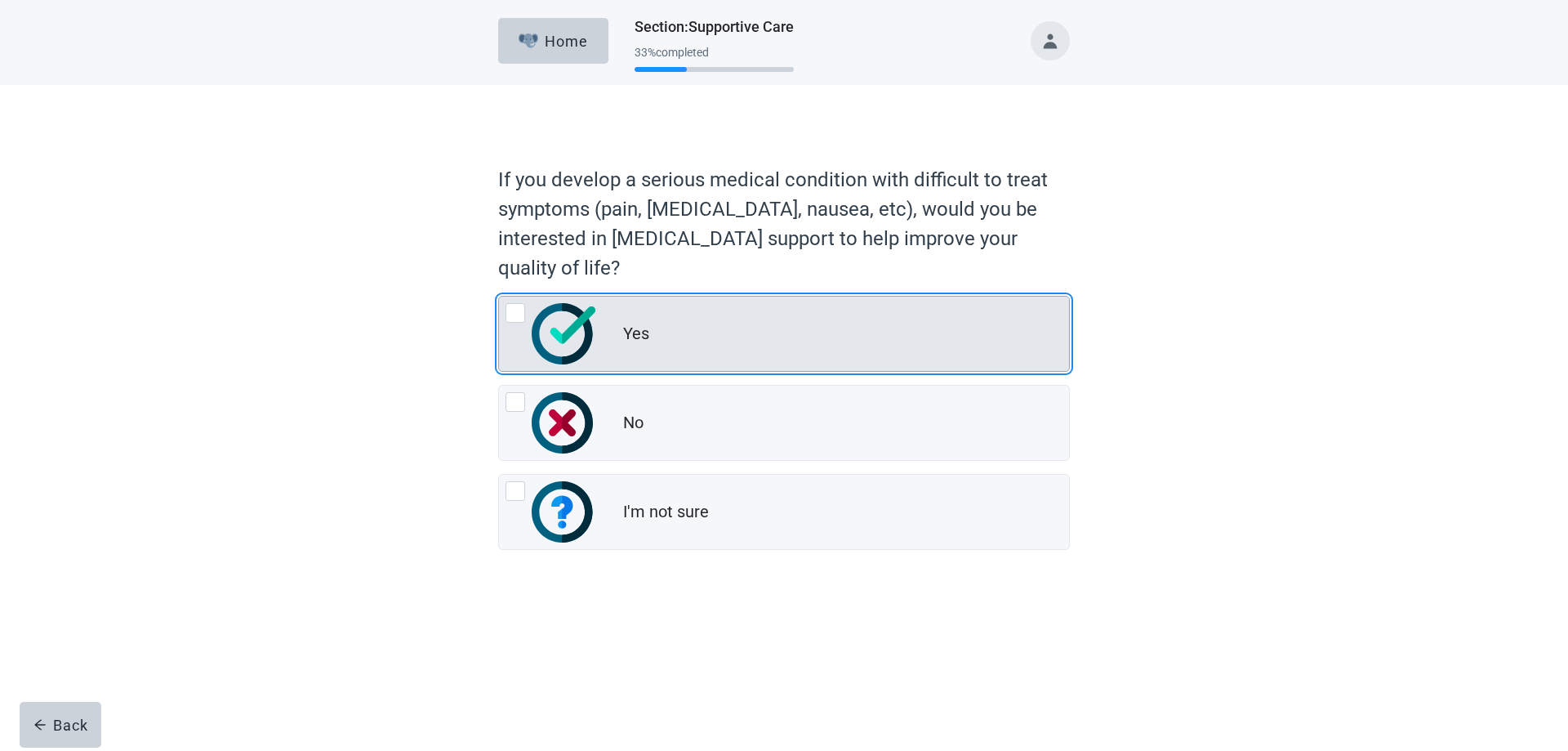
click at [519, 317] on div "Yes, radio button, not checked" at bounding box center [514, 312] width 19 height 19
click at [499, 296] on input "Yes" at bounding box center [498, 295] width 1 height 1
radio input "true"
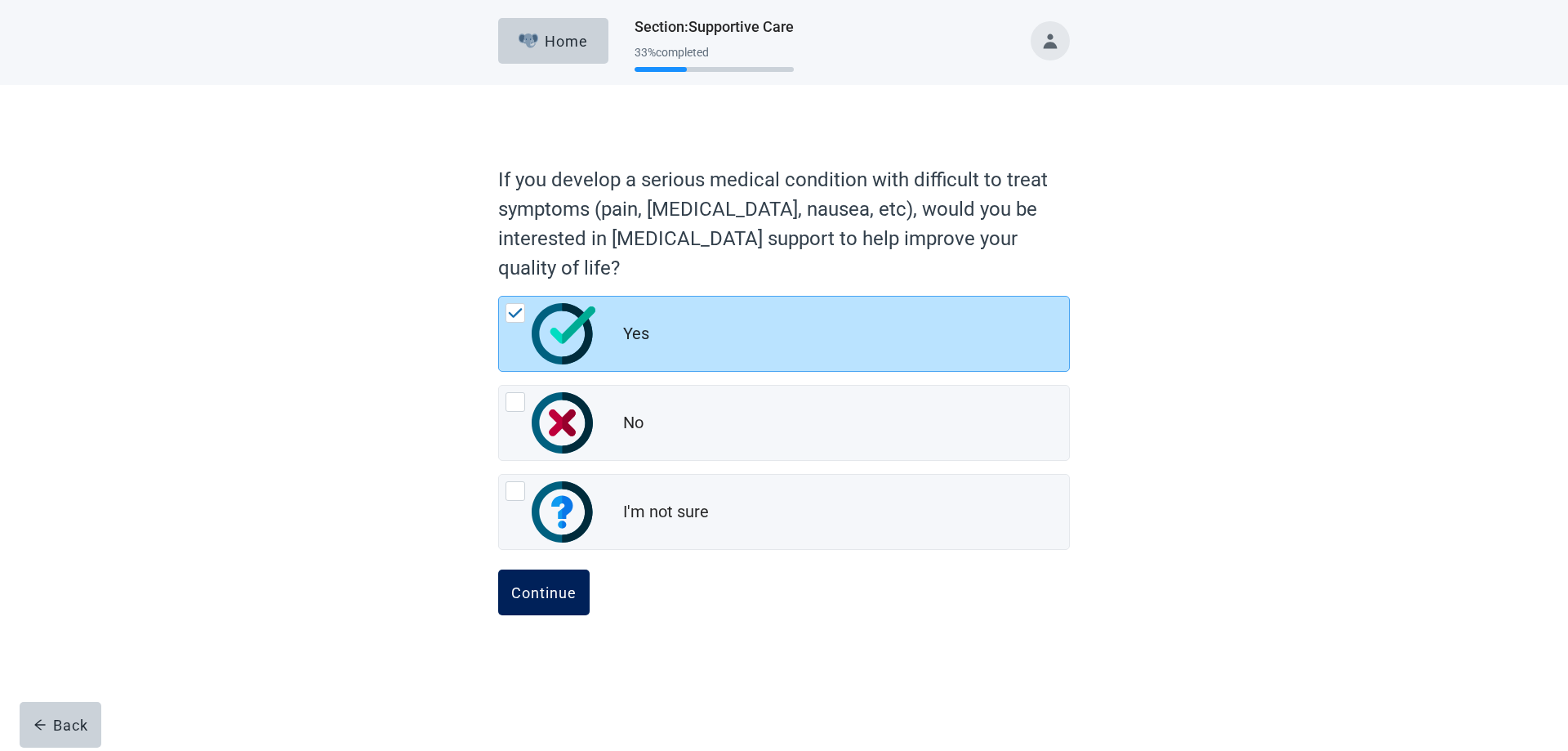
click at [542, 591] on div "Continue" at bounding box center [543, 592] width 65 height 16
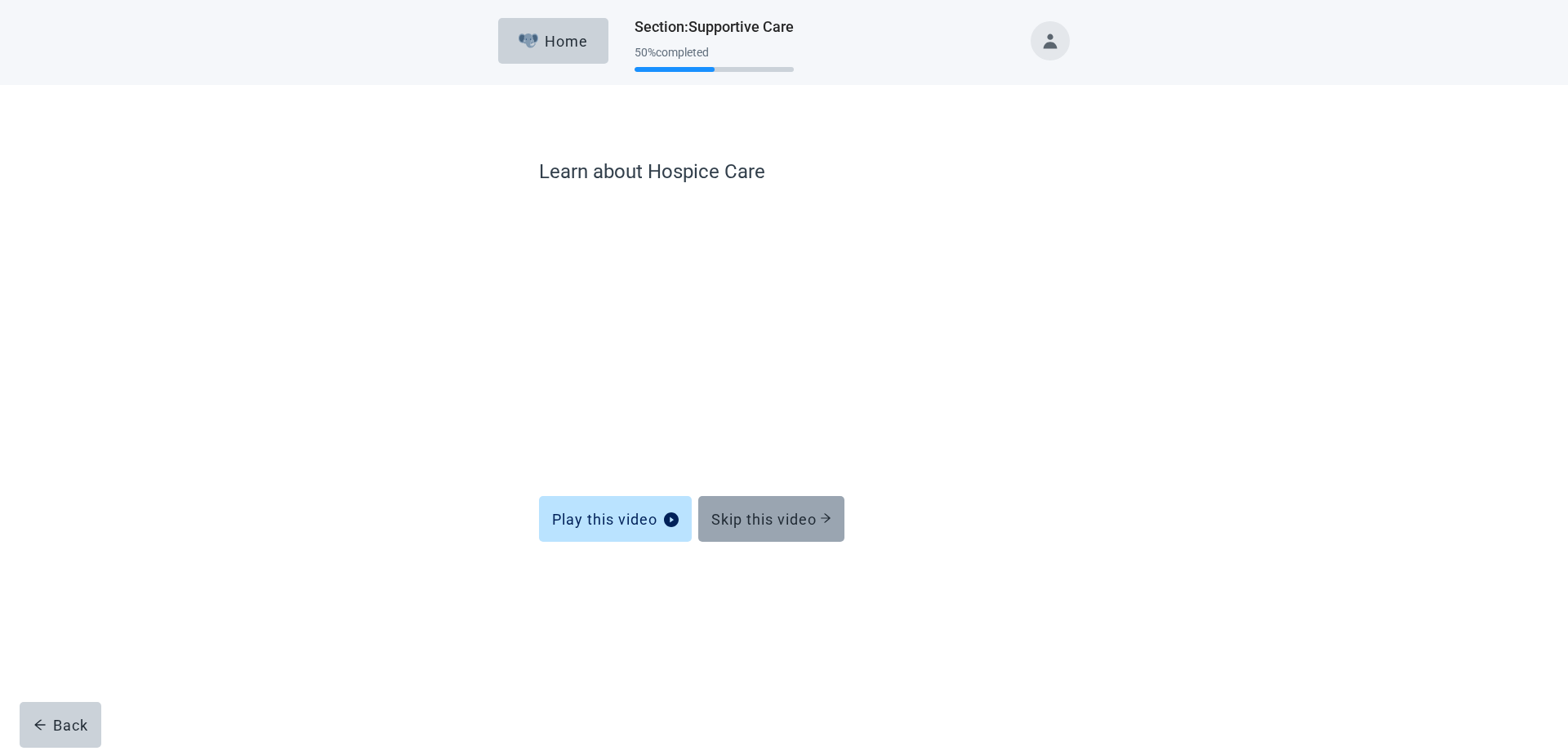
click at [763, 519] on div "Skip this video" at bounding box center [772, 518] width 120 height 16
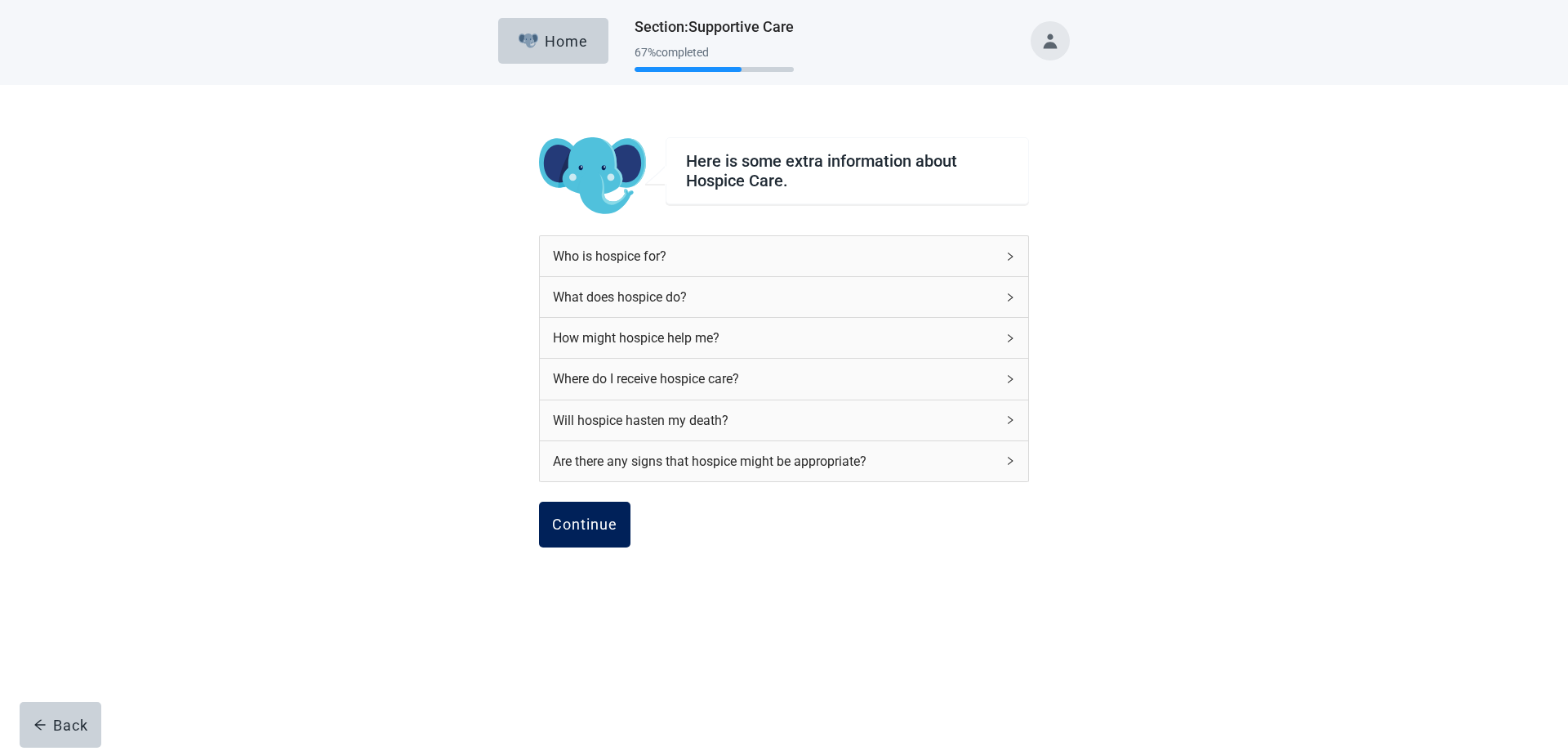
click at [577, 524] on div "Continue" at bounding box center [584, 524] width 65 height 16
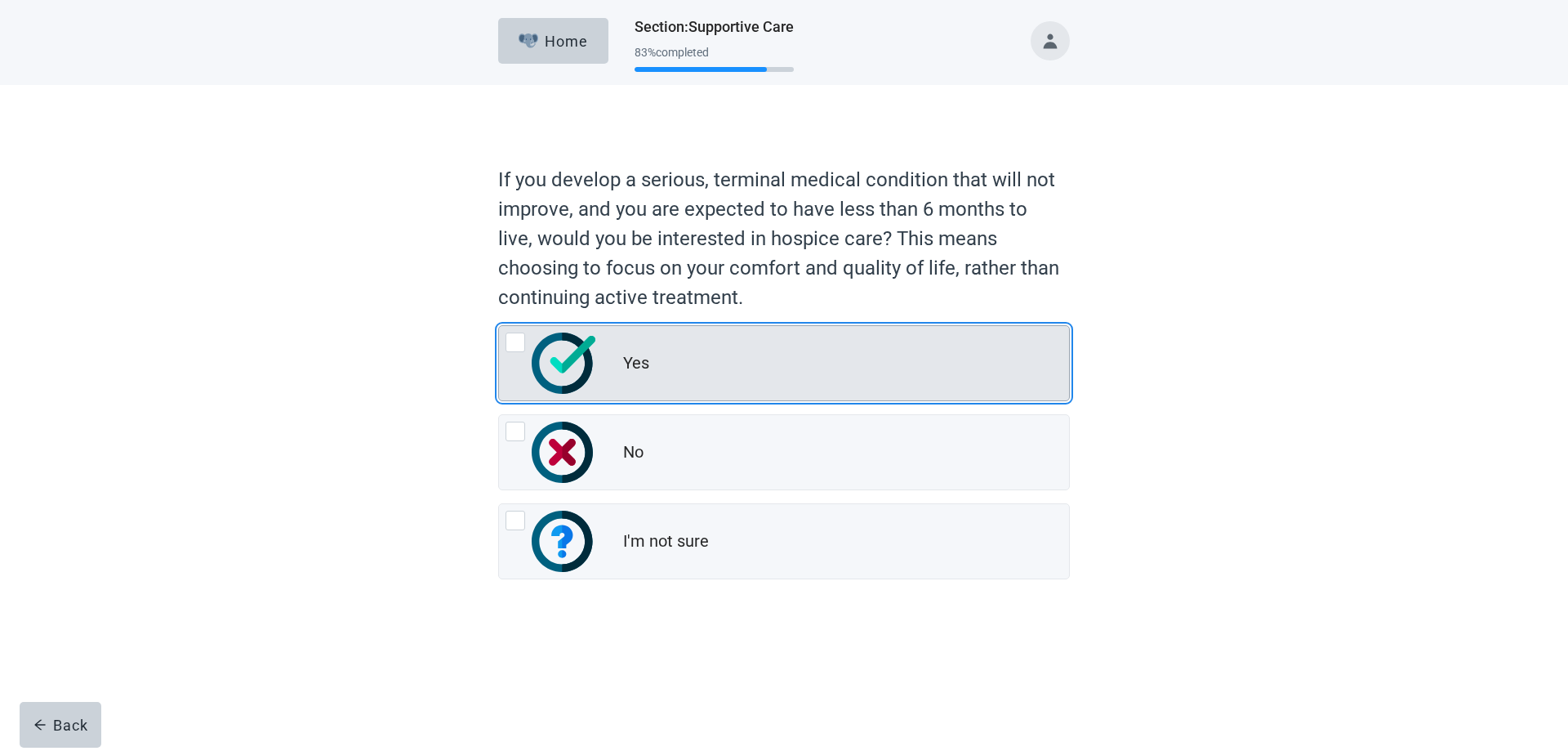
click at [518, 342] on div "Yes, radio button, not checked" at bounding box center [514, 342] width 19 height 19
click at [499, 326] on input "Yes" at bounding box center [498, 325] width 1 height 1
radio input "true"
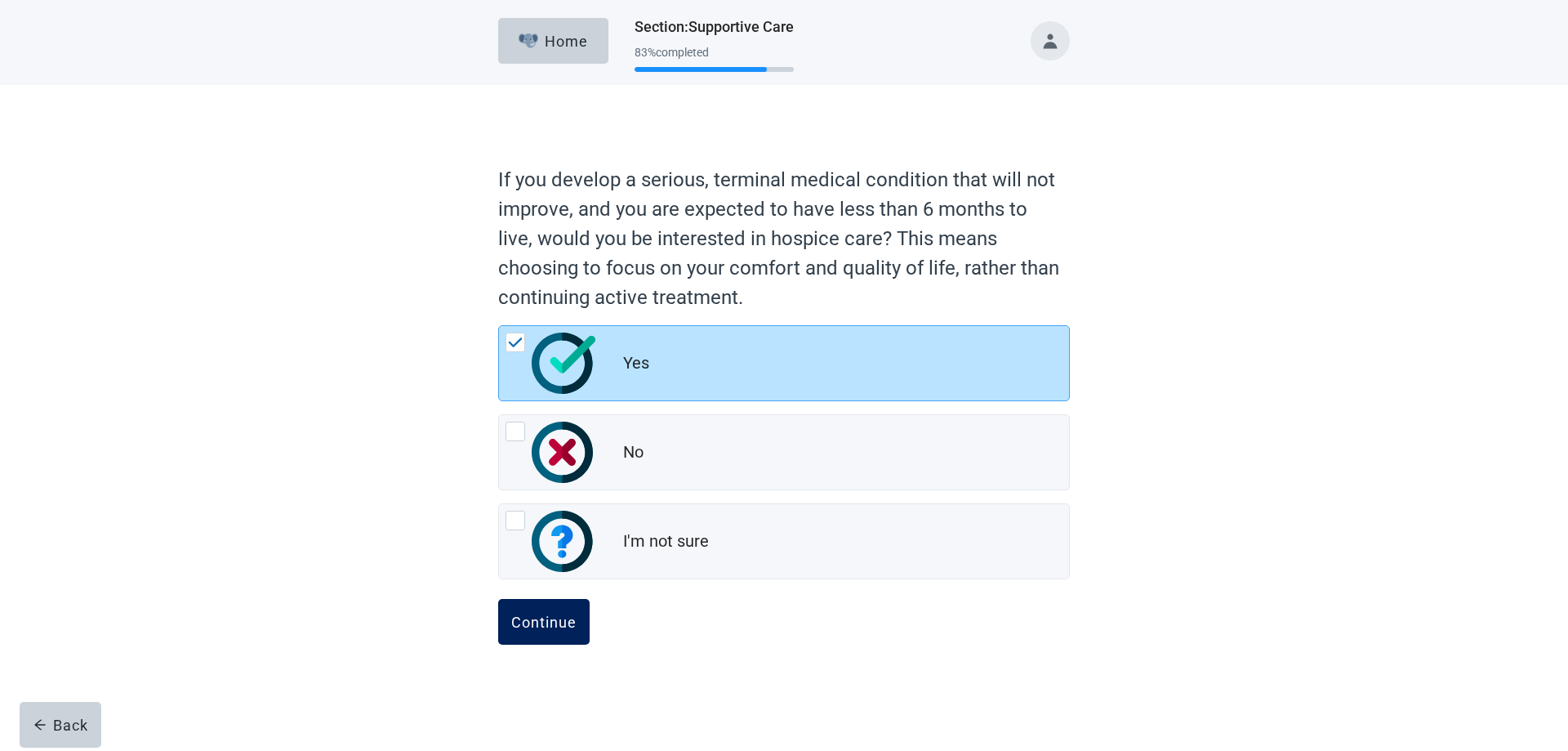
click at [536, 615] on div "Continue" at bounding box center [543, 621] width 65 height 16
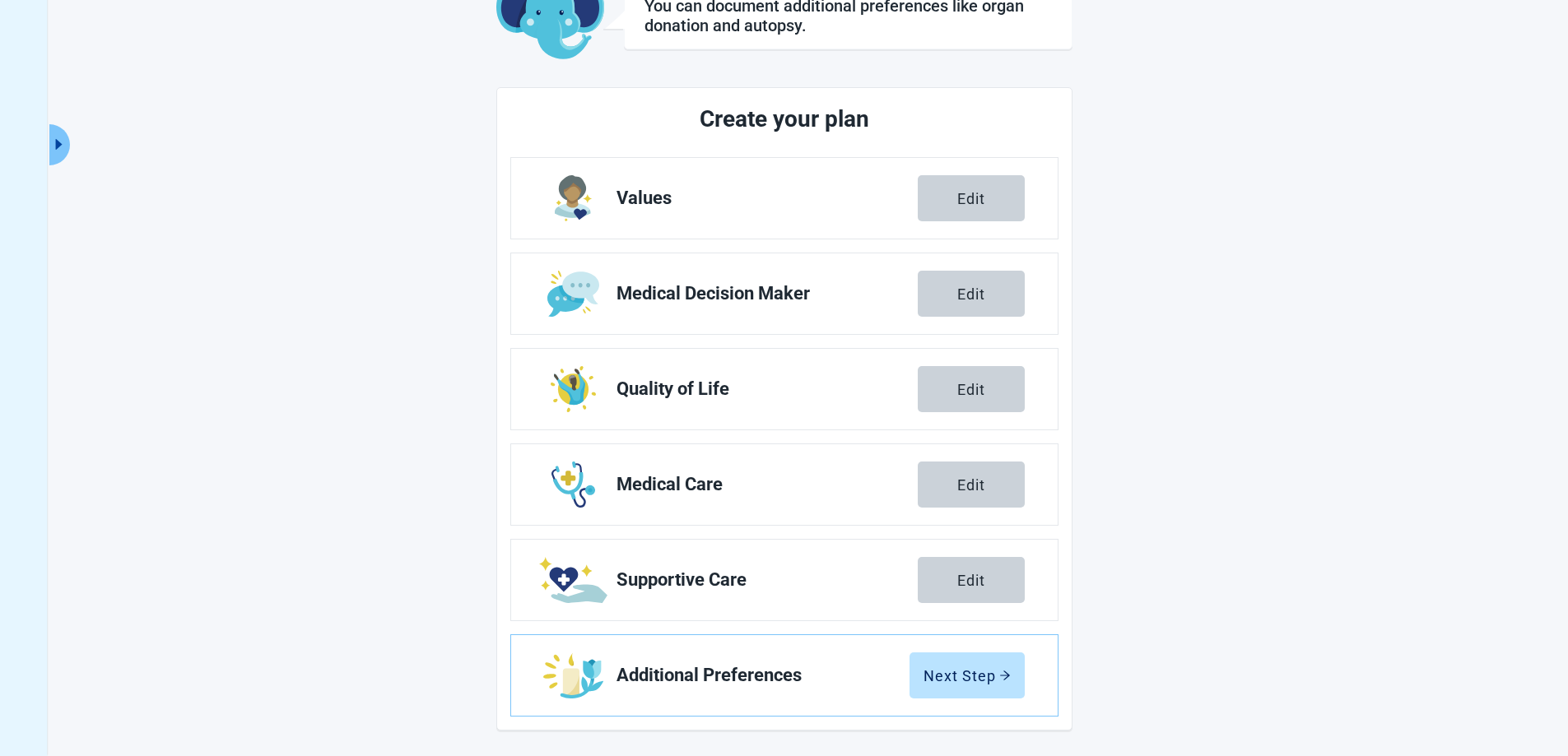
scroll to position [118, 0]
click at [958, 669] on div "Next Step" at bounding box center [967, 674] width 87 height 16
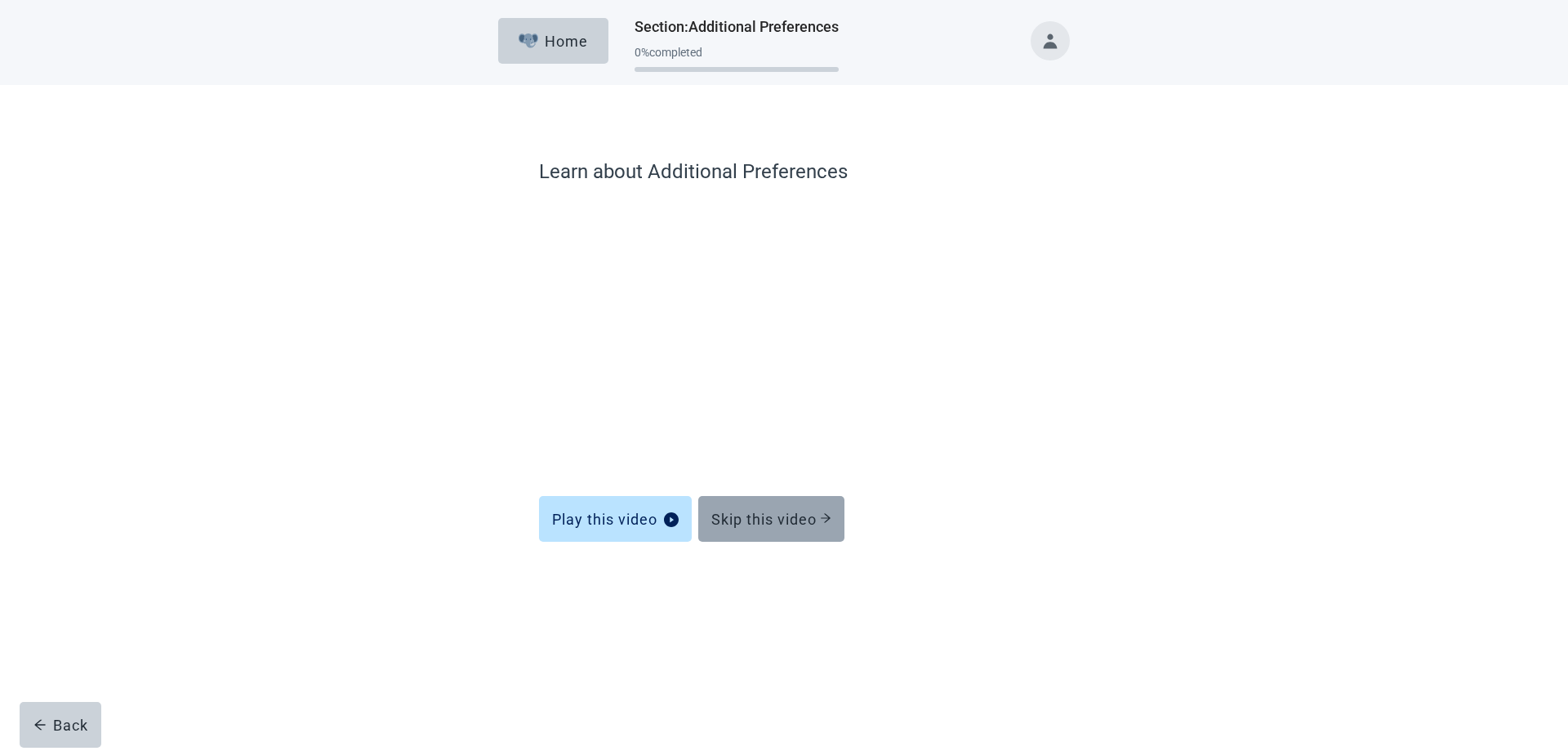
click at [772, 514] on div "Skip this video" at bounding box center [772, 518] width 120 height 16
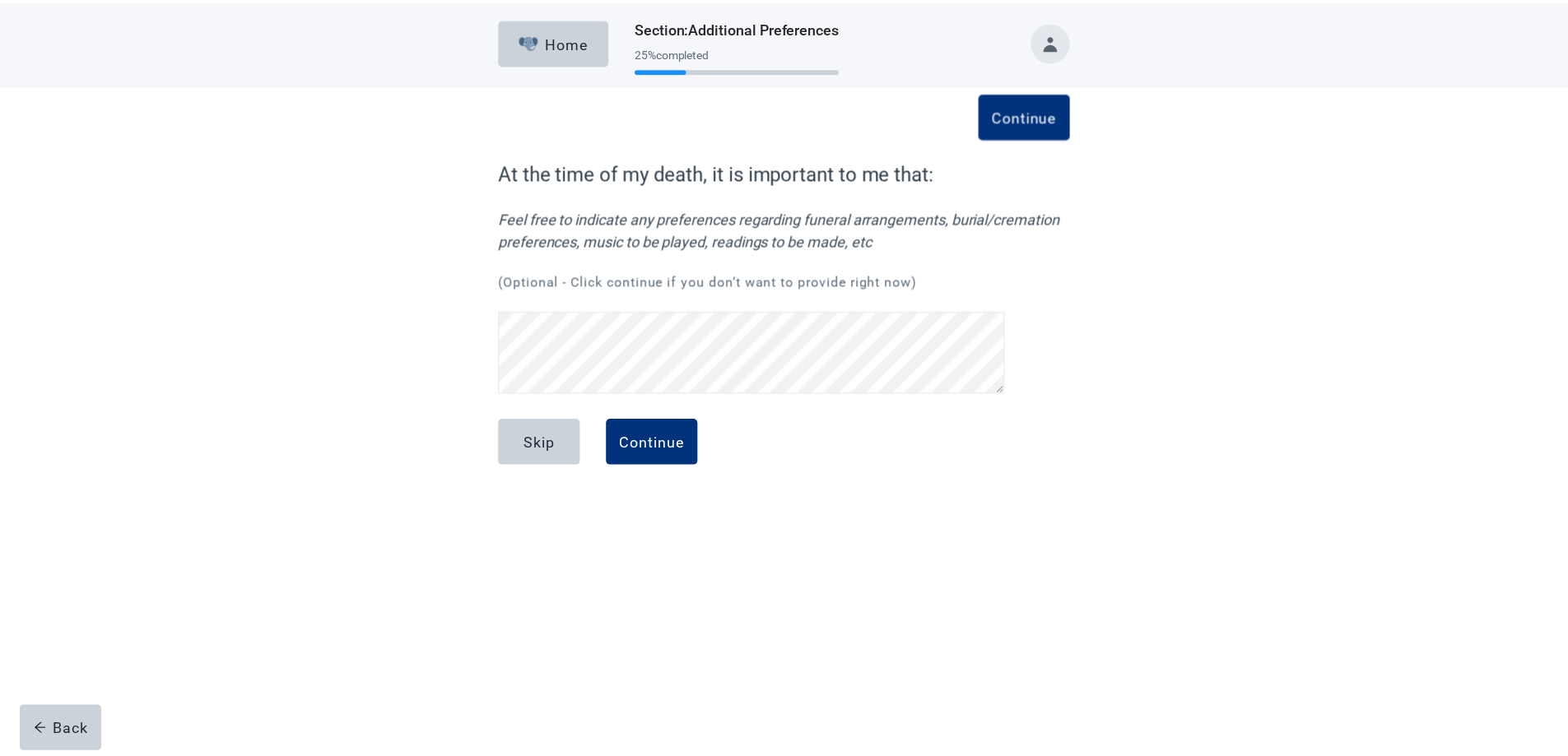
scroll to position [389, 0]
click at [645, 437] on div "Continue" at bounding box center [657, 441] width 66 height 16
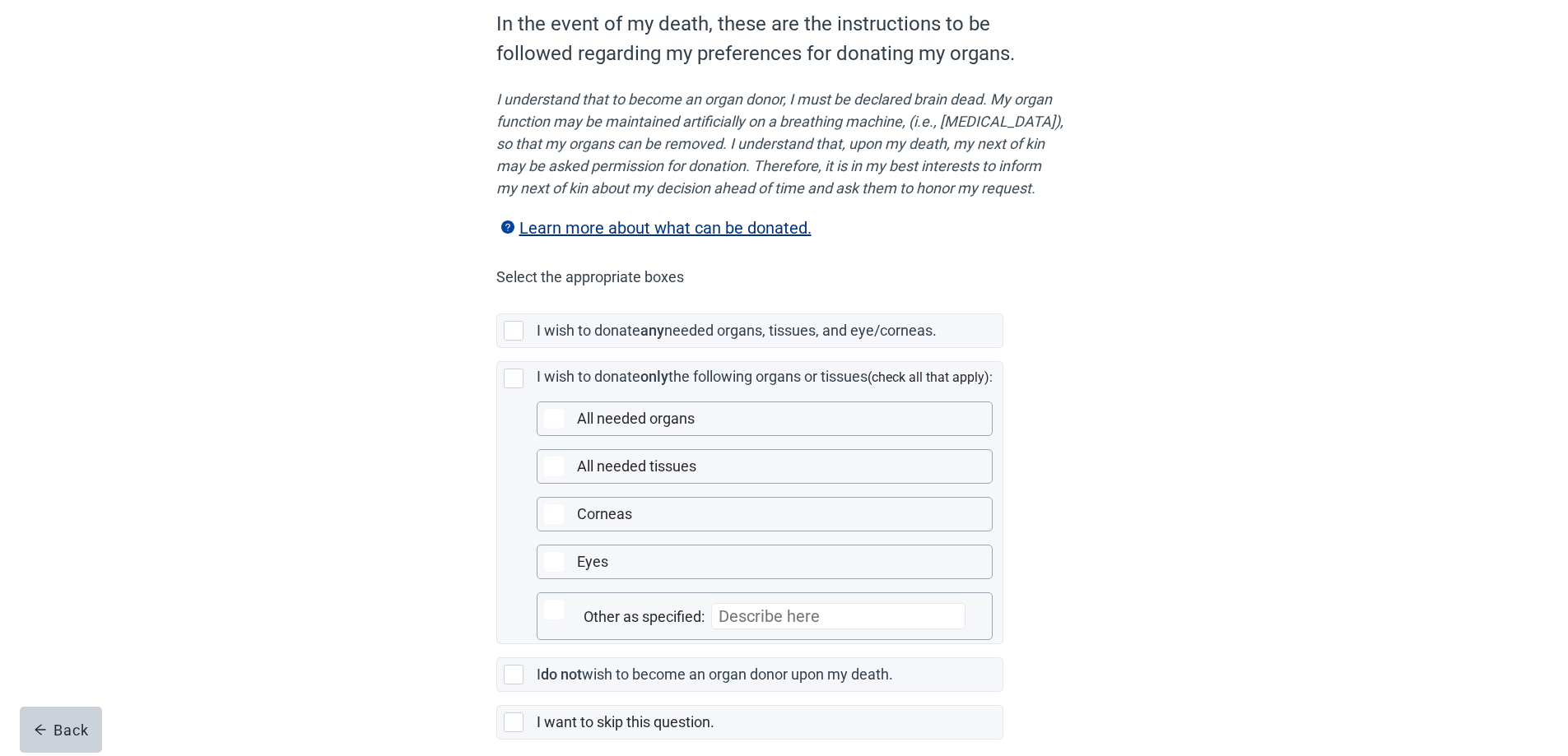
scroll to position [164, 0]
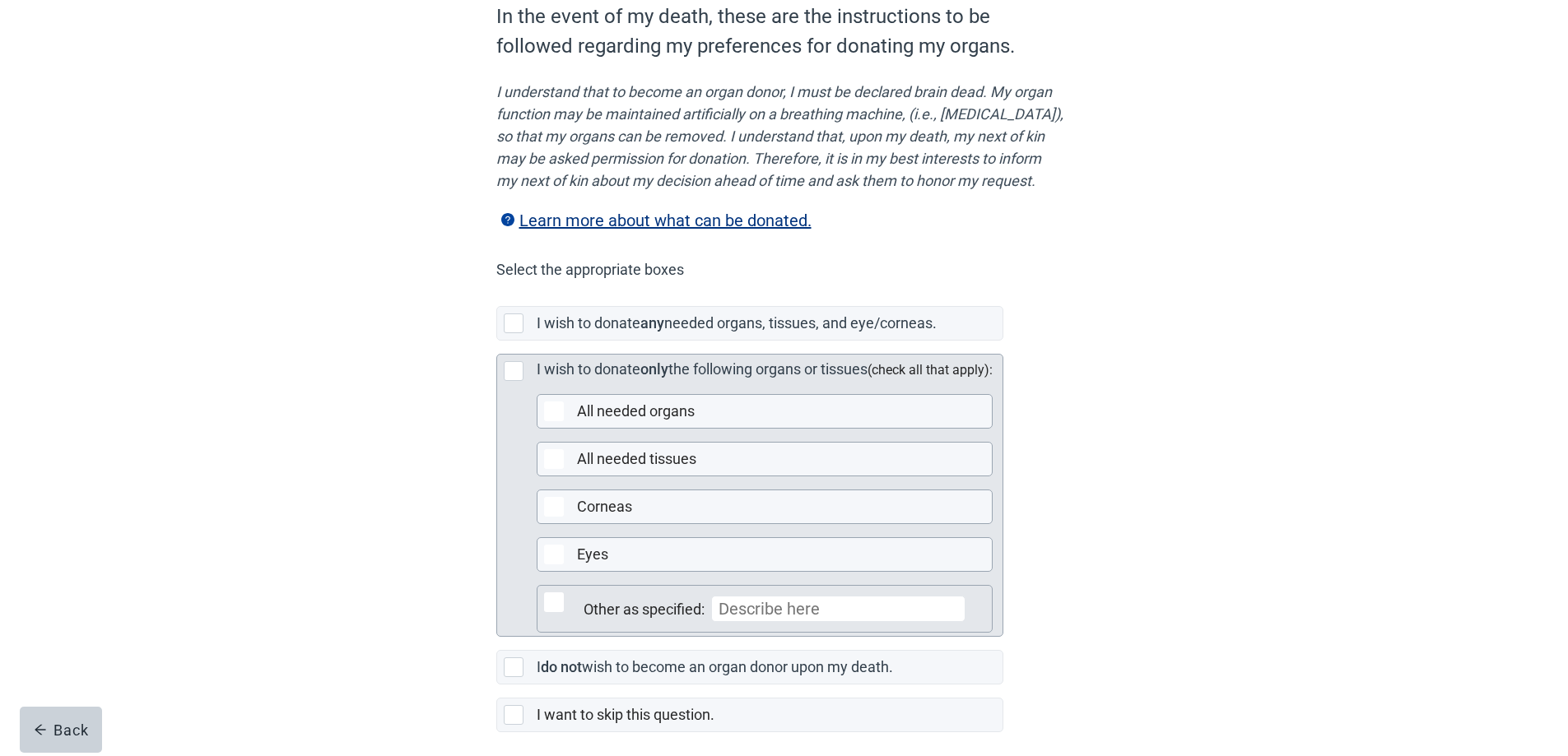
click at [555, 612] on div "Main content" at bounding box center [553, 602] width 20 height 20
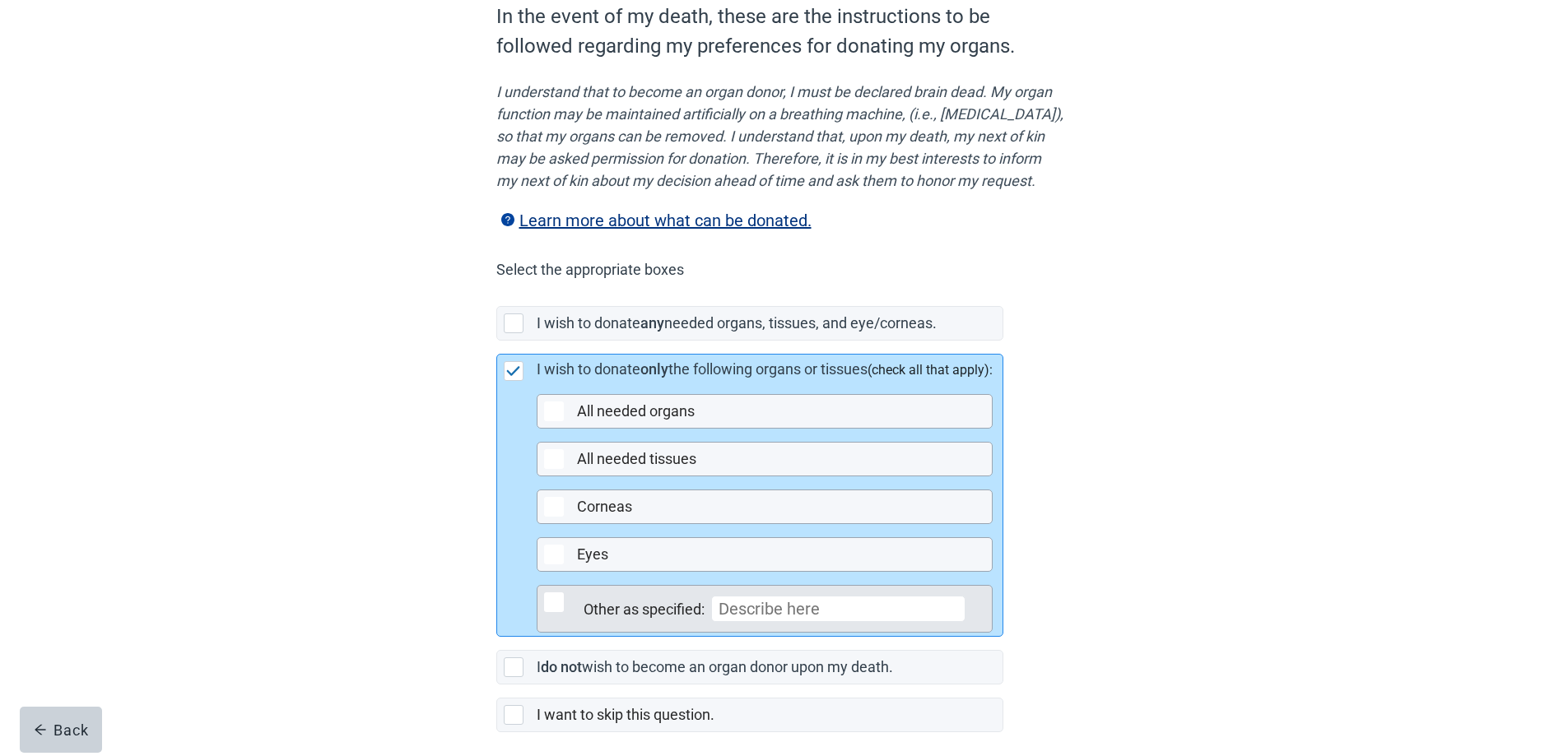
click at [553, 612] on div "Main content" at bounding box center [553, 602] width 20 height 20
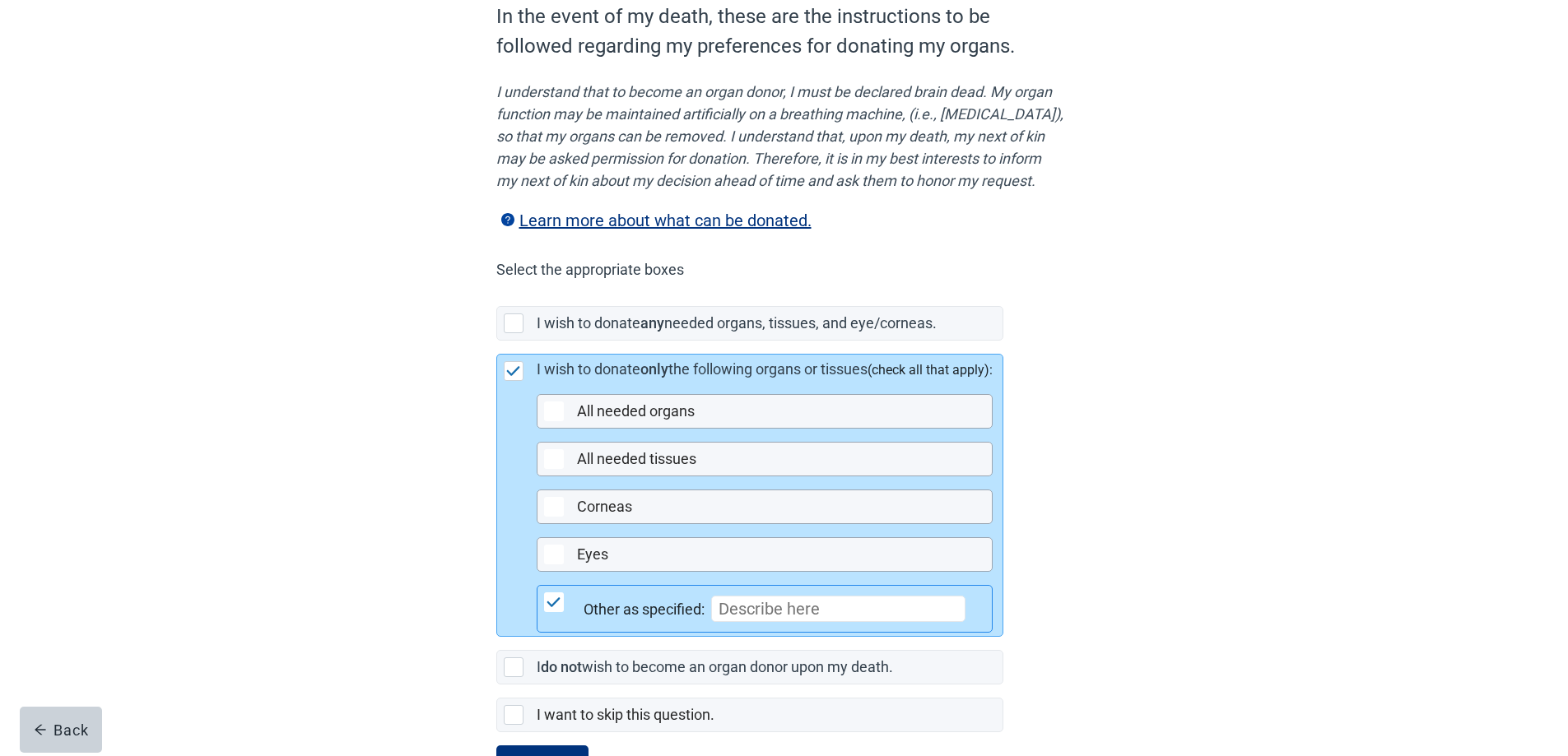
drag, startPoint x: 729, startPoint y: 632, endPoint x: 1253, endPoint y: 623, distance: 524.1
click at [729, 622] on input "Main content" at bounding box center [838, 609] width 254 height 26
click at [911, 622] on input "If my children, or grandchilren" at bounding box center [838, 609] width 254 height 26
drag, startPoint x: 950, startPoint y: 629, endPoint x: 885, endPoint y: 669, distance: 76.3
click at [950, 622] on input "If my children, or grandchildren" at bounding box center [838, 609] width 254 height 26
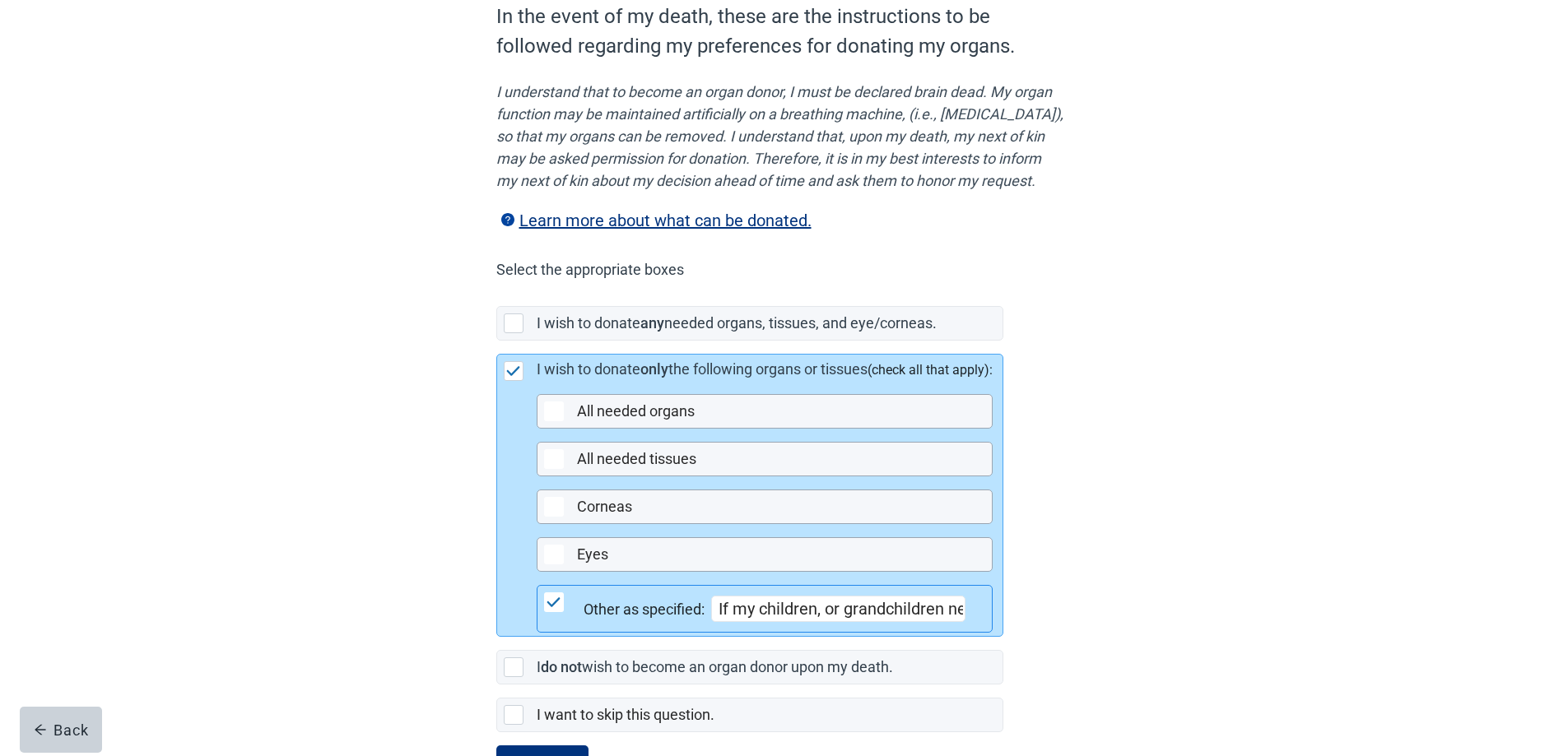
scroll to position [0, 141]
drag, startPoint x: 745, startPoint y: 630, endPoint x: 787, endPoint y: 664, distance: 54.0
click at [744, 622] on input "If my children, or grandchildren need any of my organs" at bounding box center [838, 609] width 254 height 26
click at [740, 622] on input "If my children, or grandchildren need any of my organs" at bounding box center [838, 609] width 254 height 26
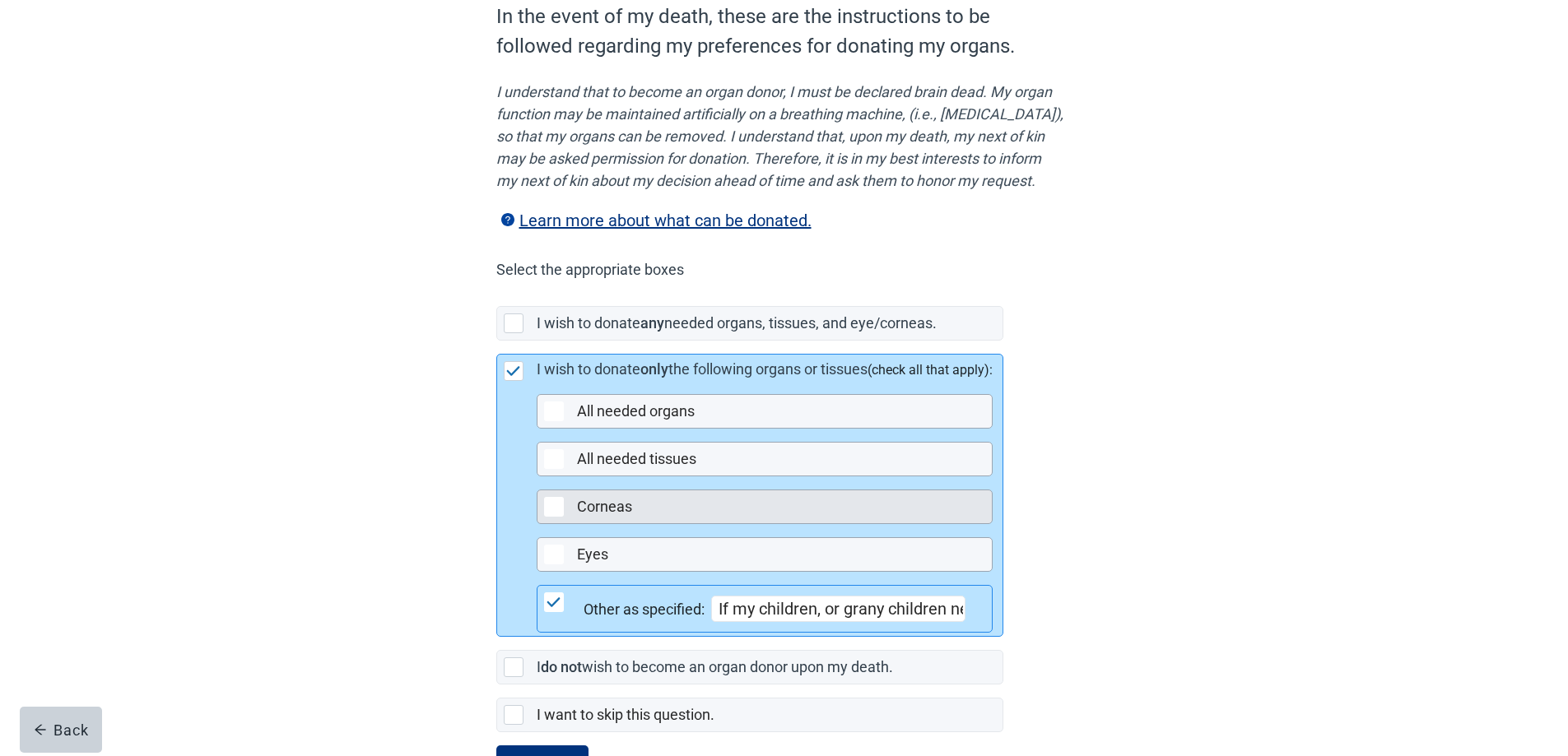
click at [552, 517] on div "Main content" at bounding box center [553, 506] width 20 height 20
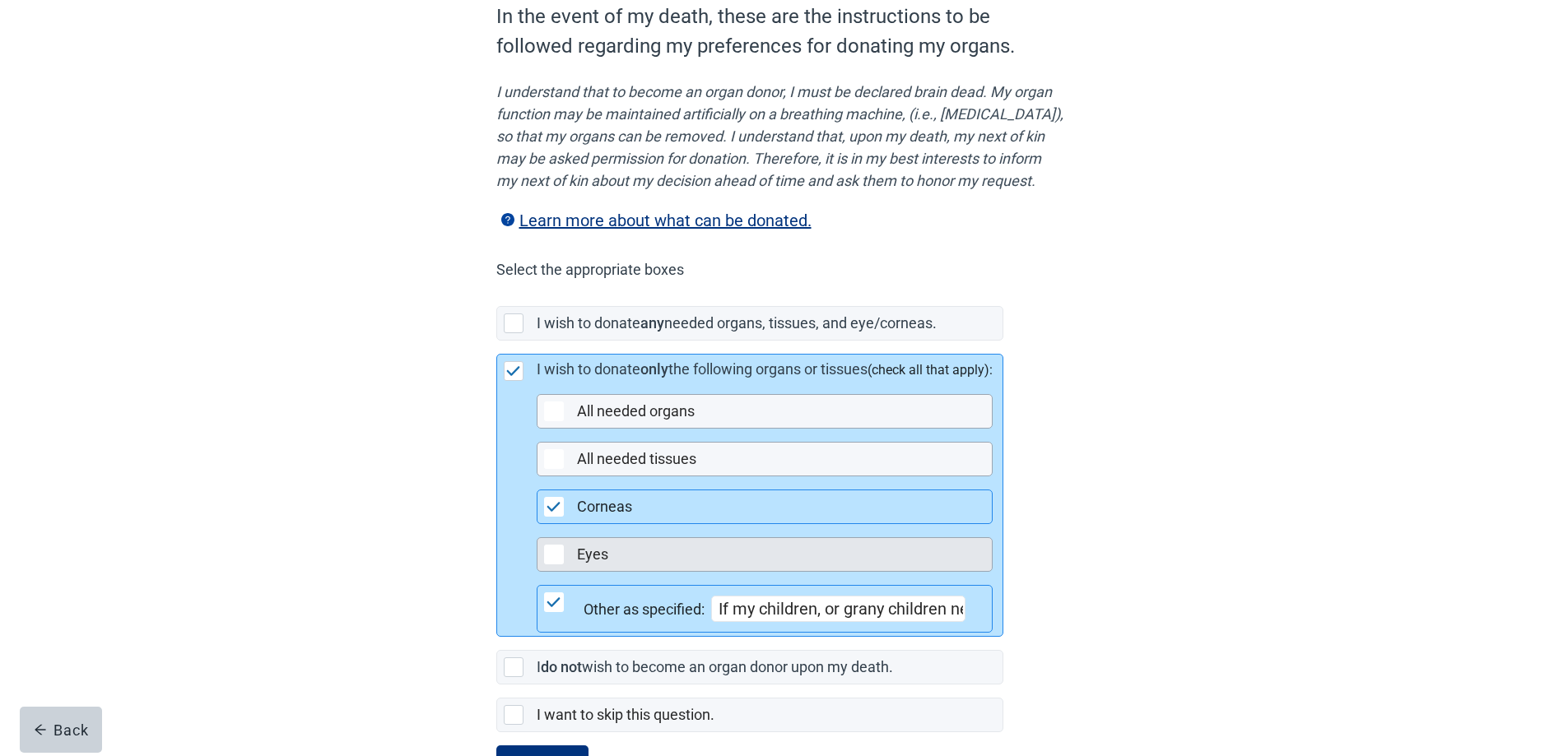
click at [553, 564] on div "Main content" at bounding box center [553, 554] width 20 height 20
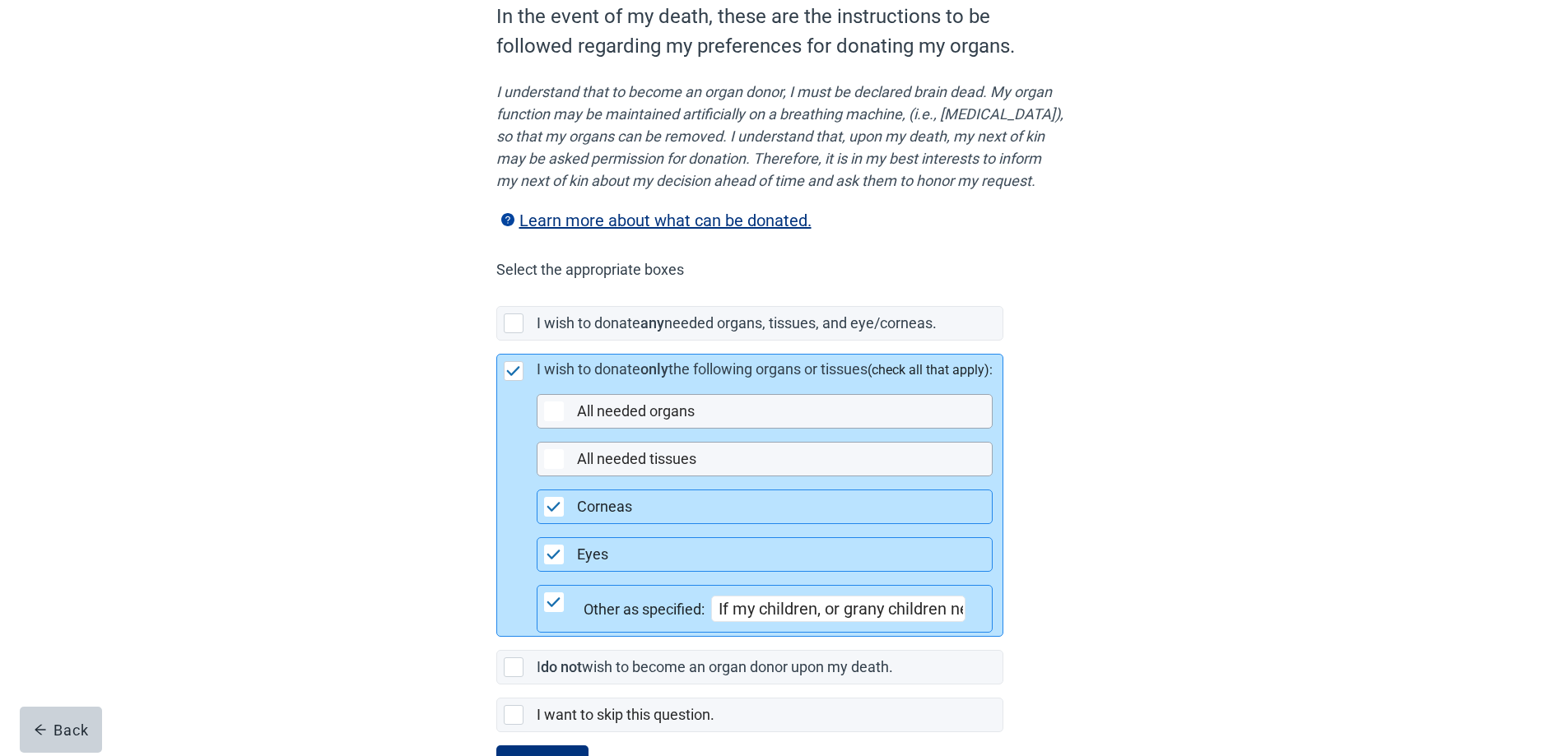
click at [881, 622] on input "If my children, or grany children need any of my organs" at bounding box center [838, 609] width 254 height 26
click at [965, 622] on input "If my children, or grand children need any of my organs" at bounding box center [838, 609] width 254 height 26
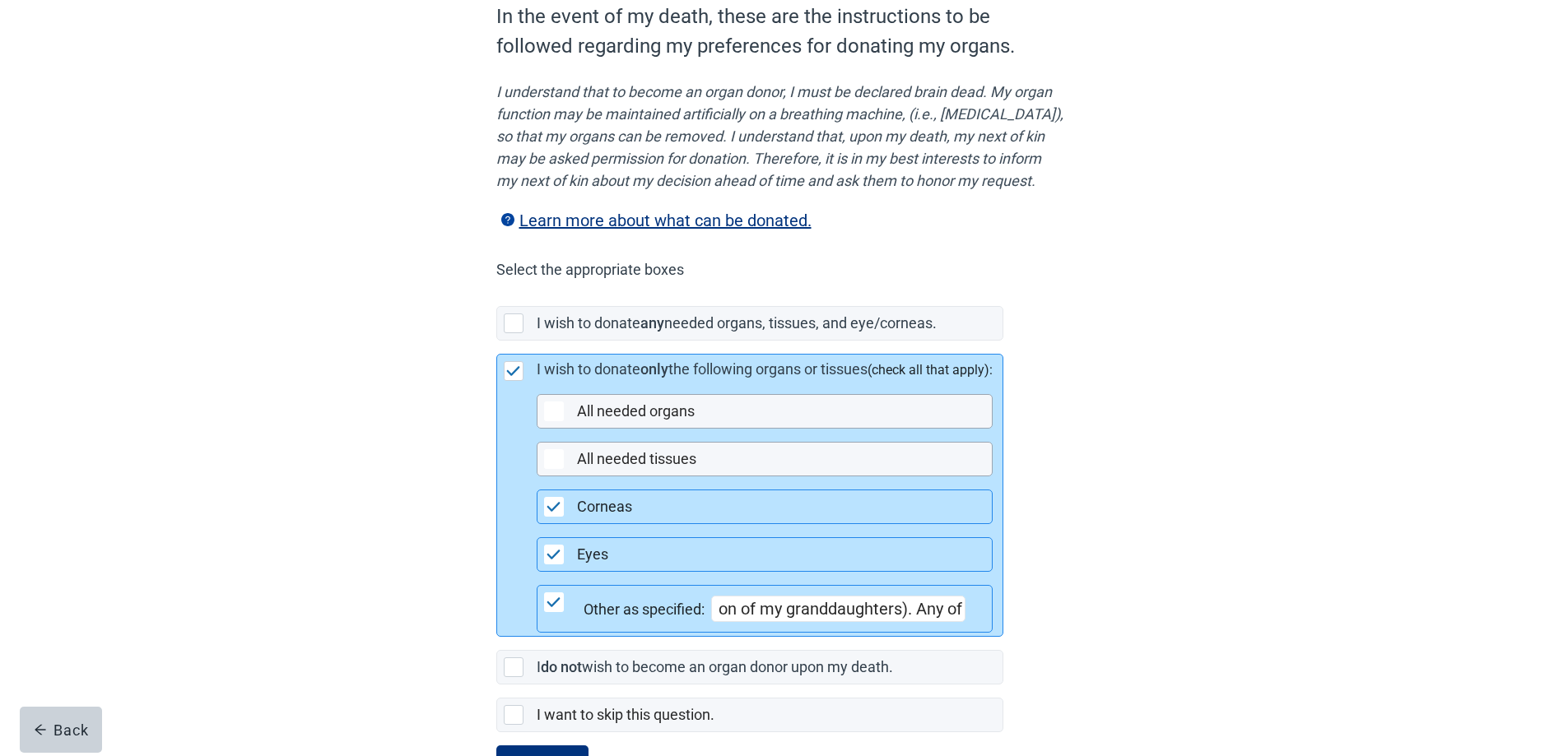
drag, startPoint x: 946, startPoint y: 627, endPoint x: 960, endPoint y: 654, distance: 30.4
click at [946, 622] on input "If my children, or grand children need any of my organs, then , as specified, t…" at bounding box center [838, 609] width 254 height 26
click at [907, 622] on input "If my children, or grand children need any of my organs, then , as specified, t…" at bounding box center [838, 609] width 254 height 26
click at [964, 622] on input "If my children, or grand children need any of my organs, then , as specified, t…" at bounding box center [838, 609] width 254 height 26
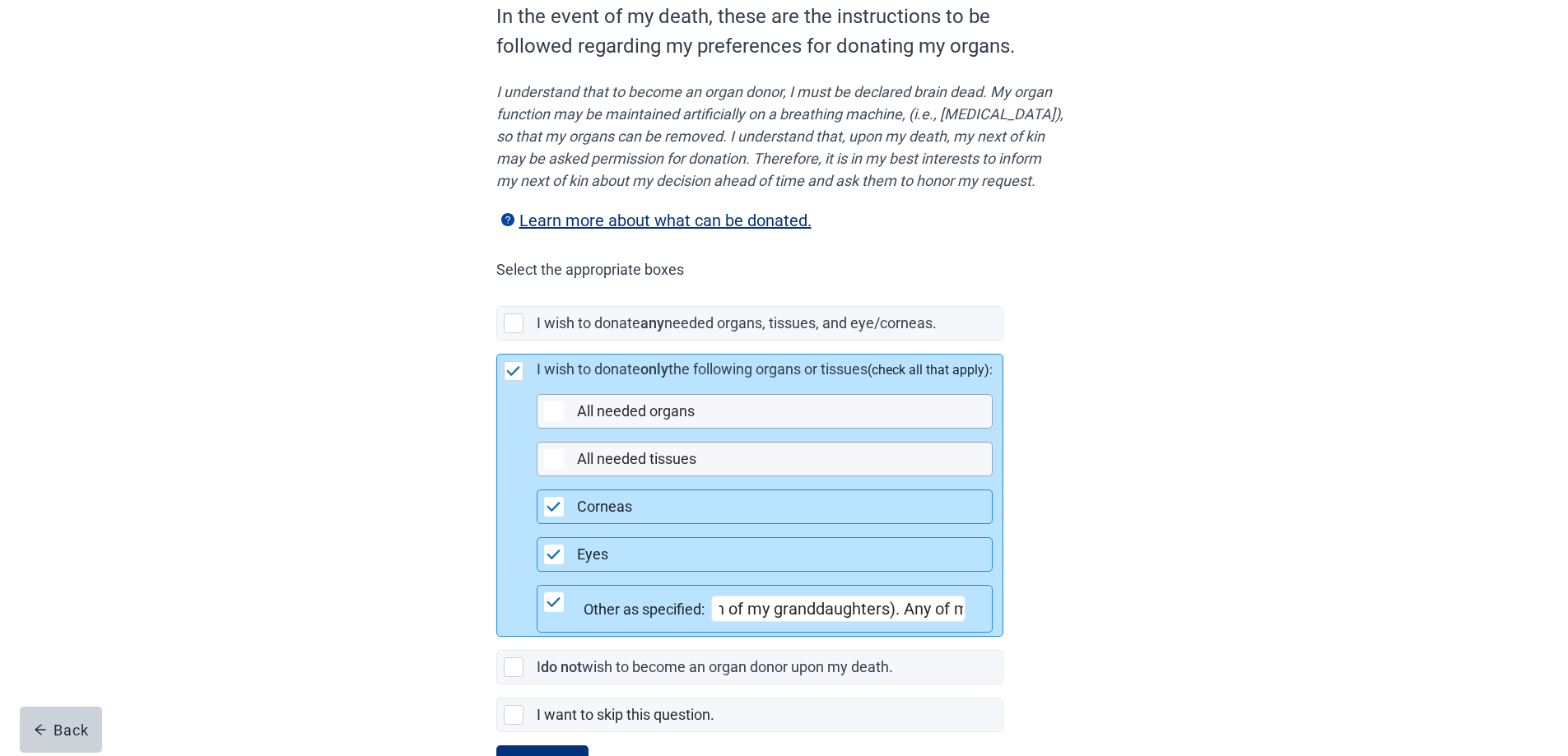
click at [965, 622] on input "If my children, or grand children need any of my organs, then , as specified, t…" at bounding box center [838, 609] width 254 height 26
click at [814, 622] on input "If my children, or grand children need any of my organs, then , as specified, t…" at bounding box center [838, 609] width 254 height 26
click at [965, 622] on input "If my children, or grand children need any of my organs, then , as specified, t…" at bounding box center [838, 609] width 254 height 26
drag, startPoint x: 974, startPoint y: 631, endPoint x: 988, endPoint y: 633, distance: 14.1
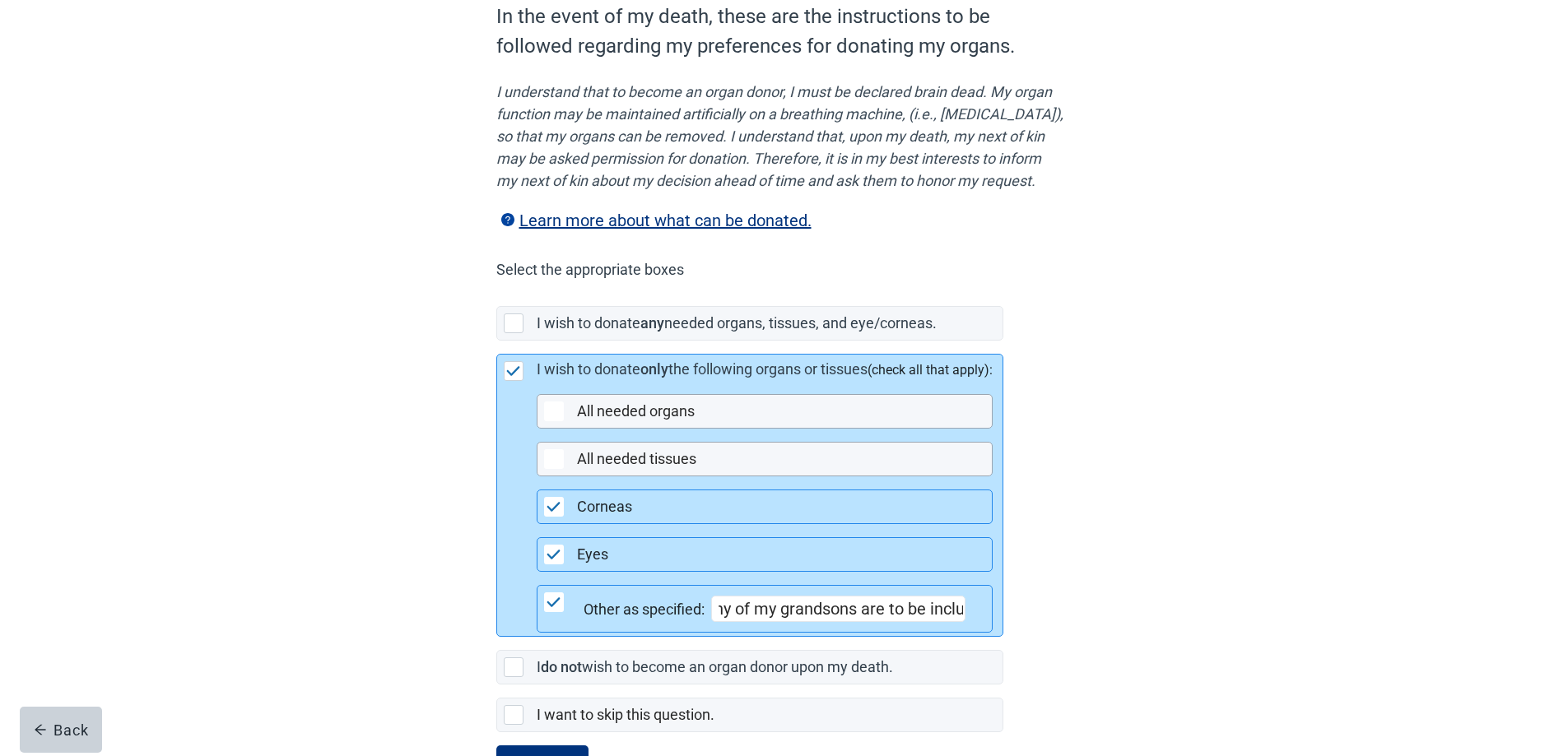
click at [965, 622] on input "If my children, or grand children need any of my organs, then , as specified, t…" at bounding box center [838, 609] width 254 height 26
drag, startPoint x: 975, startPoint y: 629, endPoint x: 963, endPoint y: 630, distance: 12.0
click at [963, 622] on input "If my children, or grand children need any of my organs, then , as specified, t…" at bounding box center [838, 609] width 254 height 26
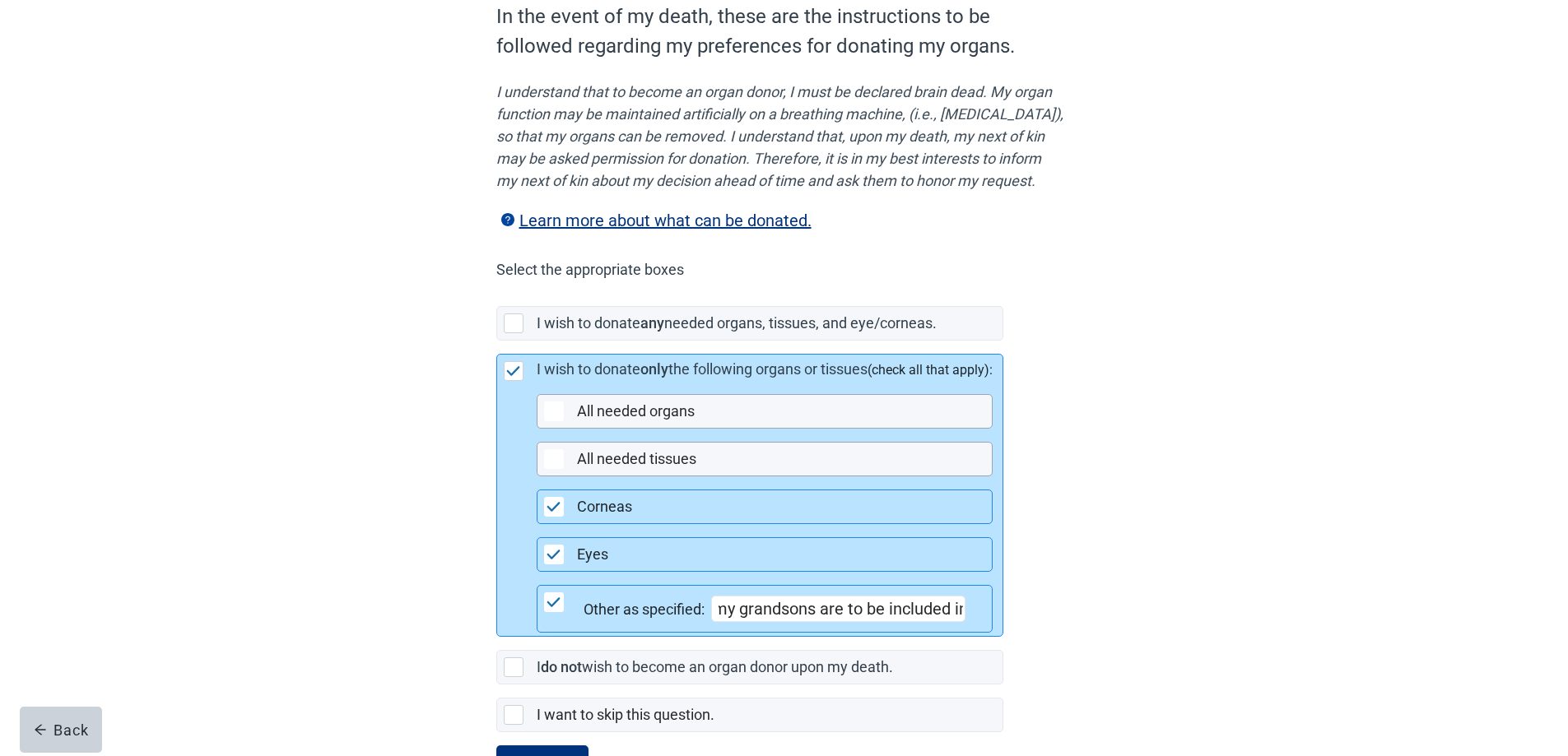
click at [965, 622] on input "If my children, or grand children need any of my organs, then , as specified, t…" at bounding box center [838, 609] width 254 height 26
type input "If my children, or grand children need any of my organs, then , as specified, t…"
drag, startPoint x: 972, startPoint y: 626, endPoint x: 1086, endPoint y: 615, distance: 114.5
click at [975, 622] on div "Other as specified: If my children, or grand children need any of my organs, th…" at bounding box center [778, 609] width 391 height 26
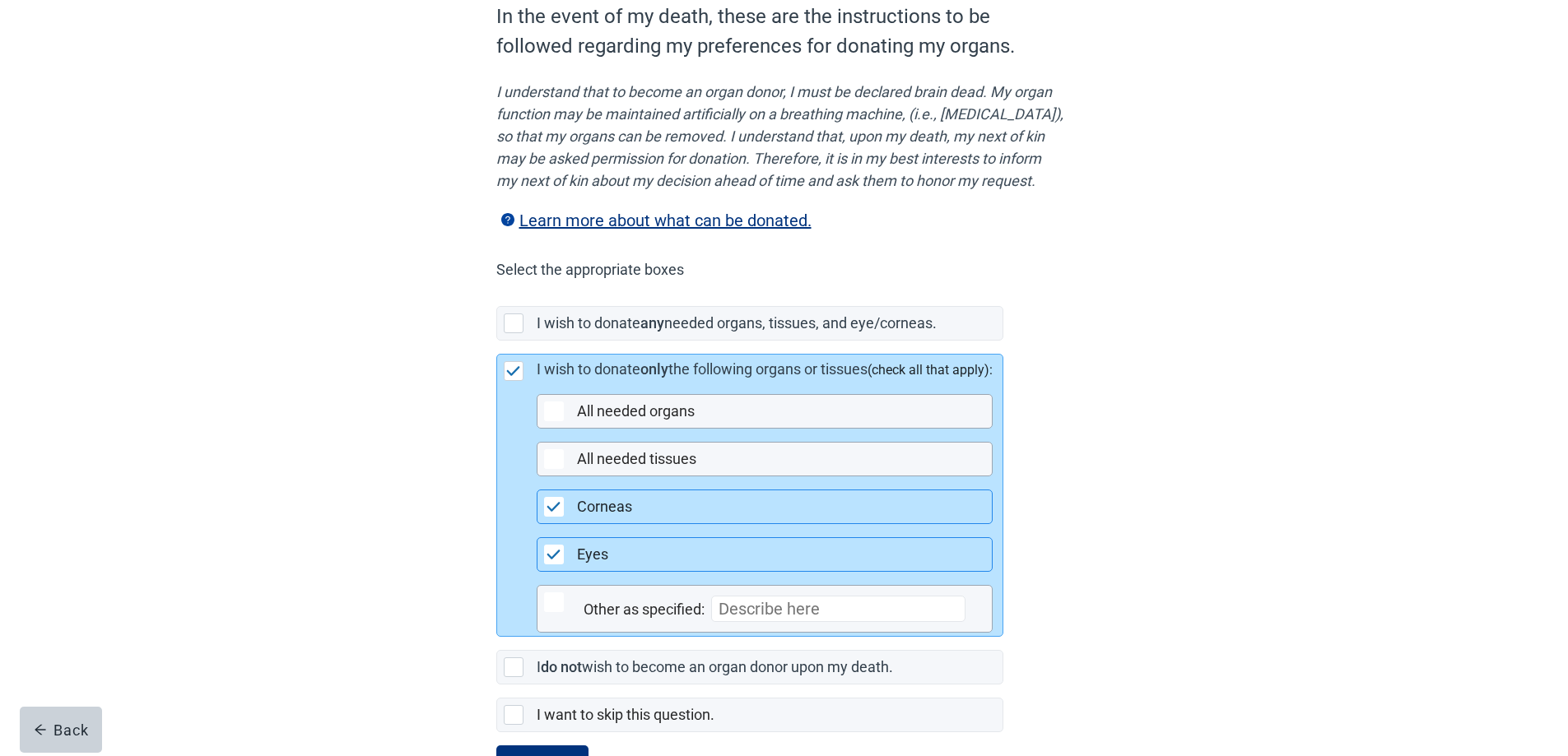
scroll to position [0, 0]
click at [553, 612] on div "Main content" at bounding box center [553, 602] width 20 height 20
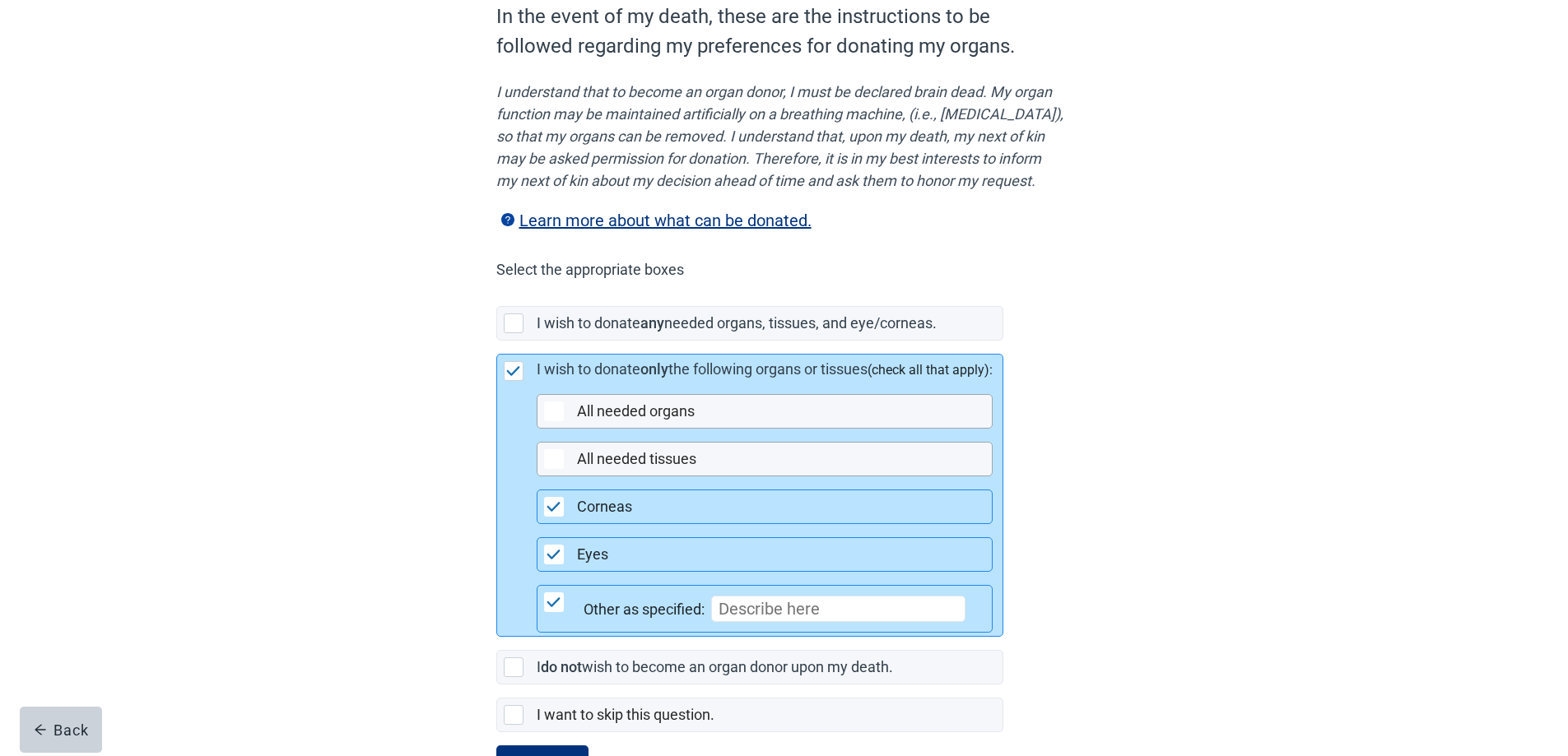
click at [719, 622] on input "Main content" at bounding box center [838, 609] width 254 height 26
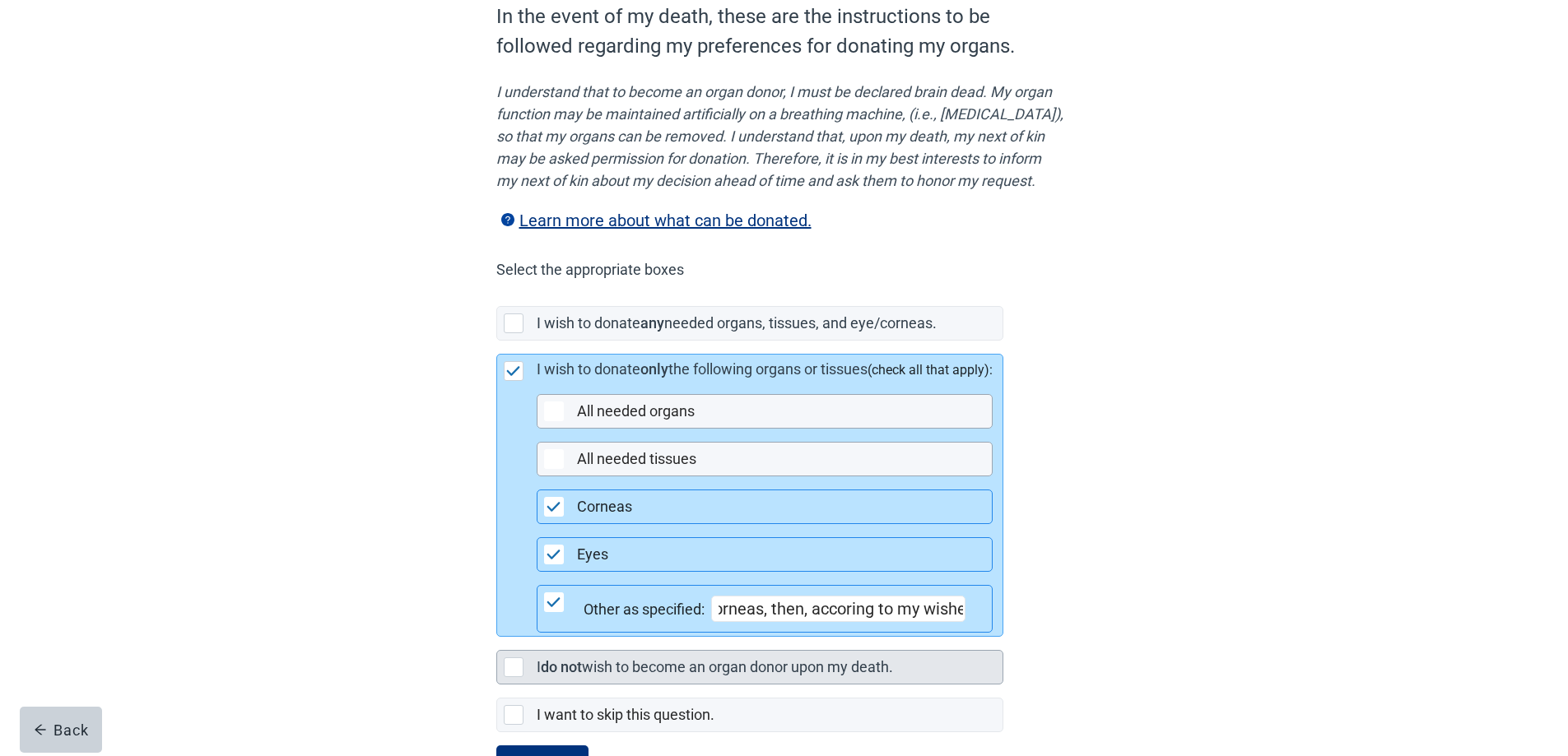
drag, startPoint x: 853, startPoint y: 626, endPoint x: 881, endPoint y: 672, distance: 53.9
click at [853, 622] on input "Should my children, or any of my grandsons (with the exception of my granddaugh…" at bounding box center [838, 609] width 254 height 26
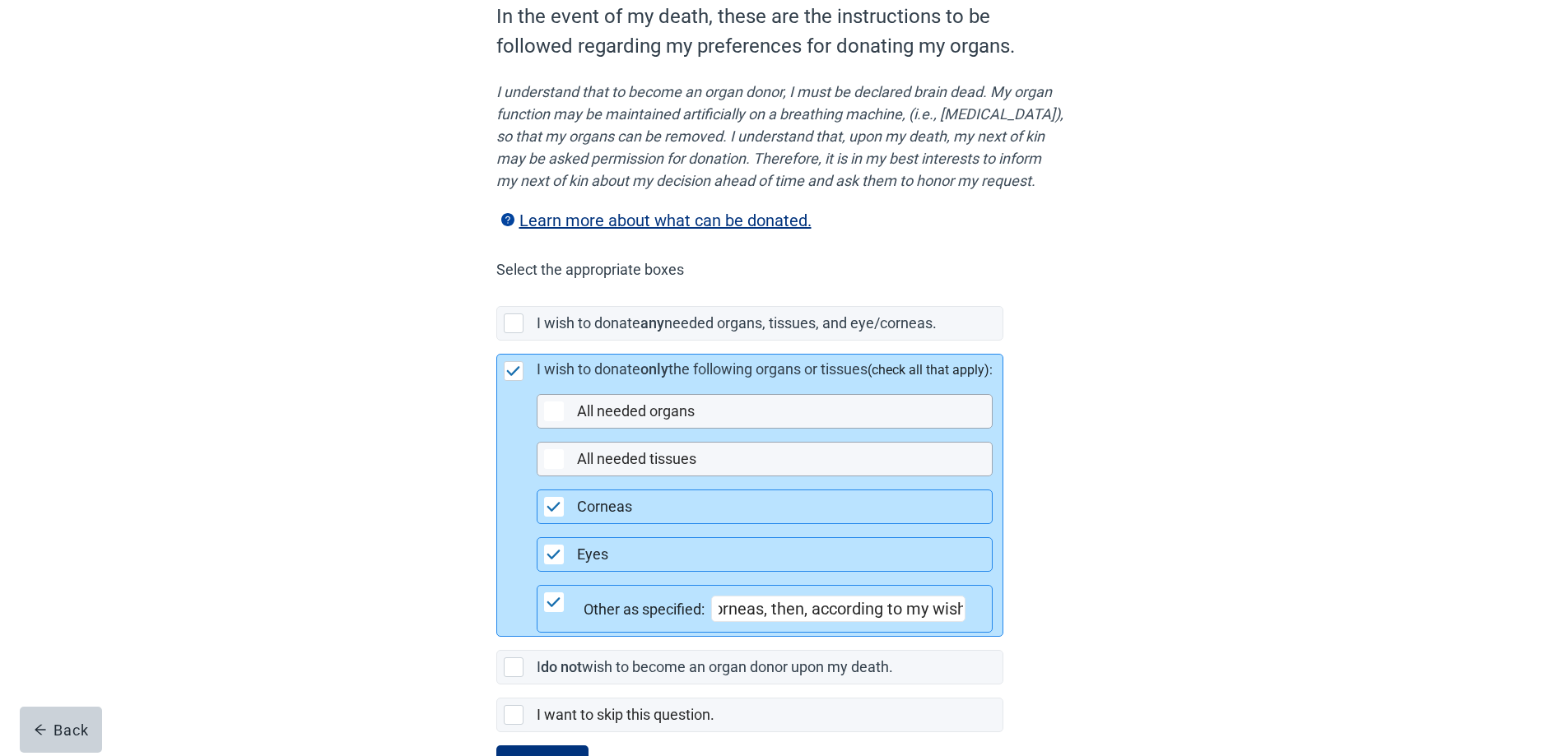
type input "Should my children, or any of my grandsons (with the exception of my granddaugh…"
click at [975, 622] on div "Other as specified: Should my children, or any of my grandsons (with the except…" at bounding box center [778, 609] width 391 height 26
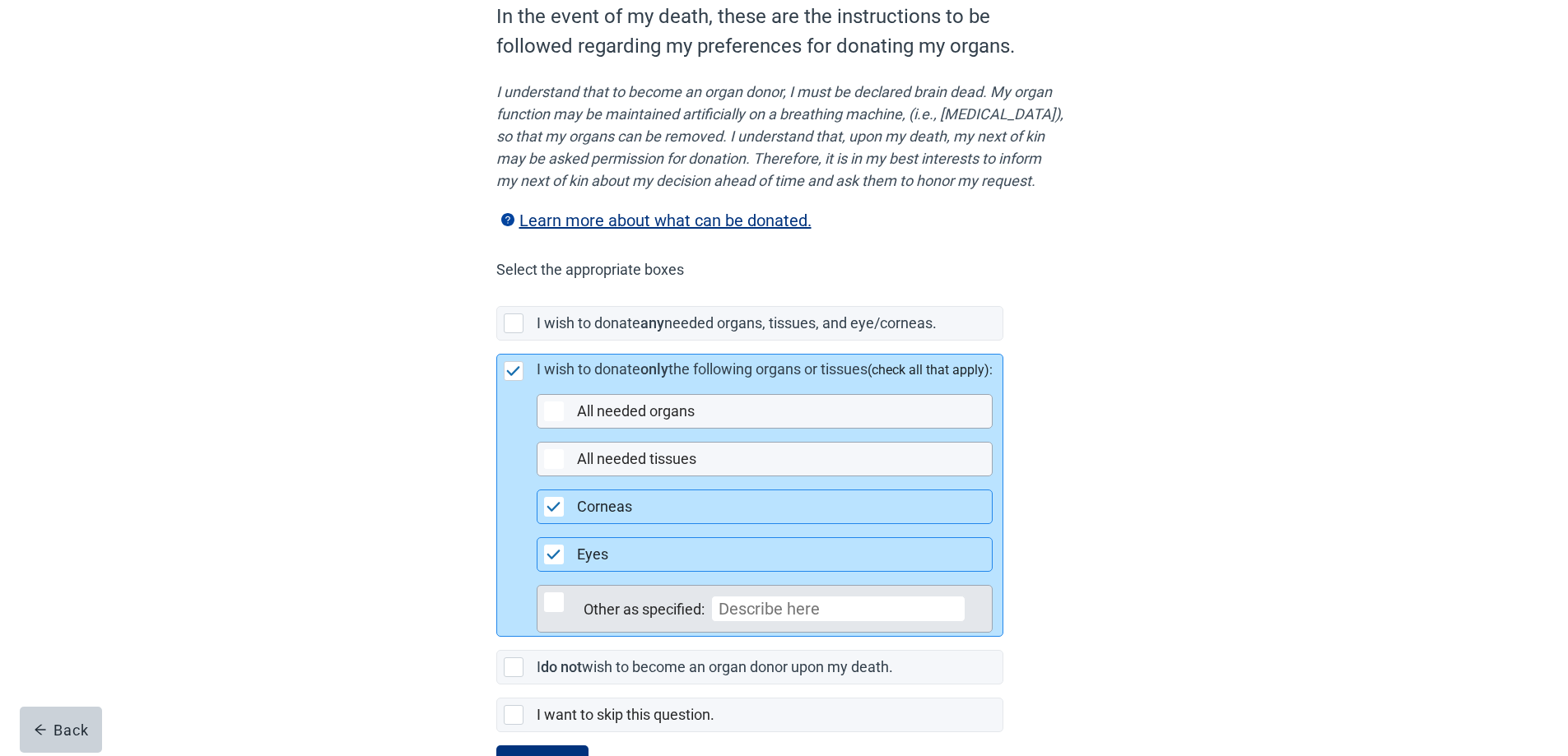
click at [554, 612] on div "Main content" at bounding box center [553, 602] width 20 height 20
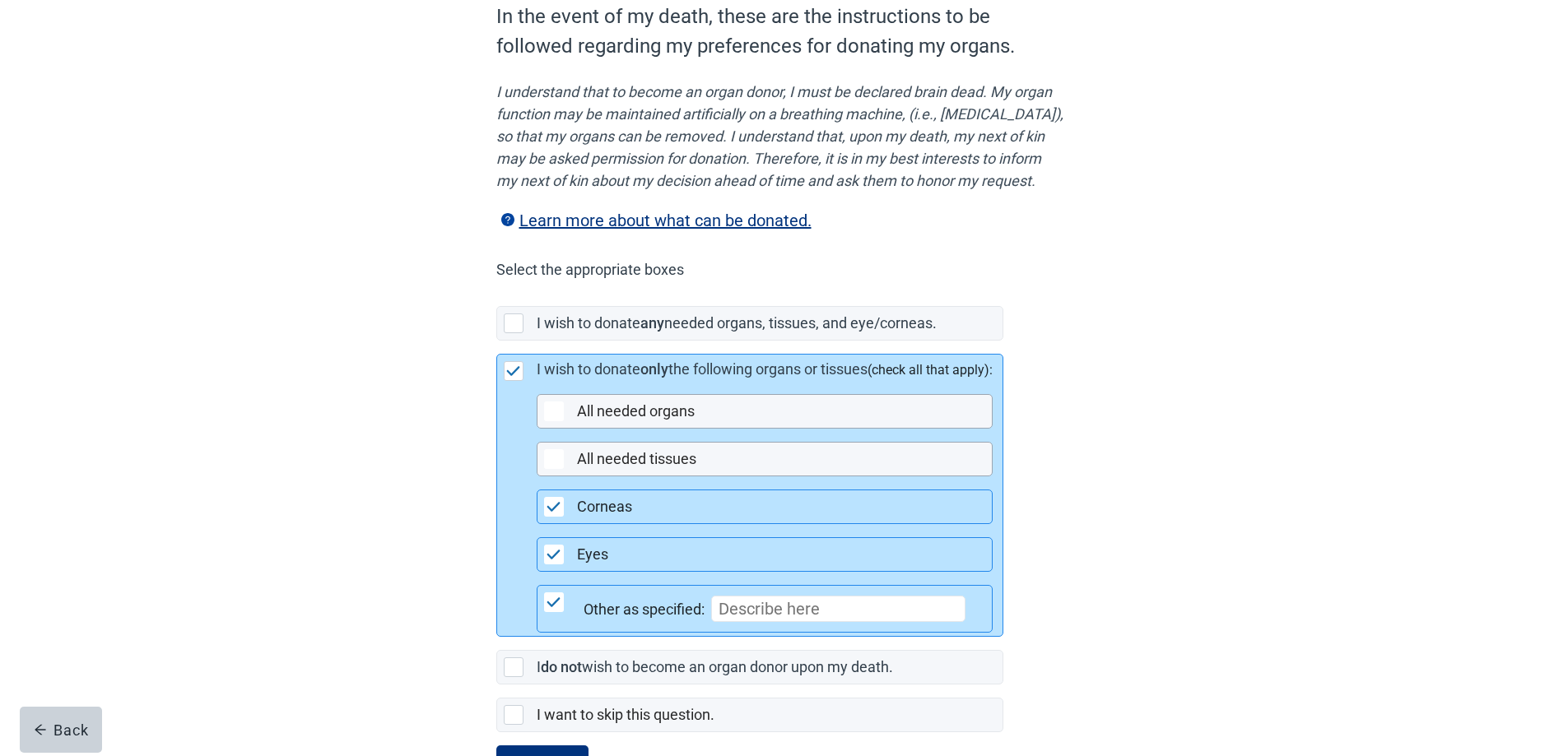
click at [722, 622] on input "Main content" at bounding box center [838, 609] width 254 height 26
drag, startPoint x: 846, startPoint y: 632, endPoint x: 838, endPoint y: 633, distance: 8.1
click at [838, 622] on input "If any of my chilkdree" at bounding box center [838, 609] width 254 height 26
drag, startPoint x: 876, startPoint y: 633, endPoint x: 837, endPoint y: 636, distance: 39.1
click at [837, 622] on input "If any of my chilkdree" at bounding box center [838, 609] width 254 height 26
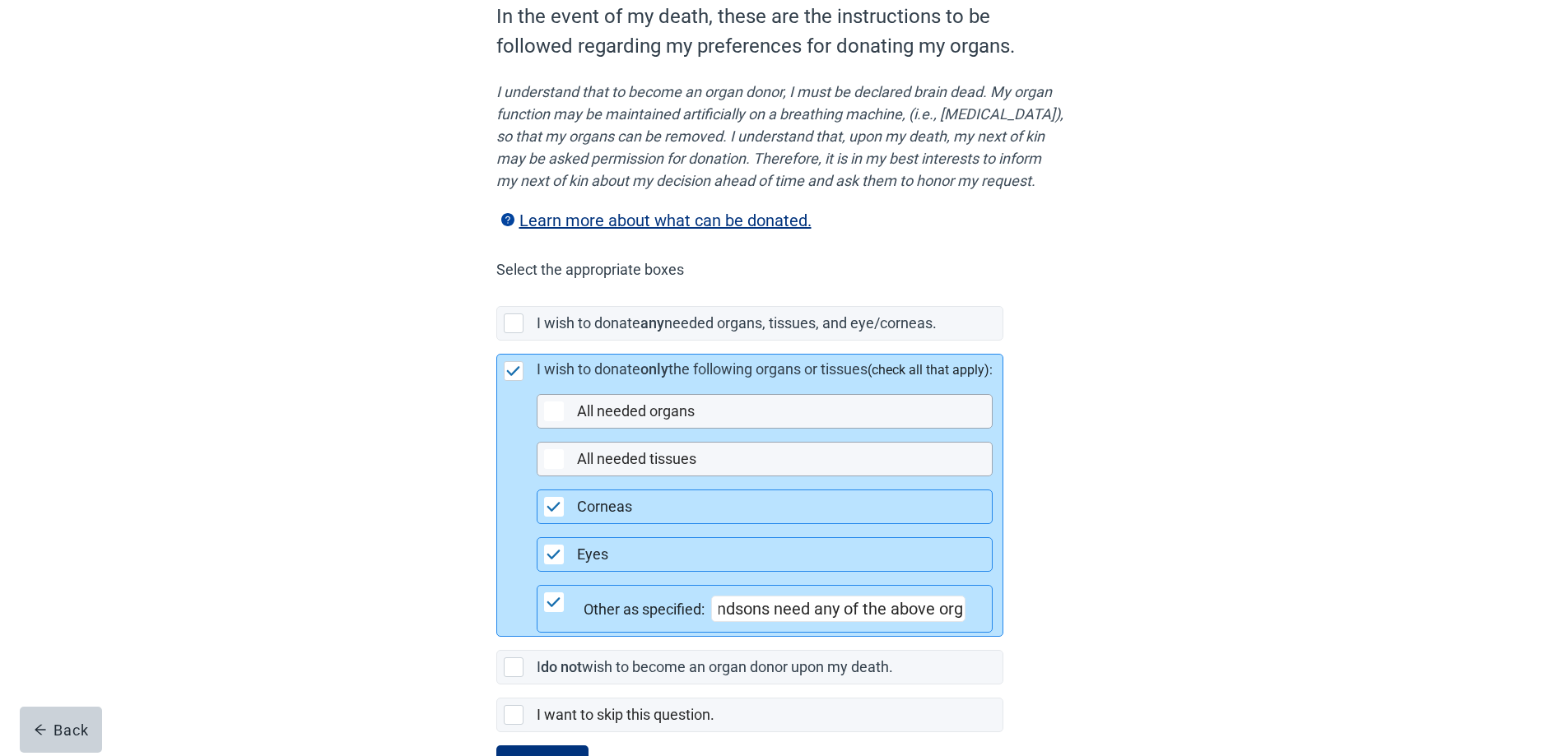
scroll to position [0, 508]
drag, startPoint x: 758, startPoint y: 633, endPoint x: 782, endPoint y: 661, distance: 36.9
click at [758, 622] on input "If any of my children, or any of my grandsons need any of the above organs to i…" at bounding box center [838, 609] width 254 height 26
click at [965, 622] on input "If any of my children, or any of my grandsons need any of the above organs, to …" at bounding box center [838, 609] width 254 height 26
type input "If any of my children, or any of my grandsons need any of the above organs, to …"
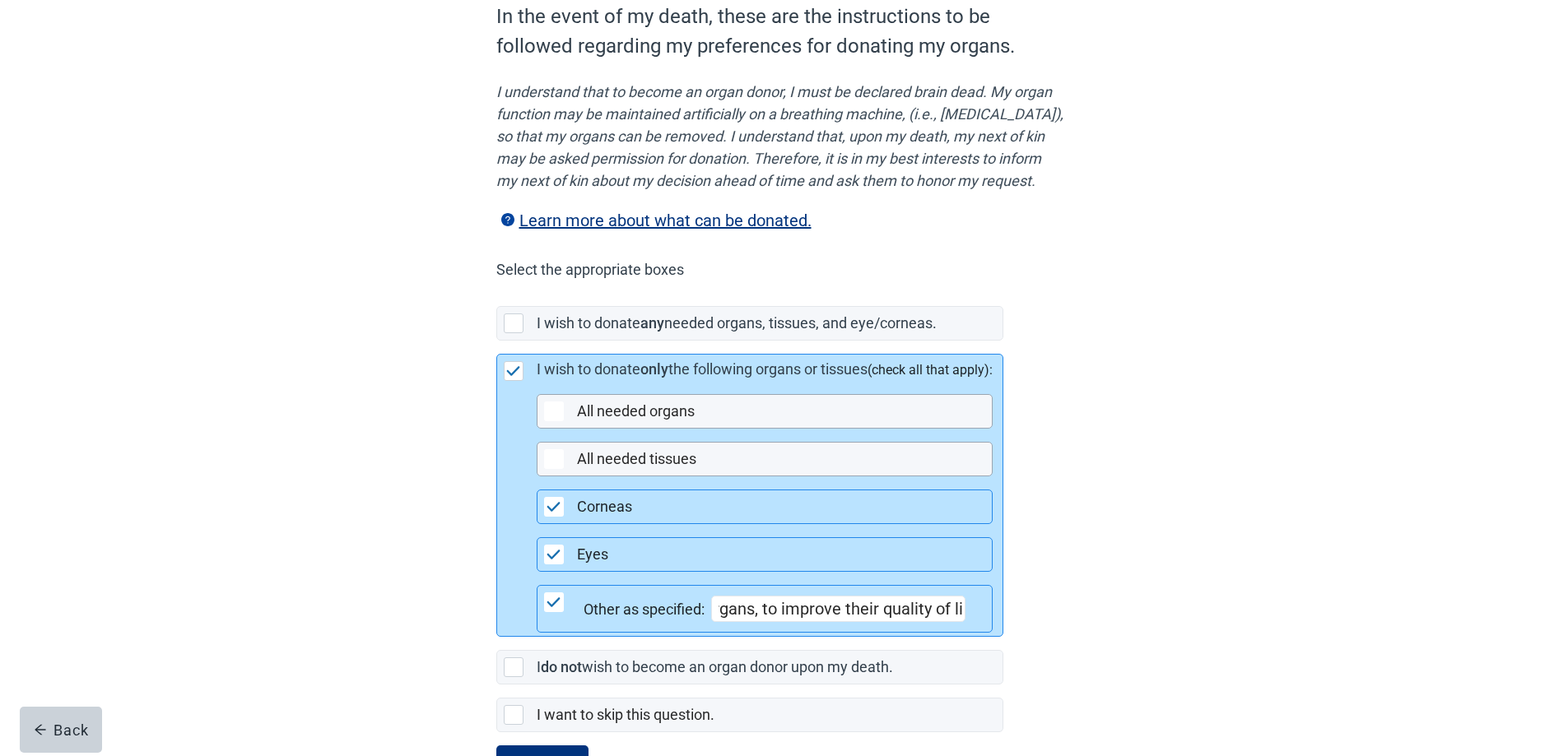
scroll to position [0, 0]
click at [975, 622] on div "Other as specified: If any of my children, or any of my grandsons need any of t…" at bounding box center [778, 609] width 391 height 26
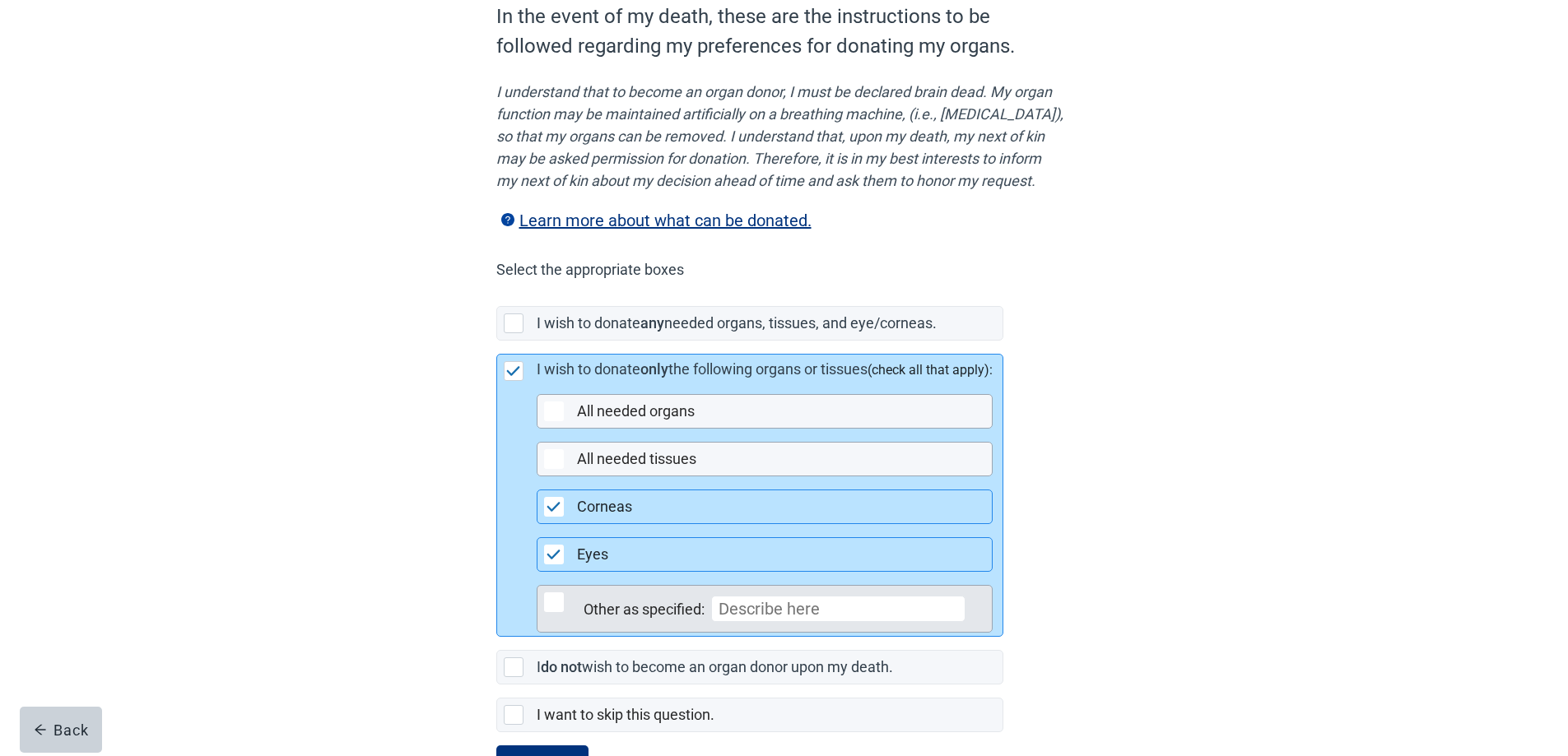
drag, startPoint x: 560, startPoint y: 628, endPoint x: 720, endPoint y: 632, distance: 160.0
click at [558, 612] on div "Main content" at bounding box center [553, 602] width 20 height 20
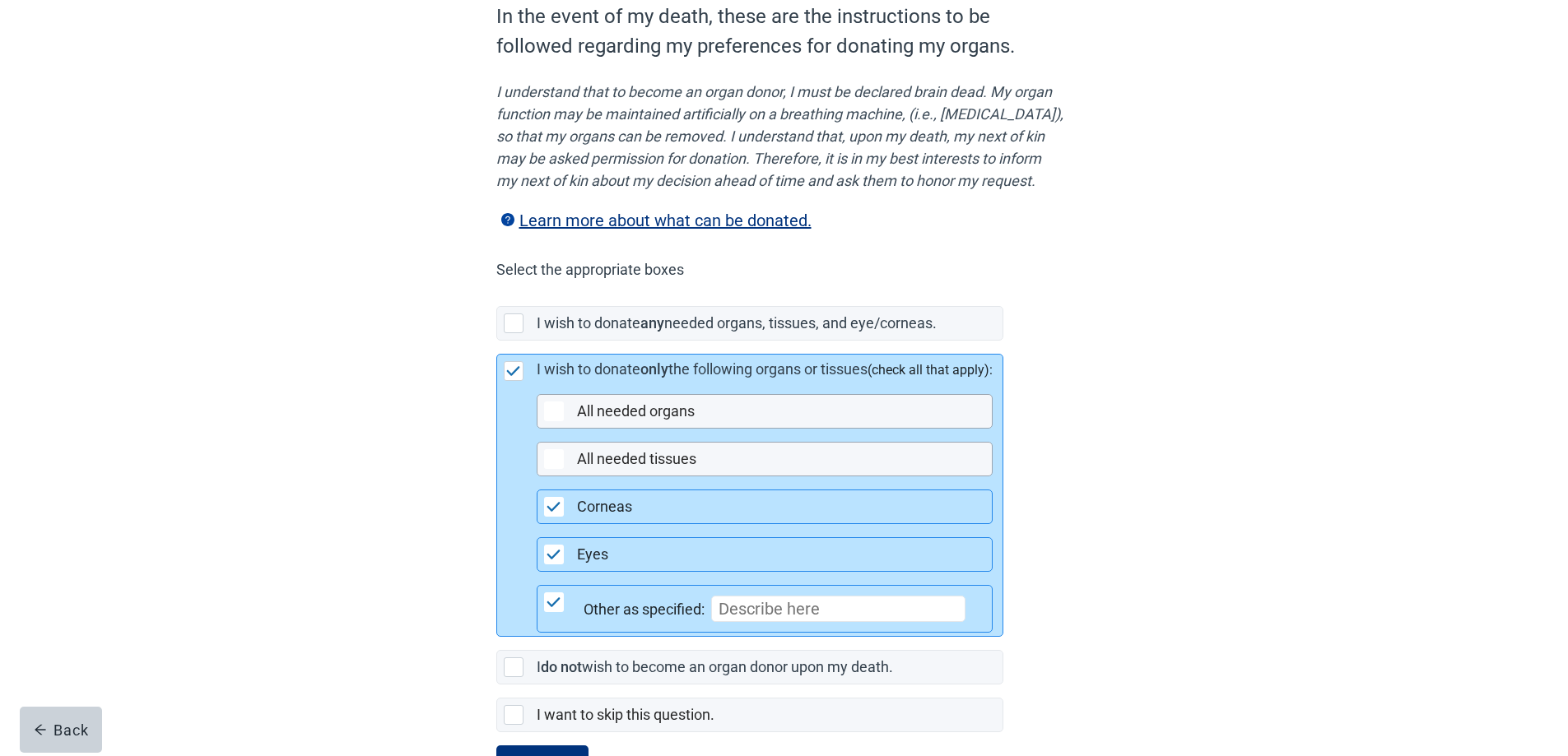
click at [722, 622] on input "Main content" at bounding box center [838, 609] width 254 height 26
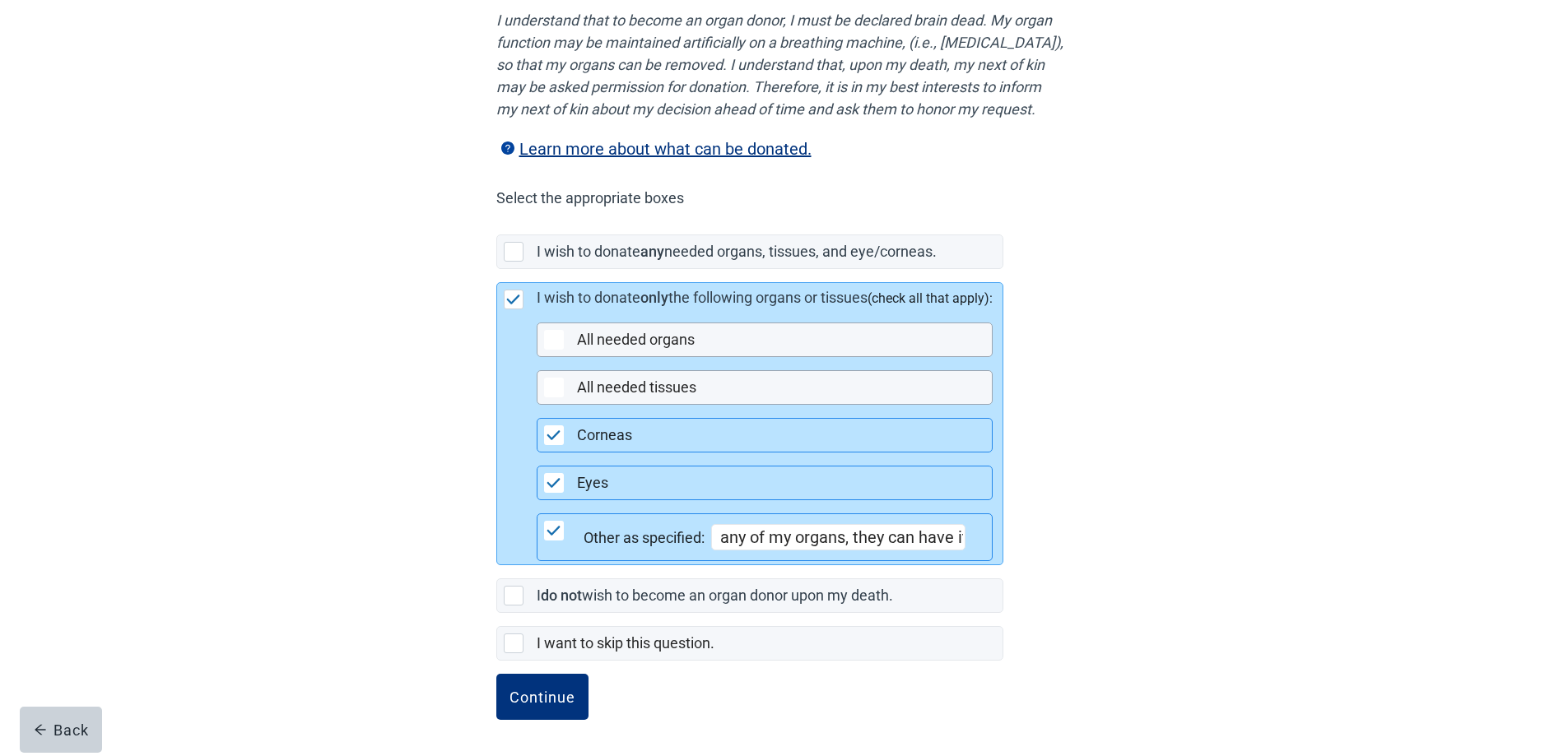
scroll to position [258, 0]
type input "If a child, or any one of my grandsons need any of my organs, they can have it!"
click at [544, 692] on div "Continue" at bounding box center [541, 696] width 66 height 16
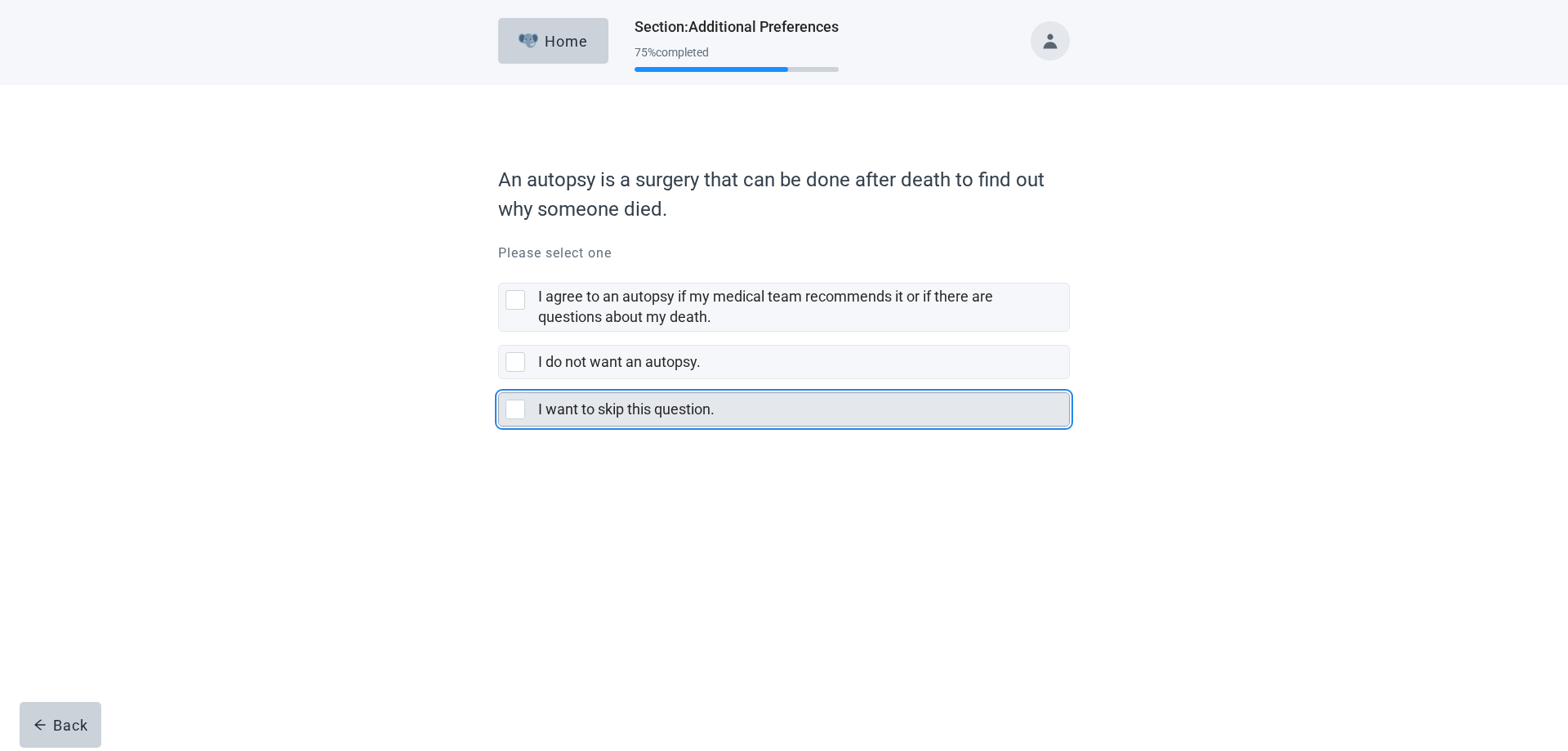
click at [513, 411] on div "I want to skip this question., checkbox, not selected" at bounding box center [514, 409] width 19 height 19
click at [499, 380] on input "I want to skip this question." at bounding box center [498, 379] width 1 height 1
checkbox input "true"
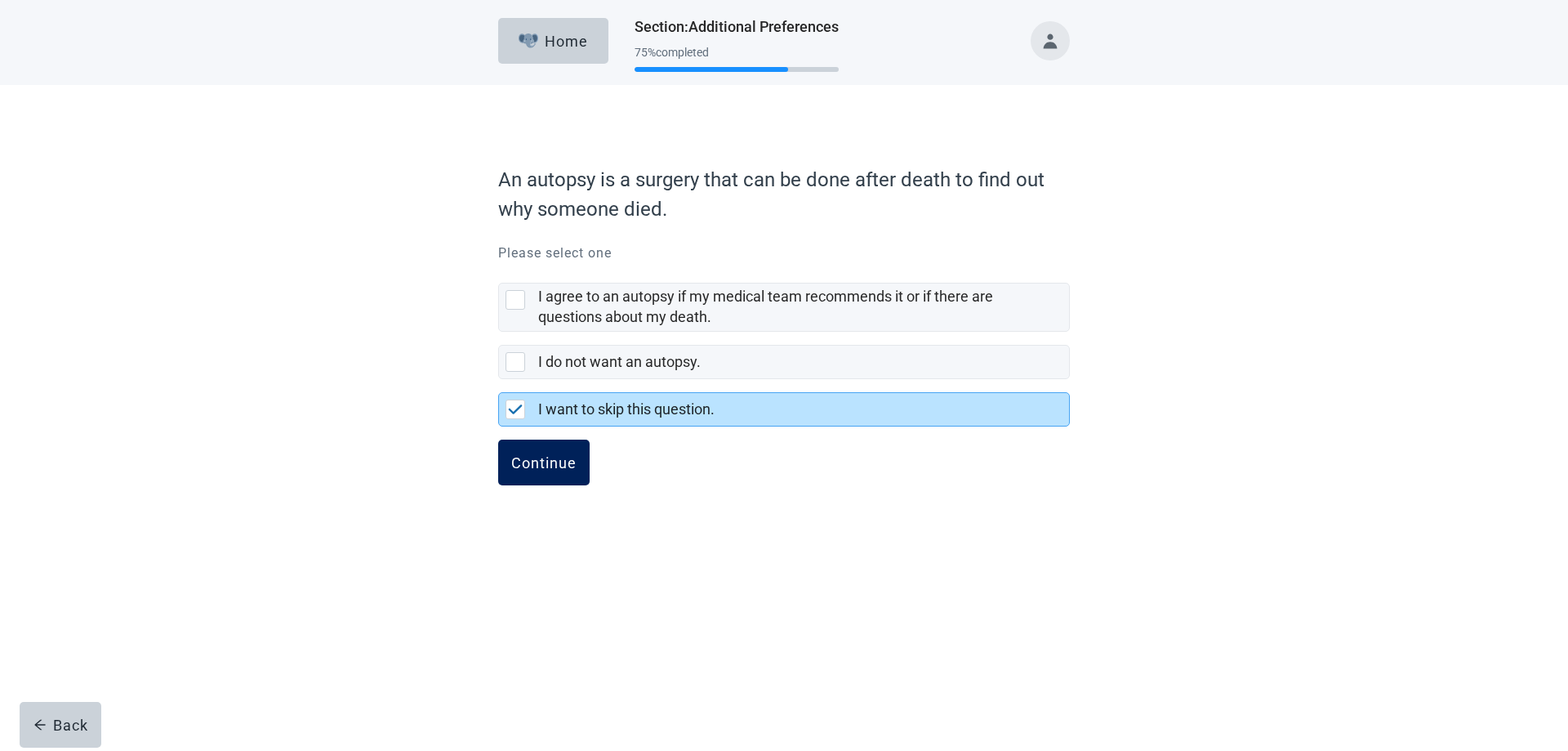
click at [536, 461] on div "Continue" at bounding box center [543, 462] width 65 height 16
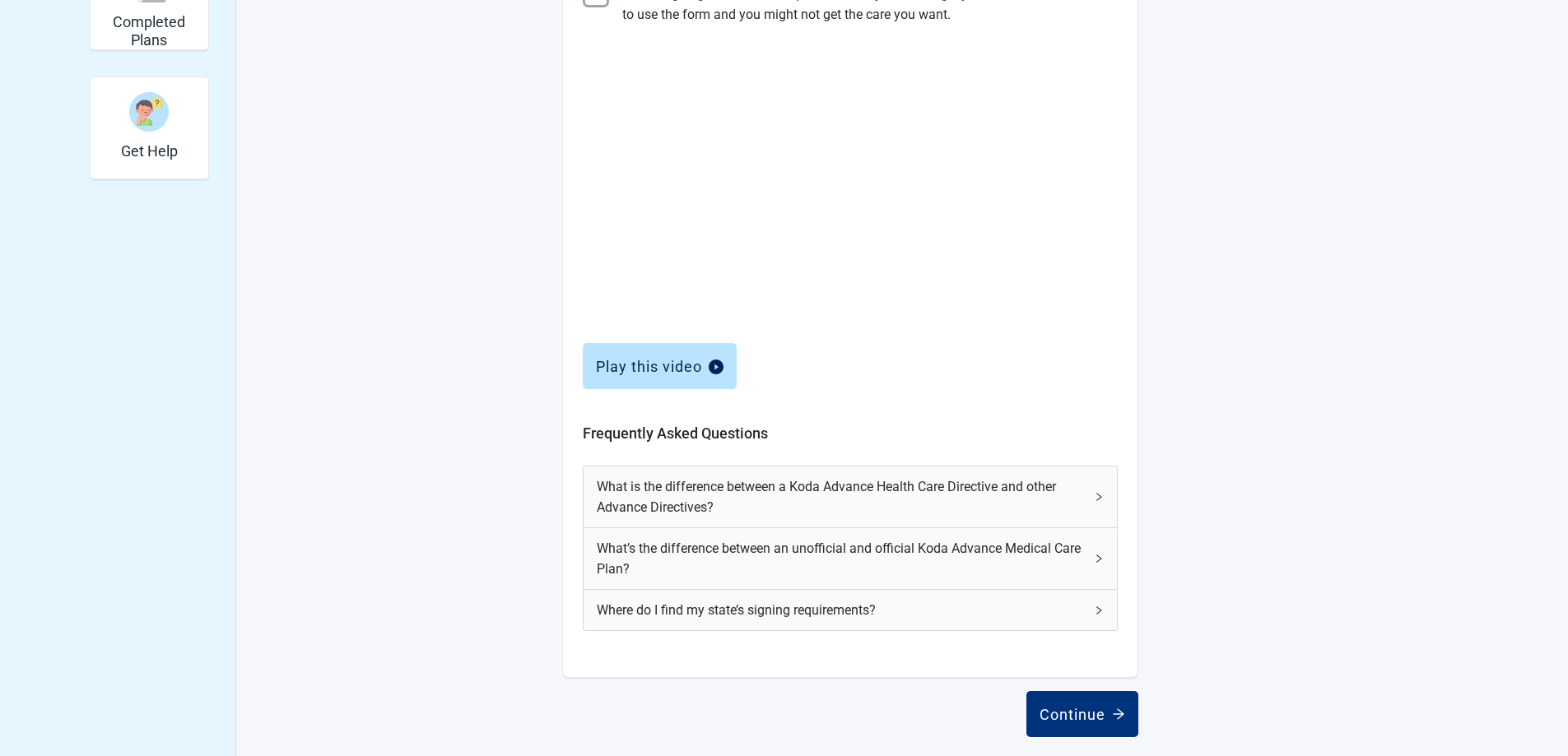
scroll to position [521, 0]
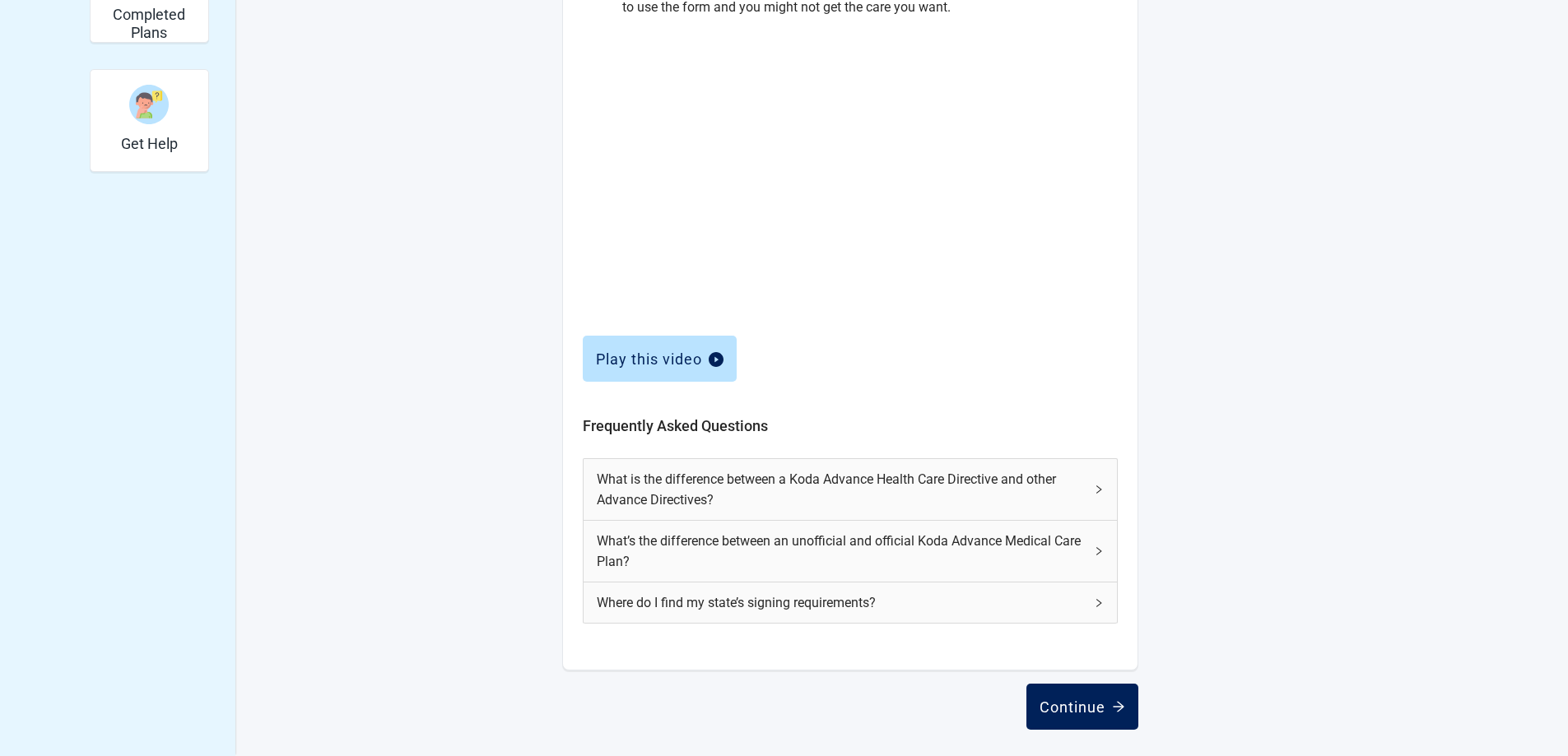
click at [1080, 705] on div "Continue" at bounding box center [1082, 706] width 85 height 16
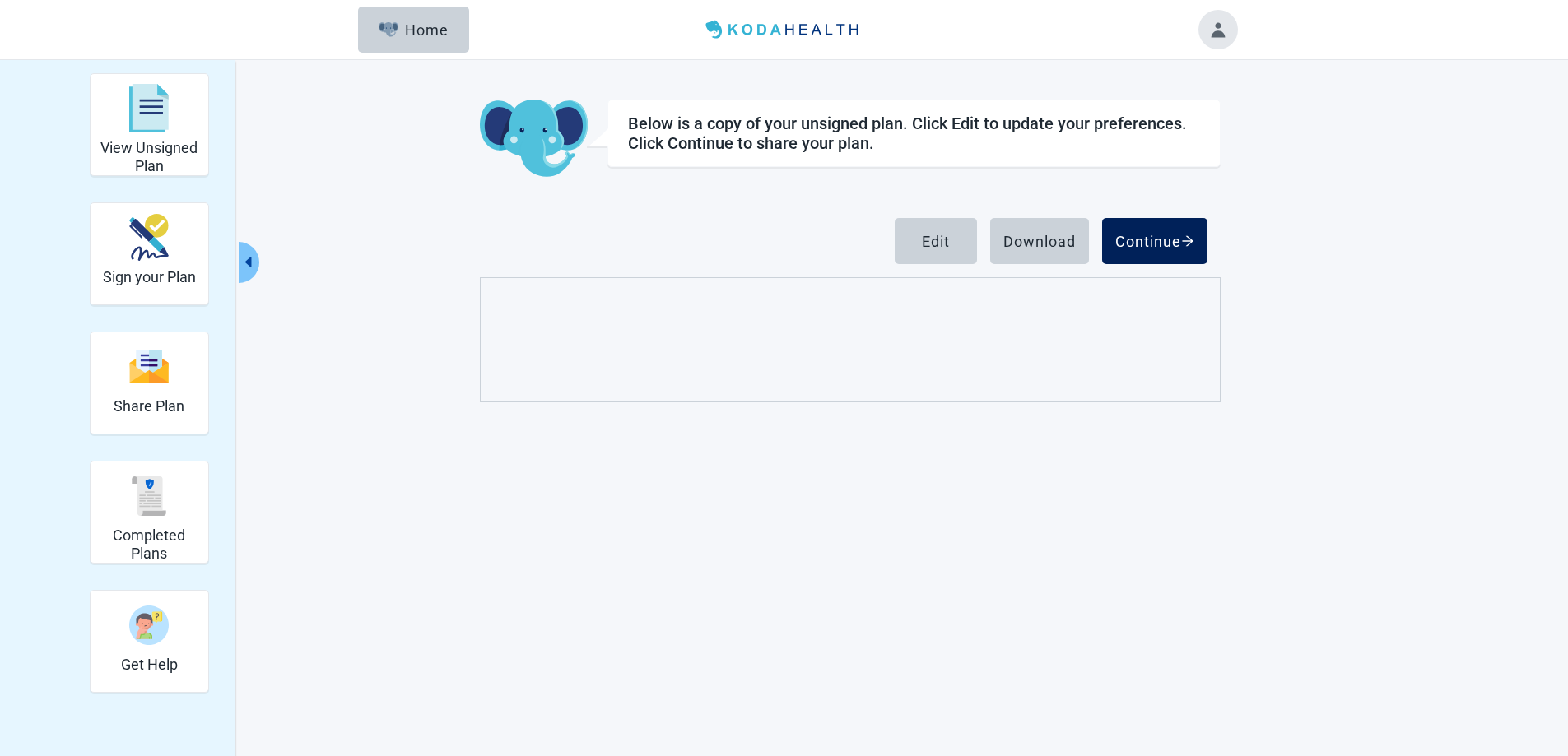
click at [1150, 239] on div "Continue" at bounding box center [1154, 240] width 79 height 16
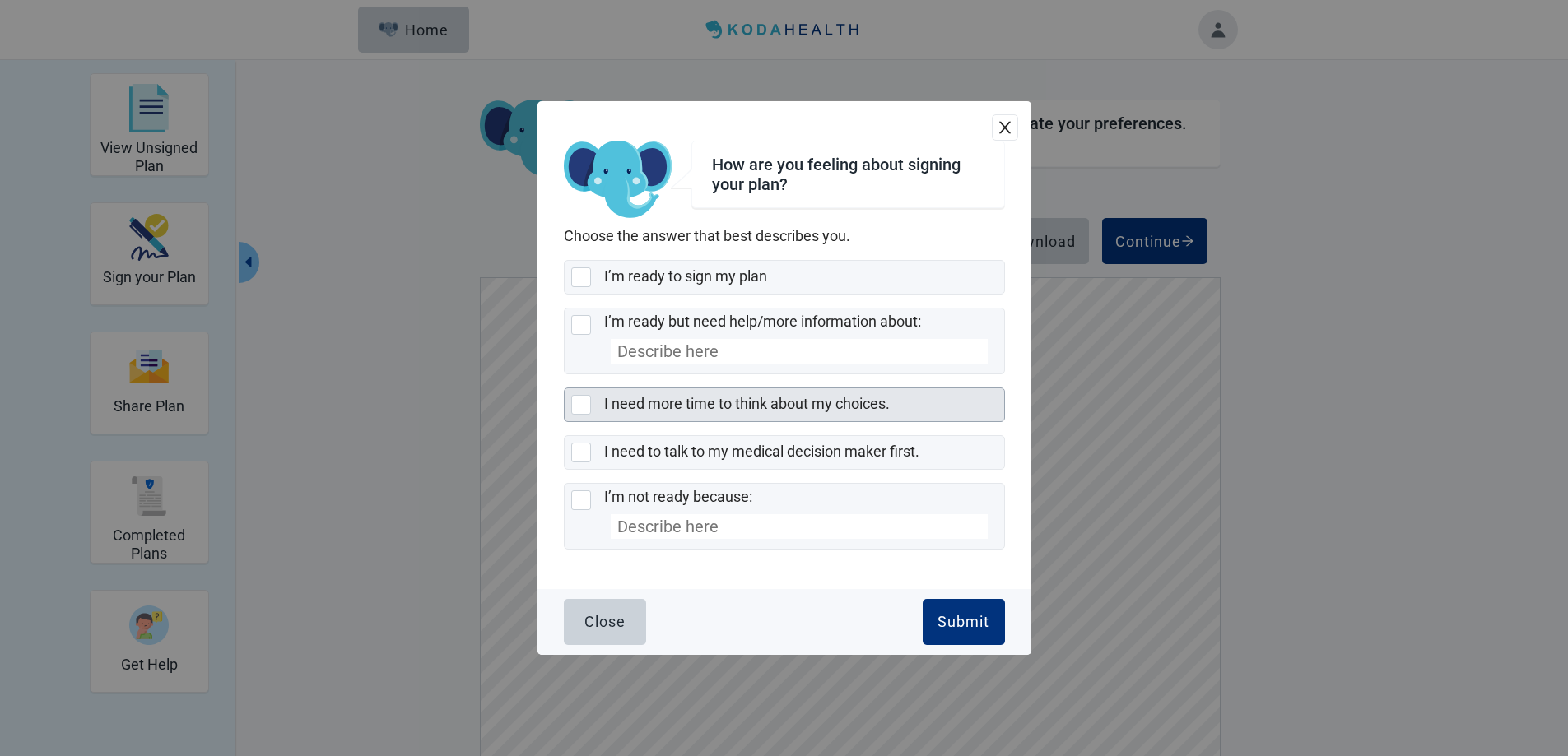
click at [584, 402] on div "I need more time to think about my choices., checkbox, not selected" at bounding box center [581, 404] width 20 height 20
click at [564, 389] on input "I need more time to think about my choices." at bounding box center [564, 388] width 1 height 1
checkbox input "true"
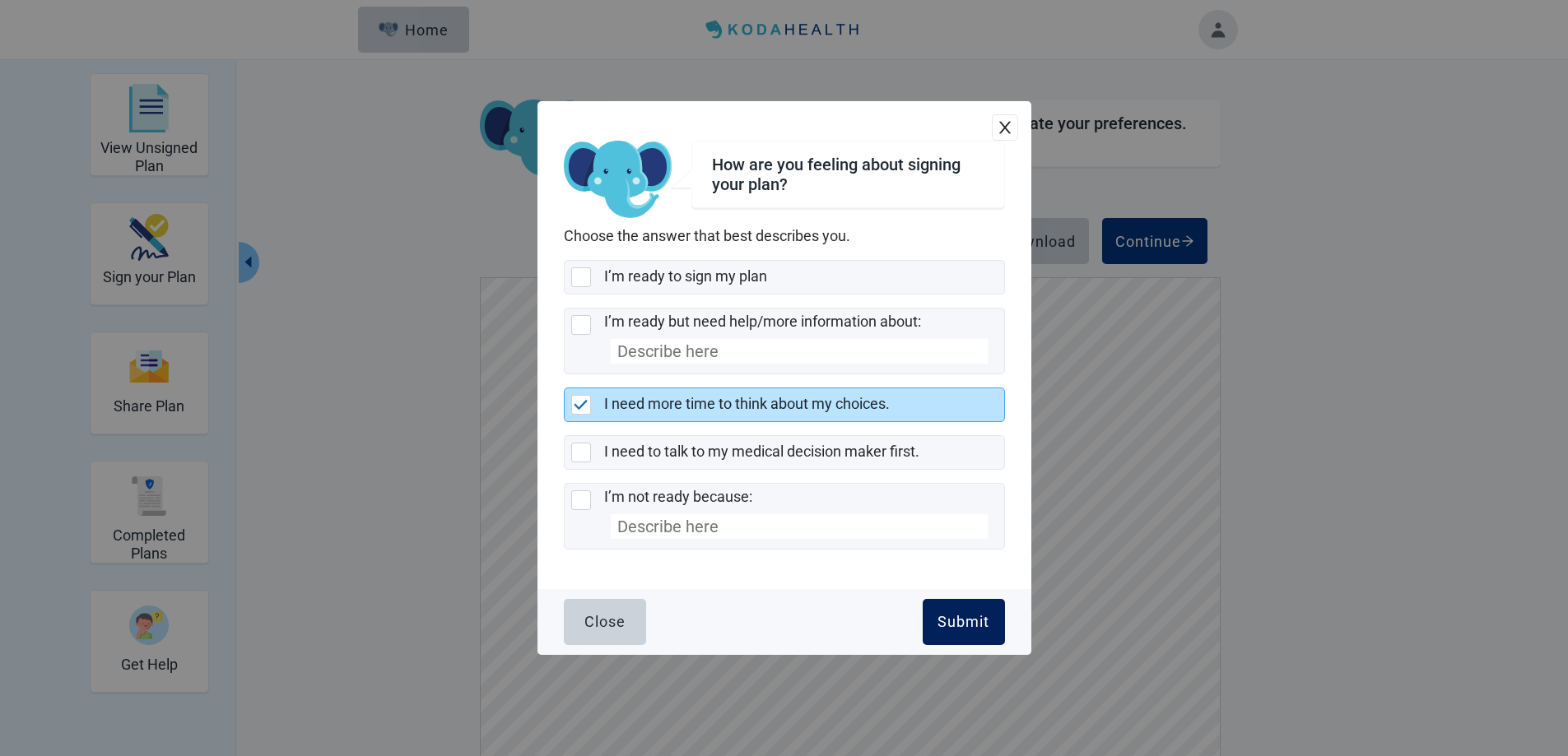
click at [956, 618] on div "Submit" at bounding box center [963, 621] width 52 height 16
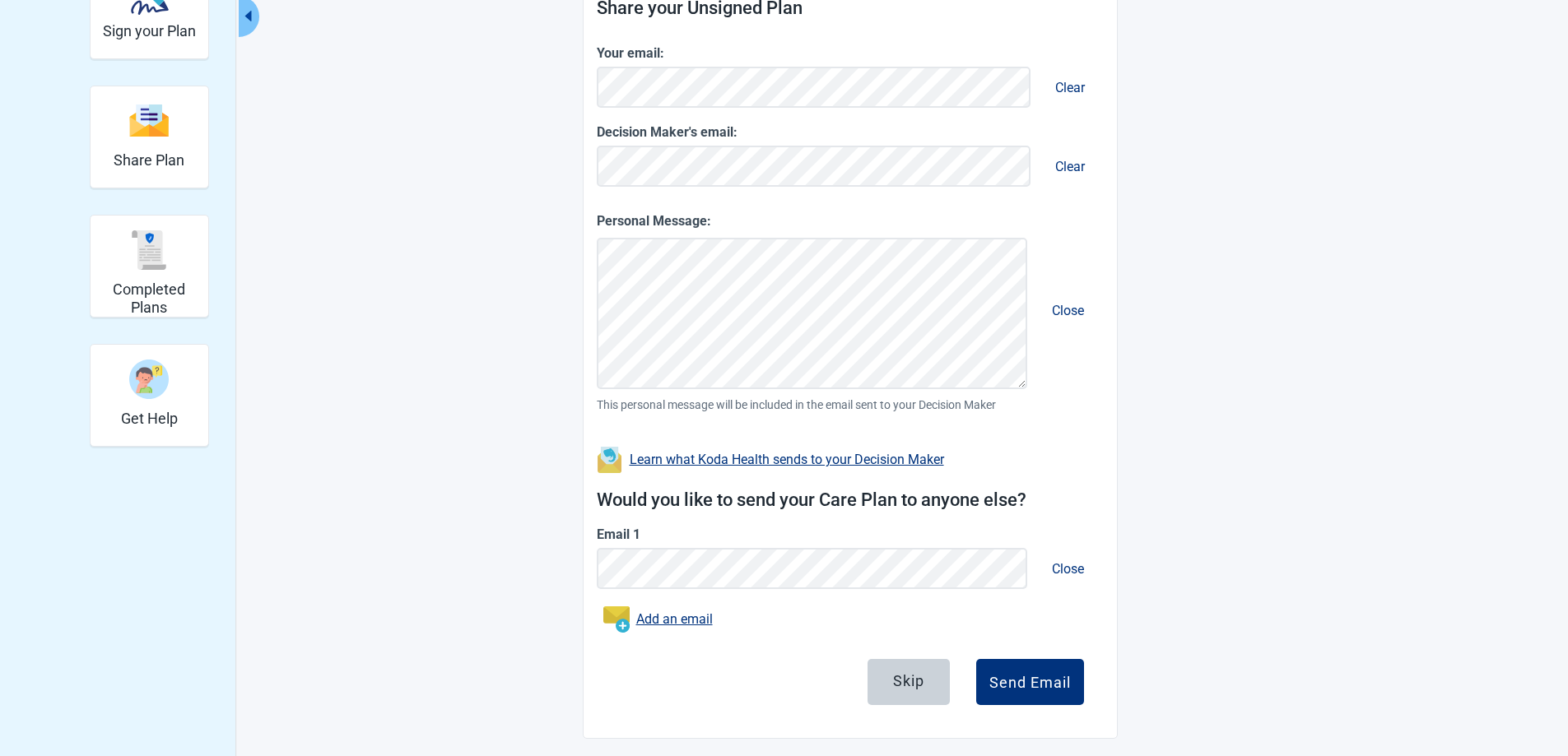
scroll to position [255, 0]
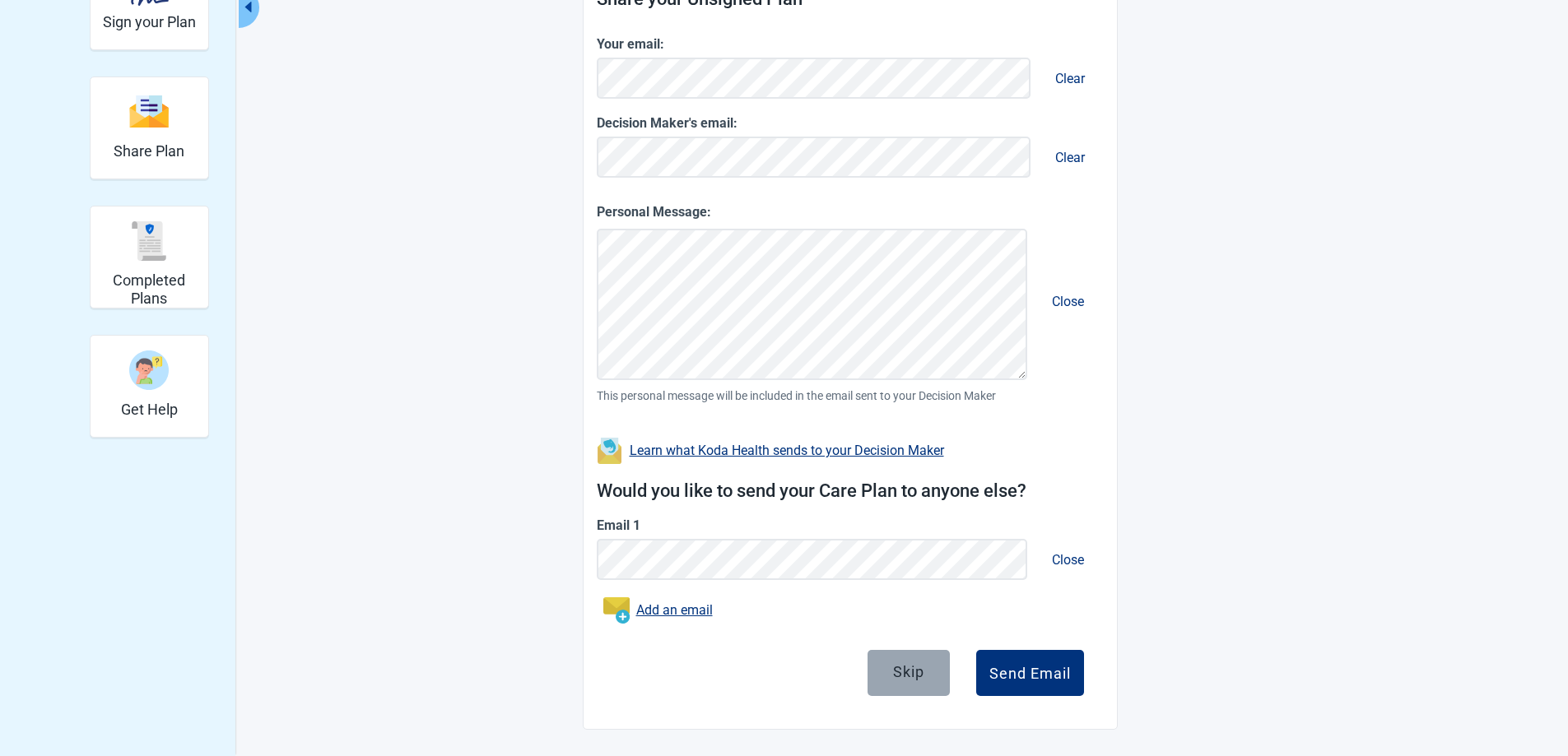
click at [896, 670] on div "Skip" at bounding box center [908, 672] width 32 height 16
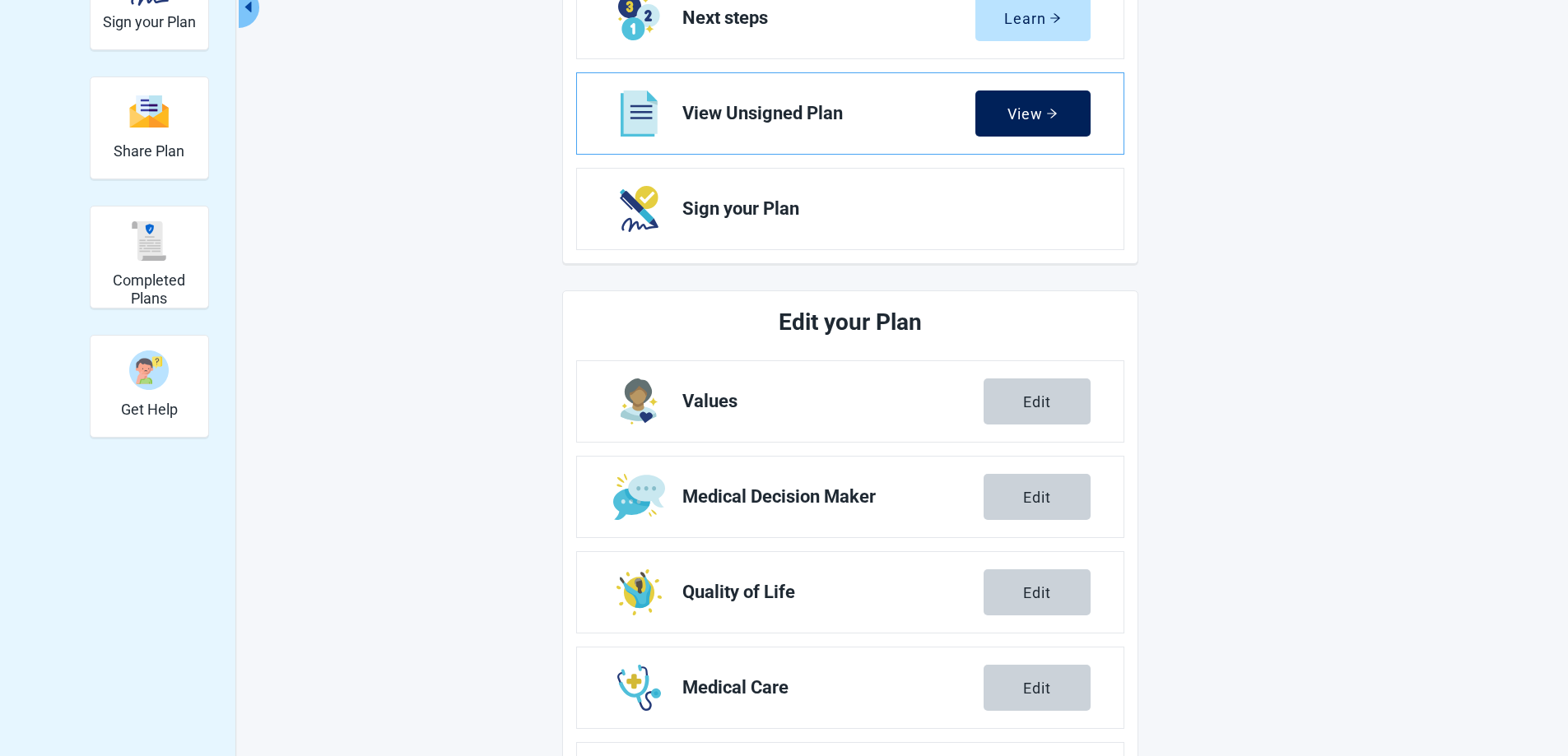
click at [1032, 111] on div "View" at bounding box center [1032, 113] width 50 height 16
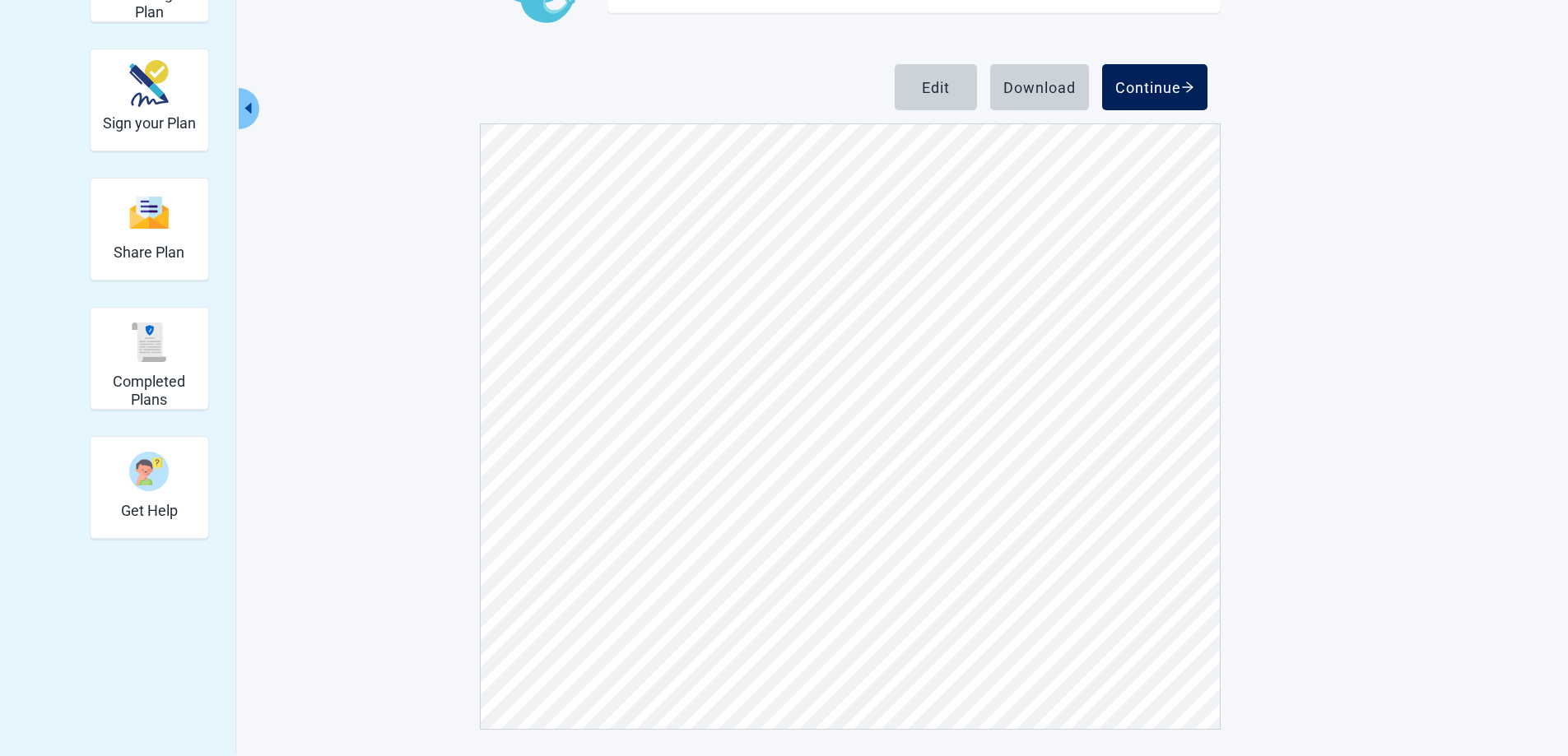
click at [1145, 81] on div "Continue" at bounding box center [1154, 87] width 79 height 16
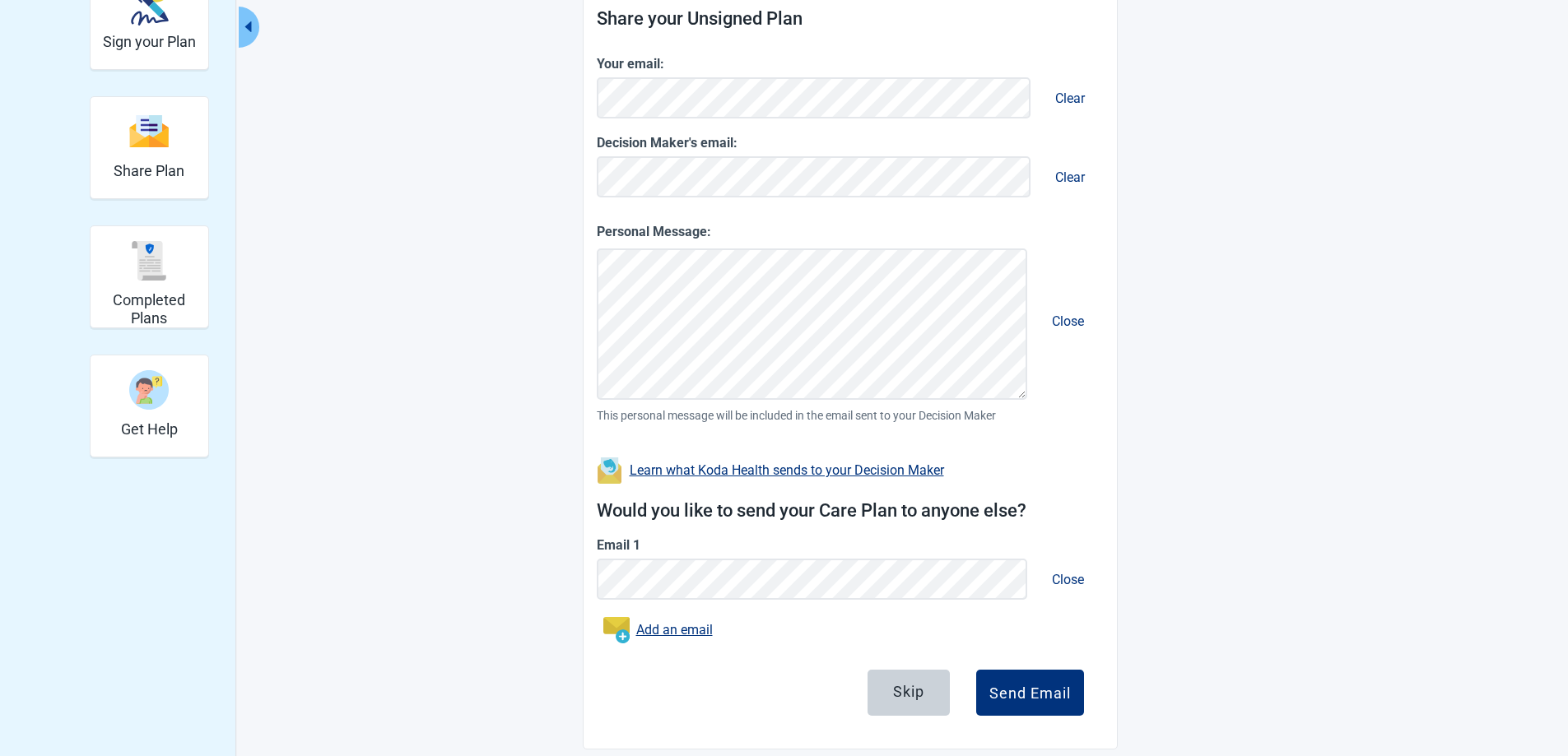
scroll to position [255, 0]
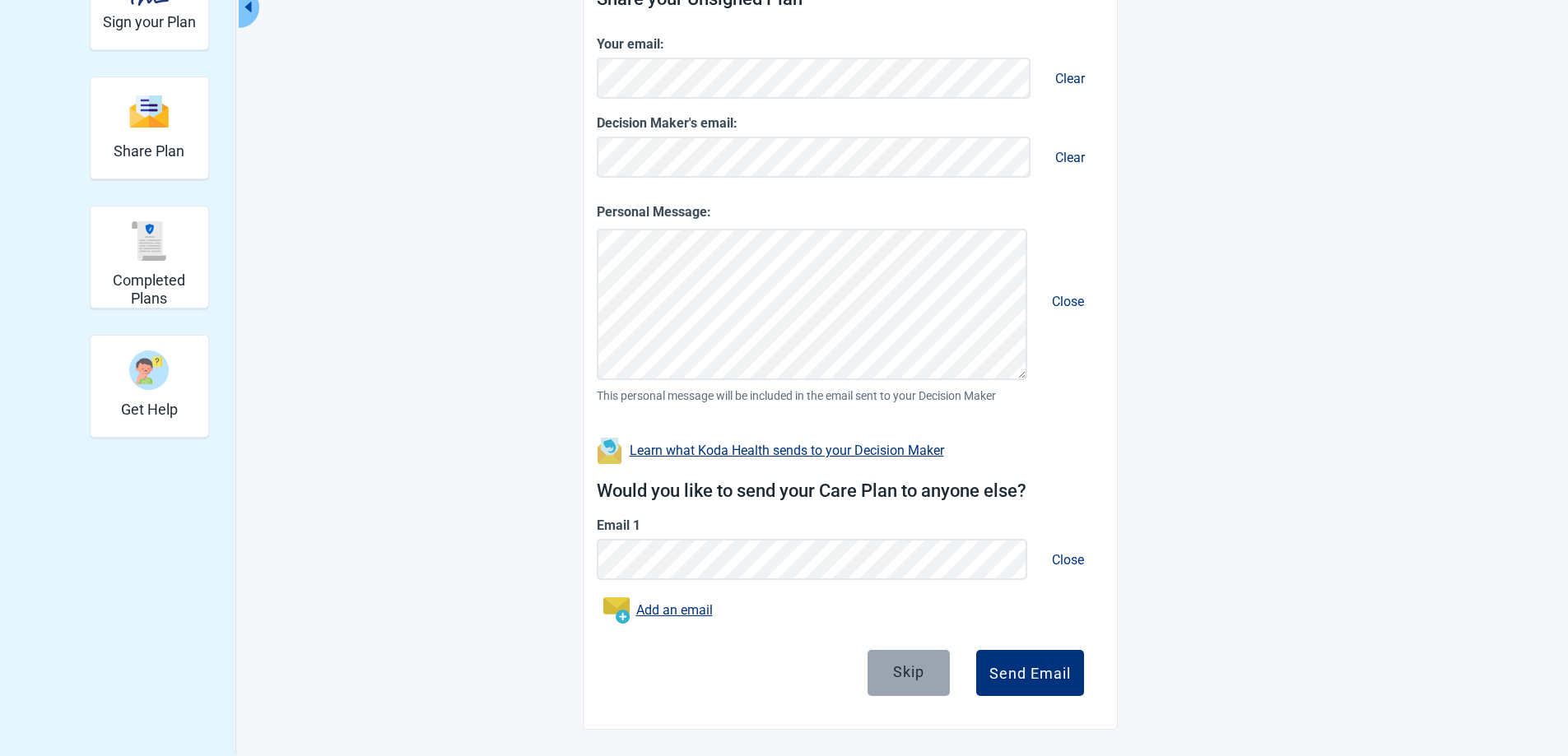
click at [905, 669] on div "Skip" at bounding box center [908, 672] width 32 height 16
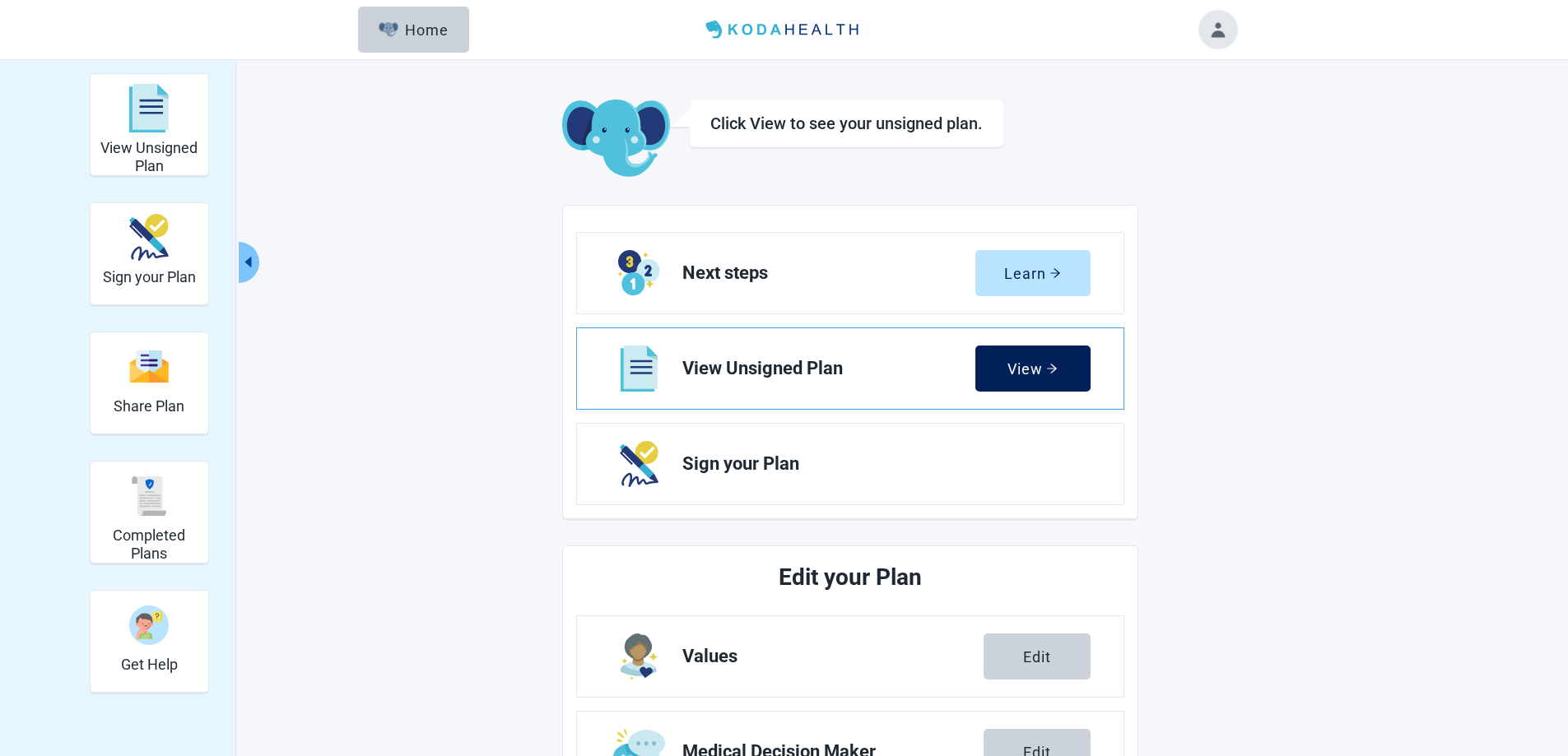
click at [1030, 361] on div "View" at bounding box center [1032, 368] width 50 height 16
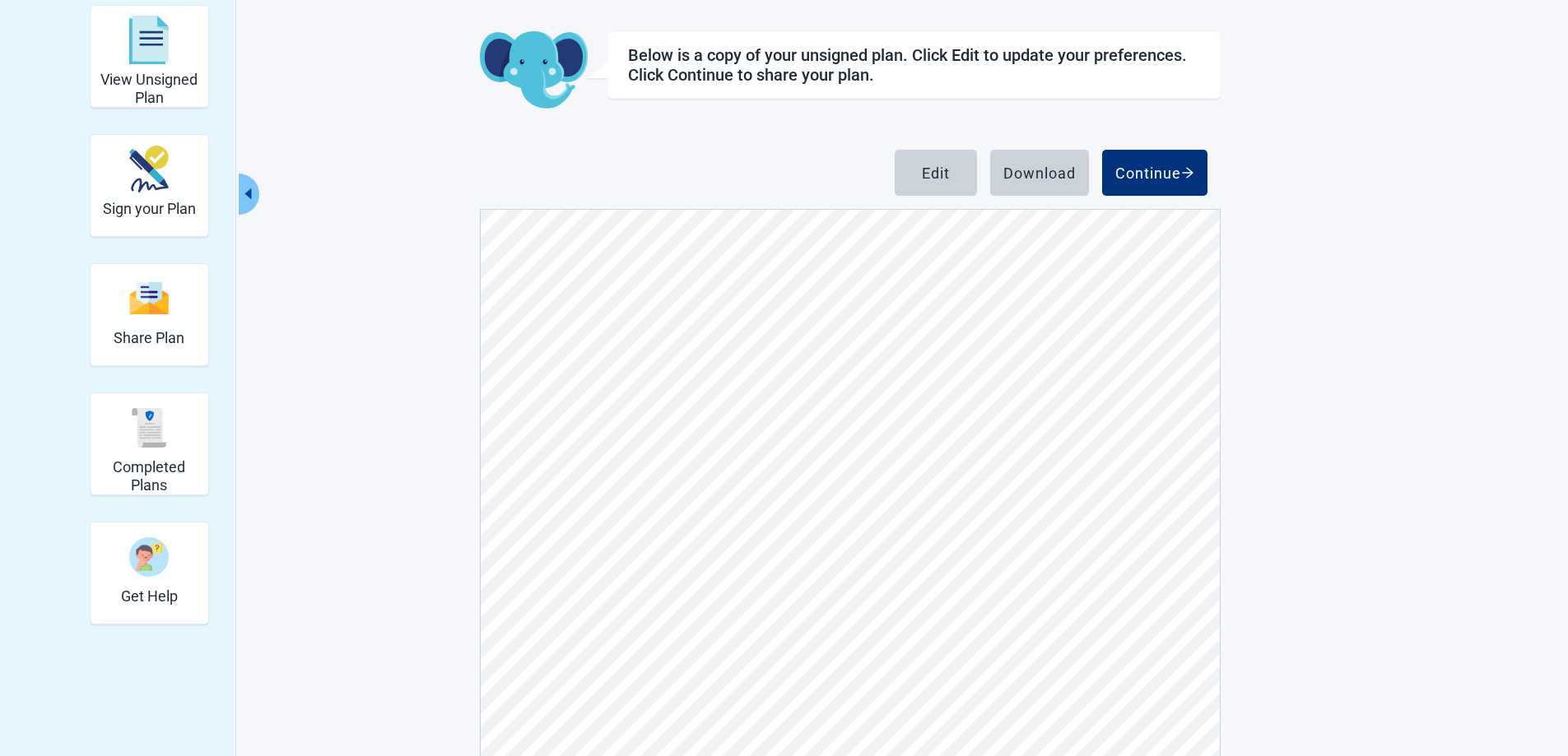
scroll to position [26, 0]
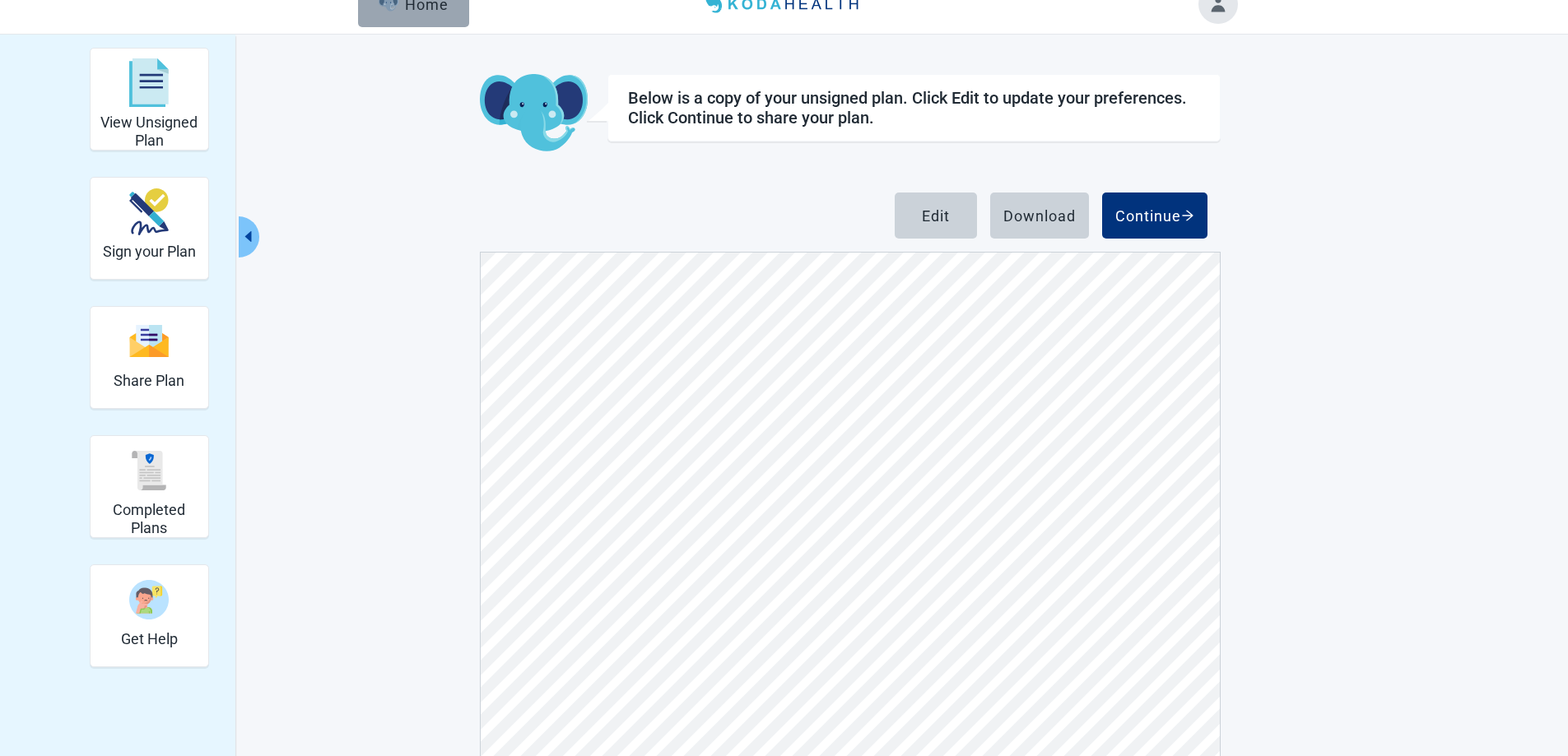
click at [424, 9] on div "Home" at bounding box center [414, 3] width 71 height 16
